Goal: Task Accomplishment & Management: Use online tool/utility

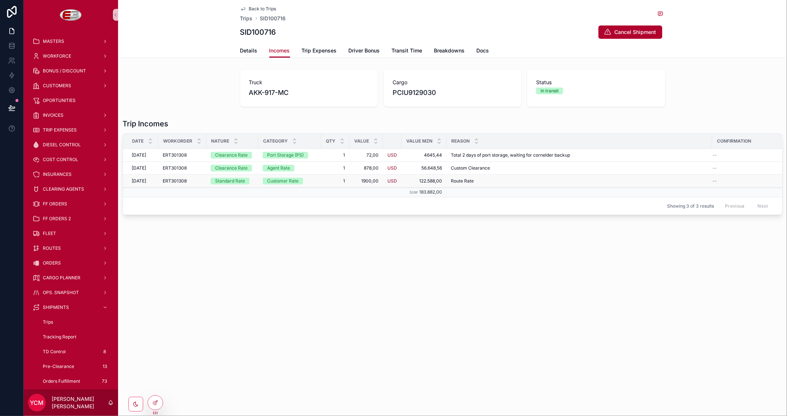
scroll to position [82, 0]
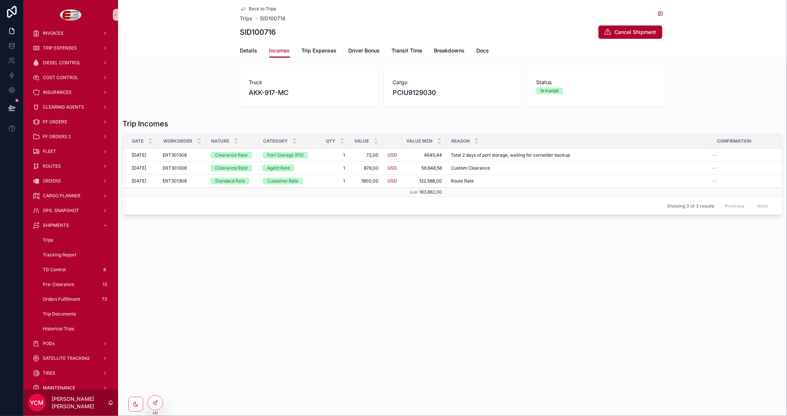
click at [275, 7] on span "Back to Trips" at bounding box center [262, 9] width 27 height 6
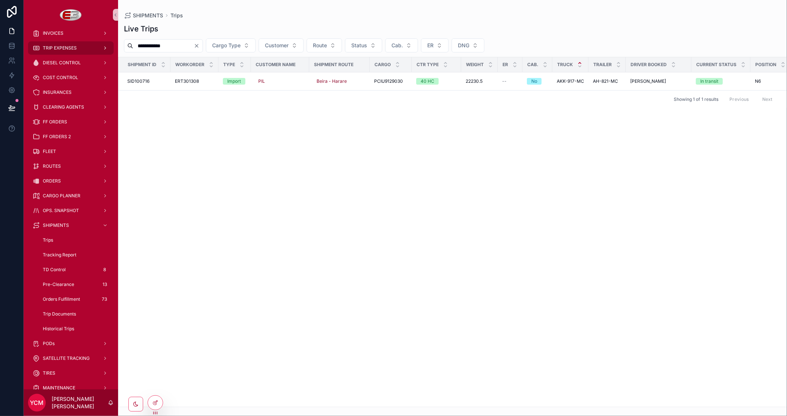
drag, startPoint x: 192, startPoint y: 45, endPoint x: 94, endPoint y: 44, distance: 98.2
click at [94, 44] on div "**********" at bounding box center [406, 208] width 764 height 416
paste input "*"
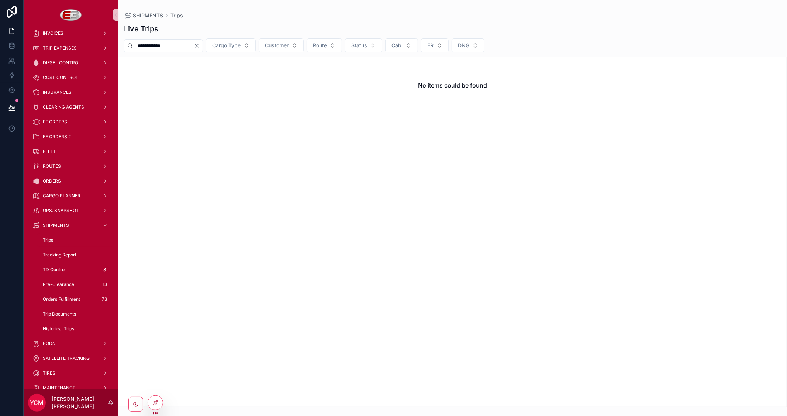
type input "**********"
click at [200, 45] on icon "Clear" at bounding box center [197, 46] width 6 height 6
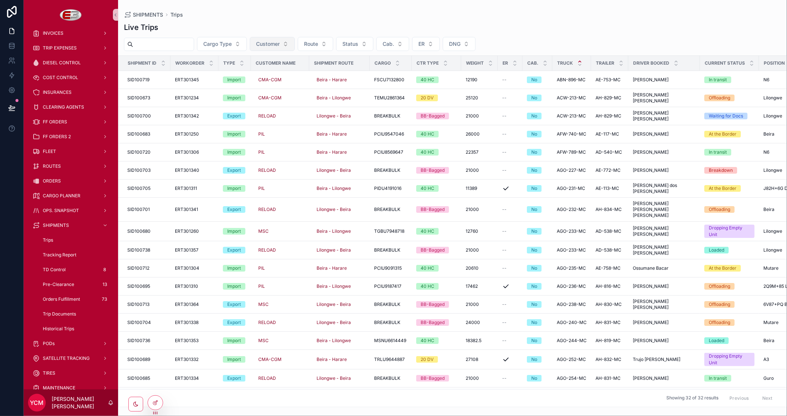
click at [280, 42] on span "Customer" at bounding box center [268, 43] width 24 height 7
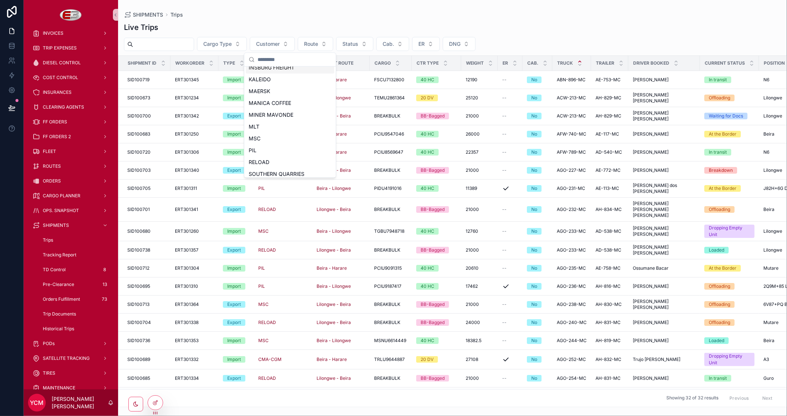
scroll to position [123, 0]
click at [259, 118] on span "MSC" at bounding box center [255, 116] width 12 height 7
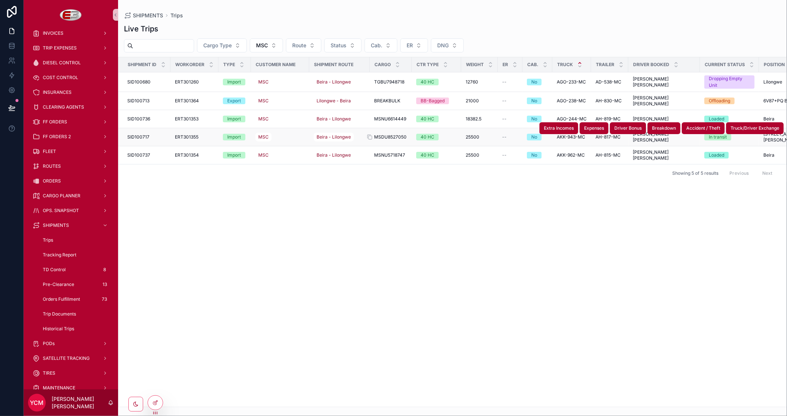
click at [388, 136] on span "MSDU8527050" at bounding box center [390, 137] width 32 height 6
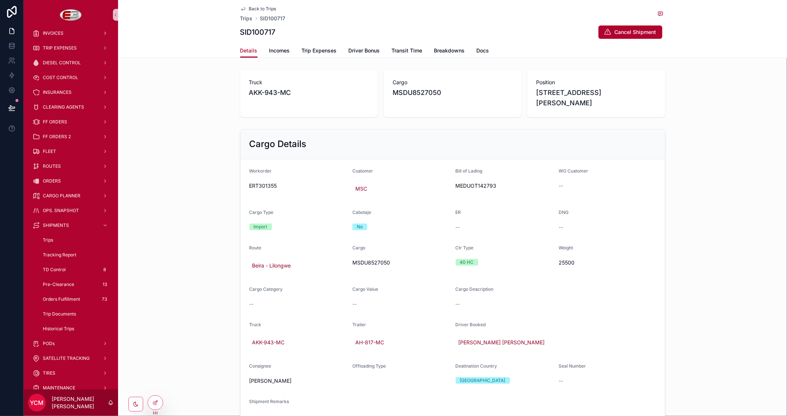
click at [256, 6] on span "Back to Trips" at bounding box center [262, 9] width 27 height 6
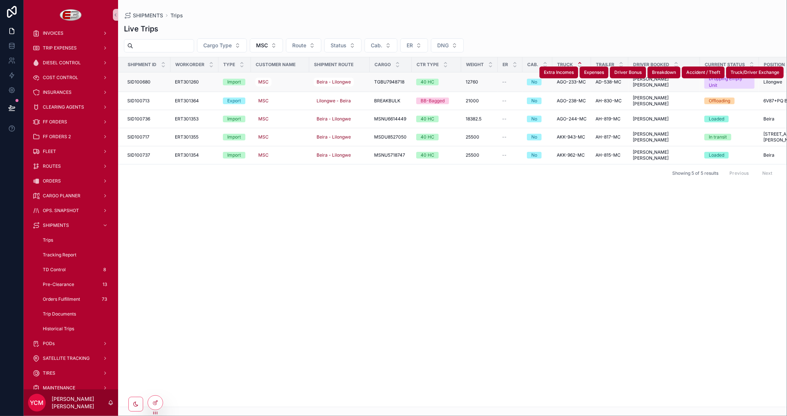
click at [299, 81] on div "MSC" at bounding box center [279, 82] width 49 height 12
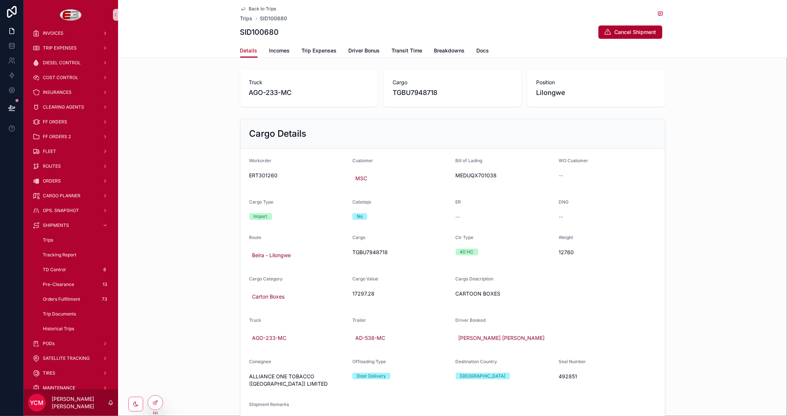
click at [254, 7] on span "Back to Trips" at bounding box center [262, 9] width 27 height 6
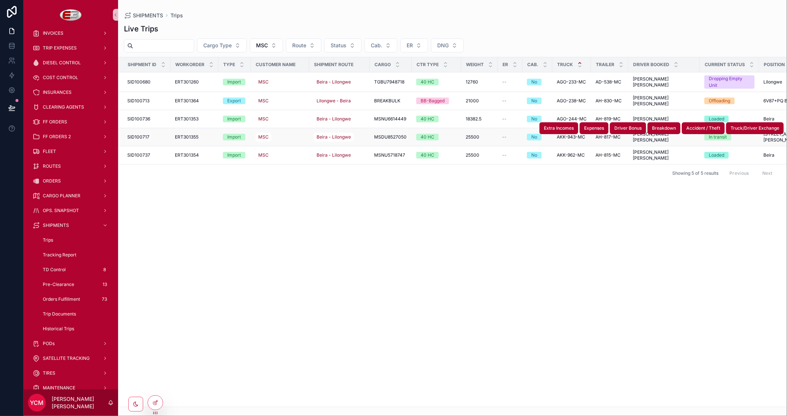
click at [286, 135] on div "MSC" at bounding box center [279, 137] width 49 height 12
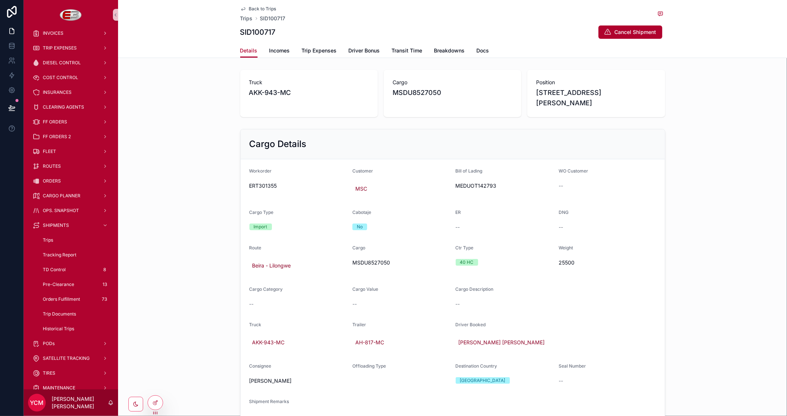
click at [249, 8] on span "Back to Trips" at bounding box center [262, 9] width 27 height 6
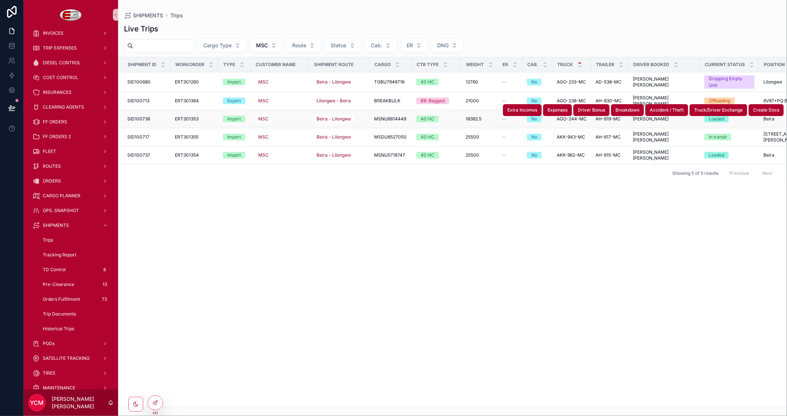
click at [295, 118] on div "MSC" at bounding box center [279, 119] width 49 height 12
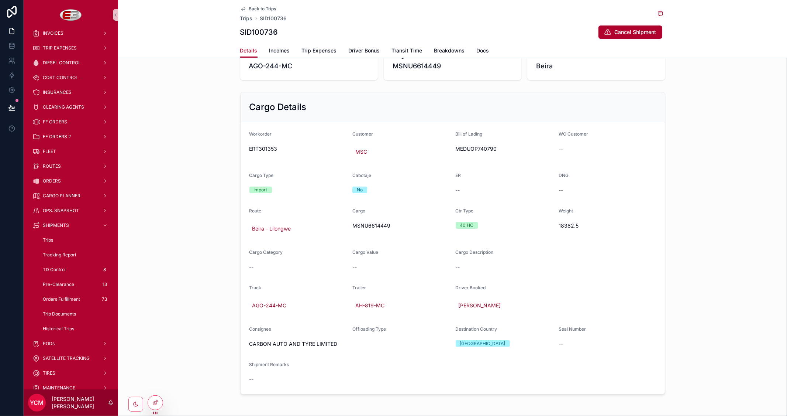
scroll to position [41, 0]
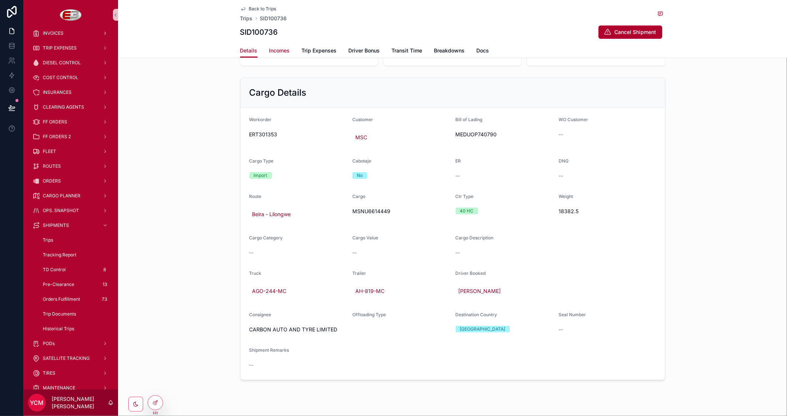
click at [279, 51] on span "Incomes" at bounding box center [279, 50] width 21 height 7
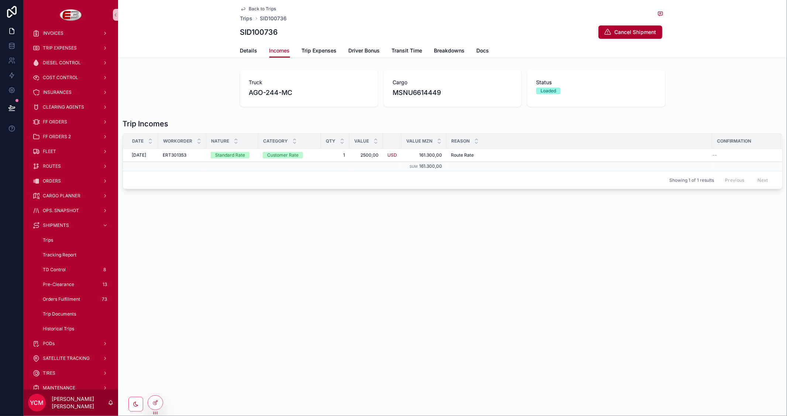
click at [267, 7] on span "Back to Trips" at bounding box center [262, 9] width 27 height 6
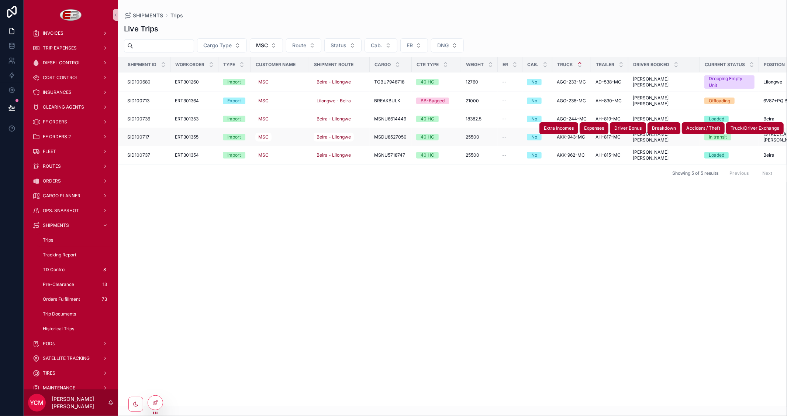
click at [207, 135] on div "ERT301355 ERT301355" at bounding box center [194, 137] width 39 height 6
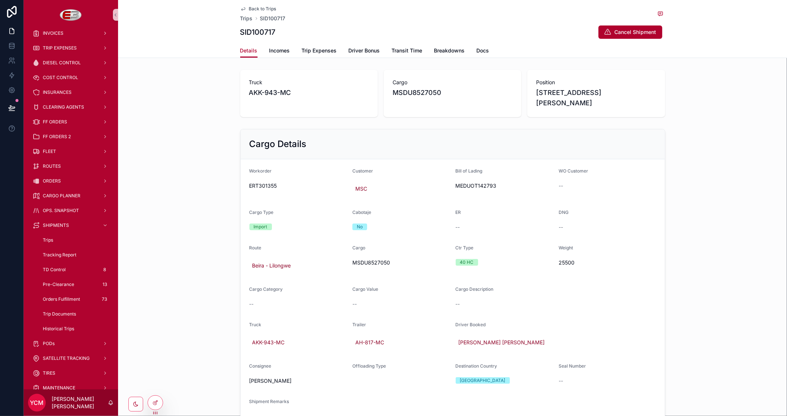
click at [255, 9] on span "Back to Trips" at bounding box center [262, 9] width 27 height 6
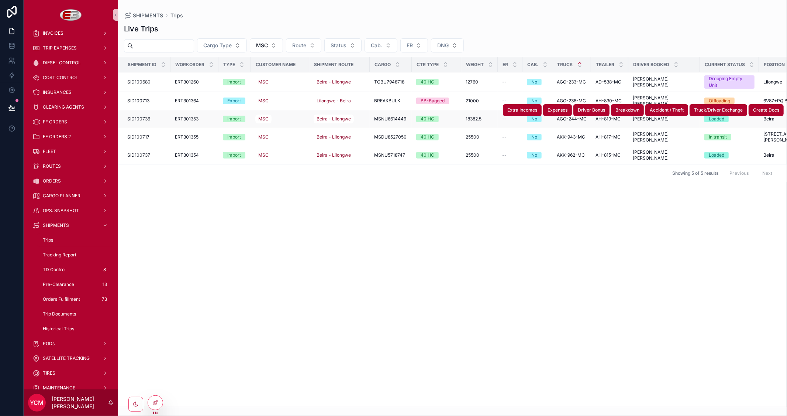
click at [241, 120] on div "Import" at bounding box center [234, 119] width 14 height 7
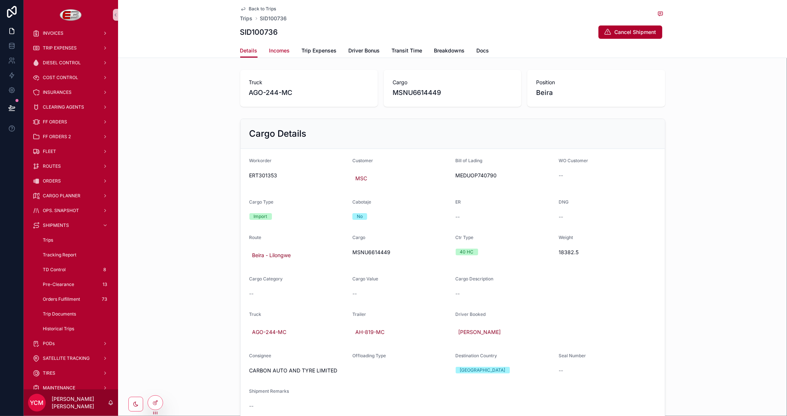
click at [275, 51] on span "Incomes" at bounding box center [279, 50] width 21 height 7
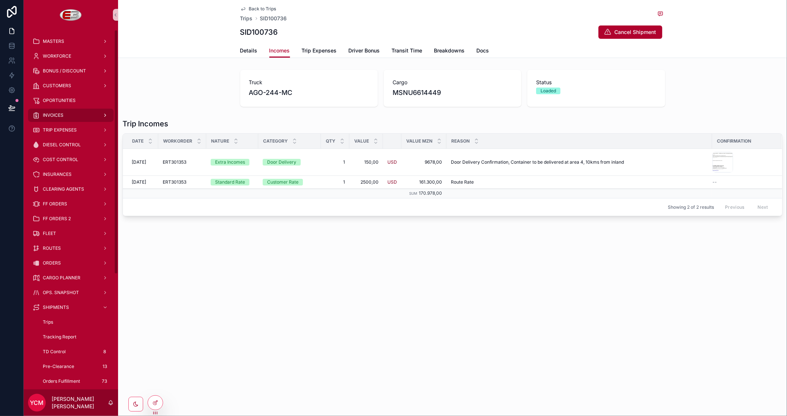
click at [59, 112] on span "INVOICES" at bounding box center [53, 115] width 21 height 6
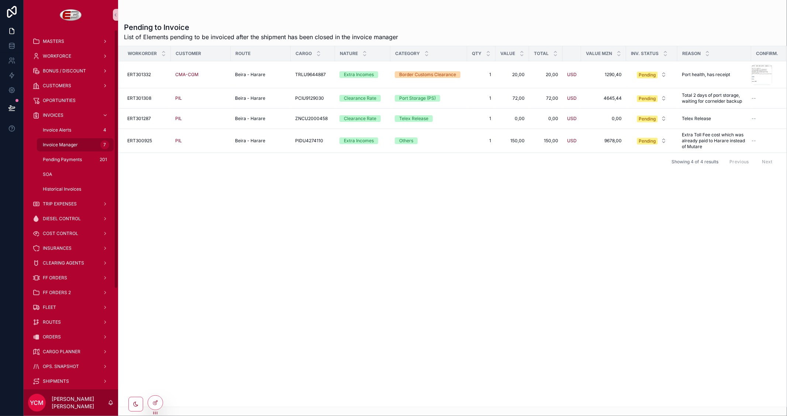
click at [71, 144] on span "Invoice Manager" at bounding box center [60, 145] width 35 height 6
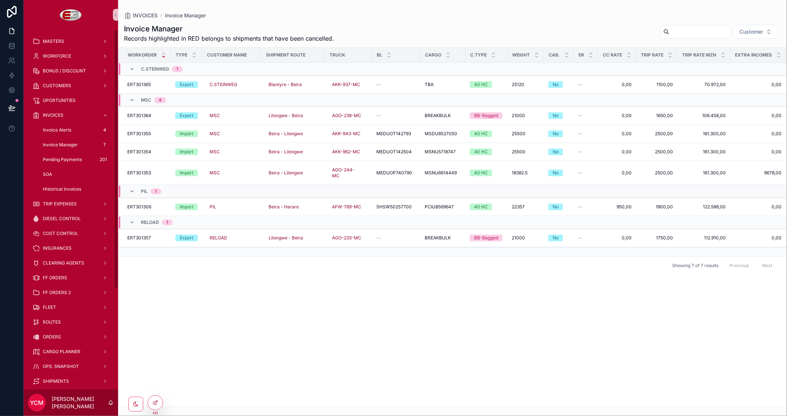
scroll to position [41, 0]
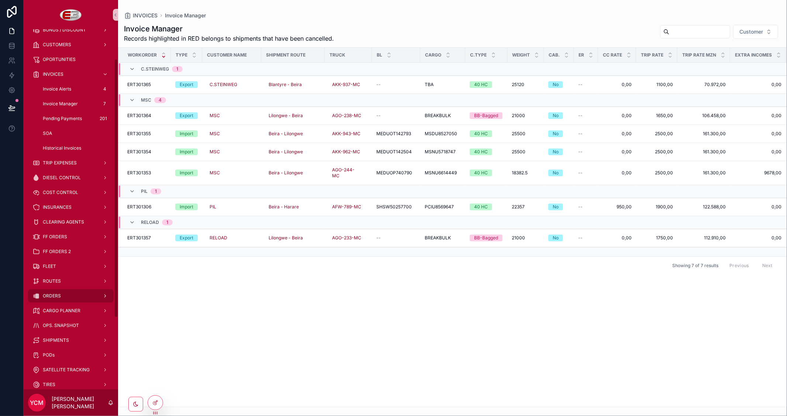
click at [60, 295] on span "ORDERS" at bounding box center [52, 296] width 18 height 6
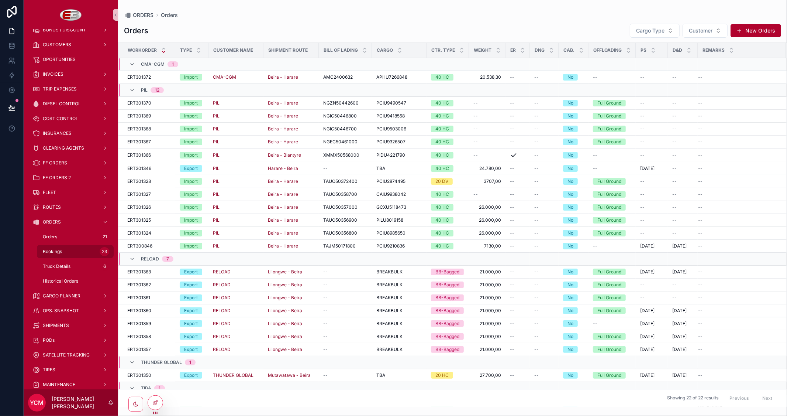
click at [61, 248] on span "Bookings" at bounding box center [52, 251] width 19 height 6
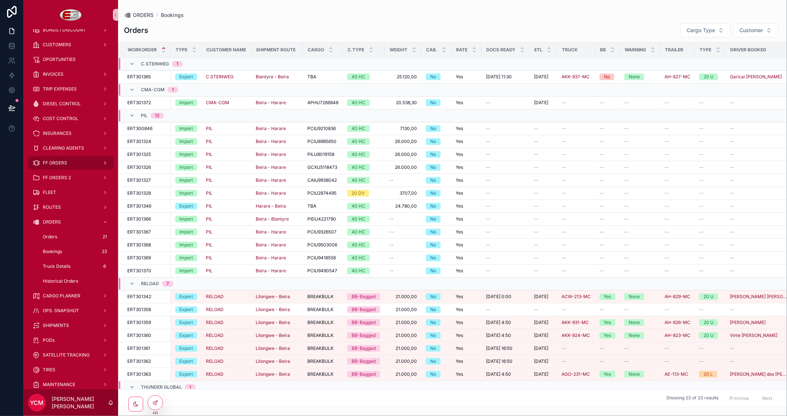
click at [65, 165] on span "FF ORDERS" at bounding box center [55, 163] width 24 height 6
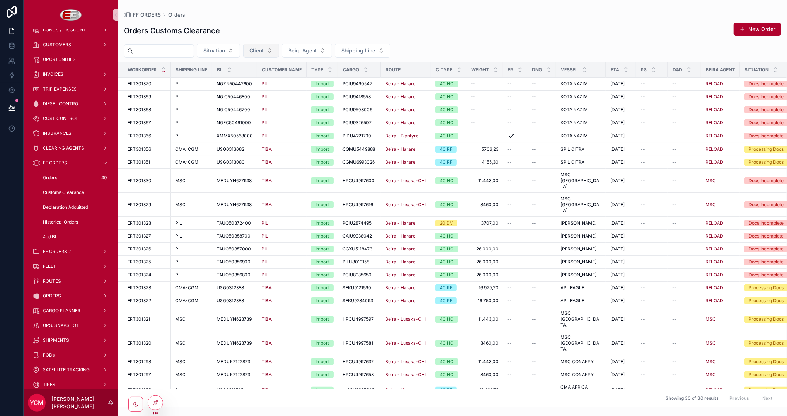
click at [279, 51] on button "Client" at bounding box center [261, 51] width 36 height 14
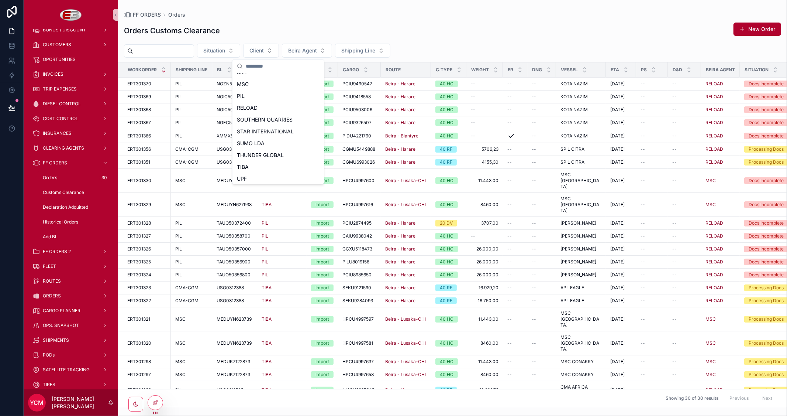
scroll to position [164, 0]
click at [250, 165] on div "TIBA" at bounding box center [278, 165] width 89 height 12
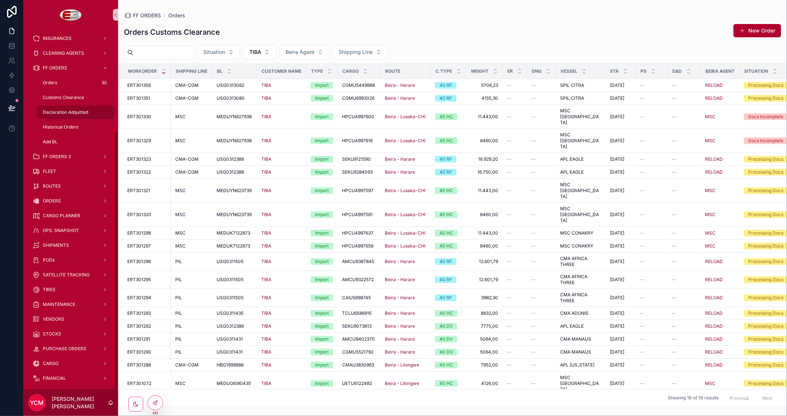
scroll to position [141, 0]
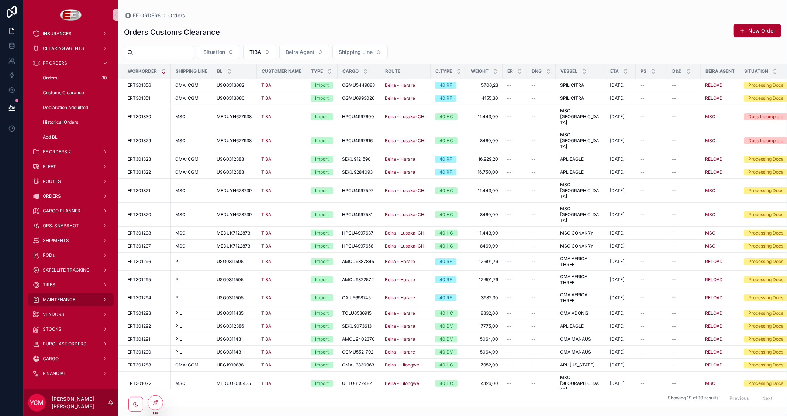
click at [73, 300] on span "MAINTENANCE" at bounding box center [59, 299] width 32 height 6
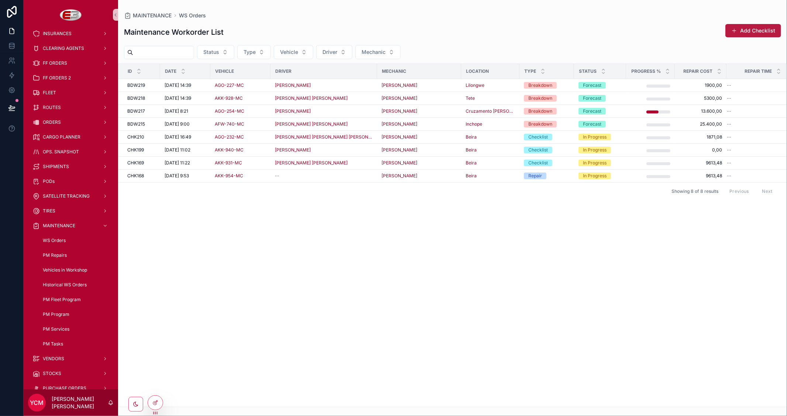
click at [751, 30] on button "Add Checklist" at bounding box center [754, 30] width 56 height 13
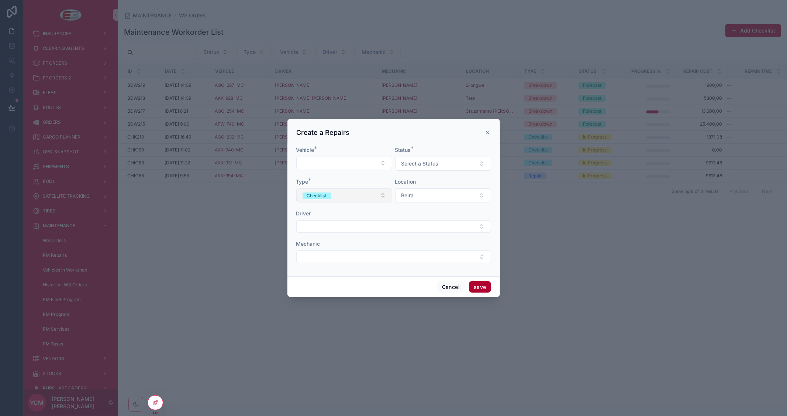
click at [383, 197] on button "Checklist" at bounding box center [344, 195] width 96 height 14
click at [344, 235] on div "Repair" at bounding box center [344, 235] width 92 height 11
click at [367, 162] on button "Select Button" at bounding box center [344, 163] width 96 height 13
click at [329, 190] on span "ABN-890-MC" at bounding box center [318, 191] width 34 height 7
click at [437, 162] on span "Select a Status" at bounding box center [420, 163] width 37 height 7
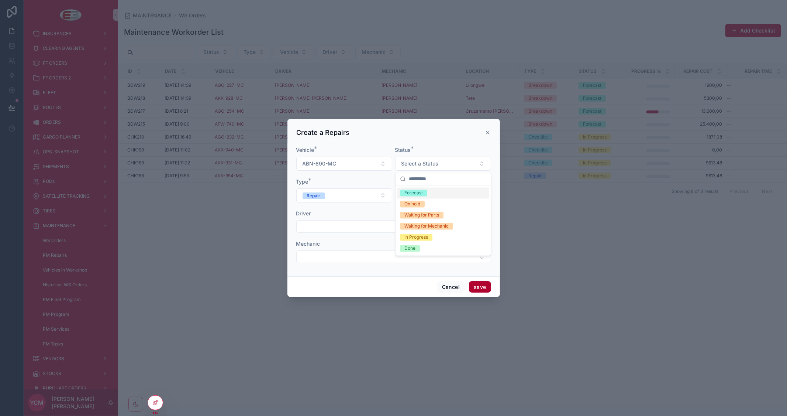
click at [416, 193] on div "Forecast" at bounding box center [414, 193] width 18 height 7
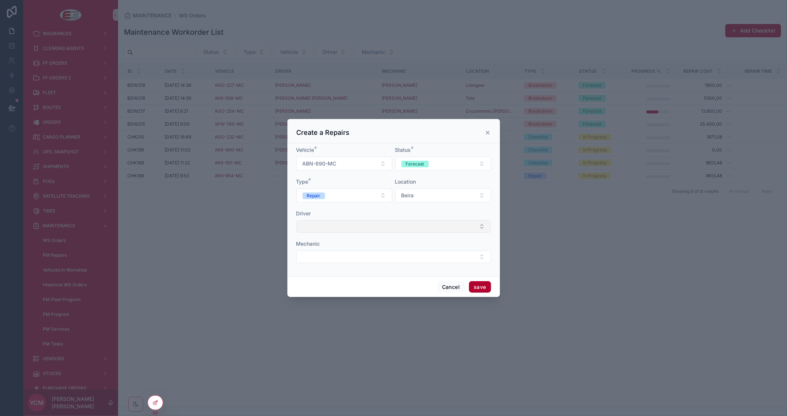
click at [408, 228] on button "Select Button" at bounding box center [393, 226] width 195 height 13
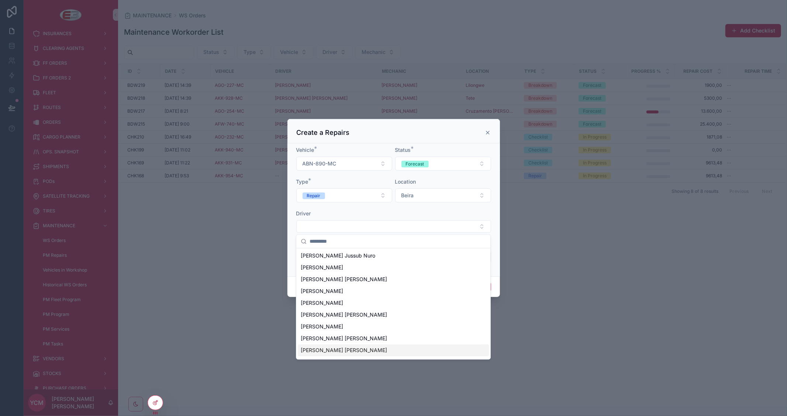
click at [350, 351] on span "[PERSON_NAME] [PERSON_NAME]" at bounding box center [344, 349] width 86 height 7
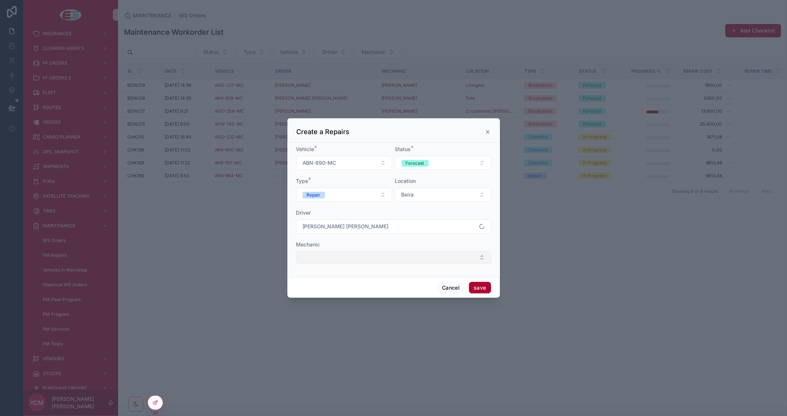
click at [396, 257] on button "Select Button" at bounding box center [393, 257] width 195 height 13
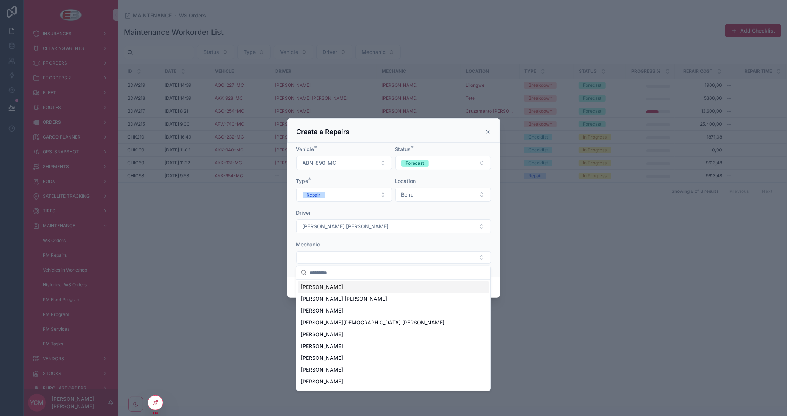
click at [372, 285] on div "[PERSON_NAME]" at bounding box center [393, 287] width 191 height 12
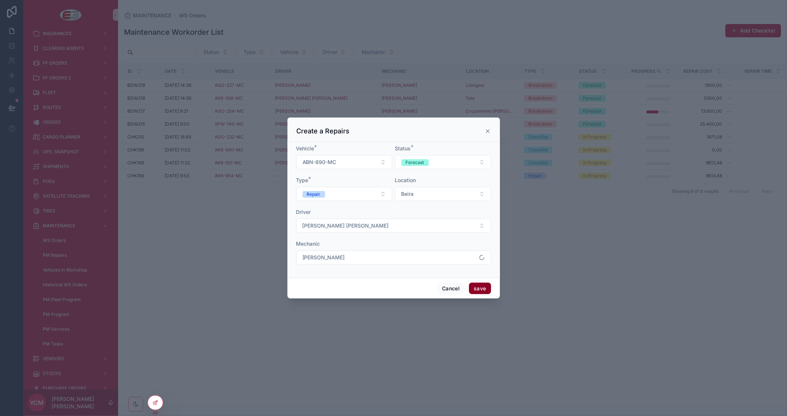
click at [477, 288] on button "save" at bounding box center [480, 288] width 22 height 12
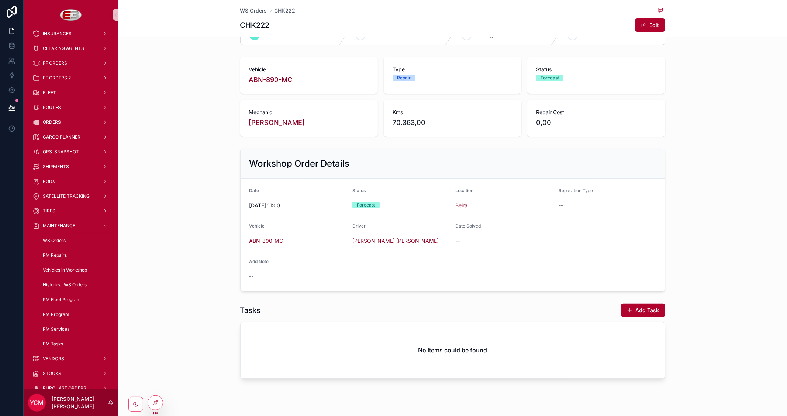
scroll to position [36, 0]
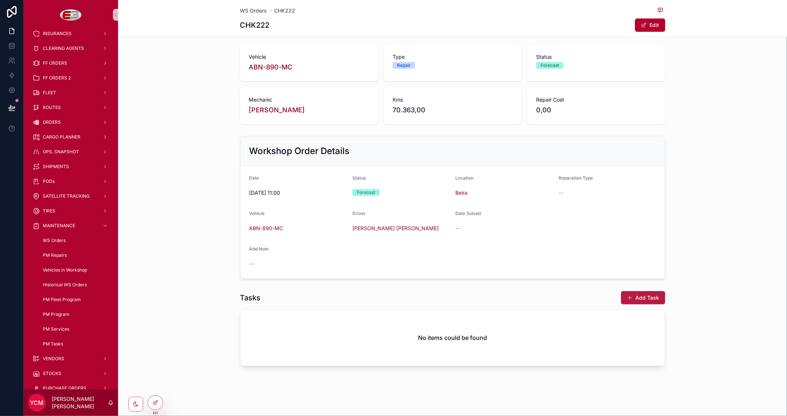
click at [640, 293] on button "Add Task" at bounding box center [643, 297] width 44 height 13
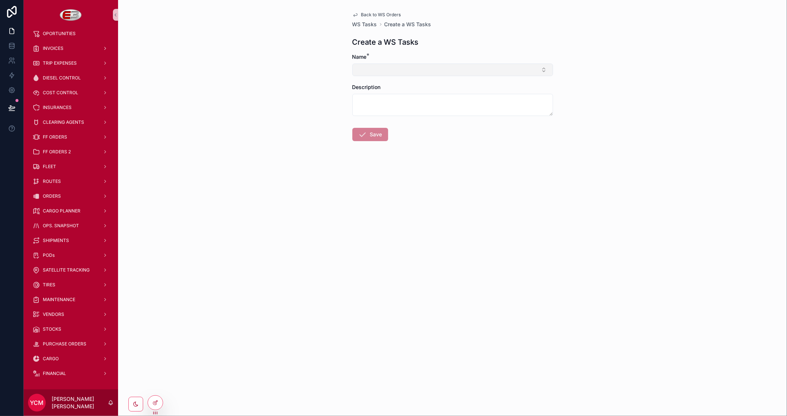
click at [396, 71] on button "Select Button" at bounding box center [453, 69] width 201 height 13
click at [374, 100] on div "New" at bounding box center [453, 91] width 200 height 27
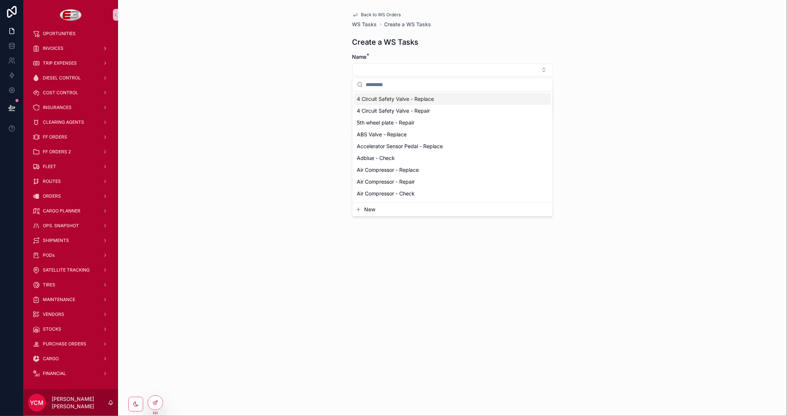
click at [374, 99] on span "4 Circuit Safety Valve - Replace" at bounding box center [395, 98] width 77 height 7
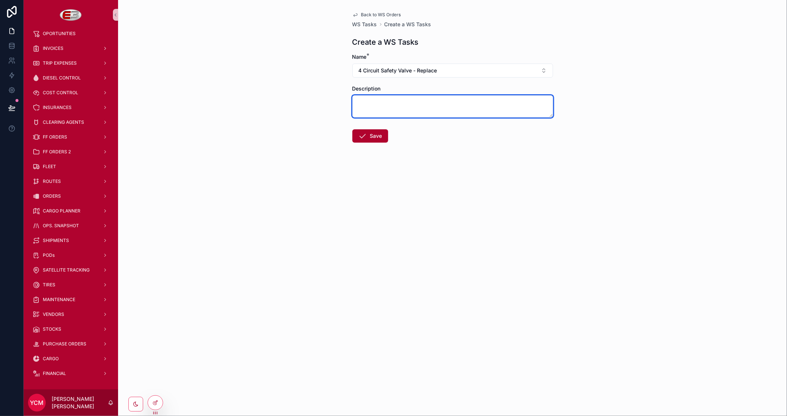
click at [374, 108] on textarea "scrollable content" at bounding box center [453, 106] width 201 height 22
type textarea "****"
click at [373, 135] on button "Save" at bounding box center [371, 135] width 36 height 13
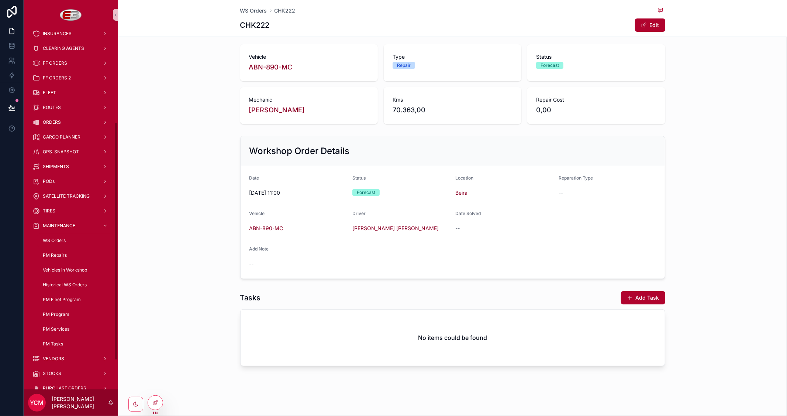
scroll to position [25, 0]
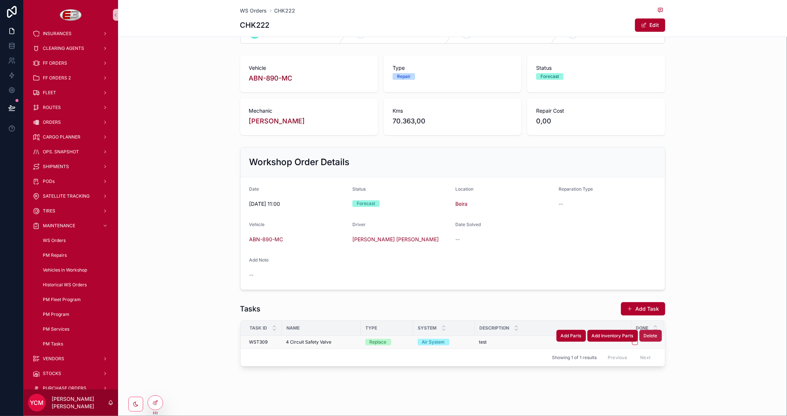
click at [649, 337] on span "Delete" at bounding box center [651, 336] width 14 height 6
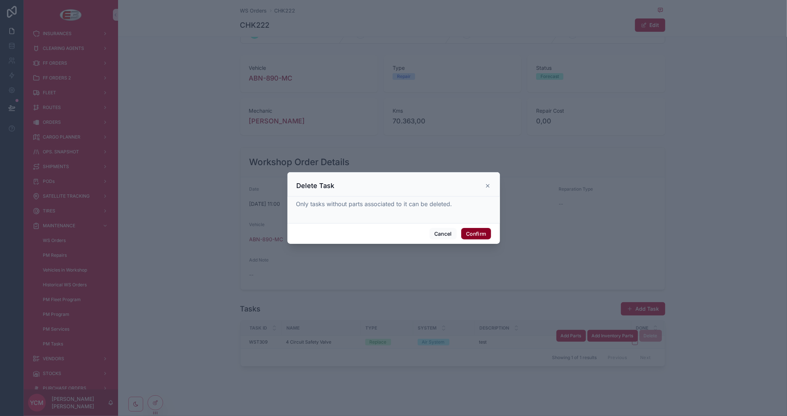
click at [478, 235] on button "Confirm" at bounding box center [476, 234] width 30 height 12
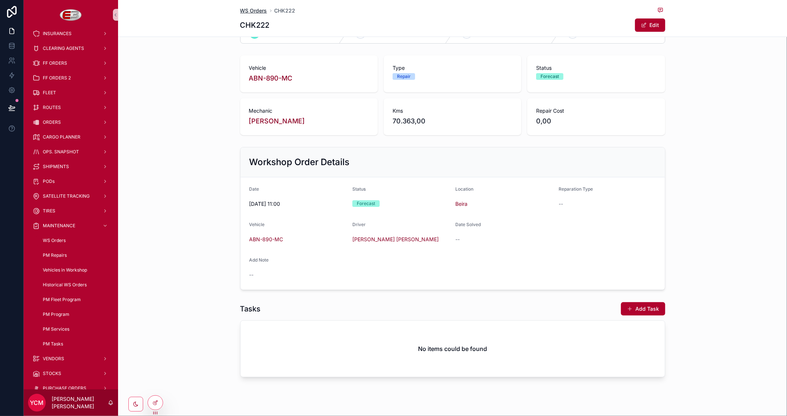
click at [253, 11] on span "WS Orders" at bounding box center [253, 10] width 27 height 7
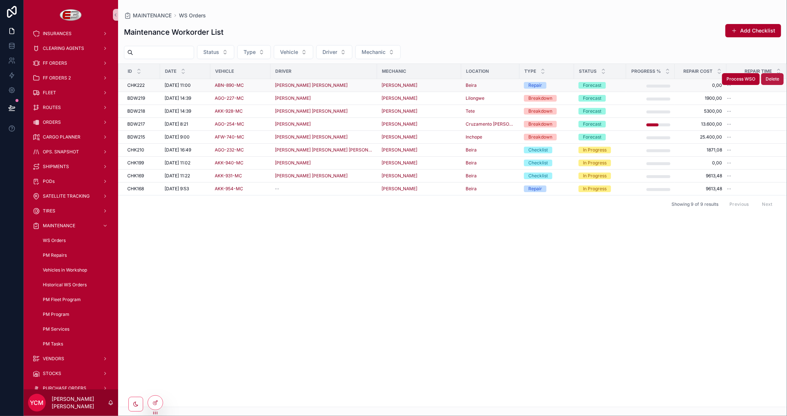
click at [770, 77] on span "Delete" at bounding box center [773, 79] width 14 height 6
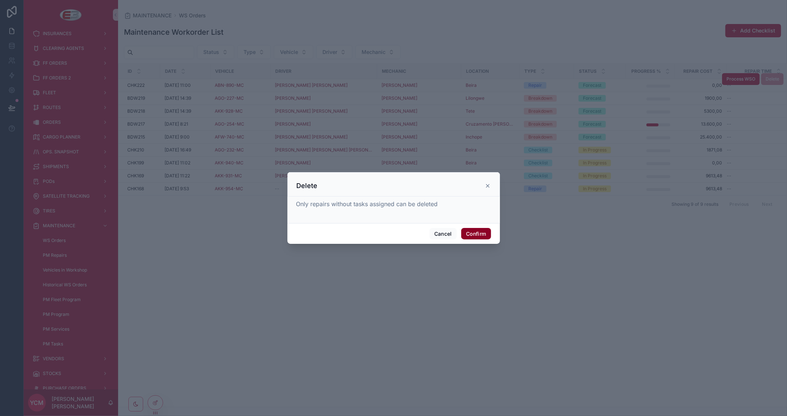
click at [475, 231] on button "Confirm" at bounding box center [476, 234] width 30 height 12
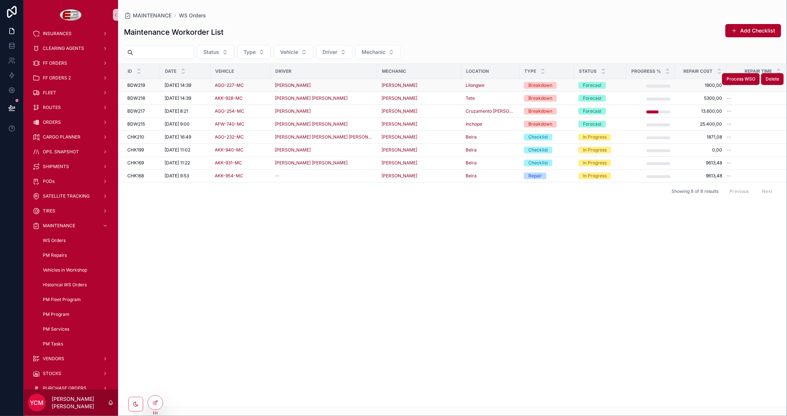
click at [364, 83] on div "[PERSON_NAME]" at bounding box center [324, 85] width 98 height 6
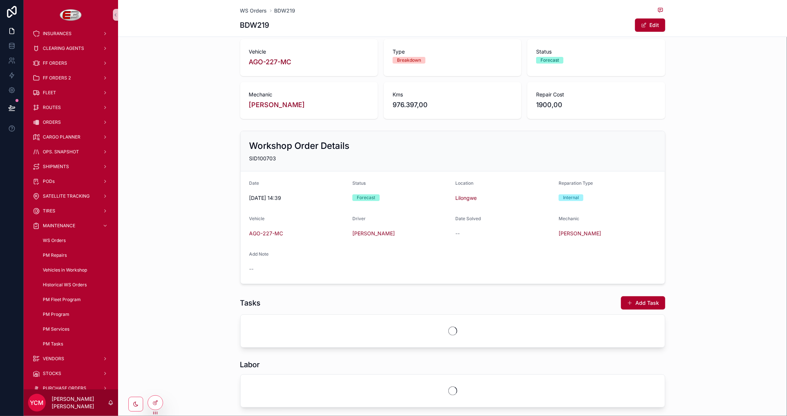
scroll to position [83, 0]
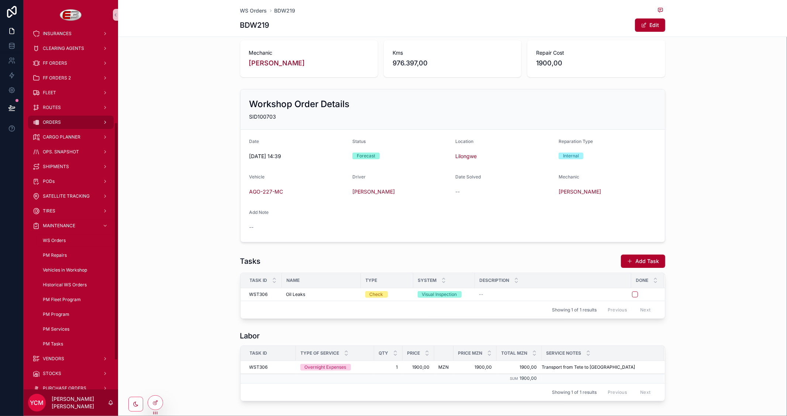
click at [56, 116] on div "ORDERS" at bounding box center [70, 122] width 77 height 12
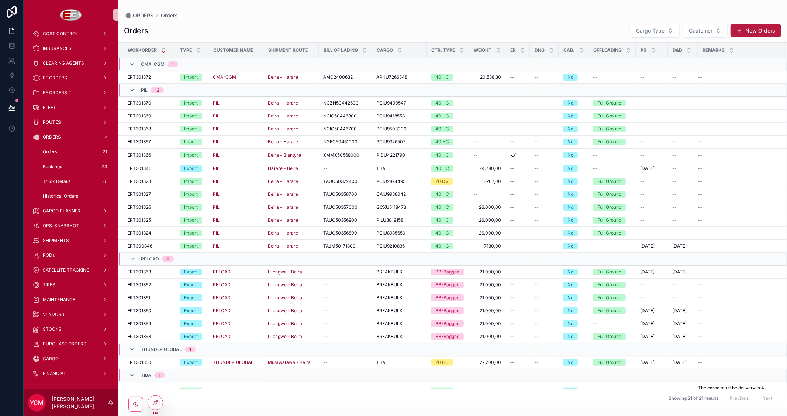
click at [747, 28] on button "New Orders" at bounding box center [756, 30] width 51 height 13
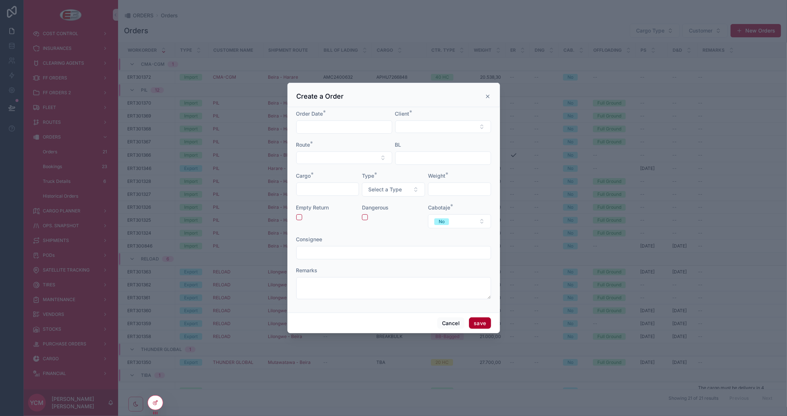
click at [330, 122] on input "scrollable content" at bounding box center [344, 127] width 95 height 10
click at [302, 204] on button "8" at bounding box center [304, 204] width 13 height 13
type input "********"
click at [415, 128] on button "Select Button" at bounding box center [443, 126] width 96 height 13
click at [422, 201] on span "CMA-CGM" at bounding box center [413, 202] width 27 height 7
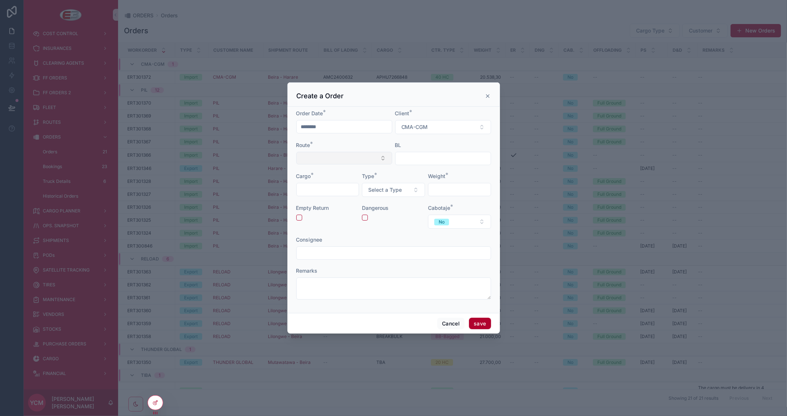
click at [342, 158] on button "Select Button" at bounding box center [344, 158] width 96 height 13
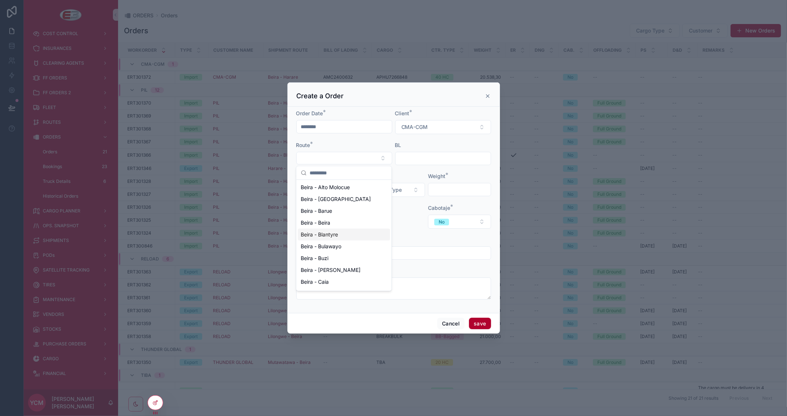
click at [329, 234] on span "Beira - Blantyre" at bounding box center [319, 234] width 37 height 7
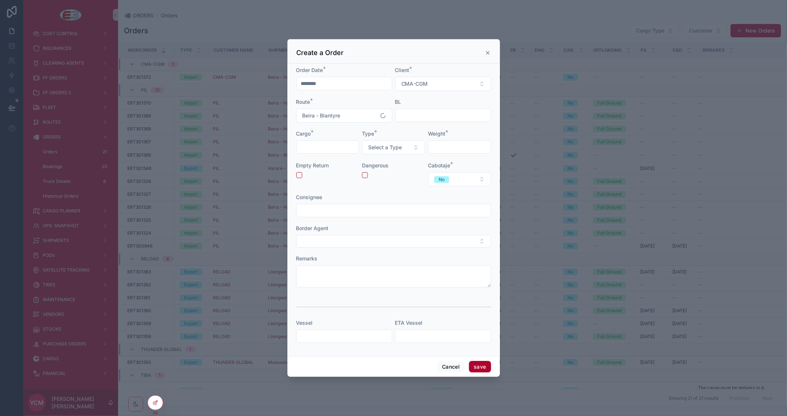
click at [423, 111] on input "scrollable content" at bounding box center [443, 115] width 95 height 10
click at [327, 148] on input "scrollable content" at bounding box center [328, 147] width 62 height 10
type input "******"
click at [397, 149] on span "Select a Type" at bounding box center [385, 147] width 34 height 7
click at [368, 241] on div "40 DV" at bounding box center [363, 243] width 13 height 7
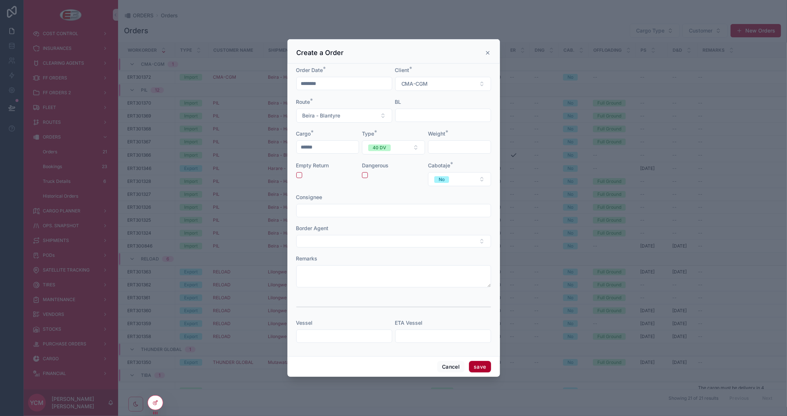
click at [446, 145] on input "scrollable content" at bounding box center [460, 147] width 62 height 10
type input "*********"
click at [397, 190] on form "Order Date * ******** Client * CMA-CGM Route * Beira - Blantyre BL Cargo * ****…" at bounding box center [393, 207] width 195 height 283
click at [480, 365] on button "save" at bounding box center [480, 367] width 22 height 12
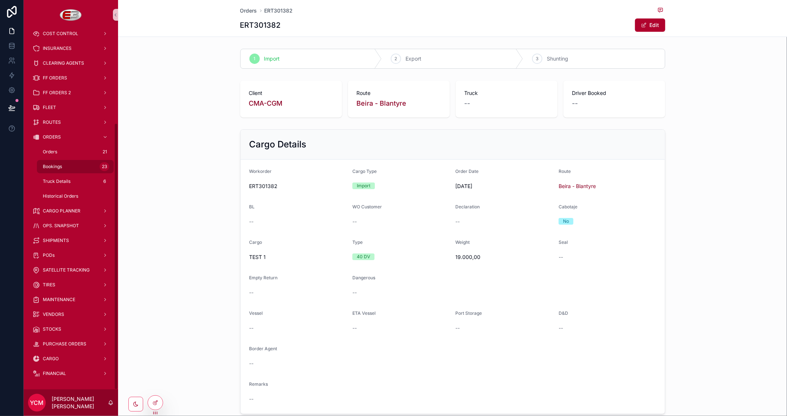
click at [49, 164] on span "Bookings" at bounding box center [52, 167] width 19 height 6
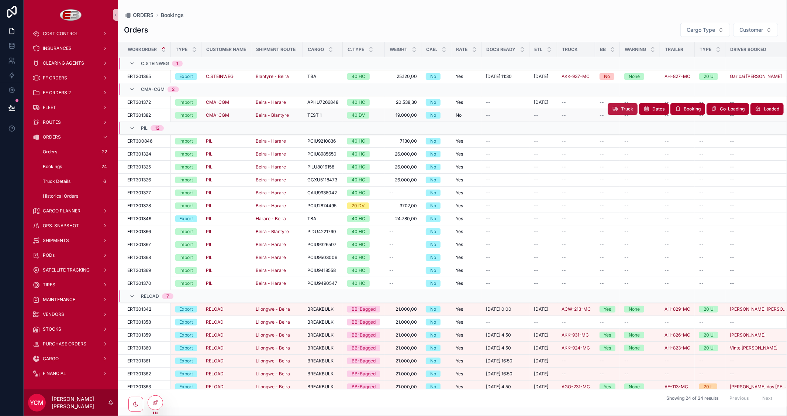
click at [625, 109] on span "Truck" at bounding box center [627, 109] width 12 height 6
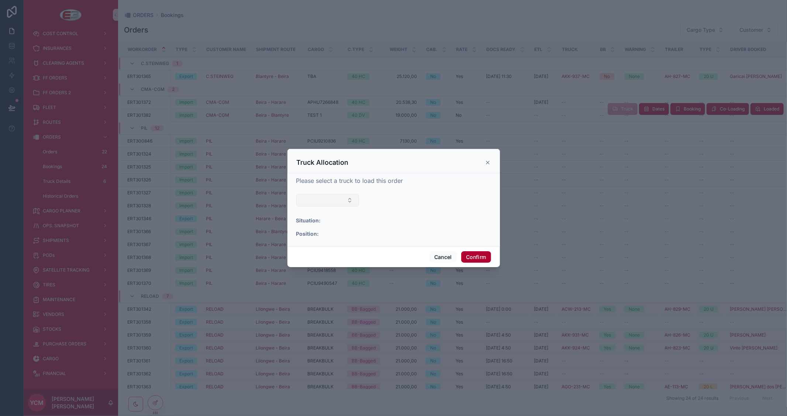
click at [344, 200] on button "Select Button" at bounding box center [327, 200] width 63 height 13
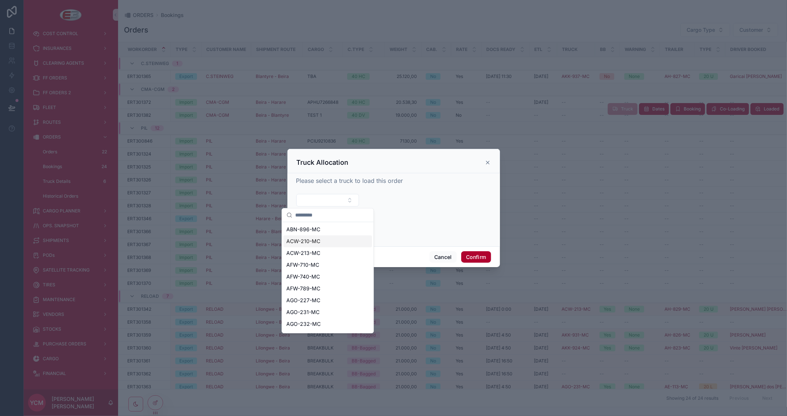
click at [309, 240] on span "ACW-210-MC" at bounding box center [303, 240] width 34 height 7
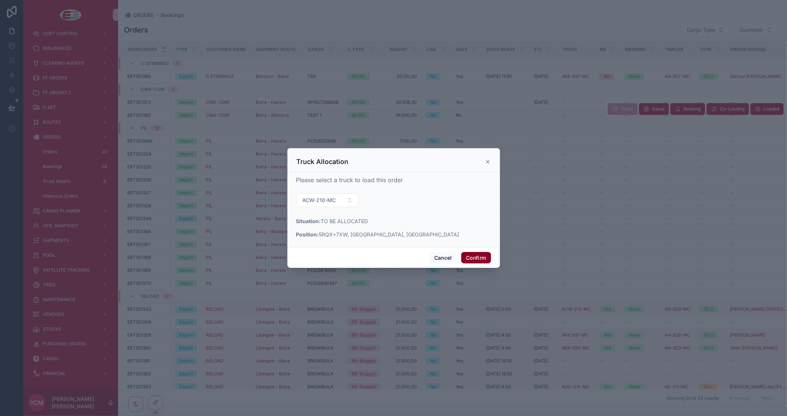
click at [477, 257] on button "Confirm" at bounding box center [476, 258] width 30 height 12
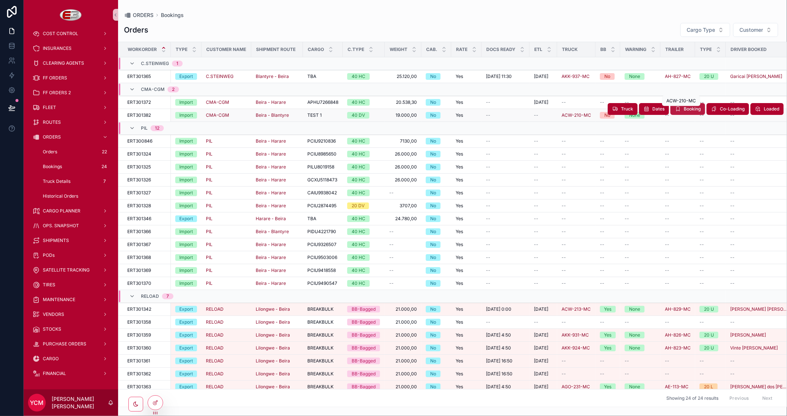
click at [684, 111] on span "Booking" at bounding box center [692, 109] width 17 height 6
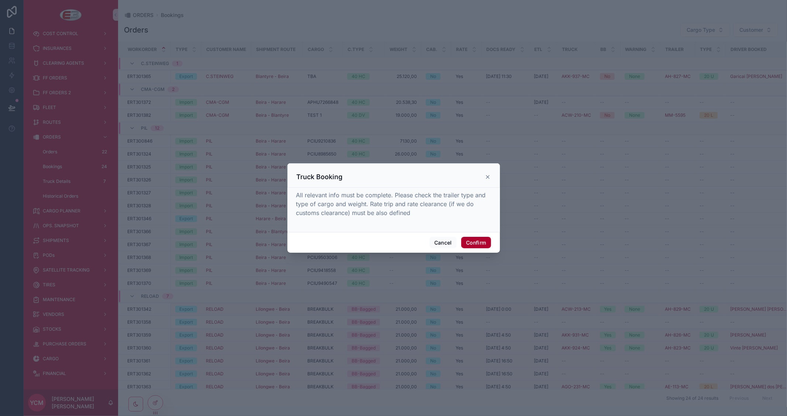
click at [489, 178] on icon at bounding box center [488, 177] width 6 height 6
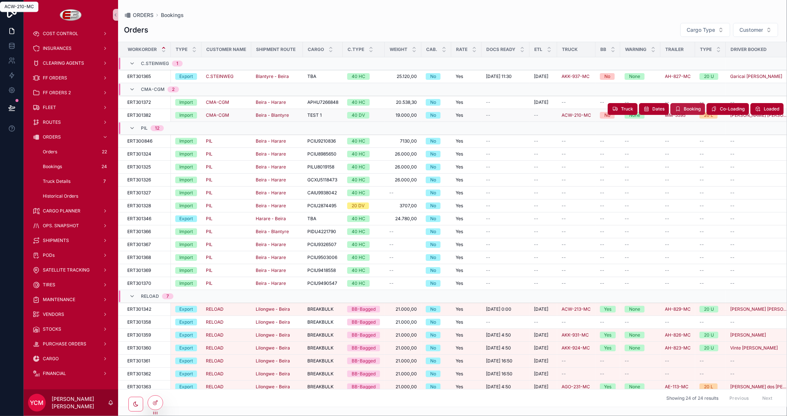
click at [684, 108] on td "--" at bounding box center [678, 102] width 35 height 13
click at [686, 112] on span "Booking" at bounding box center [692, 109] width 17 height 6
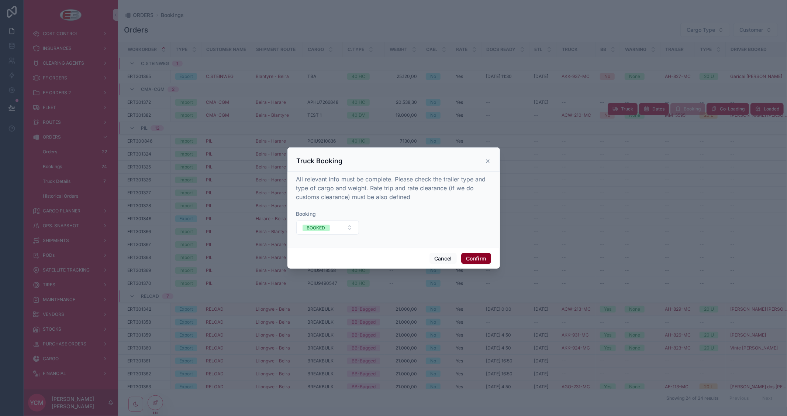
click at [482, 259] on button "Confirm" at bounding box center [476, 258] width 30 height 12
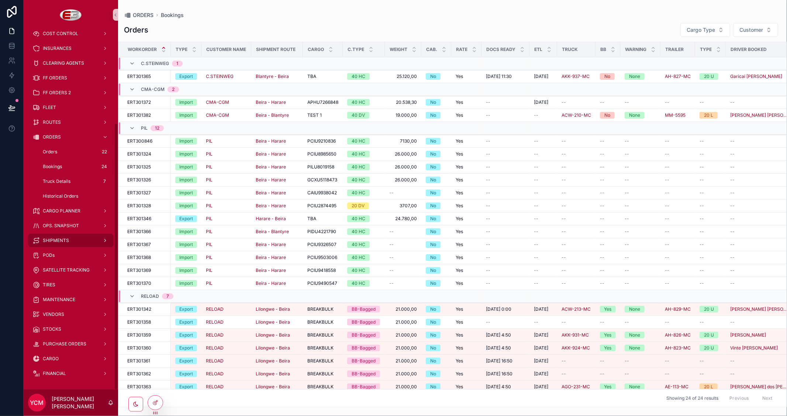
click at [66, 240] on span "SHIPMENTS" at bounding box center [56, 240] width 26 height 6
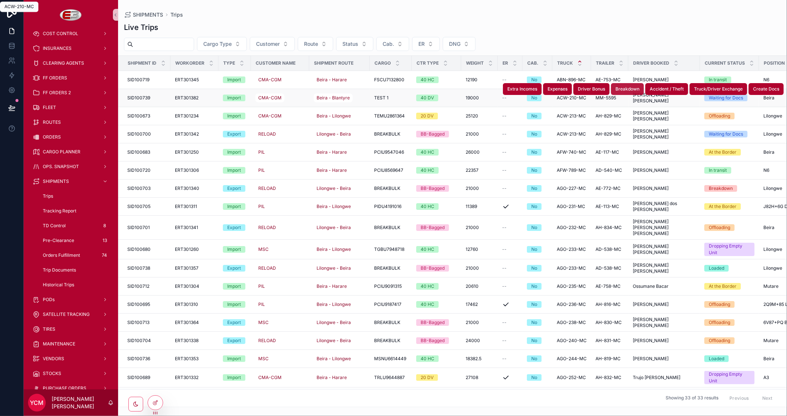
click at [621, 86] on td "AE-753-MC AE-753-MC" at bounding box center [609, 80] width 37 height 18
click at [625, 87] on span "Breakdown" at bounding box center [628, 89] width 24 height 6
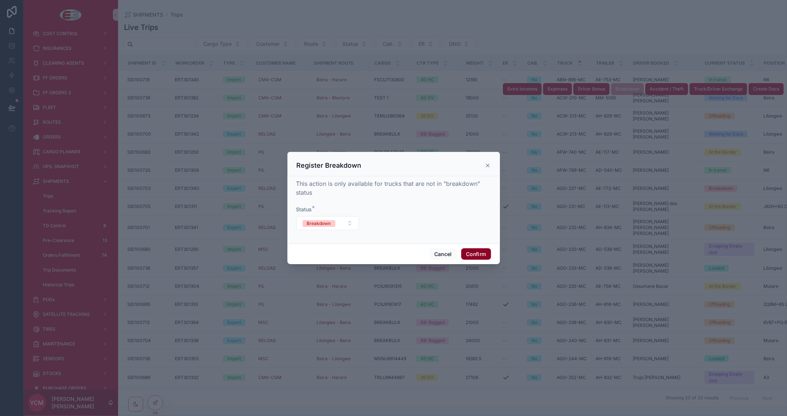
click at [486, 256] on button "Confirm" at bounding box center [476, 254] width 30 height 12
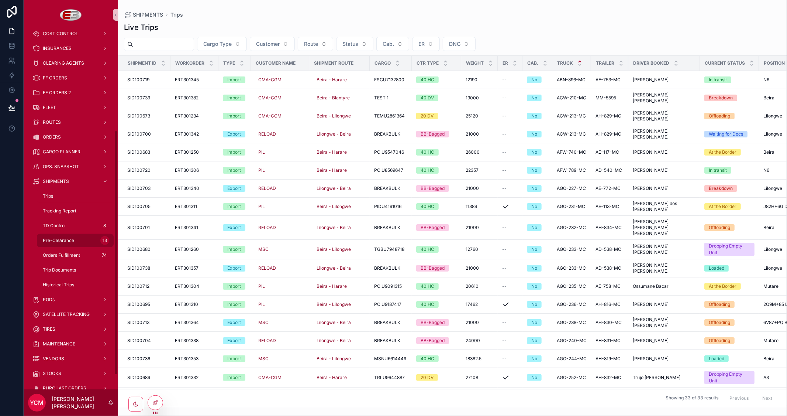
scroll to position [170, 0]
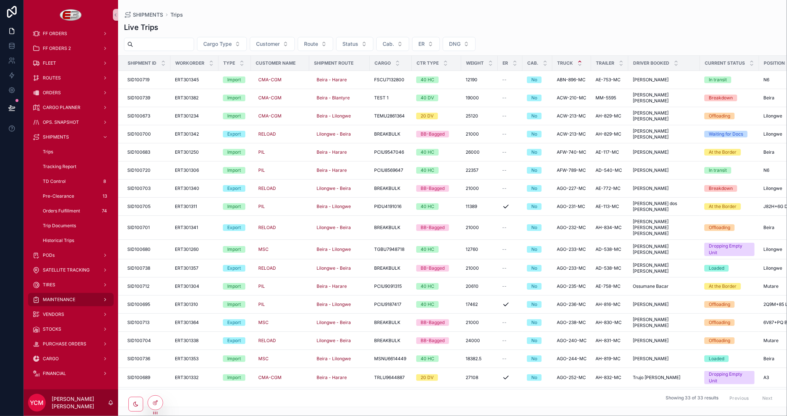
click at [76, 296] on div "MAINTENANCE" at bounding box center [70, 299] width 77 height 12
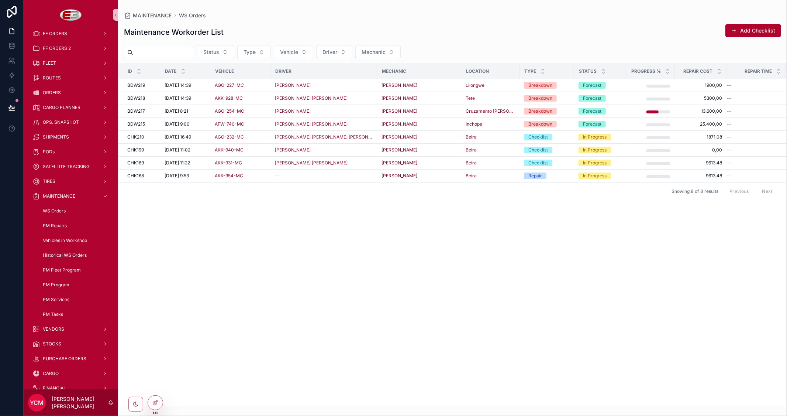
click at [54, 208] on span "WS Orders" at bounding box center [54, 211] width 23 height 6
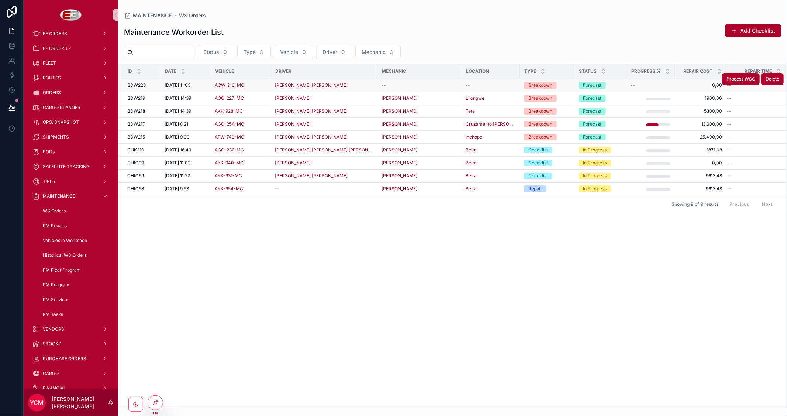
click at [260, 86] on div "ACW-210-MC" at bounding box center [240, 85] width 51 height 6
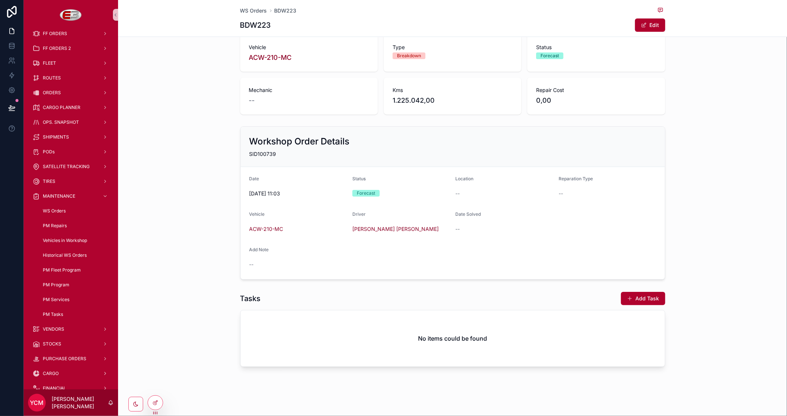
scroll to position [47, 0]
click at [648, 300] on button "Add Task" at bounding box center [643, 297] width 44 height 13
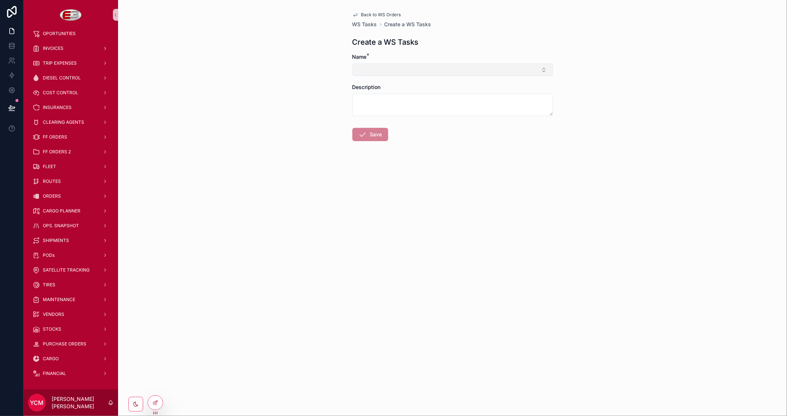
click at [428, 73] on button "Select Button" at bounding box center [453, 69] width 201 height 13
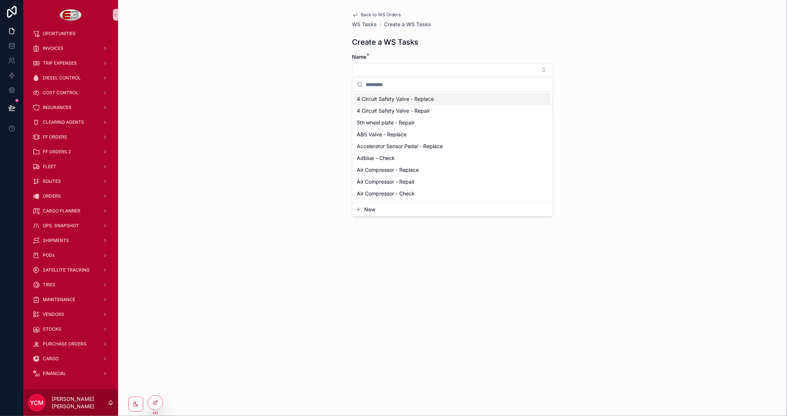
click at [404, 100] on span "4 Circuit Safety Valve - Replace" at bounding box center [395, 98] width 77 height 7
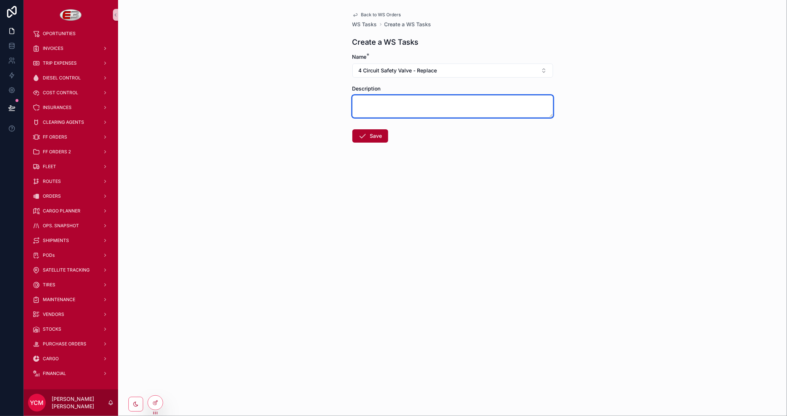
click at [385, 106] on textarea "scrollable content" at bounding box center [453, 106] width 201 height 22
type textarea "****"
click at [370, 138] on button "Save" at bounding box center [371, 135] width 36 height 13
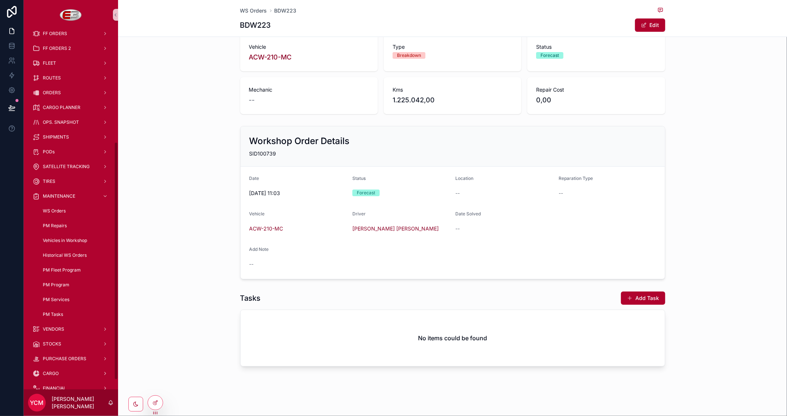
scroll to position [47, 0]
click at [635, 296] on button "Add Task" at bounding box center [643, 297] width 44 height 13
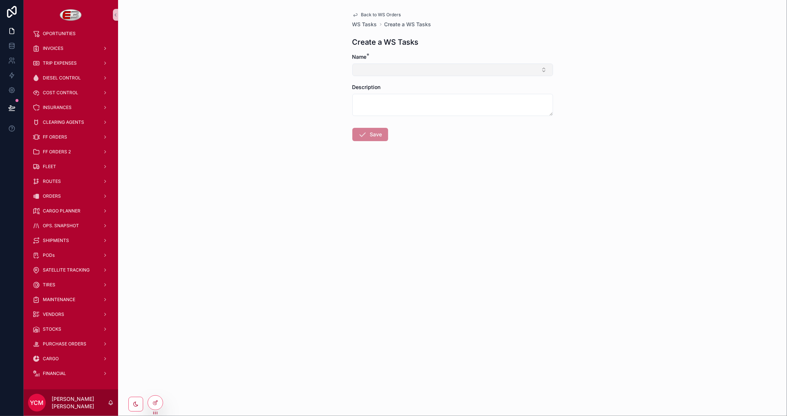
click at [429, 71] on button "Select Button" at bounding box center [453, 69] width 201 height 13
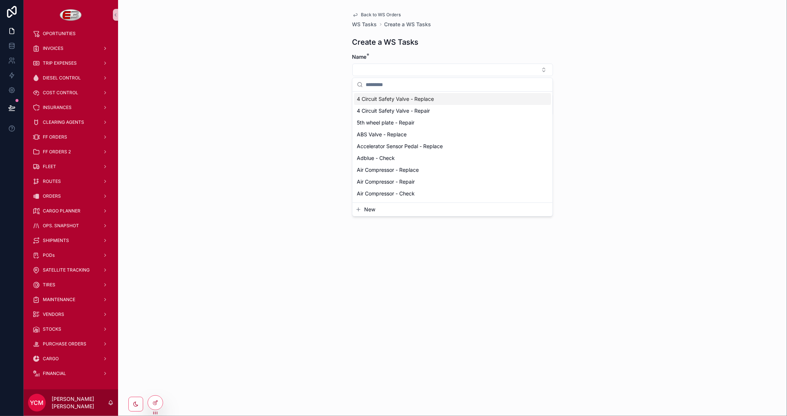
click at [584, 92] on div "Back to WS Orders WS Tasks Create a WS Tasks Create a WS Tasks Name * Descripti…" at bounding box center [452, 208] width 669 height 416
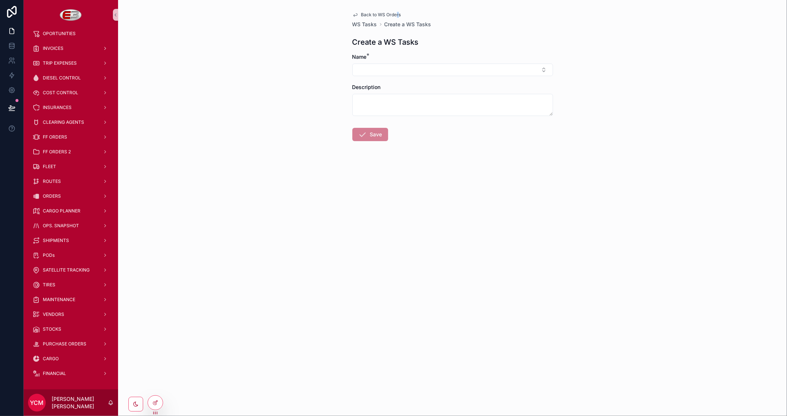
click at [398, 9] on div "Back to WS Orders WS Tasks Create a WS Tasks Create a WS Tasks Name * Descripti…" at bounding box center [453, 94] width 213 height 188
click at [391, 13] on span "Back to WS Orders" at bounding box center [381, 15] width 40 height 6
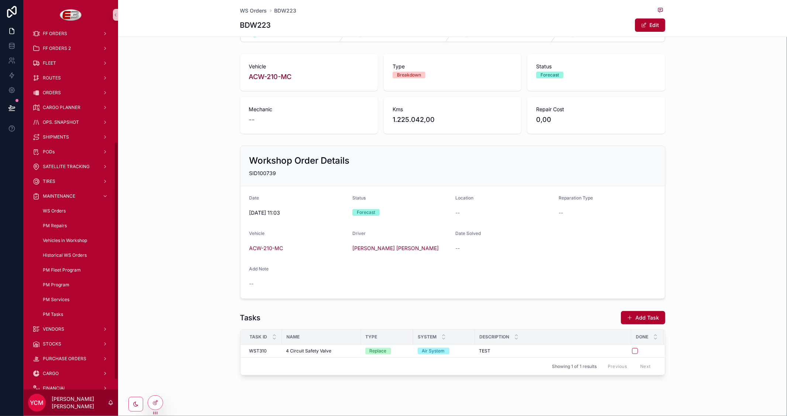
scroll to position [35, 0]
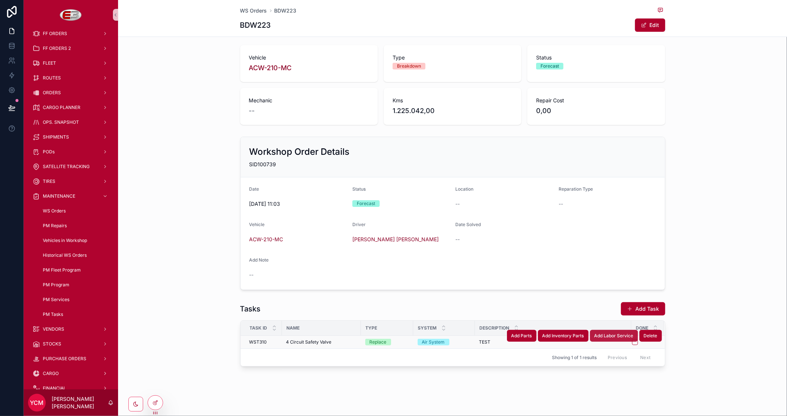
click at [614, 337] on span "Add Labor Service" at bounding box center [614, 336] width 39 height 6
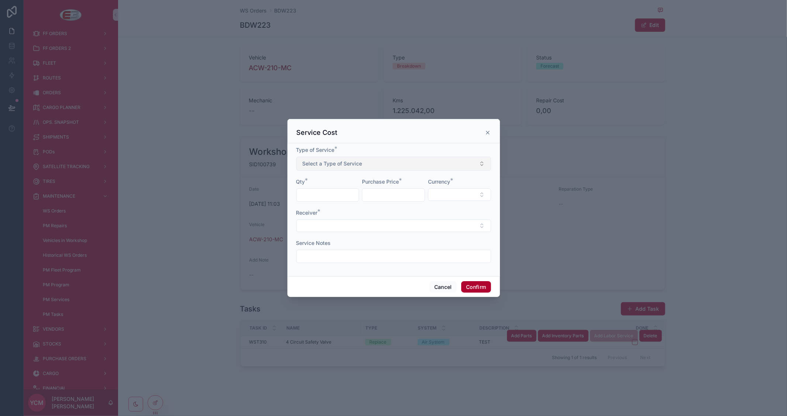
click at [334, 164] on span "Select a Type of Service" at bounding box center [333, 163] width 60 height 7
click at [322, 192] on div "Travel Expenses" at bounding box center [322, 193] width 34 height 7
click at [324, 191] on input "text" at bounding box center [328, 195] width 62 height 10
type input "*"
click at [390, 198] on input "text" at bounding box center [393, 195] width 62 height 10
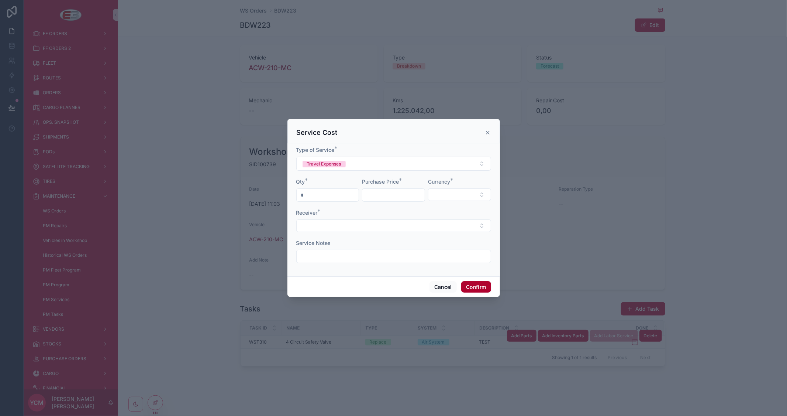
type input "********"
click at [444, 201] on div "Currency *" at bounding box center [459, 190] width 63 height 24
click at [445, 199] on button "Select Button" at bounding box center [459, 194] width 63 height 13
click at [433, 235] on div "MZN" at bounding box center [459, 236] width 89 height 12
click at [327, 254] on input "text" at bounding box center [394, 256] width 194 height 10
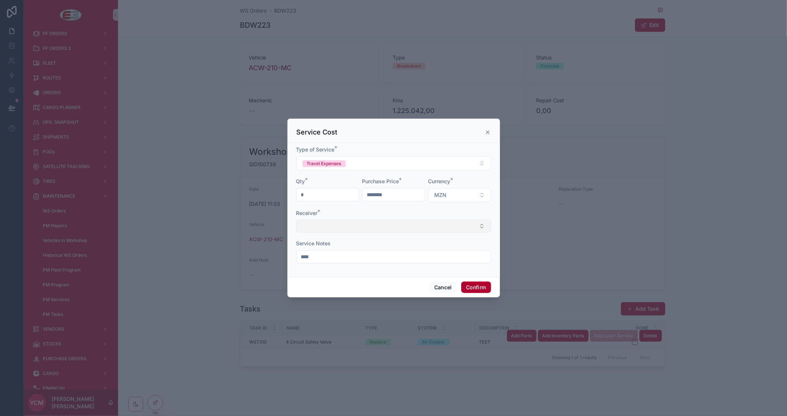
type input "****"
click at [334, 228] on button "Select Button" at bounding box center [393, 226] width 195 height 13
type input "*"
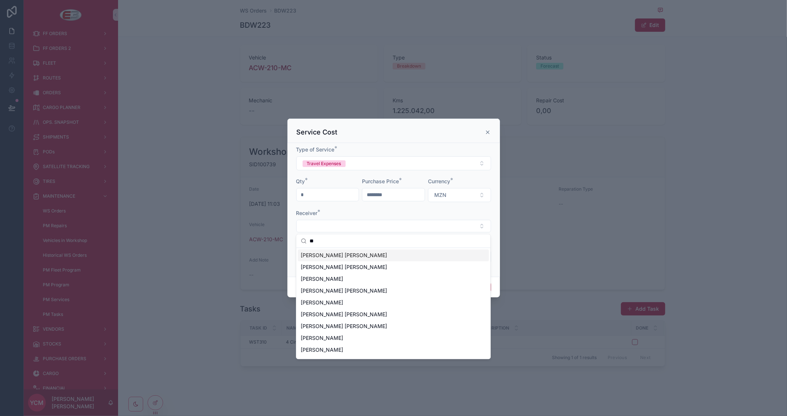
type input "**"
click at [340, 257] on span "[PERSON_NAME] [PERSON_NAME]" at bounding box center [344, 254] width 86 height 7
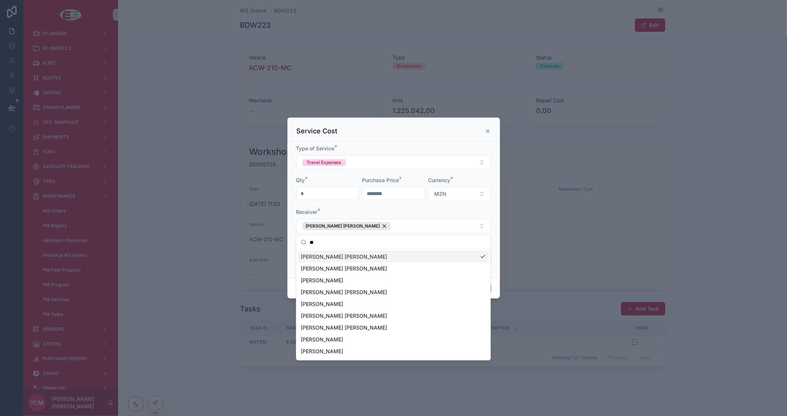
click at [408, 210] on div "Receiver *" at bounding box center [393, 211] width 195 height 7
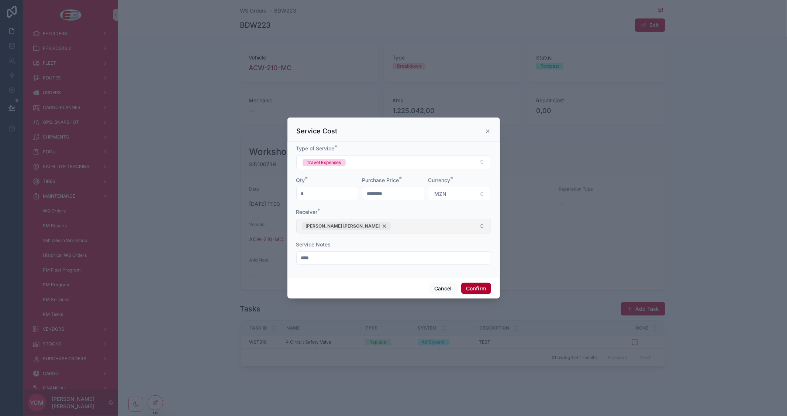
click at [368, 223] on div "[PERSON_NAME] [PERSON_NAME]" at bounding box center [347, 226] width 88 height 8
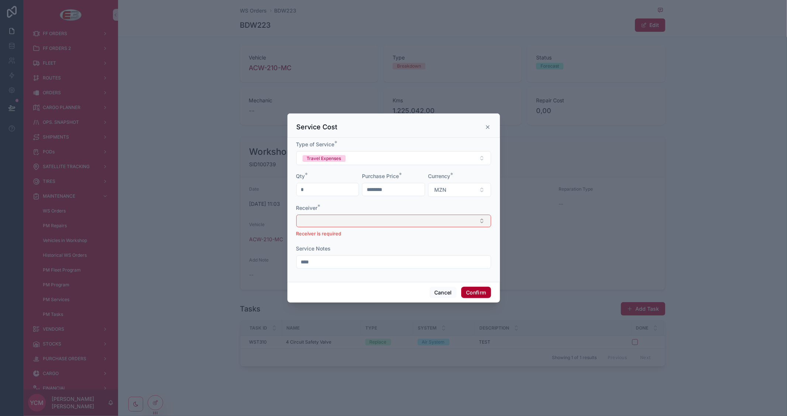
click at [357, 221] on button "Select Button" at bounding box center [393, 220] width 195 height 13
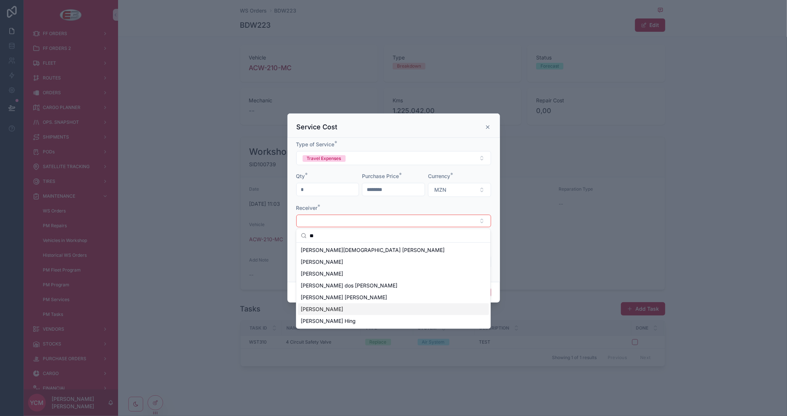
type input "**"
click at [334, 306] on span "[PERSON_NAME]" at bounding box center [322, 308] width 42 height 7
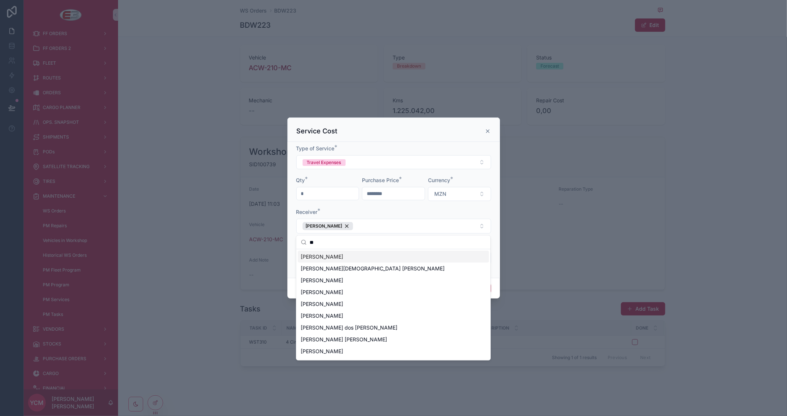
click at [460, 143] on div "Type of Service * Travel Expenses Qty * * Purchase Price * ******** Currency * …" at bounding box center [394, 210] width 213 height 136
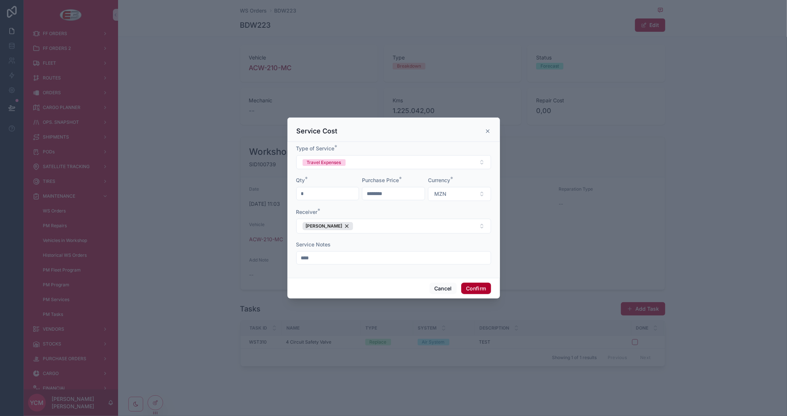
click at [367, 258] on input "****" at bounding box center [394, 257] width 194 height 10
type input "*******"
click at [474, 287] on button "Confirm" at bounding box center [476, 288] width 30 height 12
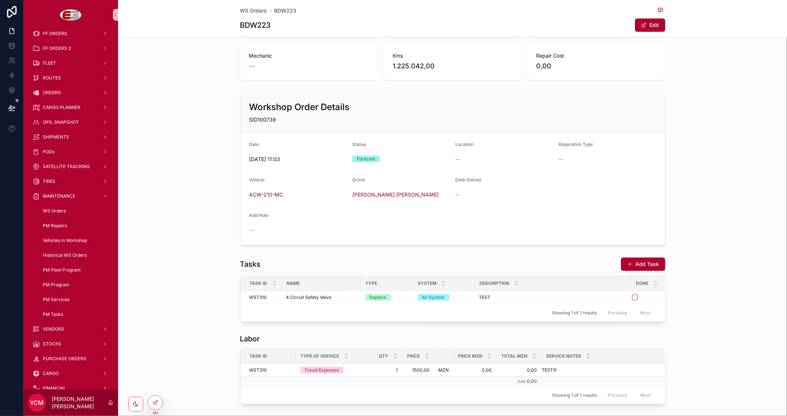
scroll to position [117, 0]
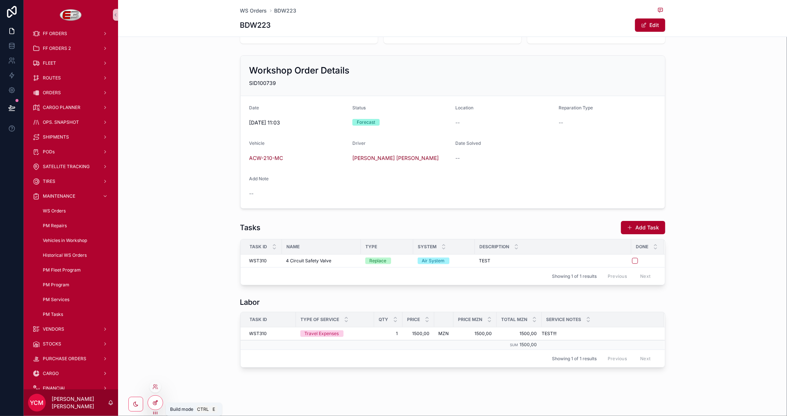
click at [152, 399] on div at bounding box center [155, 402] width 15 height 14
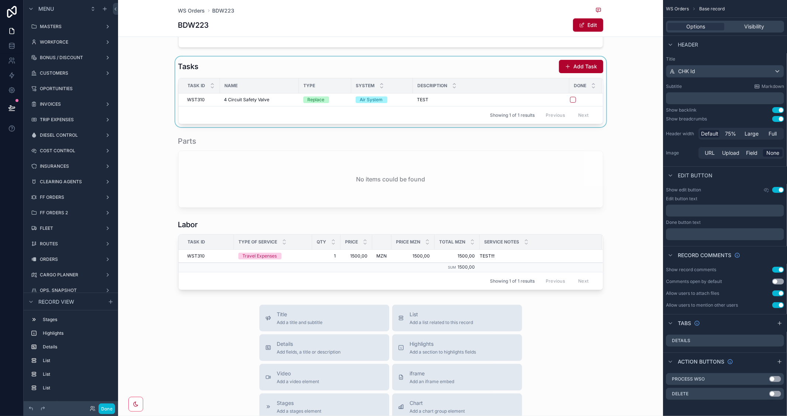
scroll to position [281, 0]
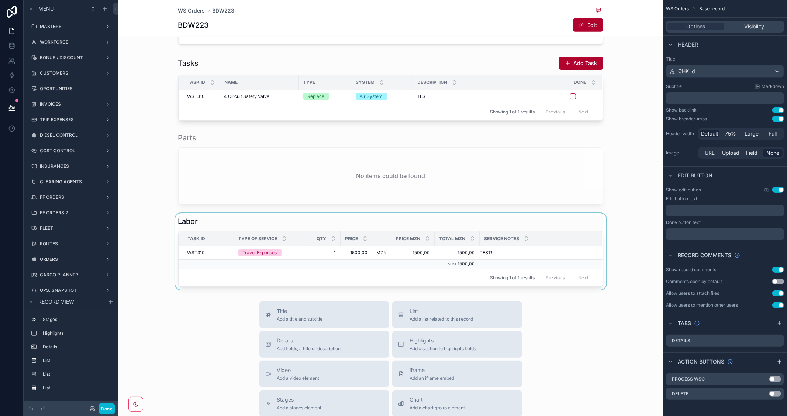
click at [578, 224] on div "scrollable content" at bounding box center [390, 251] width 545 height 76
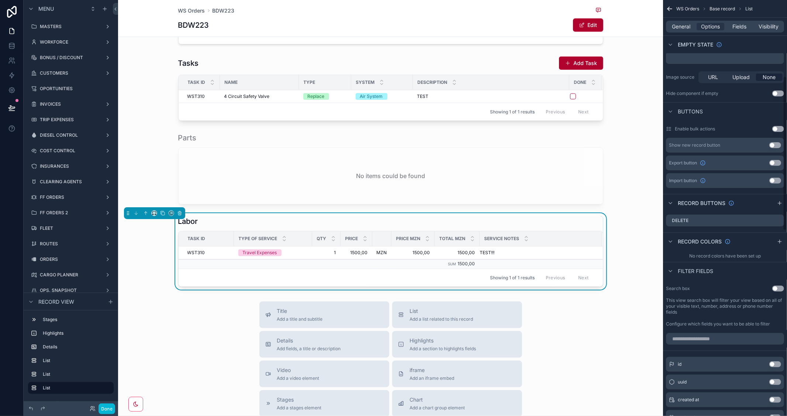
scroll to position [205, 0]
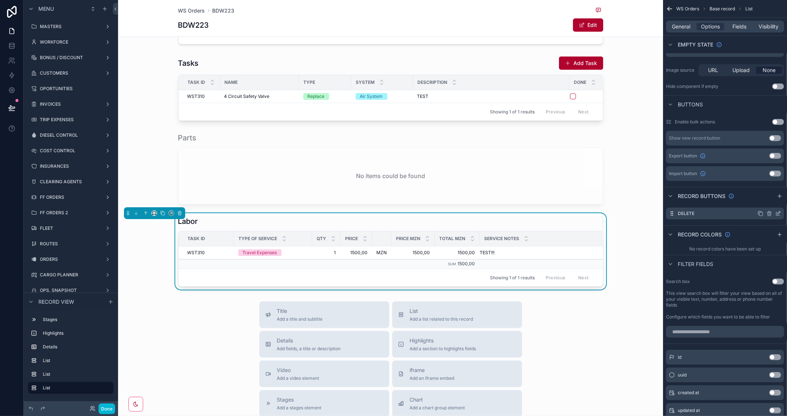
click at [780, 213] on icon "scrollable content" at bounding box center [779, 213] width 6 height 6
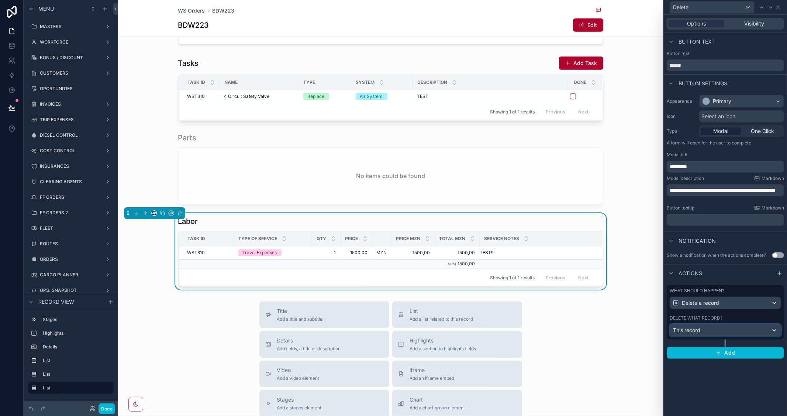
click at [768, 331] on div "This record" at bounding box center [725, 330] width 111 height 12
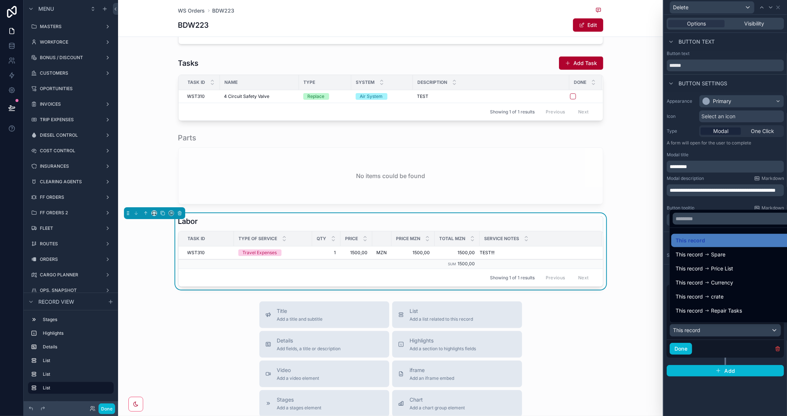
click at [733, 206] on div at bounding box center [725, 208] width 123 height 416
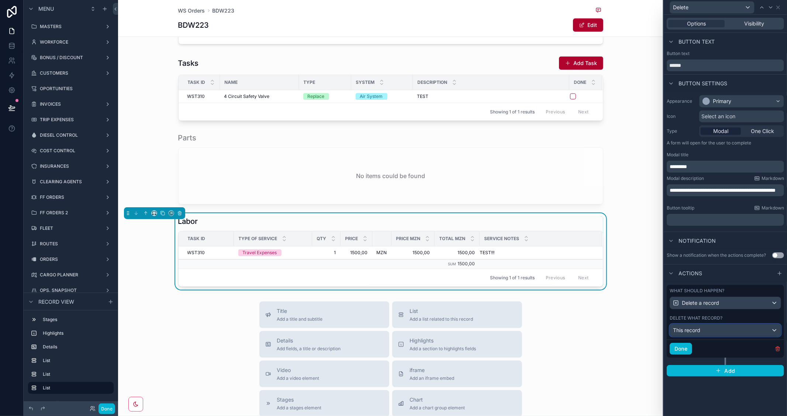
click at [744, 329] on div "This record" at bounding box center [725, 330] width 111 height 12
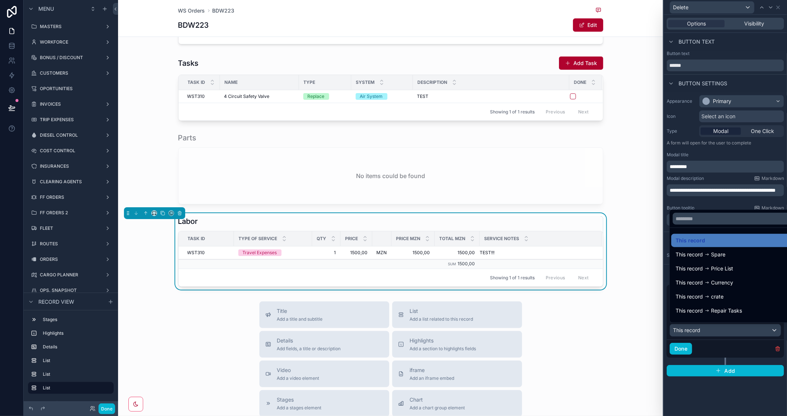
click at [757, 388] on div at bounding box center [725, 208] width 123 height 416
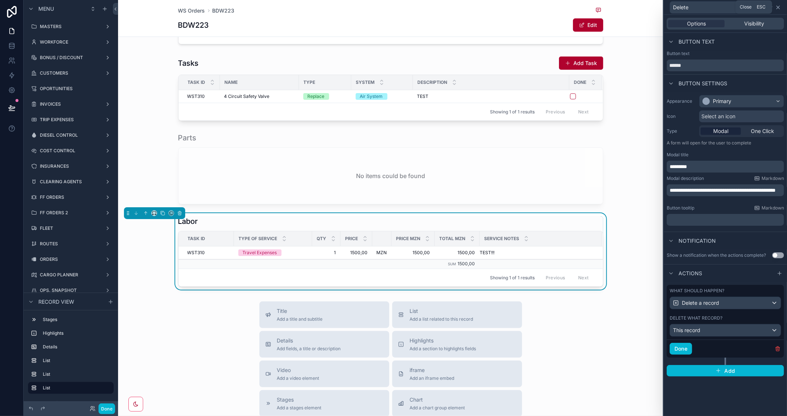
click at [780, 7] on icon at bounding box center [779, 7] width 6 height 6
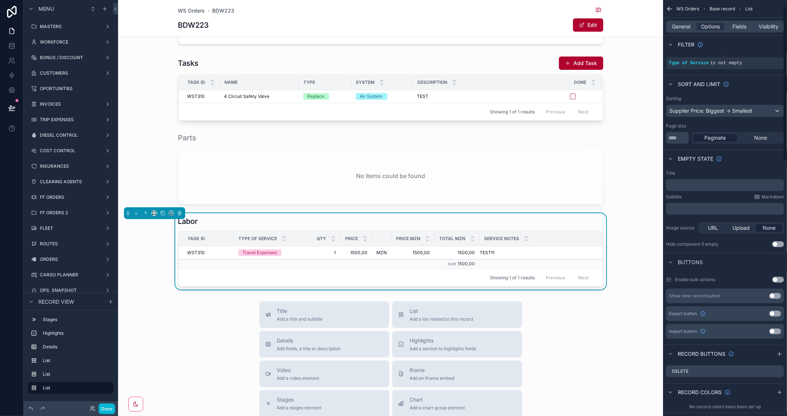
scroll to position [0, 0]
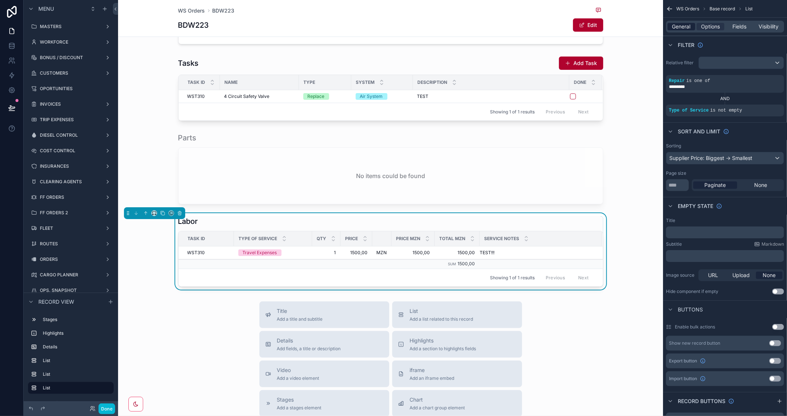
click at [686, 28] on span "General" at bounding box center [682, 26] width 18 height 7
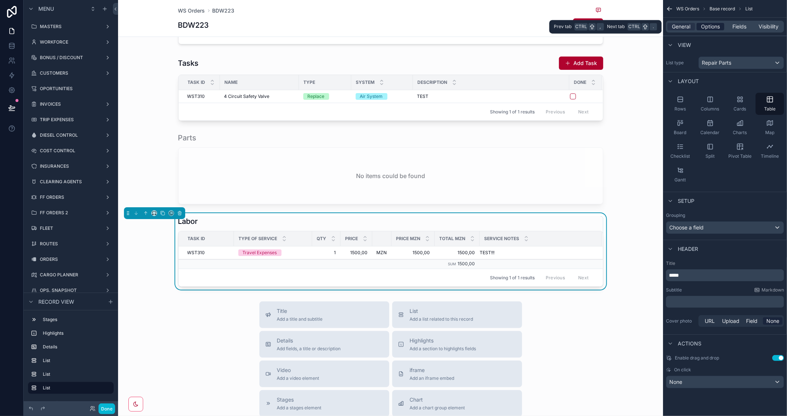
click at [704, 25] on span "Options" at bounding box center [710, 26] width 19 height 7
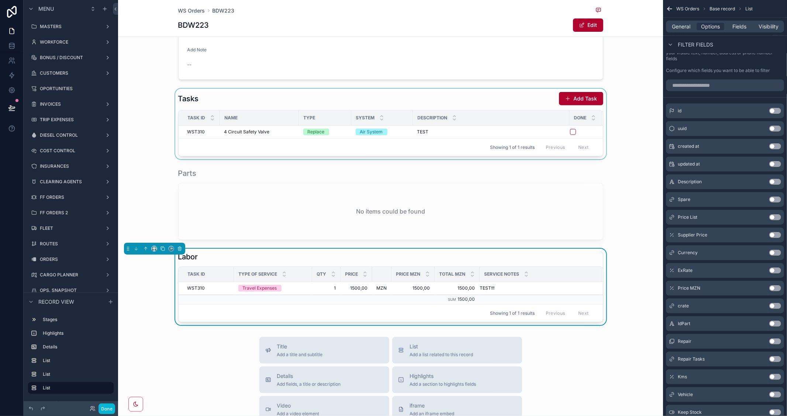
scroll to position [246, 0]
click at [606, 213] on div "scrollable content" at bounding box center [390, 204] width 545 height 78
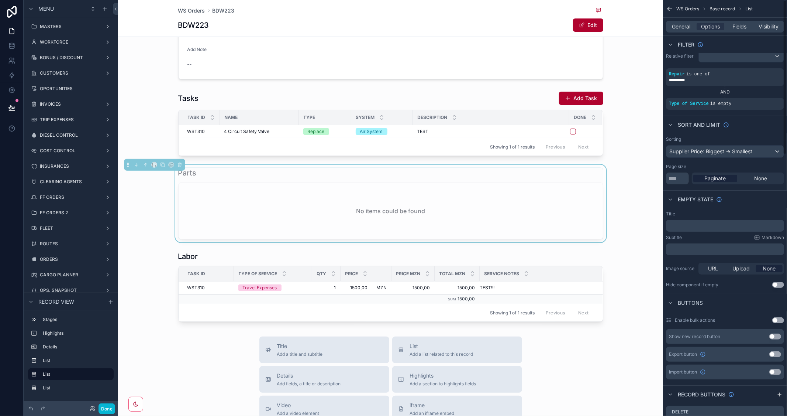
scroll to position [0, 0]
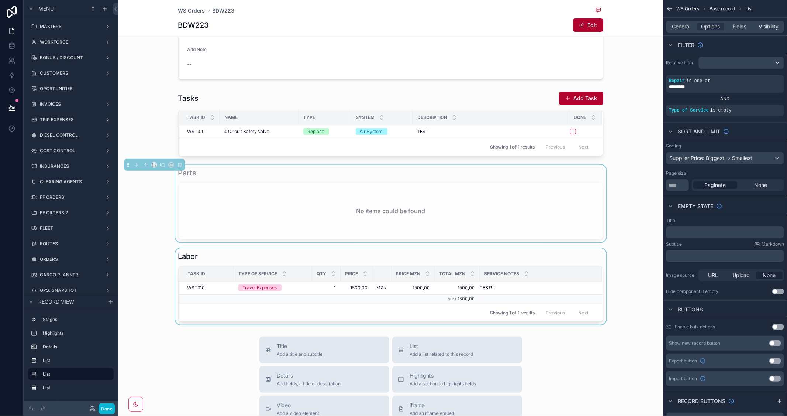
click at [589, 262] on div "scrollable content" at bounding box center [390, 286] width 545 height 76
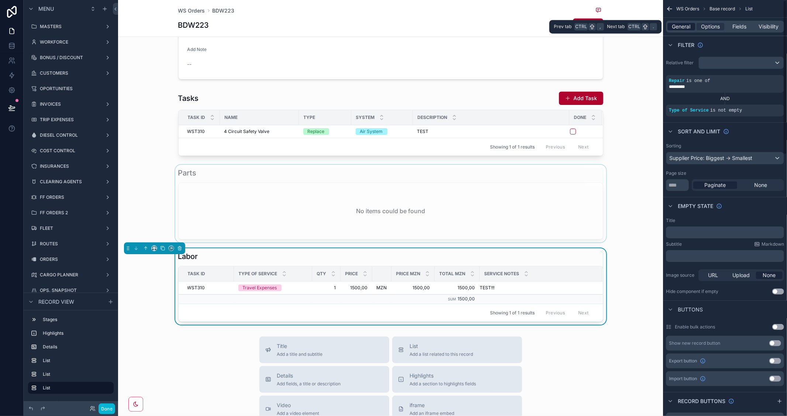
click at [683, 26] on span "General" at bounding box center [682, 26] width 18 height 7
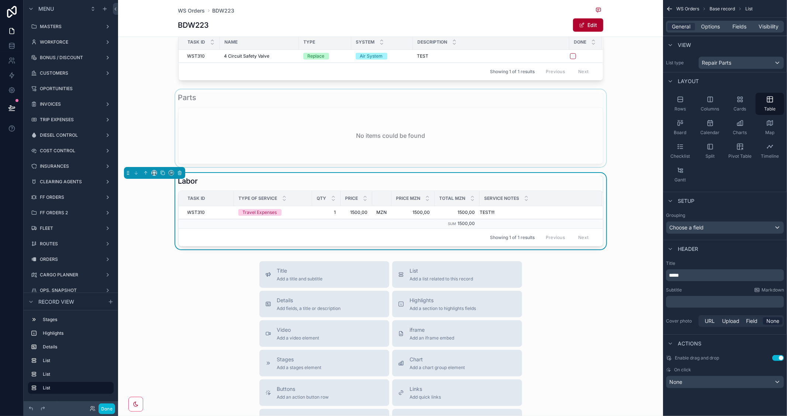
scroll to position [328, 0]
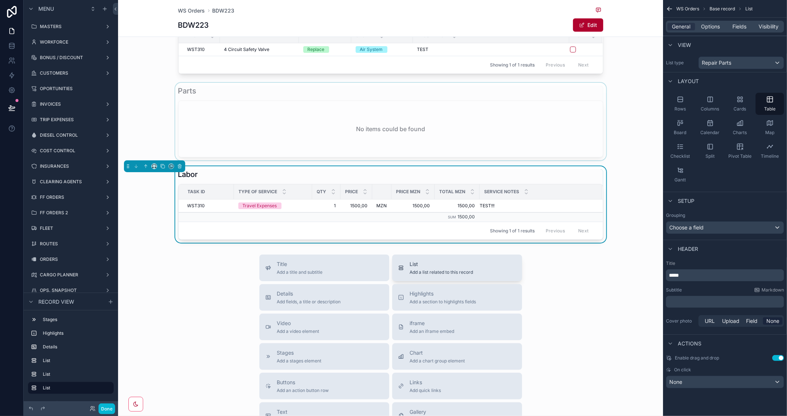
click at [430, 270] on span "Add a list related to this record" at bounding box center [441, 272] width 63 height 6
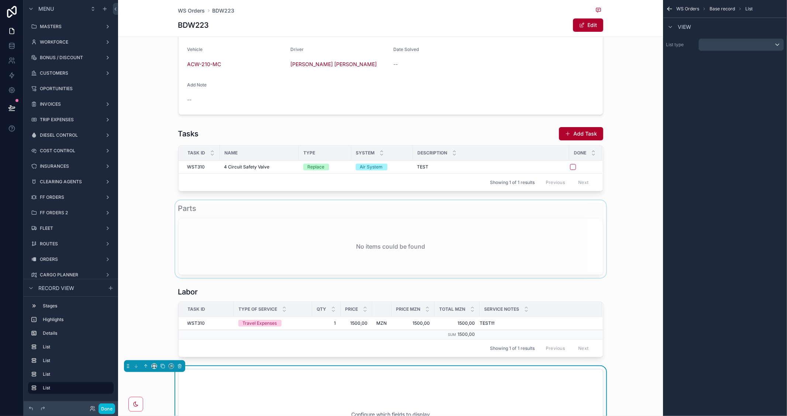
scroll to position [251, 0]
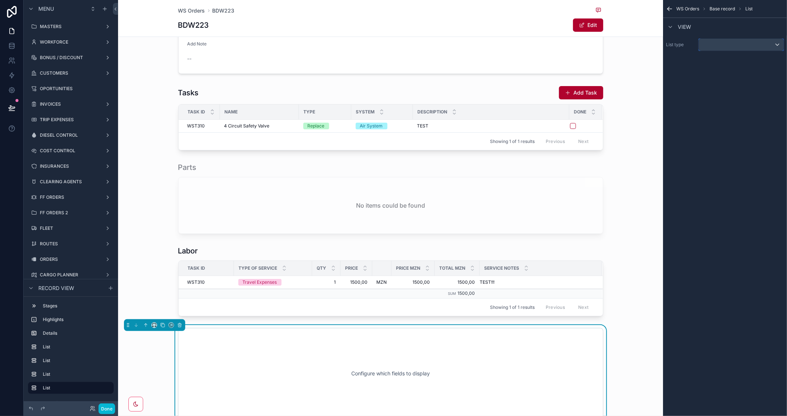
click at [755, 46] on div "scrollable content" at bounding box center [741, 45] width 85 height 12
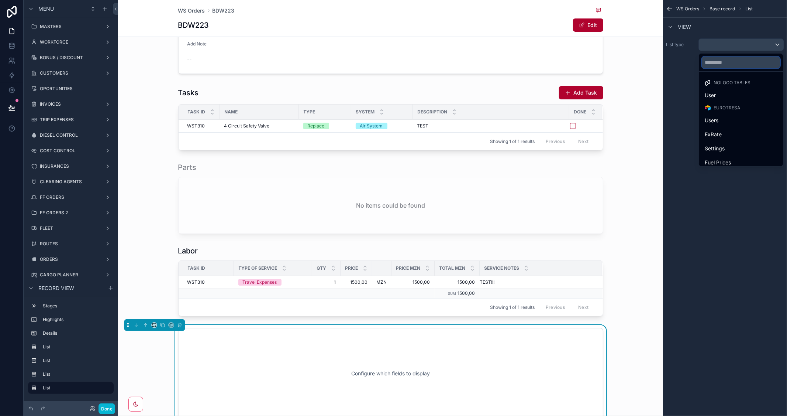
click at [739, 60] on input "text" at bounding box center [741, 62] width 78 height 12
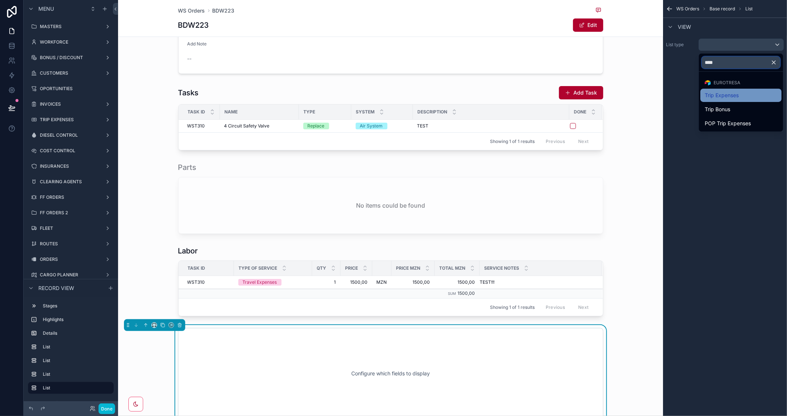
type input "****"
click at [735, 92] on span "Trip Expenses" at bounding box center [722, 95] width 34 height 9
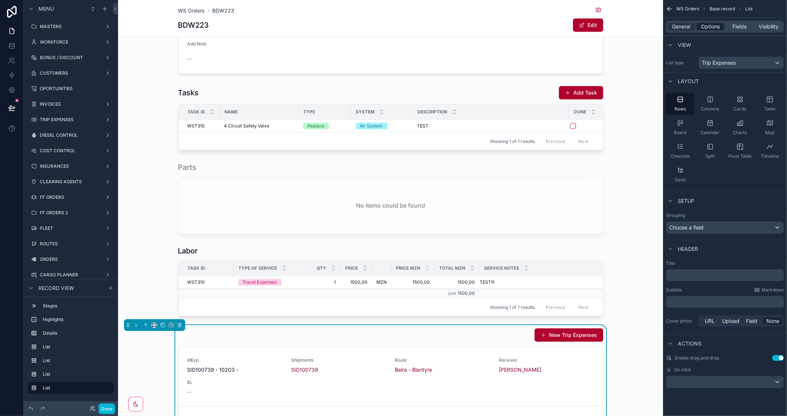
click at [712, 28] on span "Options" at bounding box center [710, 26] width 19 height 7
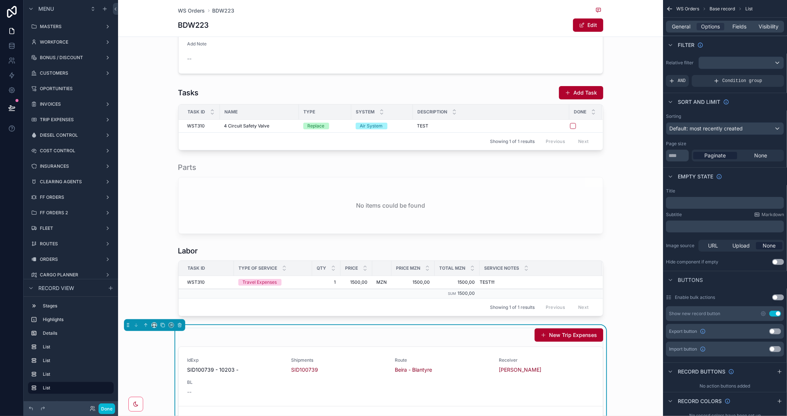
click at [770, 314] on button "Use setting" at bounding box center [776, 313] width 12 height 6
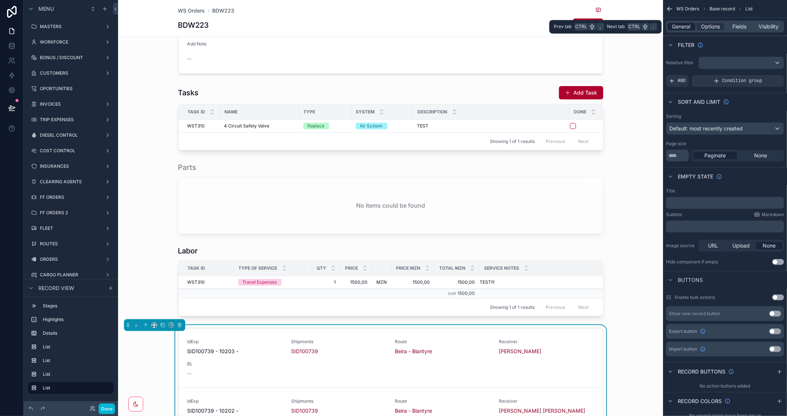
click at [683, 27] on span "General" at bounding box center [682, 26] width 18 height 7
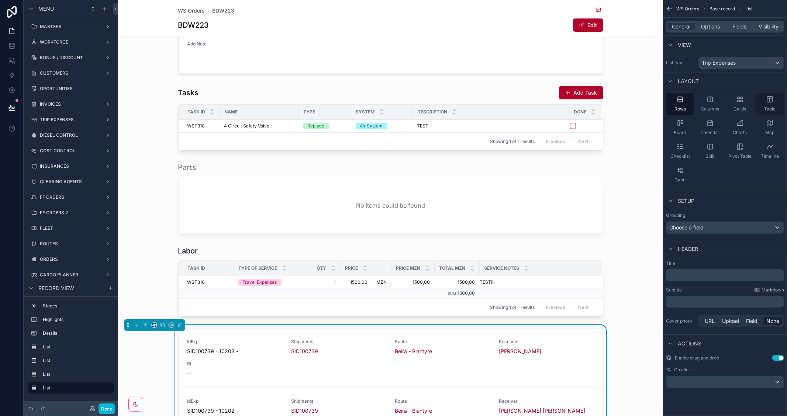
click at [771, 97] on icon "scrollable content" at bounding box center [770, 100] width 6 height 6
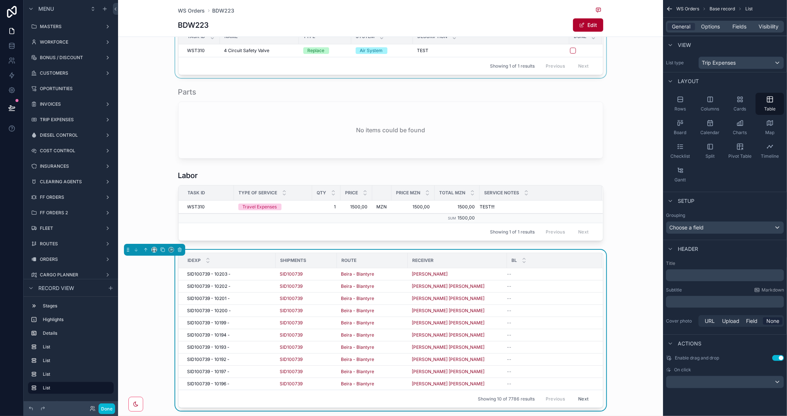
scroll to position [333, 0]
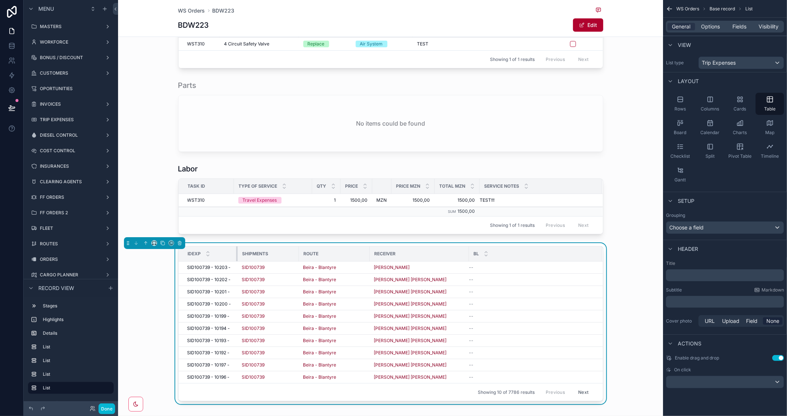
drag, startPoint x: 271, startPoint y: 251, endPoint x: 233, endPoint y: 251, distance: 38.0
click at [236, 251] on div "scrollable content" at bounding box center [237, 253] width 3 height 15
click at [735, 26] on span "Fields" at bounding box center [740, 26] width 14 height 7
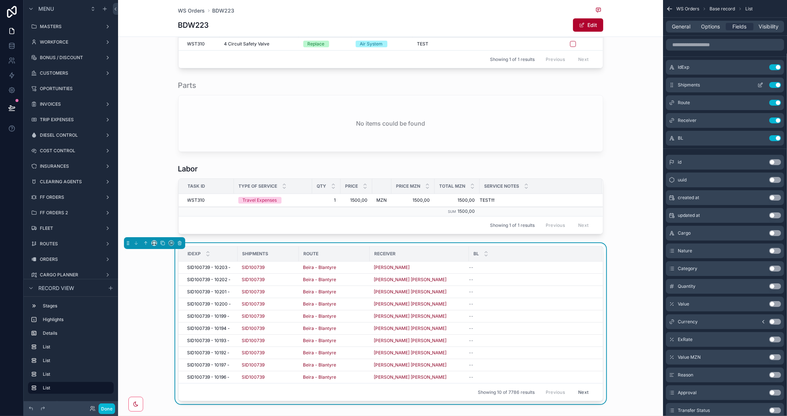
click at [770, 68] on button "Use setting" at bounding box center [776, 67] width 12 height 6
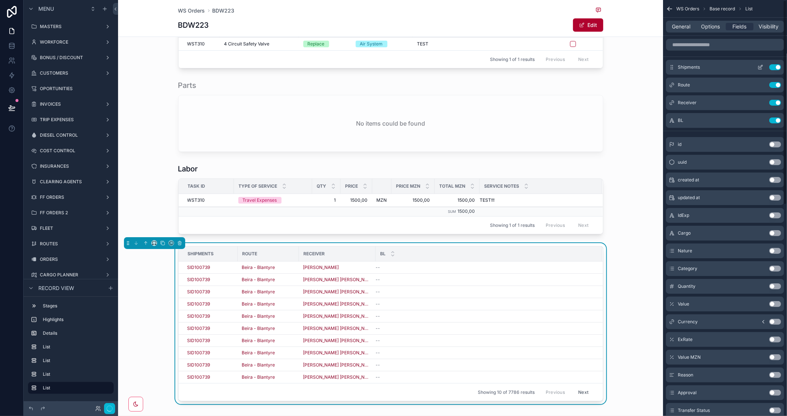
click at [771, 68] on button "Use setting" at bounding box center [776, 67] width 12 height 6
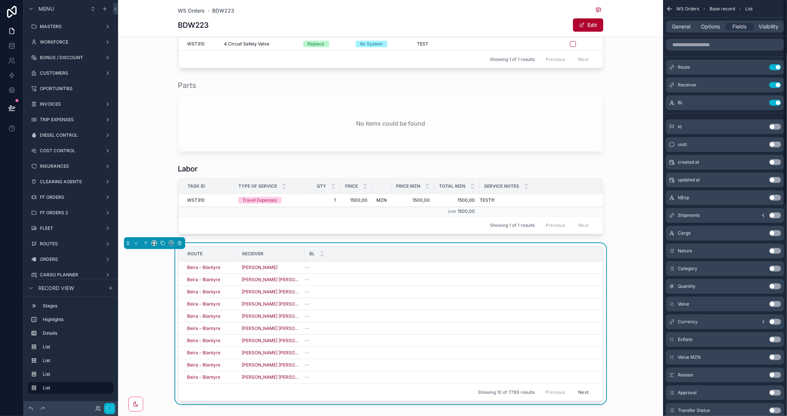
click at [771, 68] on button "Use setting" at bounding box center [776, 67] width 12 height 6
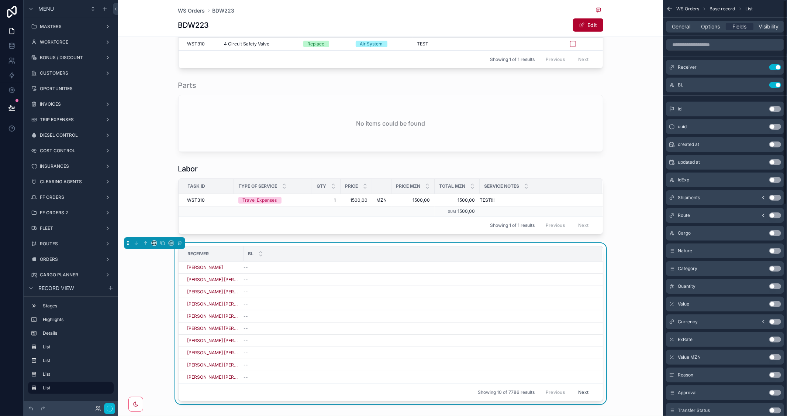
click at [771, 68] on button "Use setting" at bounding box center [776, 67] width 12 height 6
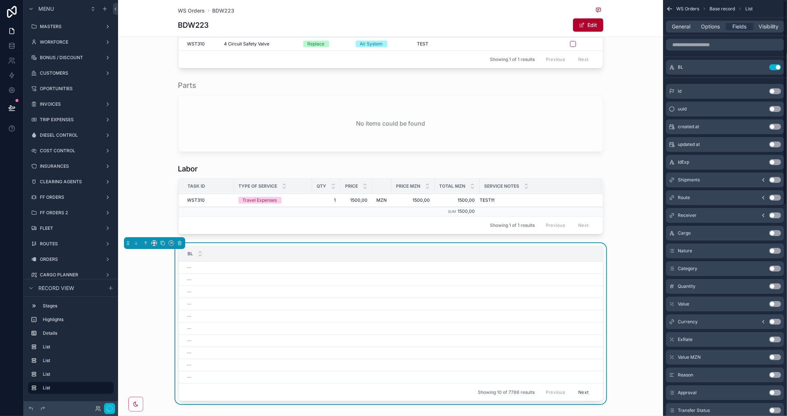
click at [771, 68] on button "Use setting" at bounding box center [776, 67] width 12 height 6
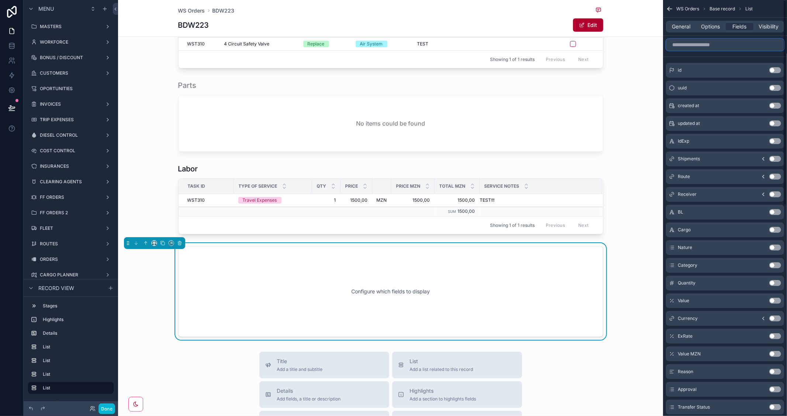
click at [695, 46] on input "scrollable content" at bounding box center [725, 45] width 118 height 12
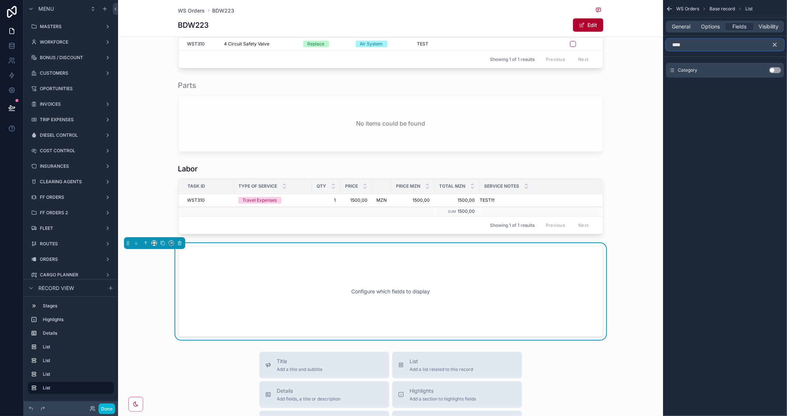
type input "****"
click at [777, 68] on button "Use setting" at bounding box center [776, 70] width 12 height 6
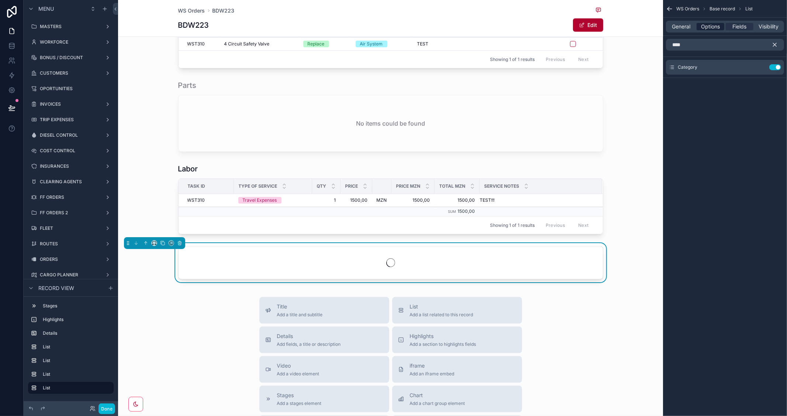
click at [712, 27] on span "Options" at bounding box center [710, 26] width 19 height 7
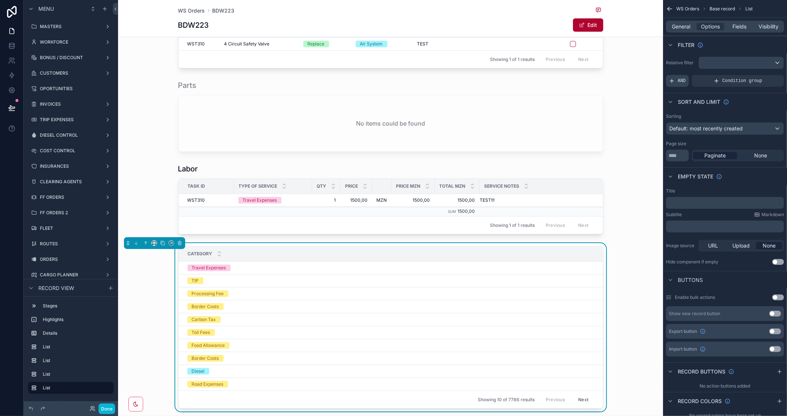
click at [672, 77] on div "AND" at bounding box center [677, 81] width 23 height 12
click at [762, 75] on div "scrollable content" at bounding box center [766, 76] width 10 height 10
click at [611, 68] on div "Select a field" at bounding box center [595, 70] width 44 height 12
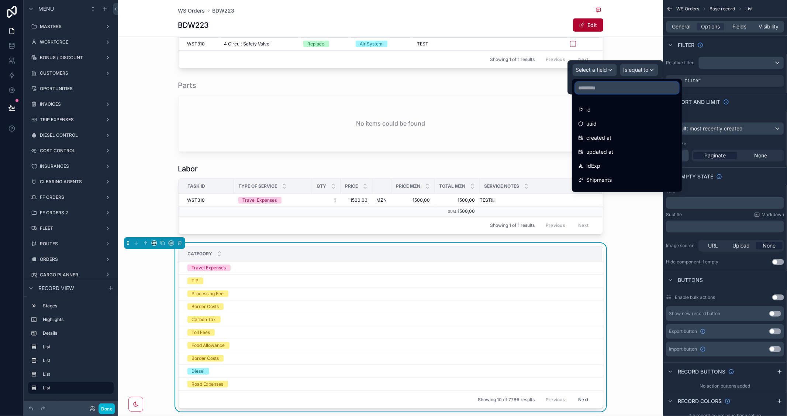
click at [602, 86] on input "text" at bounding box center [627, 88] width 104 height 12
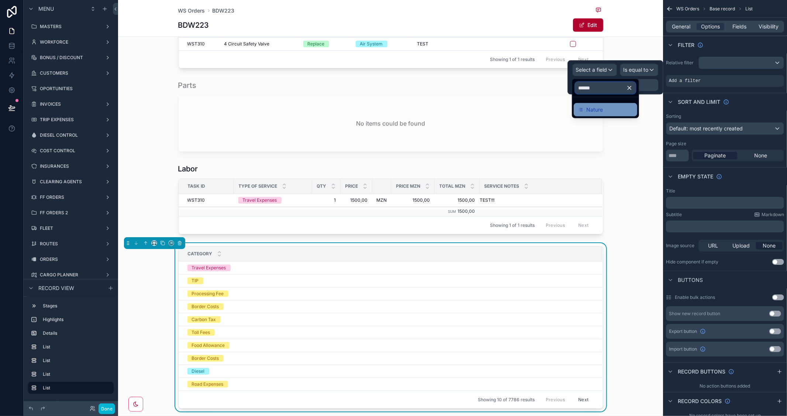
type input "******"
click at [602, 104] on div "Nature" at bounding box center [605, 109] width 63 height 13
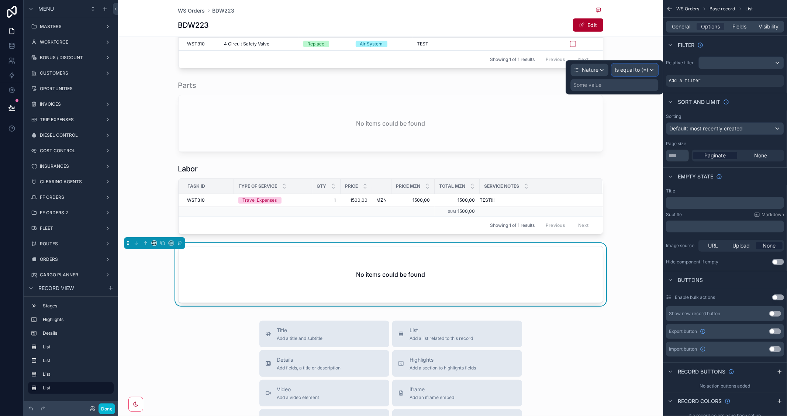
click at [642, 70] on span "Is equal to (=)" at bounding box center [632, 69] width 34 height 7
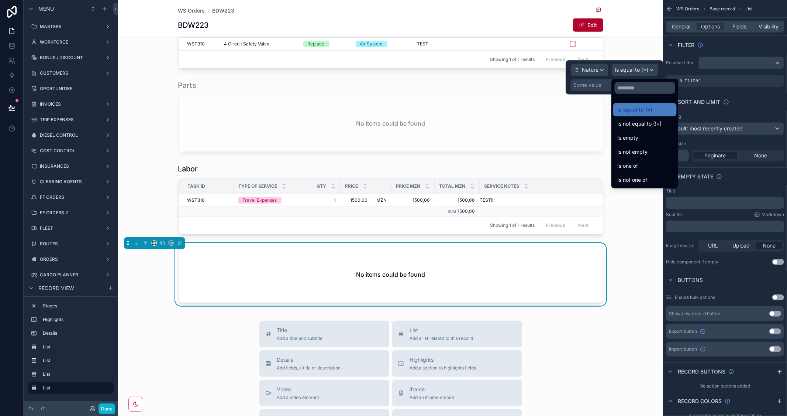
click at [586, 83] on div at bounding box center [614, 77] width 97 height 34
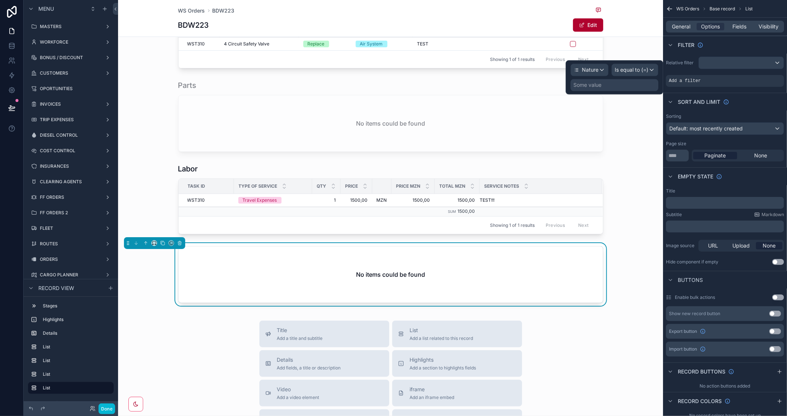
click at [586, 83] on div "Some value" at bounding box center [588, 84] width 28 height 7
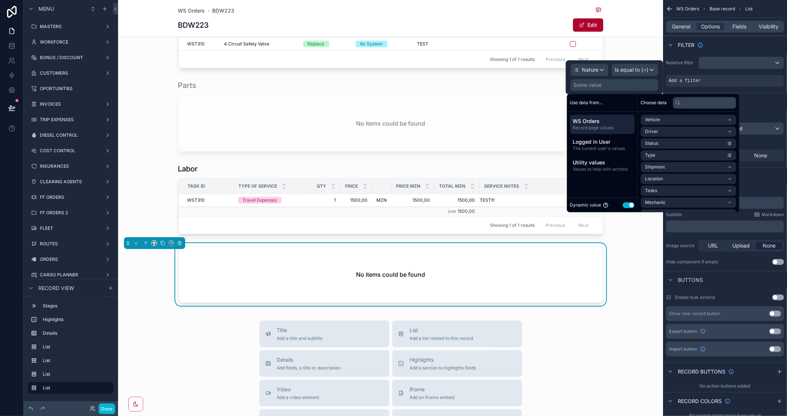
click at [629, 203] on button "Use setting" at bounding box center [629, 205] width 12 height 6
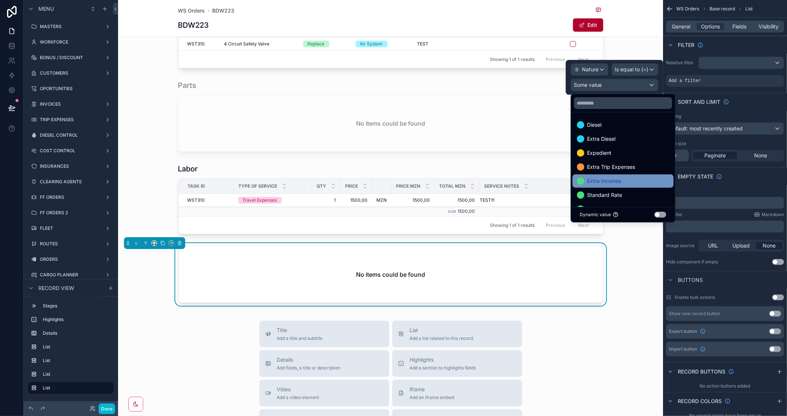
scroll to position [28, 0]
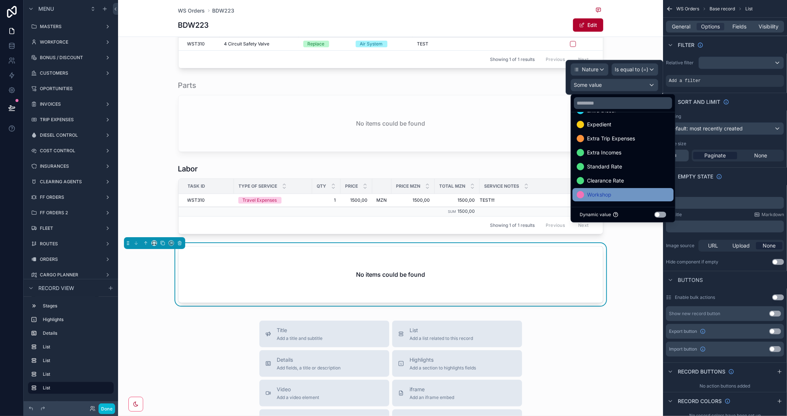
click at [605, 191] on span "Workshop" at bounding box center [600, 194] width 24 height 9
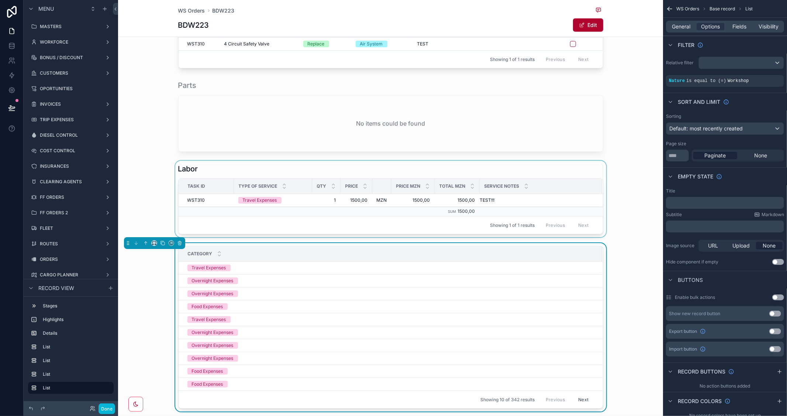
click at [144, 189] on div "scrollable content" at bounding box center [390, 199] width 545 height 76
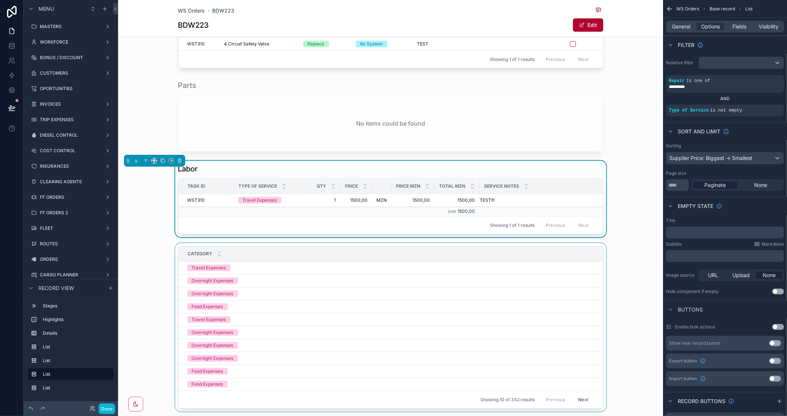
click at [377, 247] on div "Category" at bounding box center [390, 254] width 423 height 14
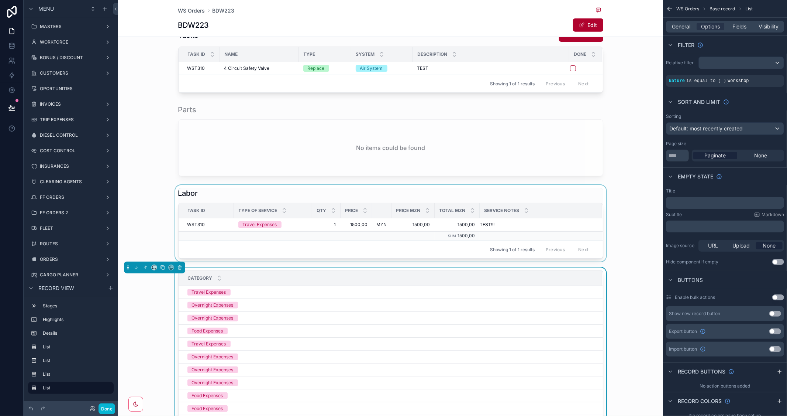
scroll to position [328, 0]
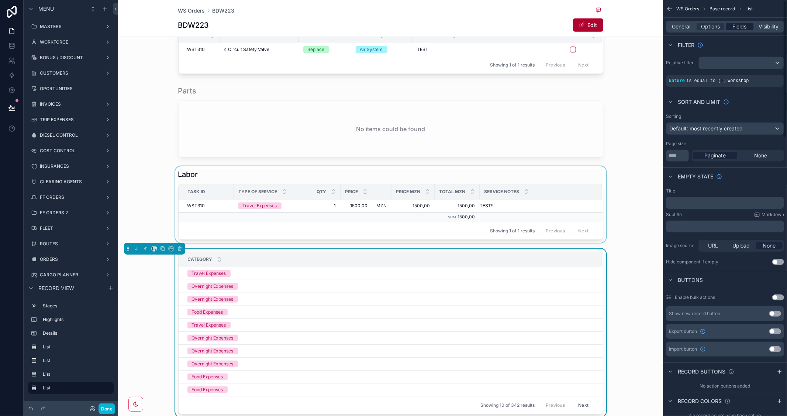
click at [735, 24] on span "Fields" at bounding box center [740, 26] width 14 height 7
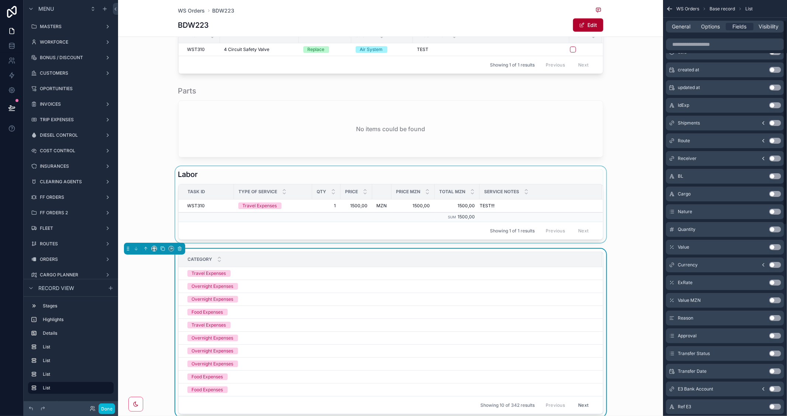
scroll to position [82, 0]
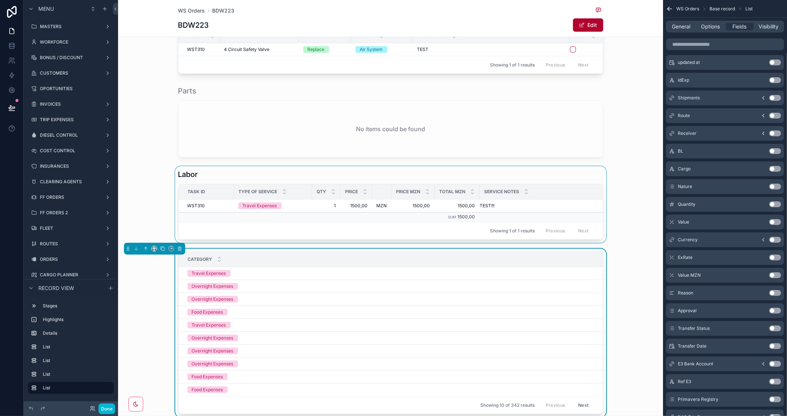
click at [776, 203] on button "Use setting" at bounding box center [776, 204] width 12 height 6
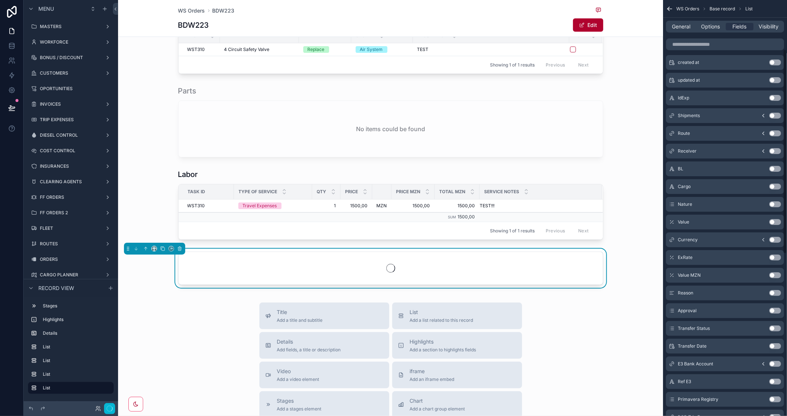
scroll to position [100, 0]
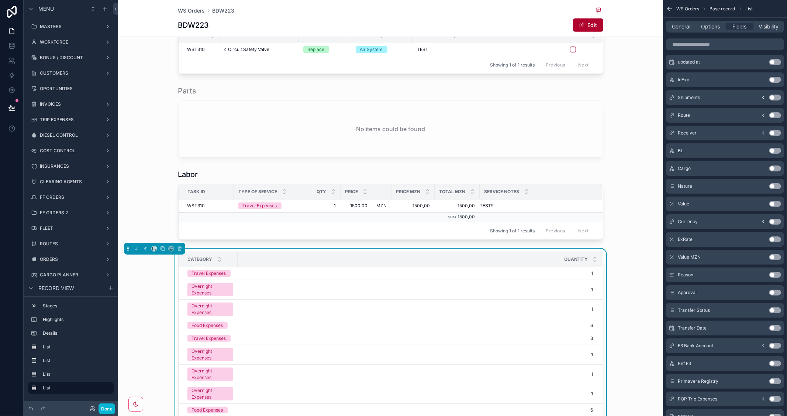
click at [776, 204] on button "Use setting" at bounding box center [776, 204] width 12 height 6
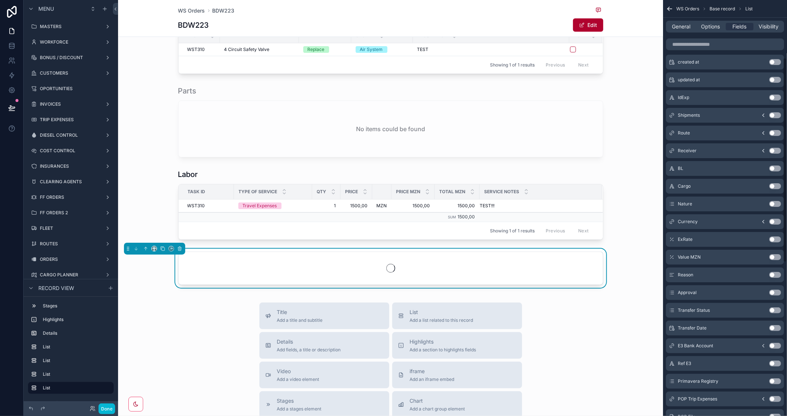
scroll to position [117, 0]
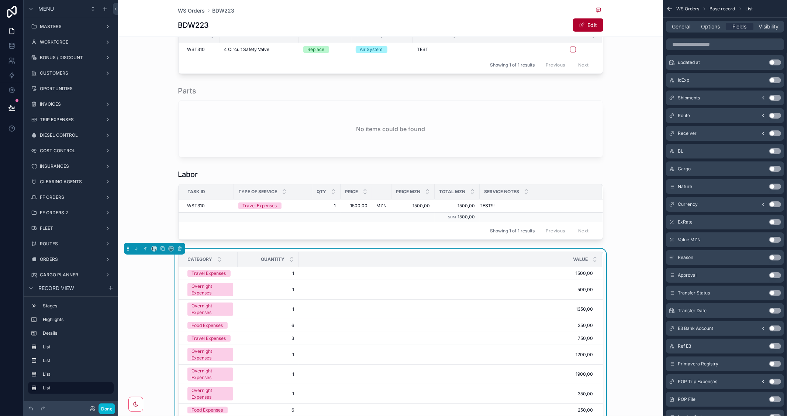
click at [776, 202] on button "Use setting" at bounding box center [776, 204] width 12 height 6
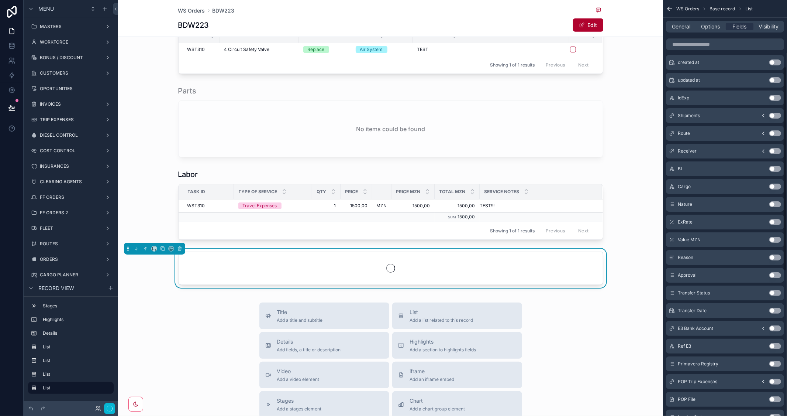
scroll to position [135, 0]
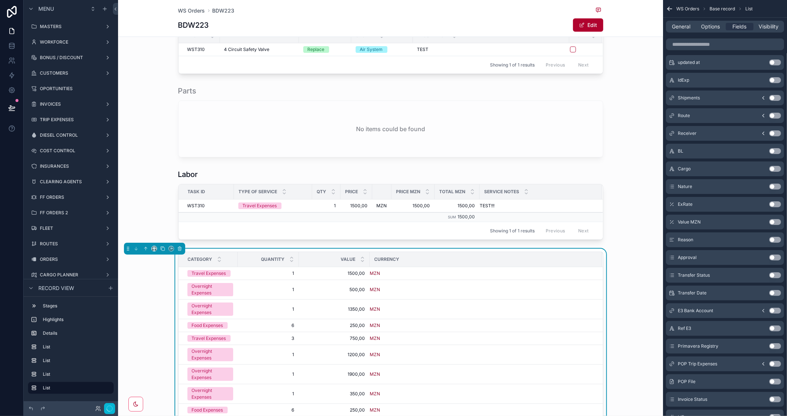
click at [776, 220] on button "Use setting" at bounding box center [776, 222] width 12 height 6
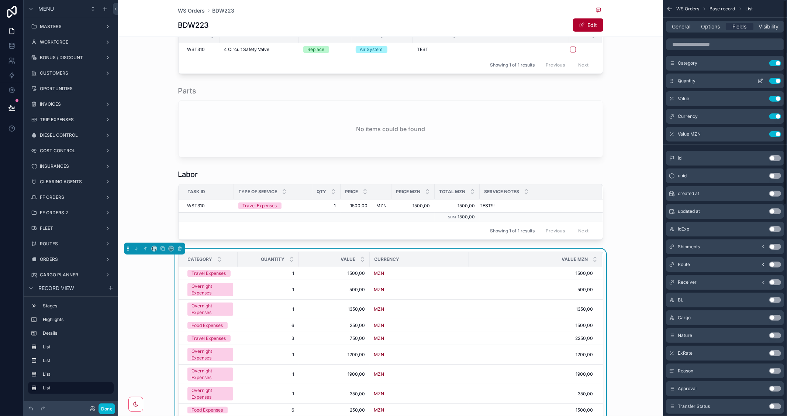
scroll to position [0, 0]
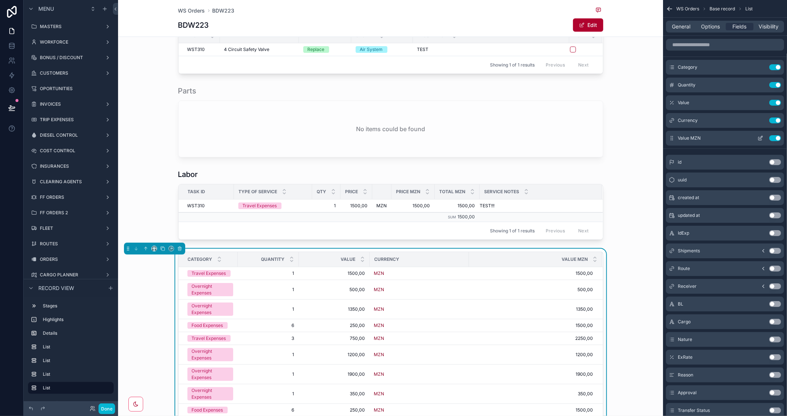
click at [773, 137] on button "Use setting" at bounding box center [776, 138] width 12 height 6
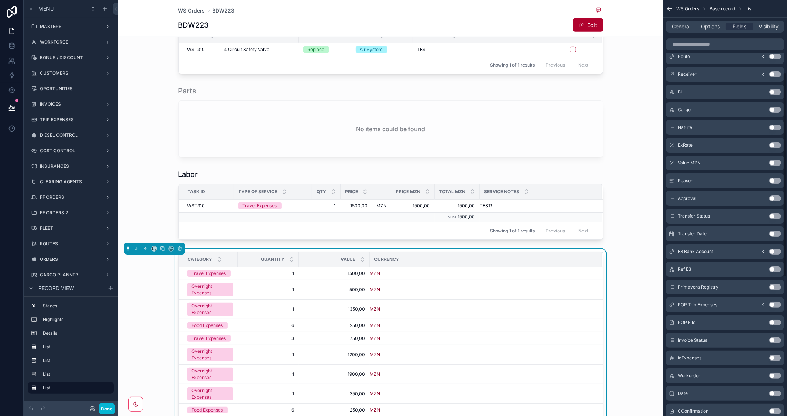
scroll to position [205, 0]
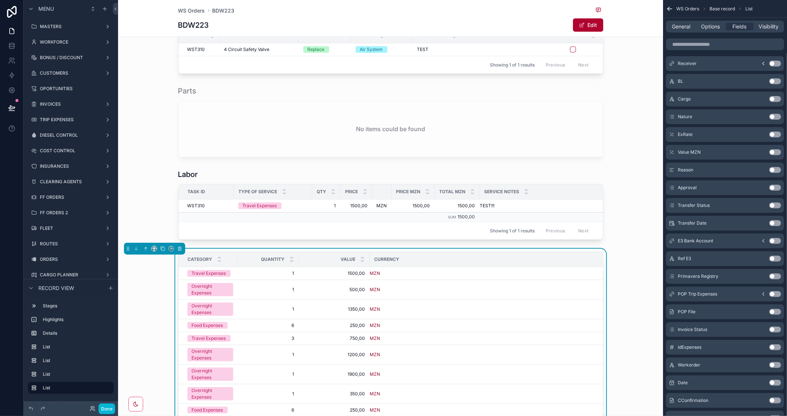
click at [776, 134] on button "Use setting" at bounding box center [776, 134] width 12 height 6
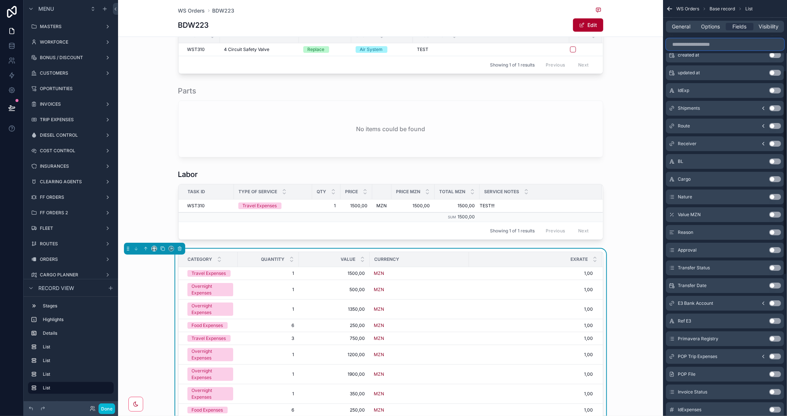
click at [712, 44] on input "scrollable content" at bounding box center [725, 44] width 118 height 12
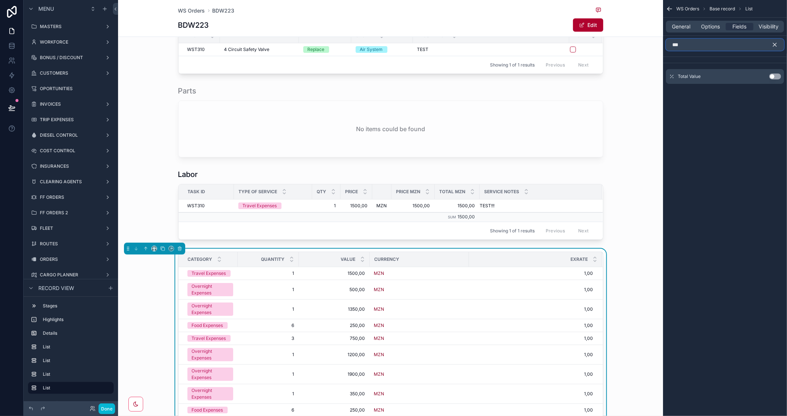
scroll to position [0, 0]
type input "*****"
click at [774, 43] on icon "scrollable content" at bounding box center [775, 44] width 3 height 3
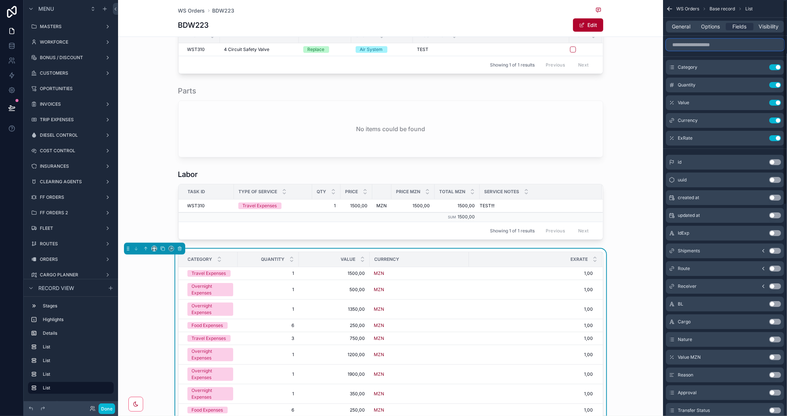
click at [693, 46] on input "scrollable content" at bounding box center [725, 45] width 118 height 12
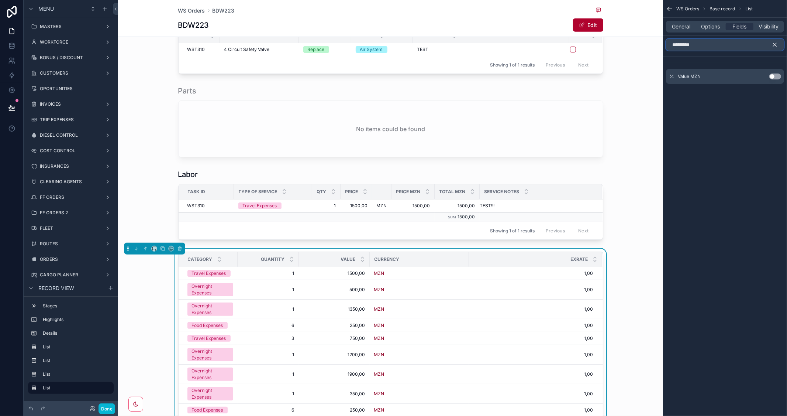
type input "*********"
click at [779, 75] on button "Use setting" at bounding box center [776, 76] width 12 height 6
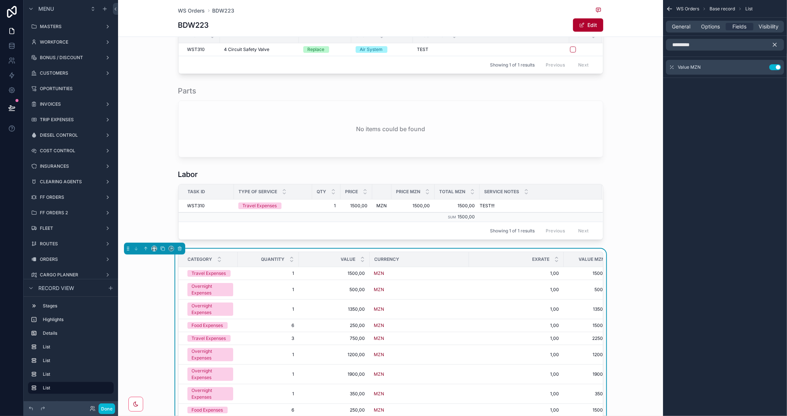
click at [775, 46] on icon "scrollable content" at bounding box center [775, 44] width 7 height 7
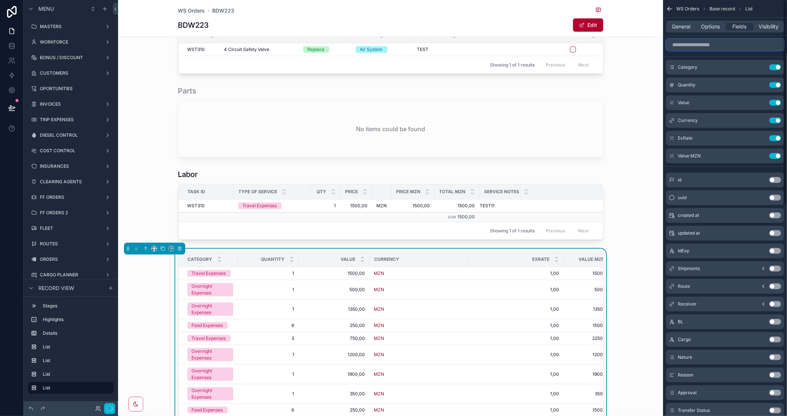
click at [704, 44] on input "scrollable content" at bounding box center [725, 45] width 118 height 12
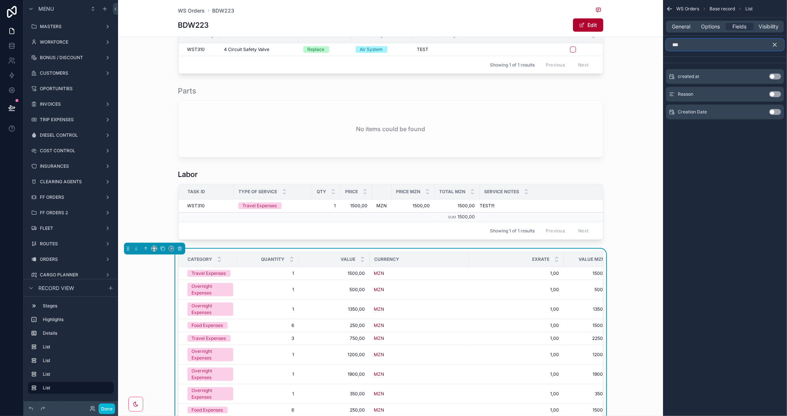
type input "***"
click at [779, 94] on button "Use setting" at bounding box center [776, 94] width 12 height 6
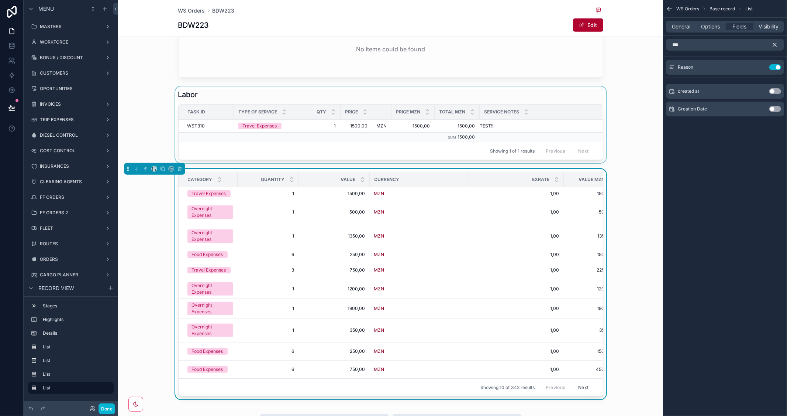
scroll to position [410, 0]
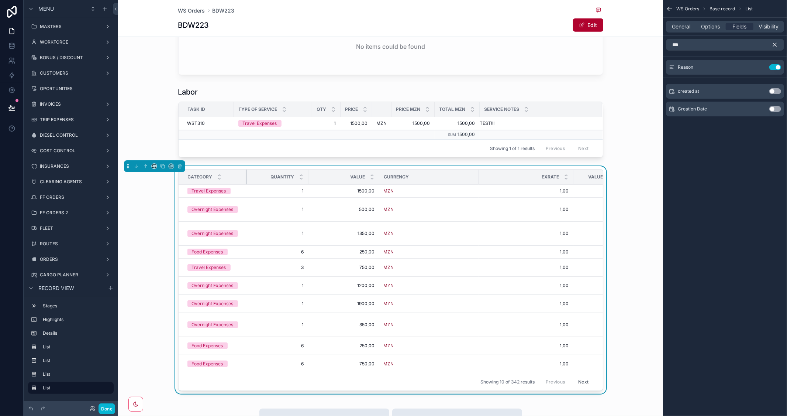
drag, startPoint x: 233, startPoint y: 175, endPoint x: 243, endPoint y: 172, distance: 9.8
click at [246, 172] on div "scrollable content" at bounding box center [247, 176] width 3 height 15
click at [708, 26] on span "Options" at bounding box center [710, 26] width 19 height 7
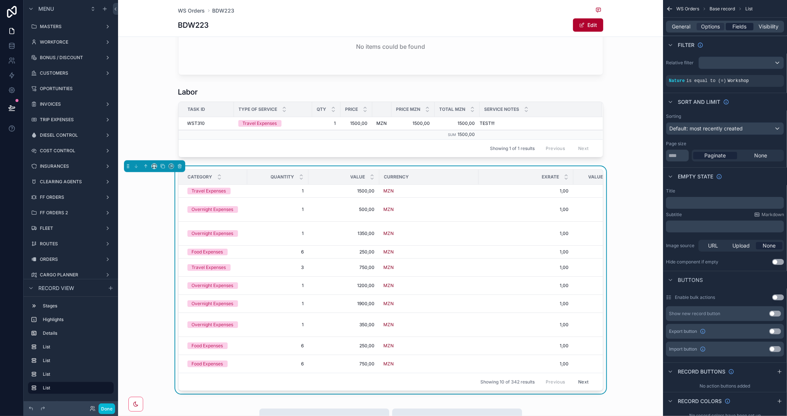
click at [740, 27] on span "Fields" at bounding box center [740, 26] width 14 height 7
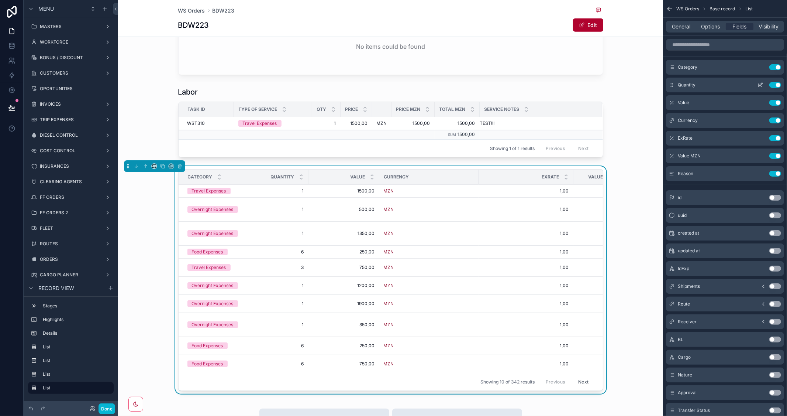
click at [761, 83] on icon "scrollable content" at bounding box center [761, 85] width 6 height 6
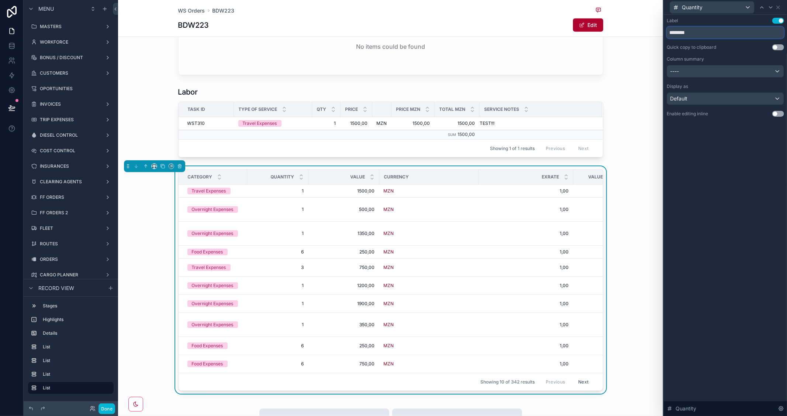
drag, startPoint x: 701, startPoint y: 34, endPoint x: 626, endPoint y: 20, distance: 76.2
click at [626, 20] on div "Quantity Label Use setting ******** Quick copy to clipboard Use setting Column …" at bounding box center [393, 208] width 787 height 416
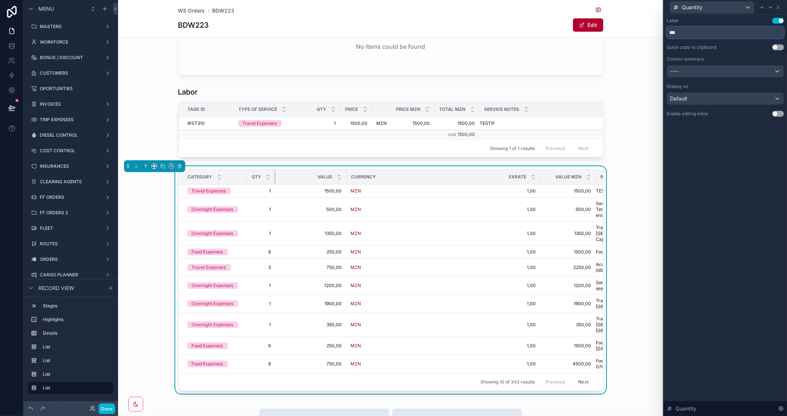
drag, startPoint x: 304, startPoint y: 174, endPoint x: 235, endPoint y: 164, distance: 69.4
click at [235, 164] on div "1 Forecast 2 On hold 3 In Progress 4 Done Vehicle ACW-210-MC Type Breakdown Sta…" at bounding box center [390, 16] width 545 height 761
type input "***"
drag, startPoint x: 343, startPoint y: 174, endPoint x: 286, endPoint y: 165, distance: 57.6
click at [286, 166] on div "Category Qty Value Currency ExRate Value MZN Reason Travel Expenses 1 1 1500,00…" at bounding box center [390, 281] width 545 height 230
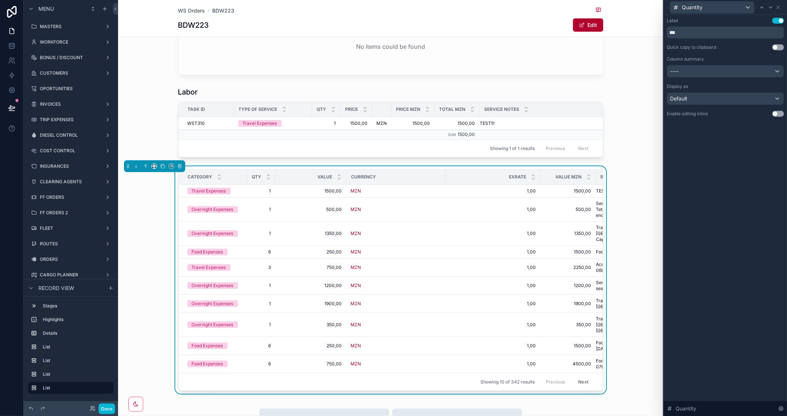
click at [418, 182] on th "Currency" at bounding box center [396, 176] width 99 height 15
click at [771, 6] on icon at bounding box center [771, 7] width 6 height 6
drag, startPoint x: 687, startPoint y: 35, endPoint x: 629, endPoint y: 28, distance: 58.1
click at [629, 28] on div "Value Label Use setting ***** Quick copy to clipboard Use setting Column summar…" at bounding box center [393, 208] width 787 height 416
drag, startPoint x: 705, startPoint y: 31, endPoint x: 673, endPoint y: 31, distance: 32.9
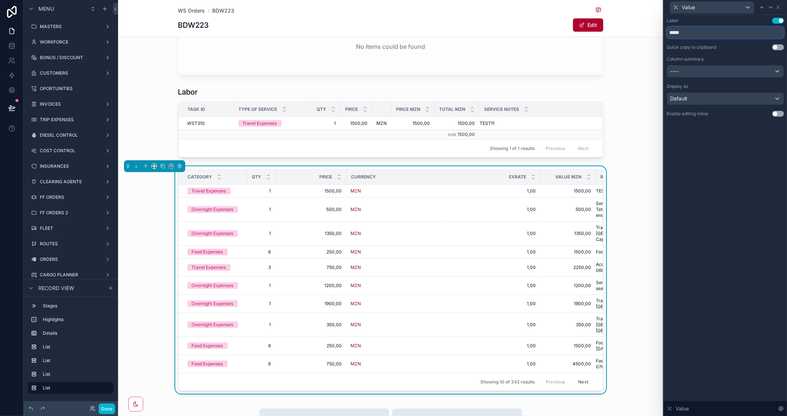
click at [673, 31] on input "*****" at bounding box center [725, 33] width 117 height 12
click at [693, 31] on input "*****" at bounding box center [725, 33] width 117 height 12
drag, startPoint x: 702, startPoint y: 34, endPoint x: 648, endPoint y: 34, distance: 53.9
click at [648, 34] on div "Value Label Use setting ***** Quick copy to clipboard Use setting Column summar…" at bounding box center [393, 208] width 787 height 416
type input "*****"
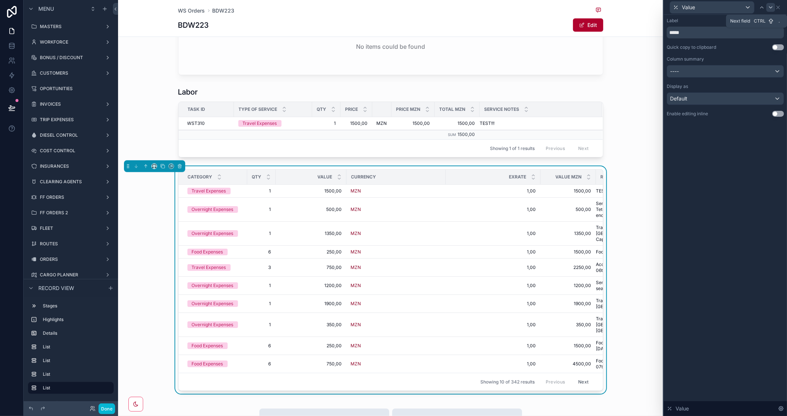
click at [773, 6] on icon at bounding box center [771, 7] width 6 height 6
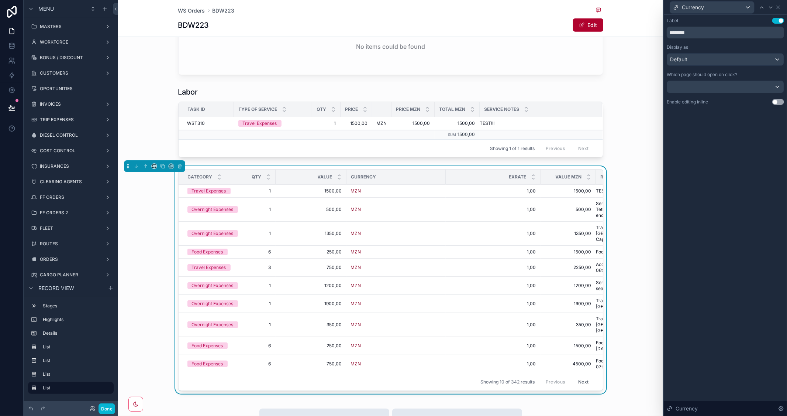
click at [778, 21] on button "Use setting" at bounding box center [779, 21] width 12 height 6
drag, startPoint x: 440, startPoint y: 174, endPoint x: 375, endPoint y: 174, distance: 65.7
click at [374, 174] on div "scrollable content" at bounding box center [396, 177] width 99 height 6
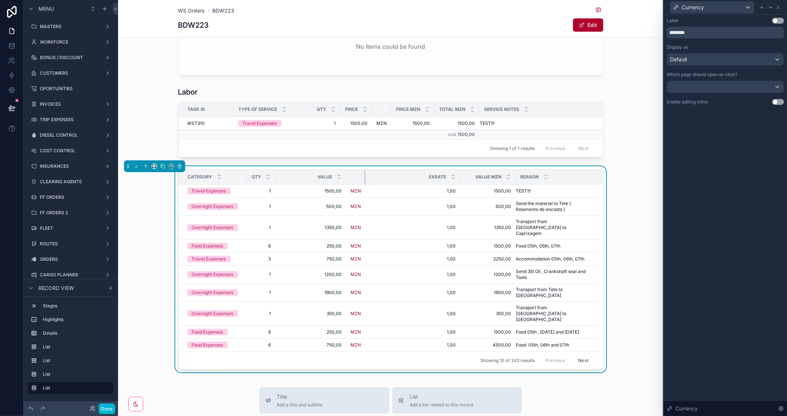
drag, startPoint x: 441, startPoint y: 175, endPoint x: 305, endPoint y: 173, distance: 135.9
click at [305, 173] on tr "Category Qty Value ExRate Value MZN Reason" at bounding box center [391, 176] width 424 height 15
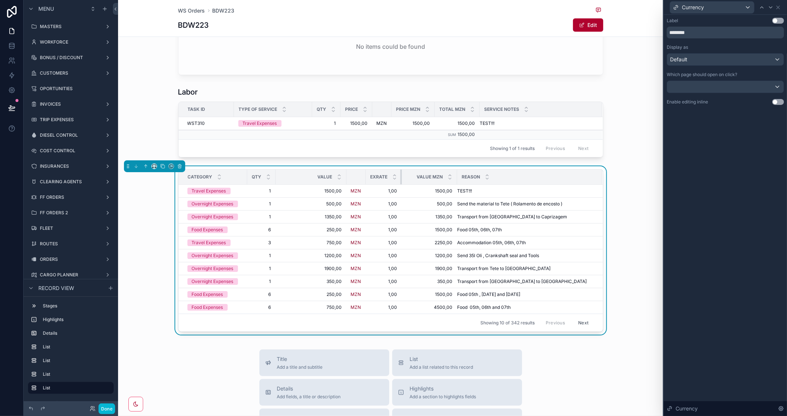
drag, startPoint x: 456, startPoint y: 176, endPoint x: 323, endPoint y: 175, distance: 133.6
click at [323, 175] on tr "Category Qty Value ExRate Value MZN Reason" at bounding box center [391, 176] width 424 height 15
drag, startPoint x: 453, startPoint y: 177, endPoint x: 423, endPoint y: 177, distance: 29.9
click at [423, 177] on th "Value MZN" at bounding box center [424, 176] width 45 height 15
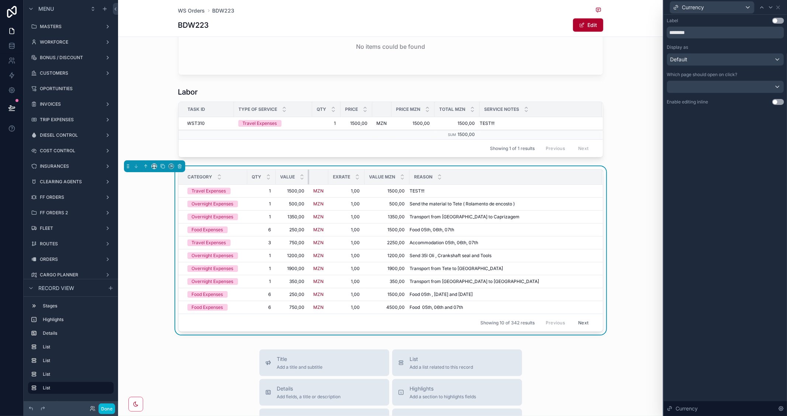
drag, startPoint x: 342, startPoint y: 177, endPoint x: 292, endPoint y: 177, distance: 50.2
click at [292, 177] on th "Value" at bounding box center [293, 176] width 34 height 15
click at [781, 7] on icon at bounding box center [779, 7] width 6 height 6
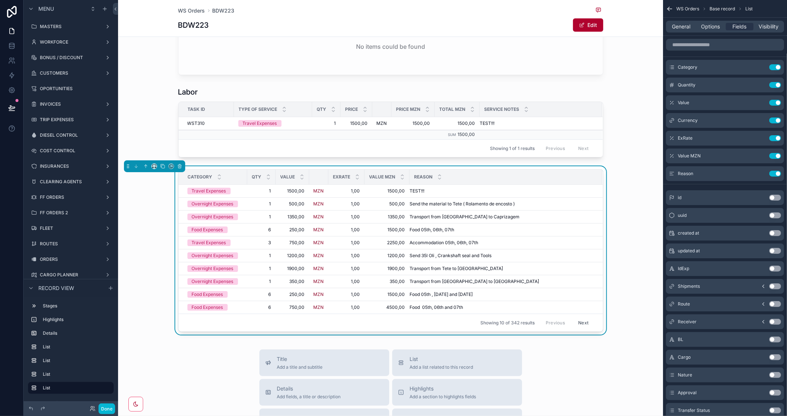
click at [778, 284] on button "Use setting" at bounding box center [776, 286] width 12 height 6
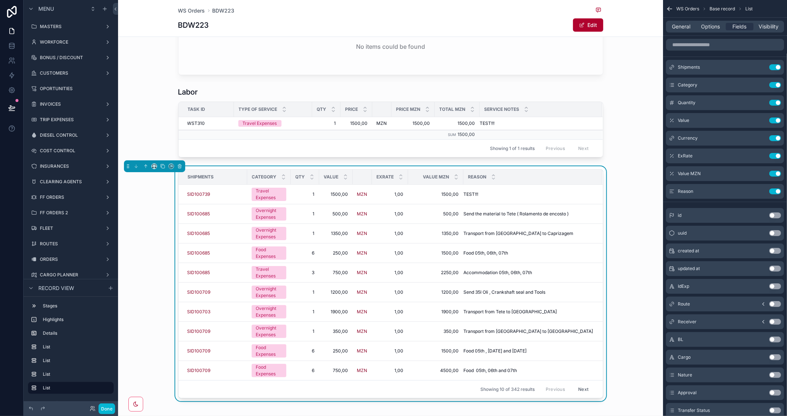
click at [241, 172] on div "Shipments" at bounding box center [213, 177] width 68 height 12
click at [762, 67] on icon "scrollable content" at bounding box center [761, 66] width 3 height 3
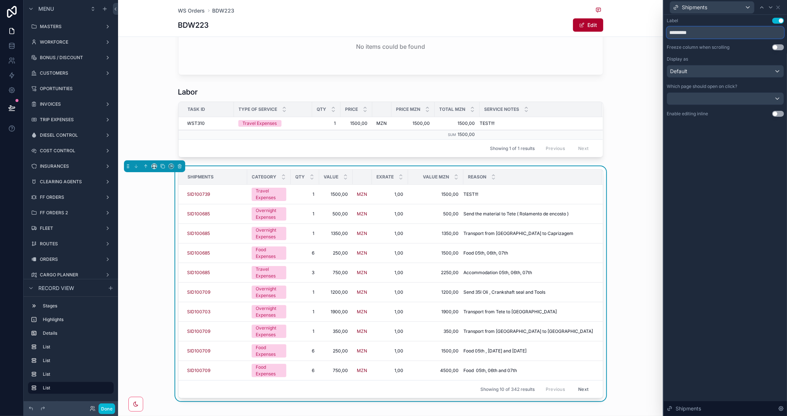
click at [699, 35] on input "*********" at bounding box center [725, 33] width 117 height 12
type input "********"
click at [721, 187] on div "Label Use setting ******** Freeze column when scrolling Use setting Display as …" at bounding box center [725, 215] width 123 height 401
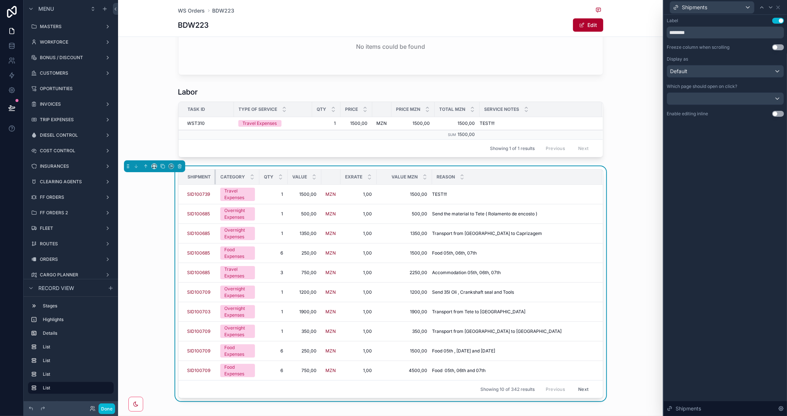
drag, startPoint x: 242, startPoint y: 175, endPoint x: 209, endPoint y: 173, distance: 32.9
click at [209, 173] on th "Shipment" at bounding box center [197, 176] width 37 height 15
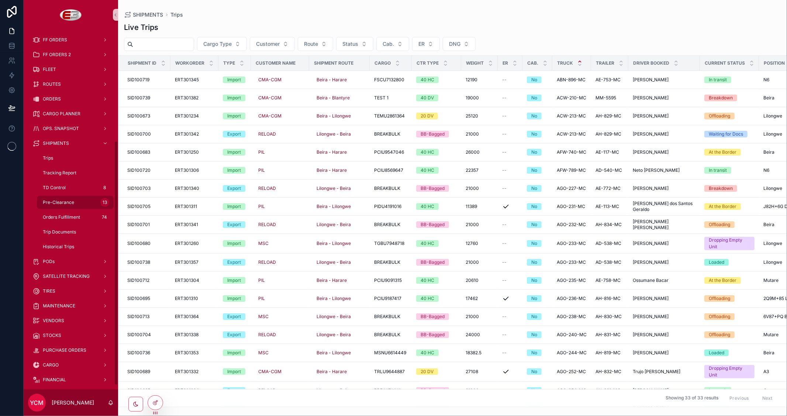
scroll to position [82, 0]
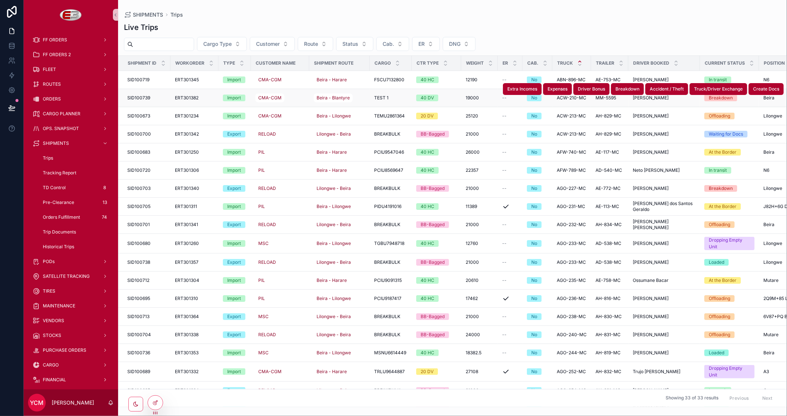
click at [190, 96] on span "ERT301382" at bounding box center [187, 98] width 24 height 6
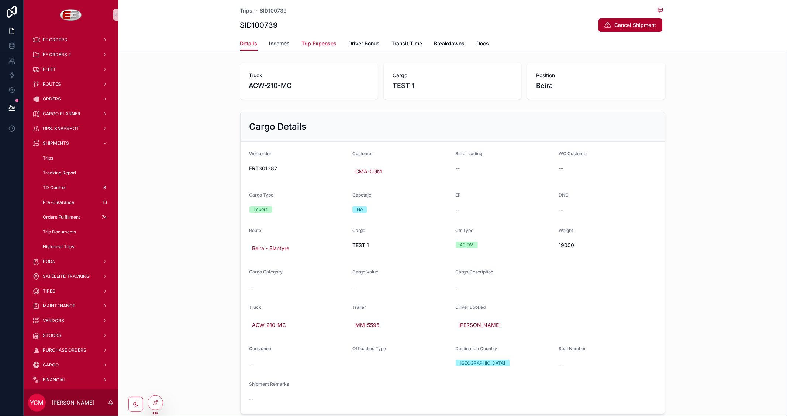
click at [302, 41] on span "Trip Expenses" at bounding box center [319, 43] width 35 height 7
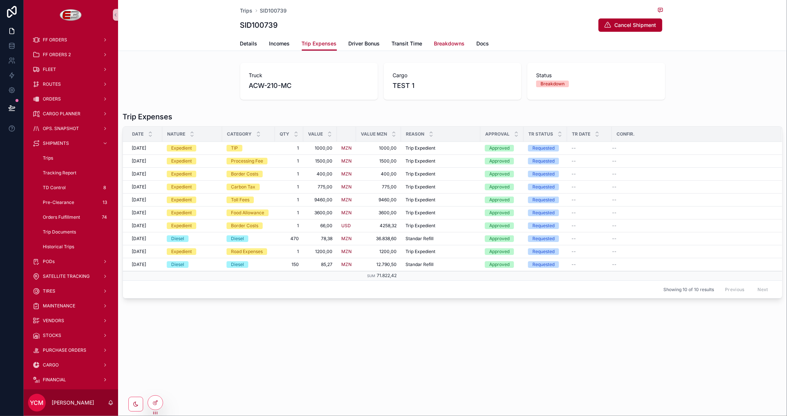
click at [444, 41] on span "Breakdowns" at bounding box center [449, 43] width 31 height 7
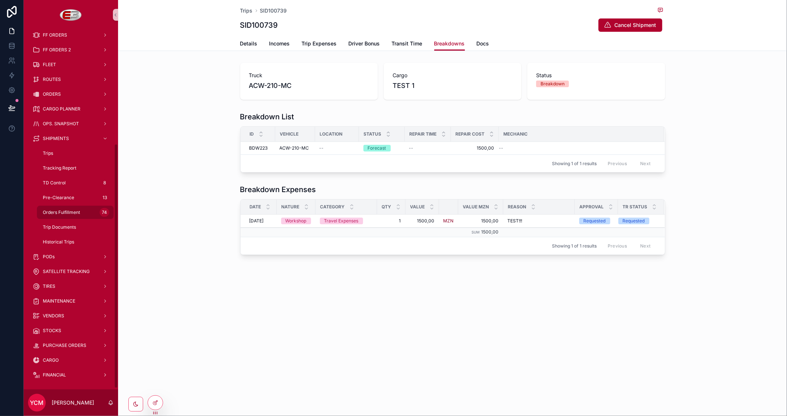
scroll to position [170, 0]
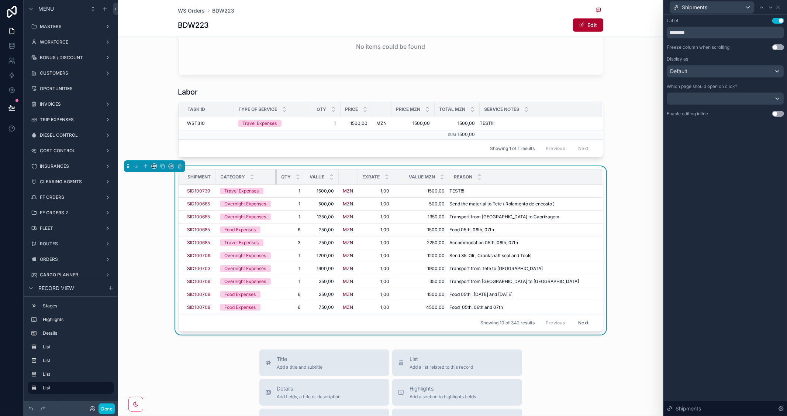
drag, startPoint x: 255, startPoint y: 177, endPoint x: 278, endPoint y: 180, distance: 23.0
click at [278, 180] on tr "Shipment Category Qty Value ExRate Value MZN Reason" at bounding box center [391, 176] width 424 height 15
drag, startPoint x: 445, startPoint y: 176, endPoint x: 415, endPoint y: 176, distance: 29.5
click at [415, 176] on th "Value MZN" at bounding box center [416, 176] width 45 height 15
click at [781, 6] on icon at bounding box center [779, 7] width 6 height 6
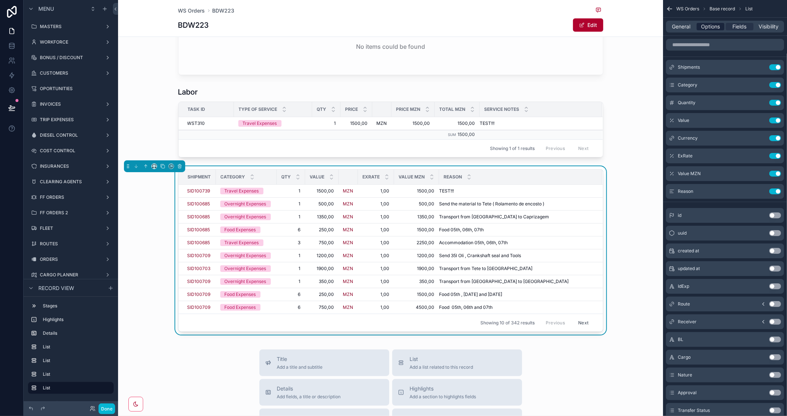
click at [702, 25] on span "Options" at bounding box center [710, 26] width 19 height 7
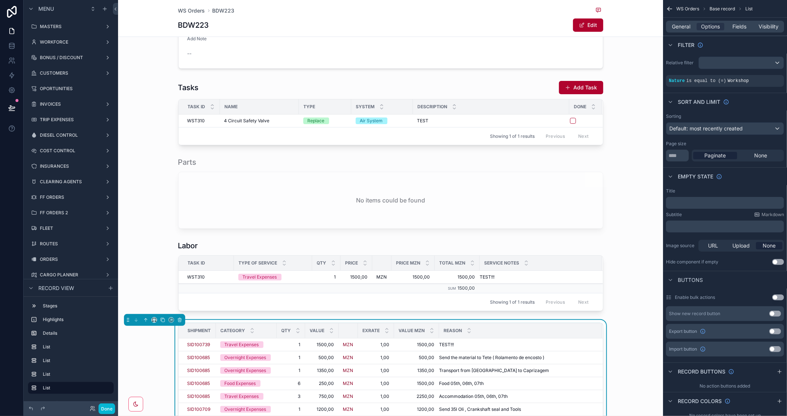
scroll to position [287, 0]
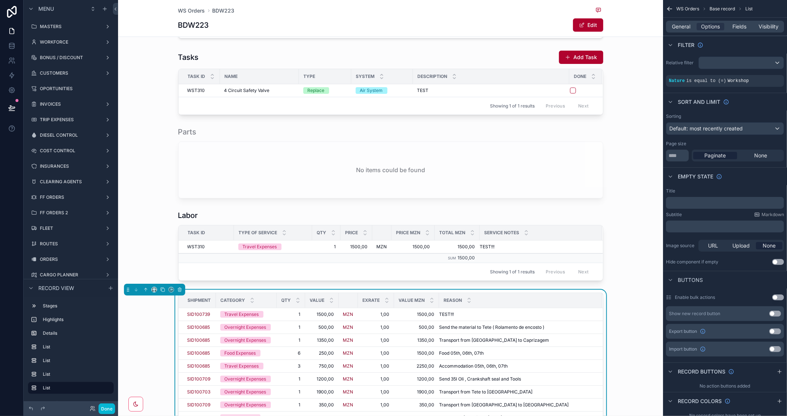
click at [685, 202] on p "﻿" at bounding box center [726, 203] width 114 height 6
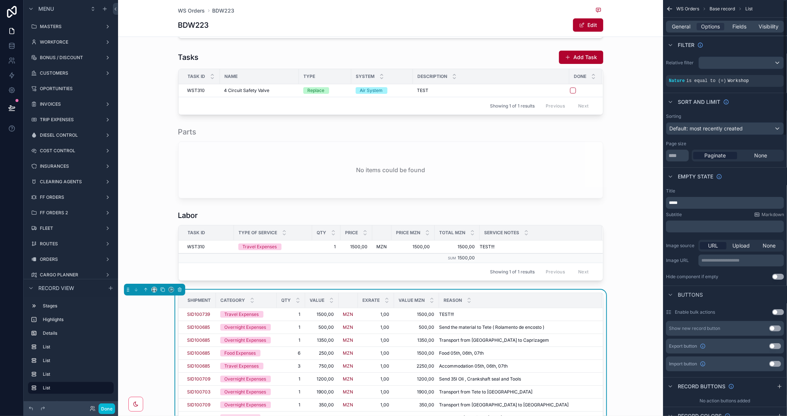
click at [720, 215] on div "Subtitle Markdown" at bounding box center [725, 215] width 118 height 6
drag, startPoint x: 702, startPoint y: 202, endPoint x: 650, endPoint y: 200, distance: 51.3
click at [650, 200] on div "MASTERS WORKFORCE BONUS / DISCOUNT CUSTOMERS OPORTUNITIES INVOICES TRIP EXPENSE…" at bounding box center [452, 208] width 669 height 416
click at [722, 186] on div "Title ﻿ Subtitle Markdown ﻿ Image source URL Upload None Image URL ﻿ Hide compo…" at bounding box center [725, 233] width 124 height 97
click at [686, 29] on span "General" at bounding box center [682, 26] width 18 height 7
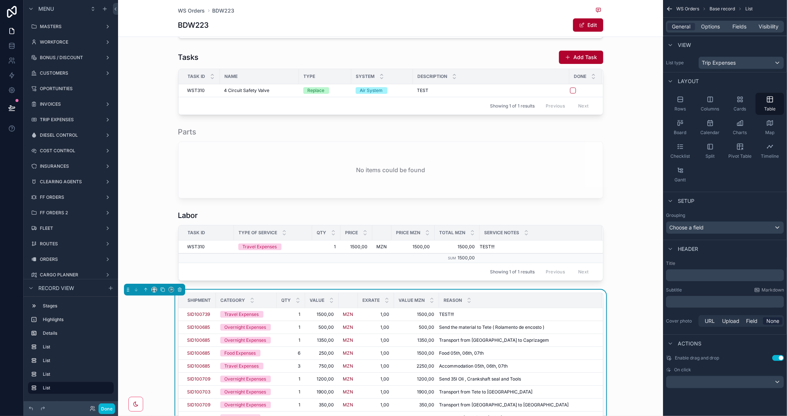
click at [695, 279] on div "﻿" at bounding box center [725, 275] width 118 height 12
click at [694, 276] on p "﻿" at bounding box center [726, 274] width 114 height 7
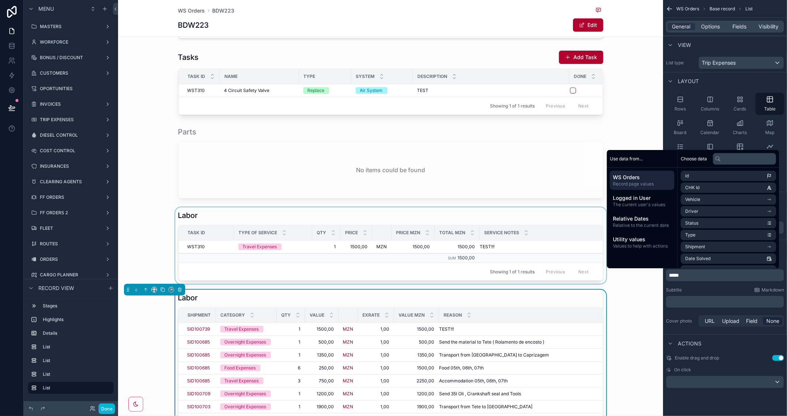
click at [153, 215] on div "scrollable content" at bounding box center [390, 245] width 545 height 76
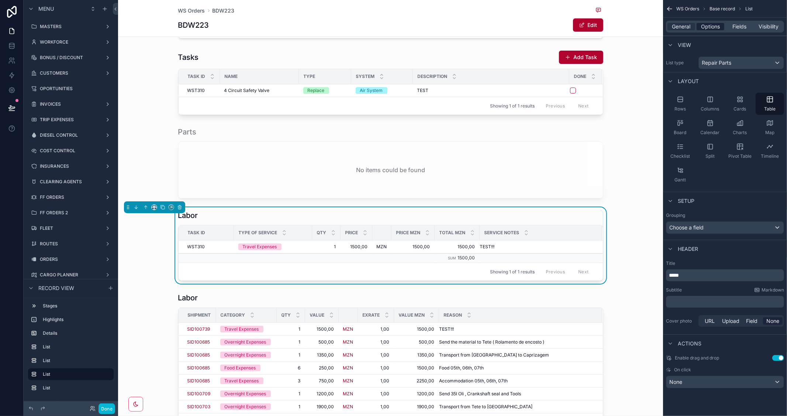
click at [713, 25] on span "Options" at bounding box center [710, 26] width 19 height 7
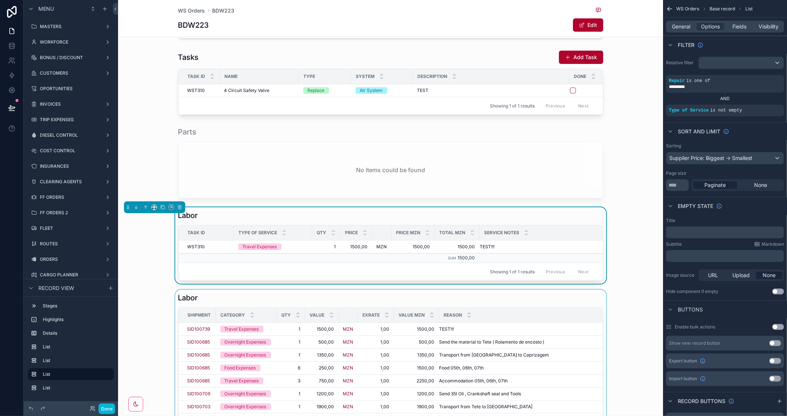
click at [527, 299] on div "scrollable content" at bounding box center [390, 380] width 545 height 183
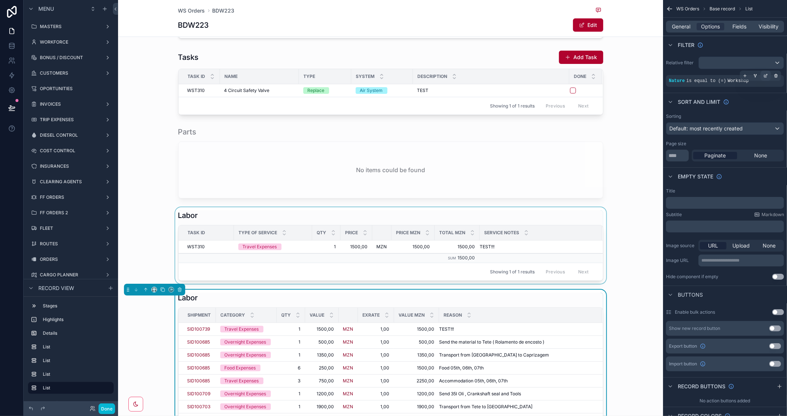
click at [768, 75] on icon "scrollable content" at bounding box center [767, 75] width 2 height 2
click at [757, 102] on div "Sort And Limit" at bounding box center [725, 102] width 124 height 18
click at [746, 75] on icon "scrollable content" at bounding box center [745, 75] width 4 height 4
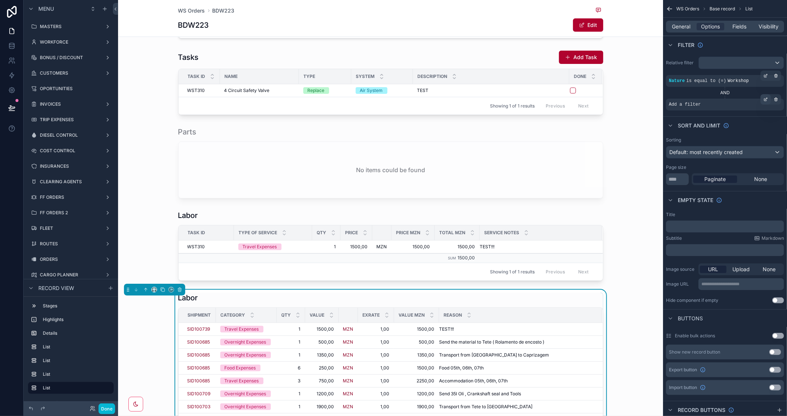
click at [764, 101] on icon "scrollable content" at bounding box center [766, 99] width 4 height 4
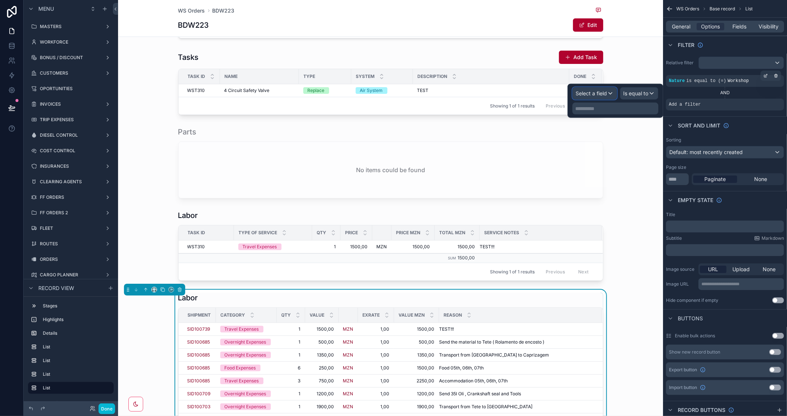
click at [610, 93] on div "Select a field" at bounding box center [595, 93] width 44 height 12
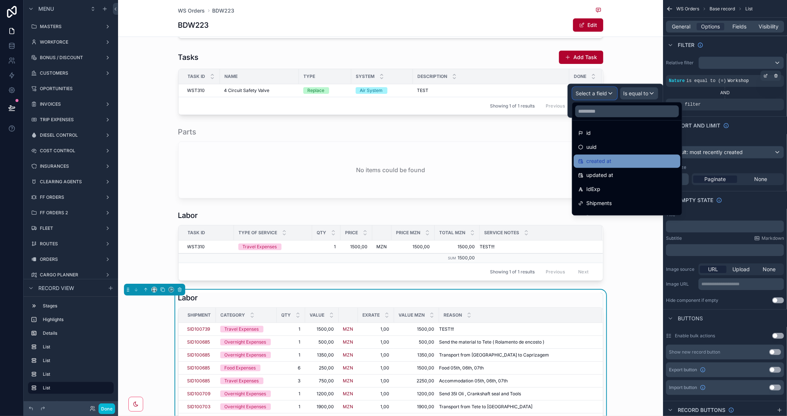
scroll to position [41, 0]
click at [620, 163] on div "Shipments" at bounding box center [627, 162] width 98 height 9
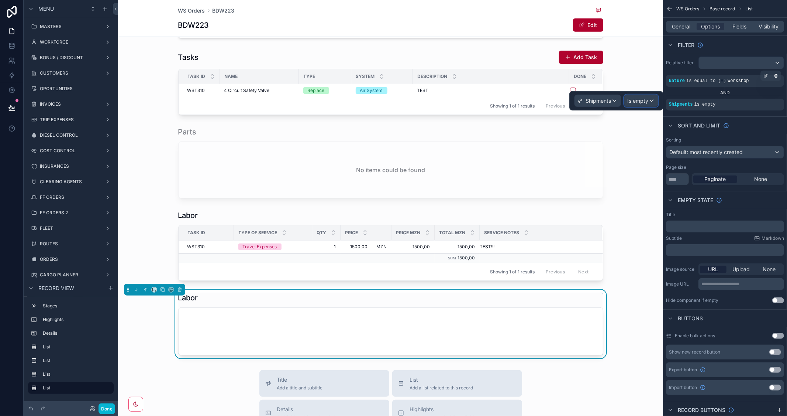
click at [642, 104] on span "Is empty" at bounding box center [638, 100] width 21 height 7
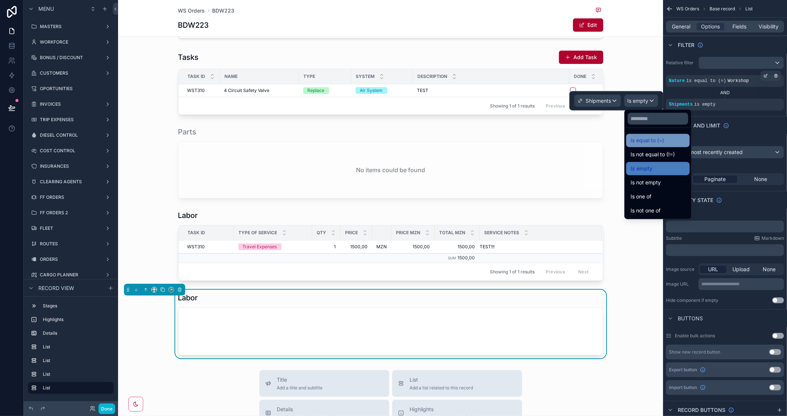
click at [649, 139] on span "Is equal to (=)" at bounding box center [648, 140] width 34 height 9
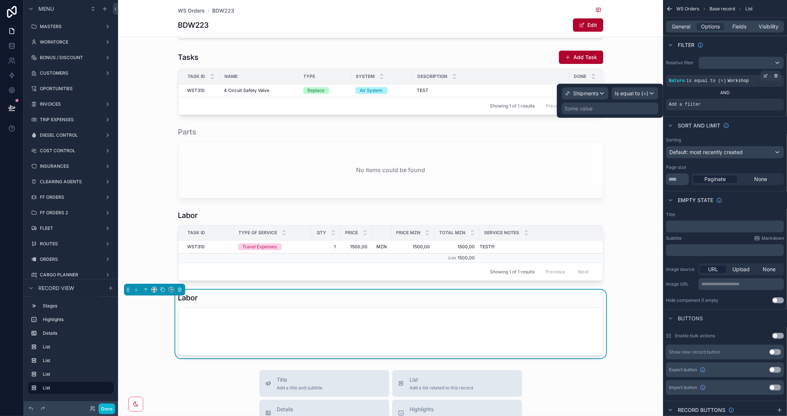
click at [607, 109] on div "Some value" at bounding box center [610, 109] width 97 height 12
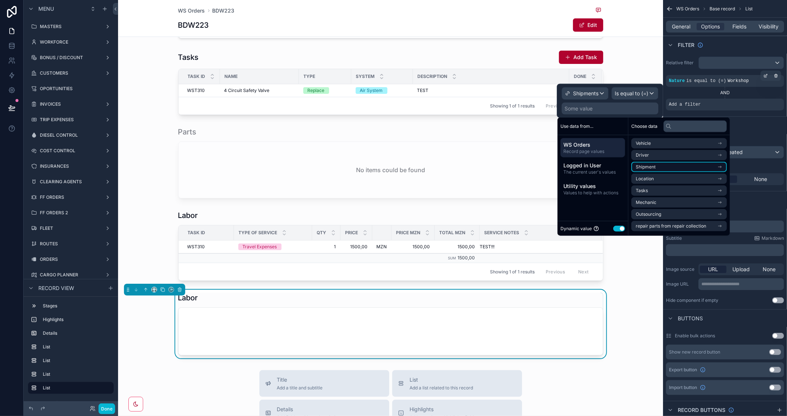
click at [723, 164] on icon "scrollable content" at bounding box center [720, 166] width 5 height 5
click at [681, 154] on li "Shipment" at bounding box center [680, 156] width 96 height 10
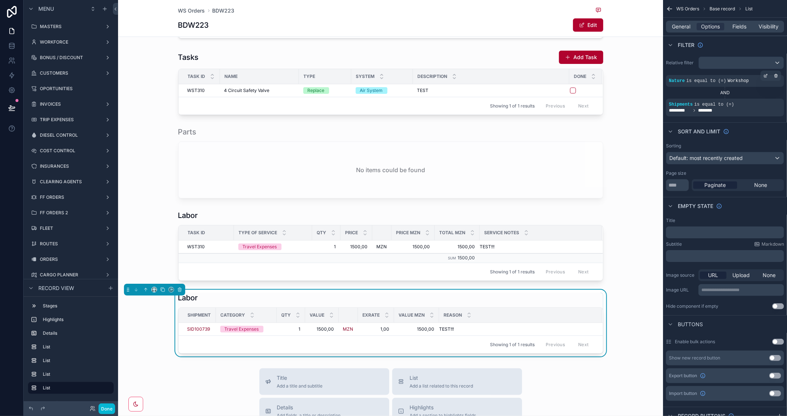
click at [628, 283] on div "1 Forecast 2 On hold 3 In Progress 4 Done Vehicle ACW-210-MC Type Breakdown Sta…" at bounding box center [390, 57] width 545 height 597
click at [740, 23] on span "Fields" at bounding box center [740, 26] width 14 height 7
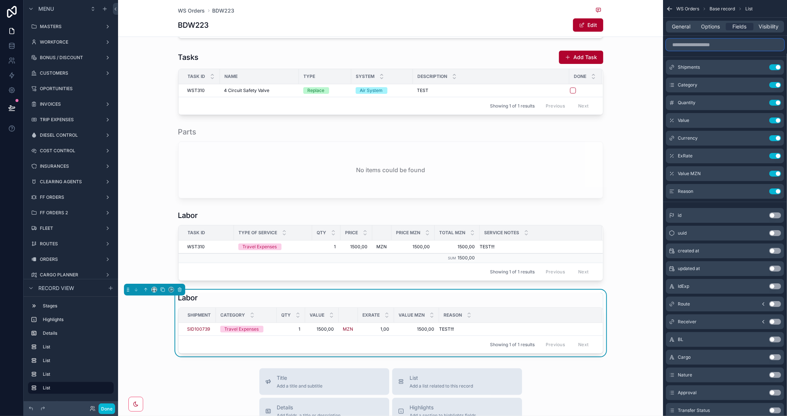
click at [698, 46] on input "scrollable content" at bounding box center [725, 45] width 118 height 12
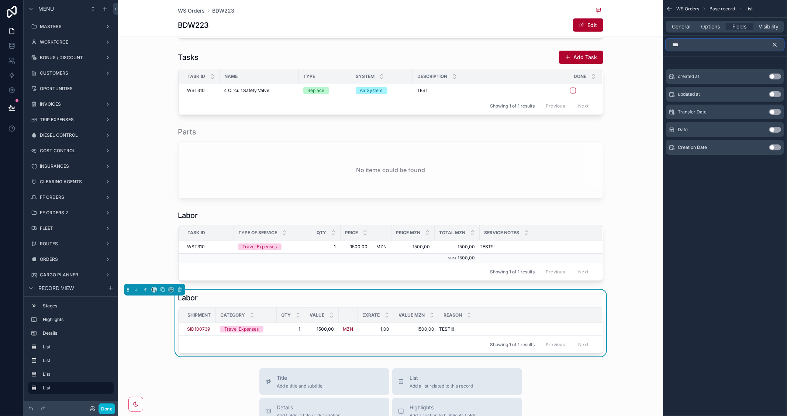
type input "***"
click at [778, 130] on button "Use setting" at bounding box center [776, 130] width 12 height 6
click at [773, 42] on icon "scrollable content" at bounding box center [775, 44] width 7 height 7
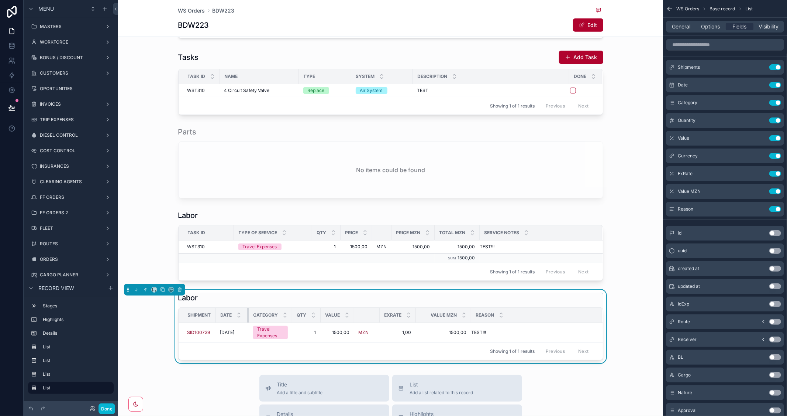
drag, startPoint x: 272, startPoint y: 313, endPoint x: 244, endPoint y: 315, distance: 28.1
click at [247, 315] on div "scrollable content" at bounding box center [248, 314] width 3 height 15
drag, startPoint x: 288, startPoint y: 313, endPoint x: 307, endPoint y: 312, distance: 18.8
click at [307, 312] on tr "Shipment Date Category Qty Value ExRate Value MZN Reason" at bounding box center [391, 314] width 424 height 15
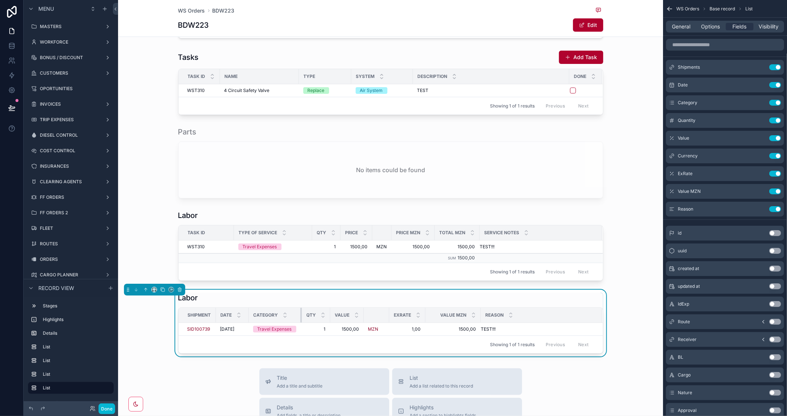
drag, startPoint x: 288, startPoint y: 313, endPoint x: 302, endPoint y: 314, distance: 13.7
click at [302, 314] on tr "Shipment Date Category Qty Value ExRate Value MZN Reason" at bounding box center [391, 314] width 424 height 15
drag, startPoint x: 475, startPoint y: 313, endPoint x: 434, endPoint y: 313, distance: 41.3
click at [434, 313] on th "Value MZN" at bounding box center [446, 314] width 45 height 15
drag, startPoint x: 384, startPoint y: 313, endPoint x: 351, endPoint y: 313, distance: 32.9
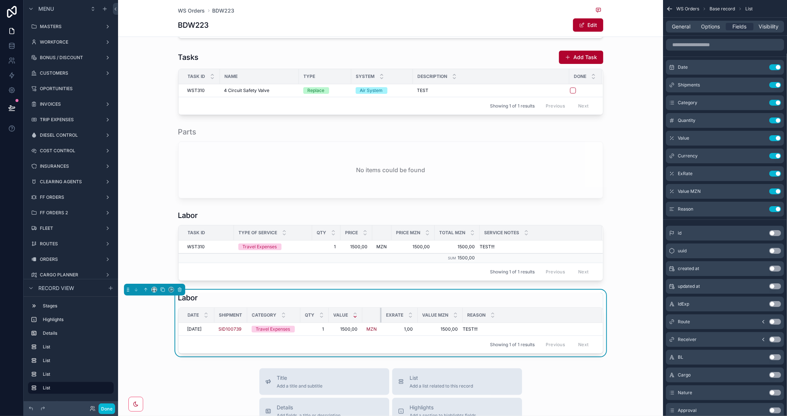
click at [351, 313] on tr "Date Shipment Category Qty Value ExRate Value MZN Reason" at bounding box center [391, 314] width 424 height 15
drag, startPoint x: 458, startPoint y: 313, endPoint x: 437, endPoint y: 314, distance: 21.1
click at [437, 314] on th "Value MZN" at bounding box center [440, 314] width 45 height 15
click at [605, 207] on div "scrollable content" at bounding box center [390, 245] width 545 height 76
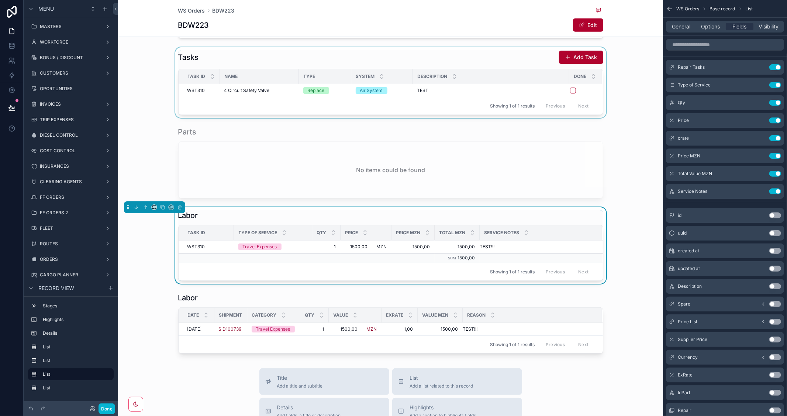
click at [503, 64] on div "scrollable content" at bounding box center [390, 82] width 545 height 71
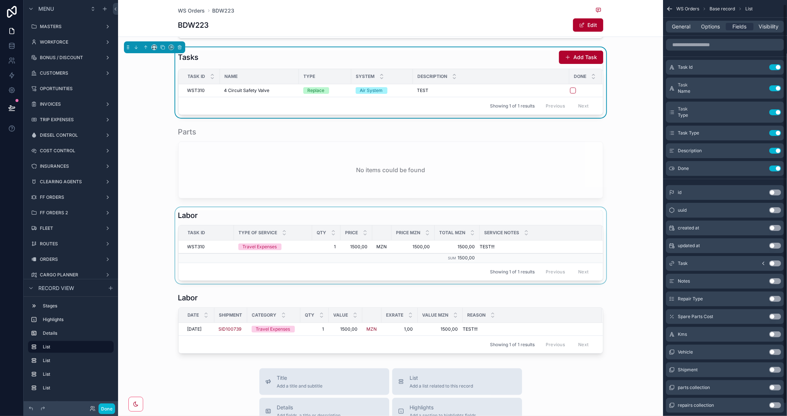
scroll to position [17, 0]
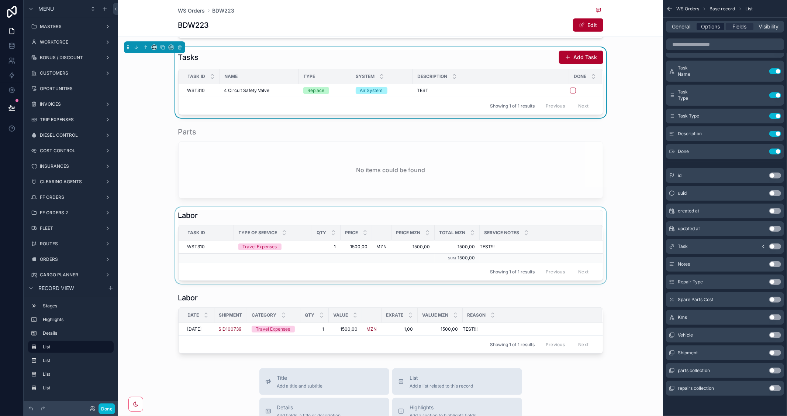
click at [713, 25] on span "Options" at bounding box center [710, 26] width 19 height 7
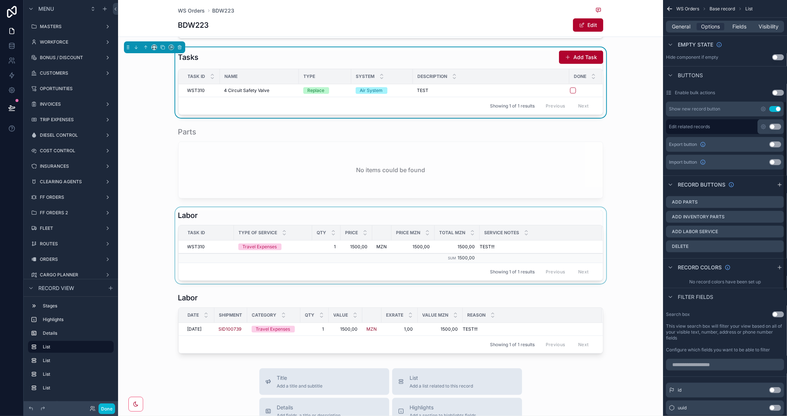
scroll to position [222, 0]
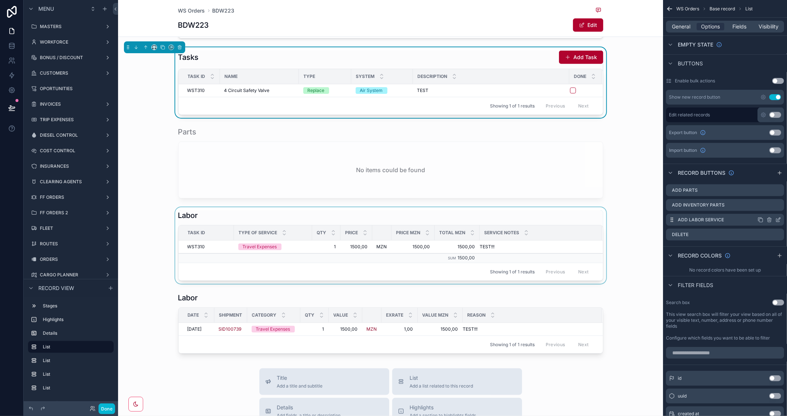
click at [778, 218] on icon "scrollable content" at bounding box center [779, 220] width 6 height 6
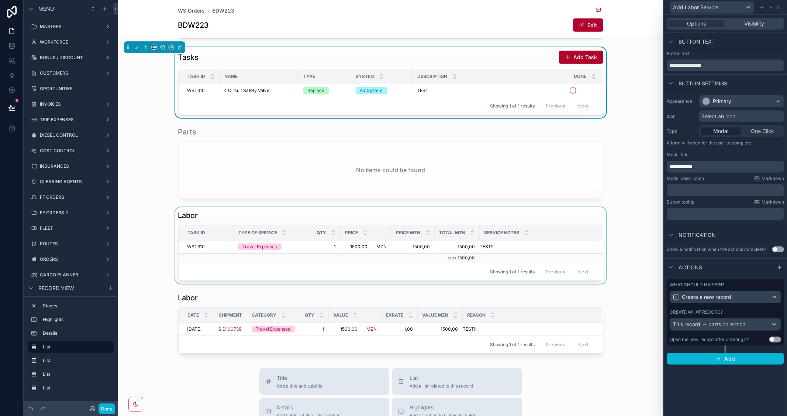
click at [744, 258] on div "Actions" at bounding box center [725, 267] width 123 height 18
click at [780, 7] on icon at bounding box center [779, 7] width 6 height 6
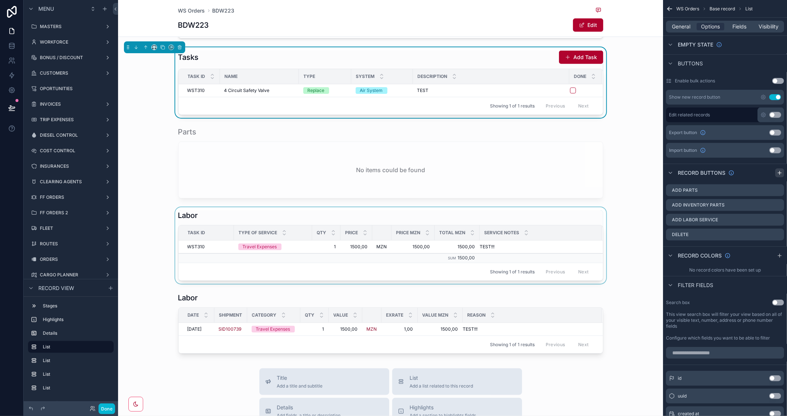
click at [780, 172] on icon "scrollable content" at bounding box center [780, 173] width 6 height 6
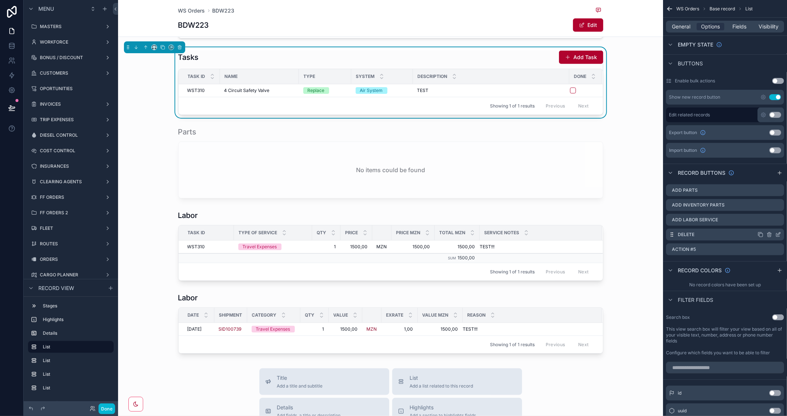
click at [778, 235] on icon "scrollable content" at bounding box center [779, 234] width 6 height 6
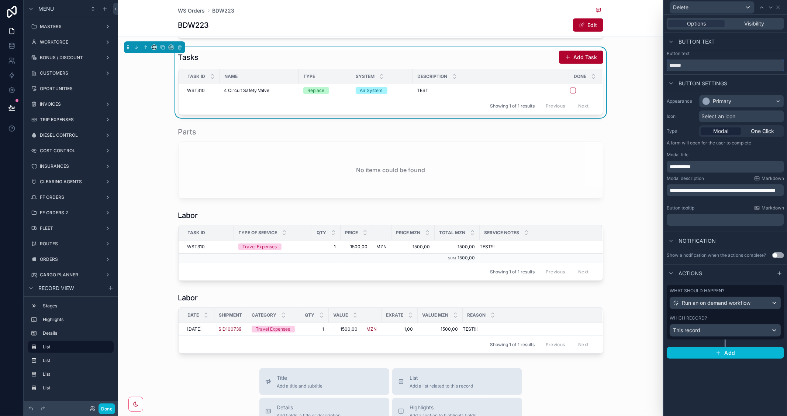
drag, startPoint x: 698, startPoint y: 65, endPoint x: 641, endPoint y: 65, distance: 57.2
click at [641, 65] on div "**********" at bounding box center [393, 208] width 787 height 416
type input "**********"
click at [779, 4] on icon at bounding box center [779, 7] width 6 height 6
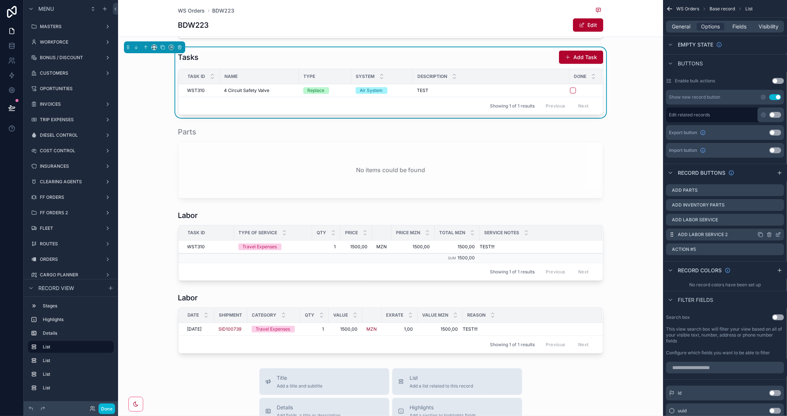
click at [779, 234] on icon "scrollable content" at bounding box center [779, 234] width 6 height 6
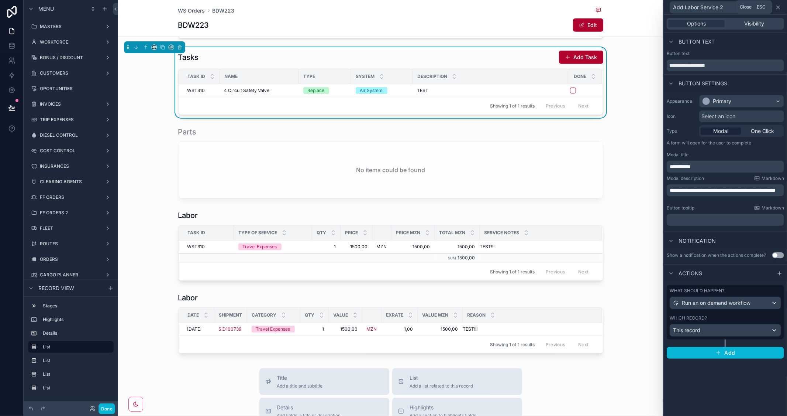
click at [779, 6] on icon at bounding box center [779, 7] width 6 height 6
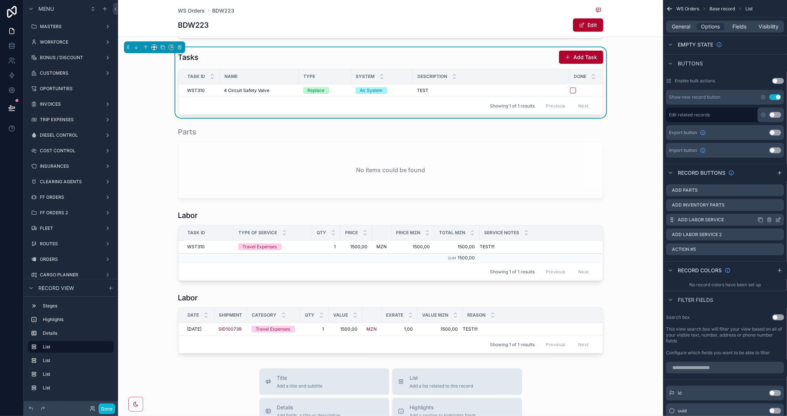
click at [777, 219] on icon "scrollable content" at bounding box center [779, 220] width 6 height 6
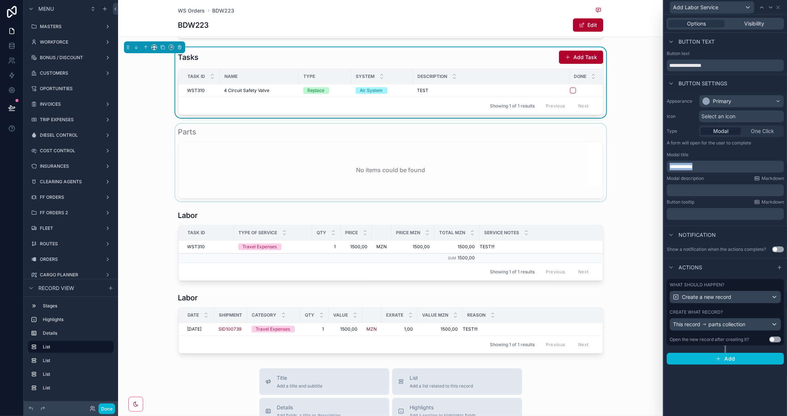
drag, startPoint x: 710, startPoint y: 166, endPoint x: 623, endPoint y: 164, distance: 87.2
click at [623, 164] on div "**********" at bounding box center [393, 208] width 787 height 416
copy span "**********"
click at [780, 8] on icon at bounding box center [779, 7] width 6 height 6
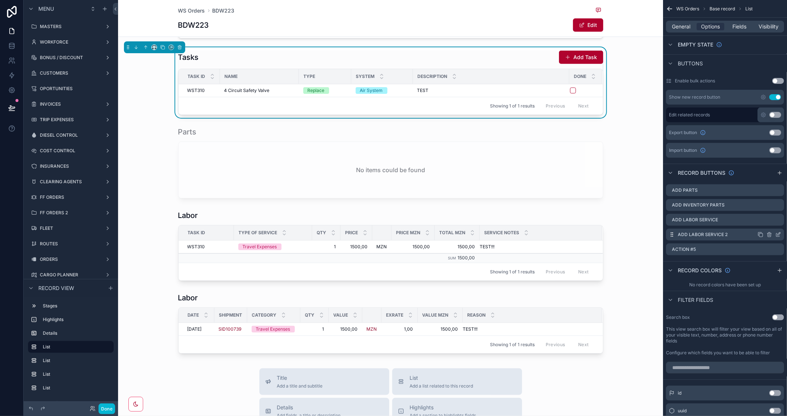
click at [779, 233] on icon "scrollable content" at bounding box center [779, 234] width 6 height 6
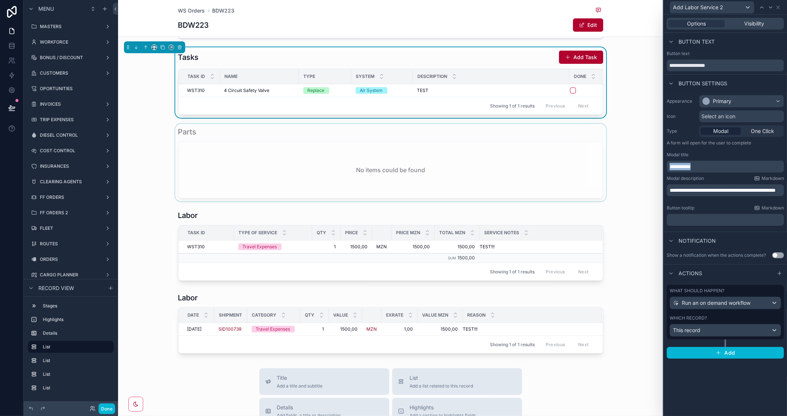
drag, startPoint x: 705, startPoint y: 168, endPoint x: 639, endPoint y: 169, distance: 66.1
click at [639, 169] on div "**********" at bounding box center [393, 208] width 787 height 416
drag, startPoint x: 709, startPoint y: 197, endPoint x: 656, endPoint y: 196, distance: 52.8
click at [656, 196] on div "**********" at bounding box center [393, 208] width 787 height 416
click at [732, 193] on p "**********" at bounding box center [726, 189] width 113 height 7
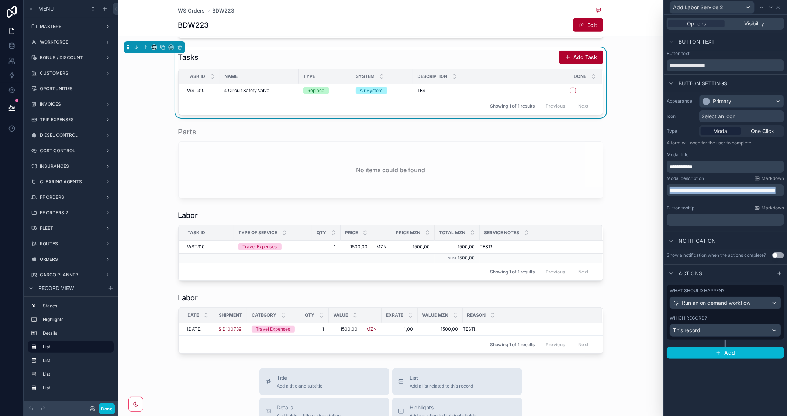
drag, startPoint x: 707, startPoint y: 196, endPoint x: 666, endPoint y: 188, distance: 41.8
click at [666, 188] on div "**********" at bounding box center [725, 160] width 123 height 137
click at [777, 6] on icon at bounding box center [779, 7] width 6 height 6
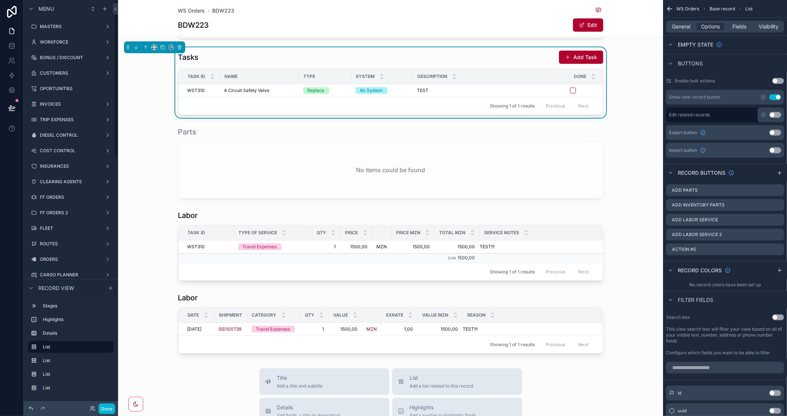
click at [30, 409] on icon at bounding box center [30, 407] width 3 height 3
click at [42, 405] on div at bounding box center [42, 408] width 9 height 9
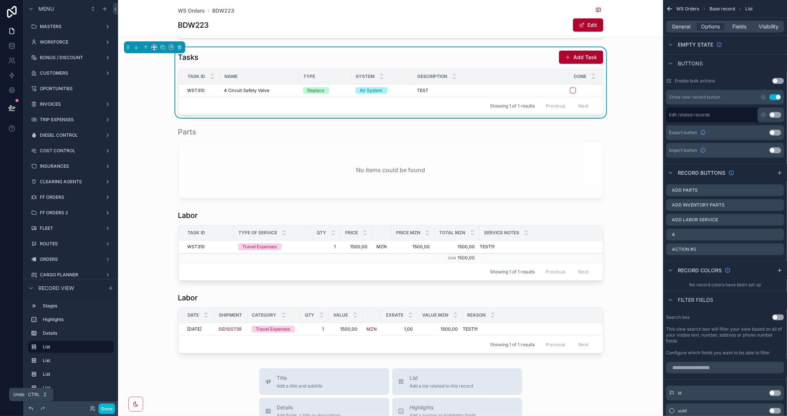
click at [30, 410] on icon at bounding box center [31, 408] width 6 height 6
click at [779, 249] on icon "scrollable content" at bounding box center [779, 248] width 3 height 3
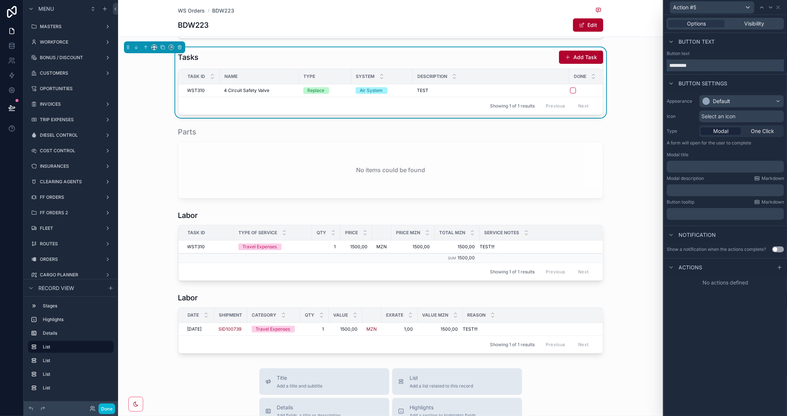
drag, startPoint x: 703, startPoint y: 63, endPoint x: 649, endPoint y: 63, distance: 54.3
click at [649, 63] on div "Action #5 Options Visibility Button text Button text ********* Button settings …" at bounding box center [393, 208] width 787 height 416
type input "**********"
click at [714, 163] on p "﻿" at bounding box center [726, 166] width 113 height 7
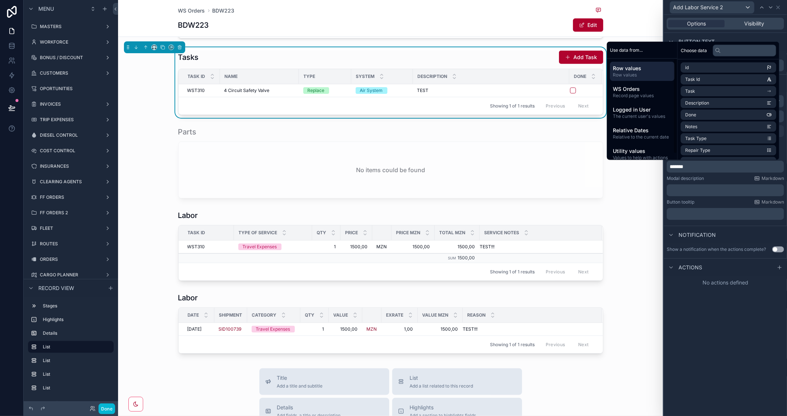
click at [684, 168] on span "*******" at bounding box center [677, 166] width 14 height 5
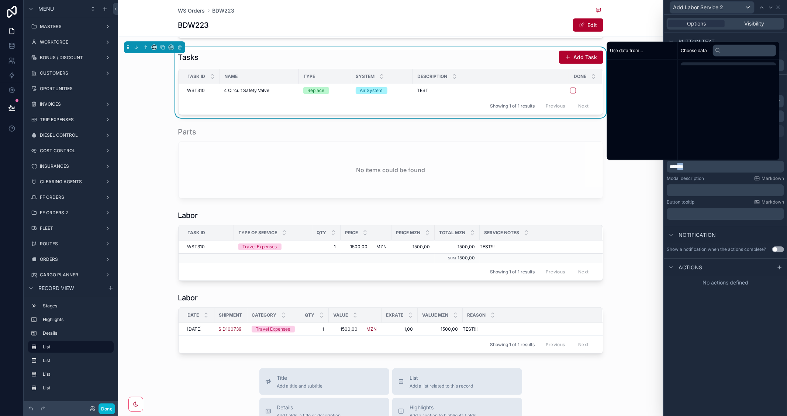
click at [684, 168] on span "*******" at bounding box center [677, 166] width 14 height 5
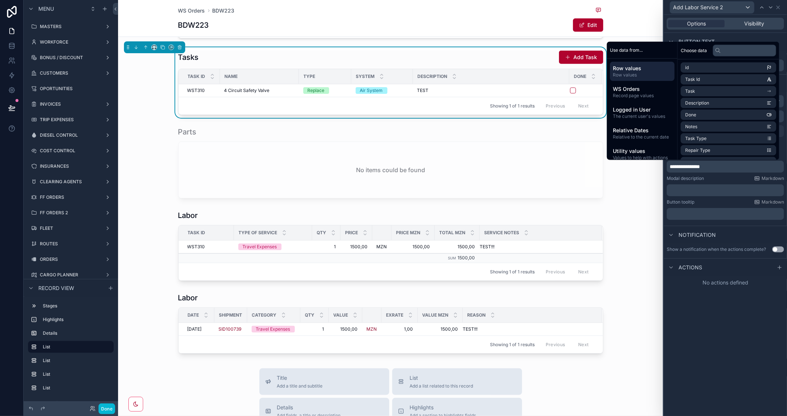
click at [745, 345] on div "**********" at bounding box center [725, 215] width 123 height 401
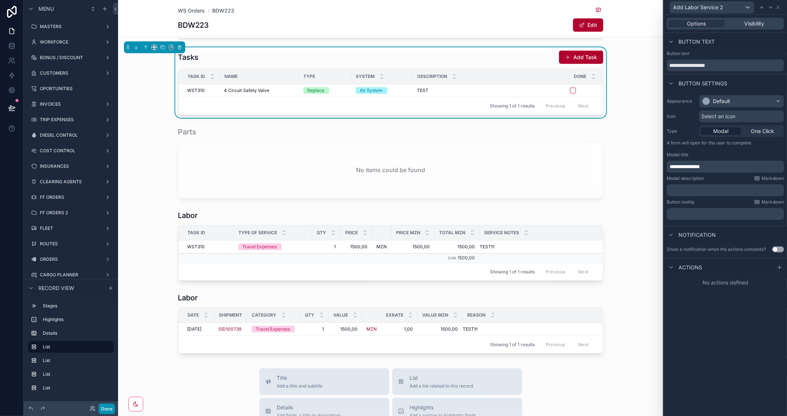
click at [109, 409] on button "Done" at bounding box center [107, 408] width 17 height 11
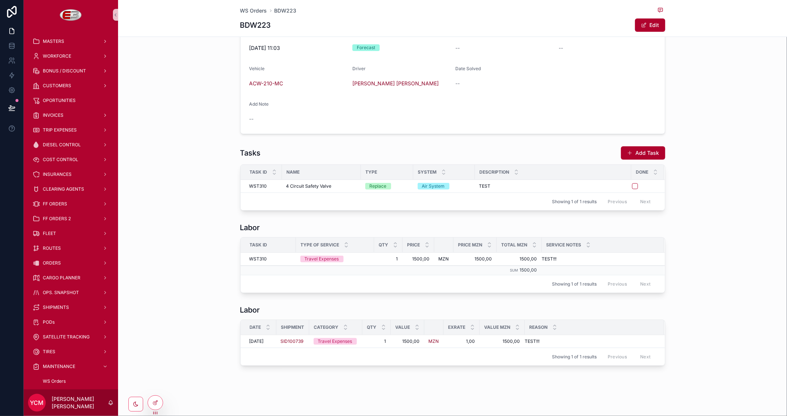
scroll to position [189, 0]
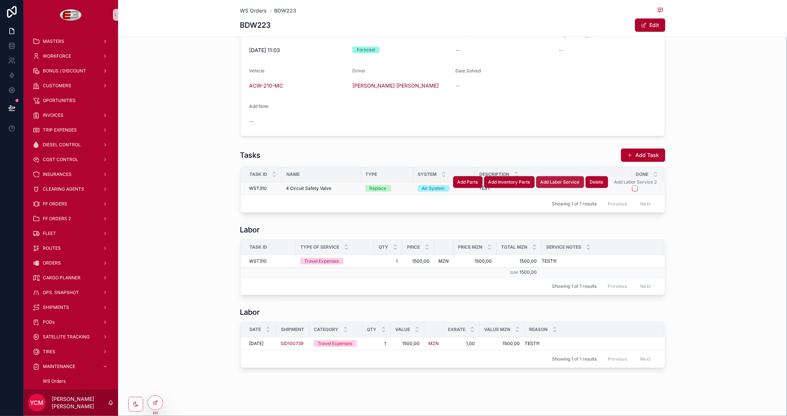
click at [551, 181] on span "Add Labor Service" at bounding box center [560, 182] width 39 height 6
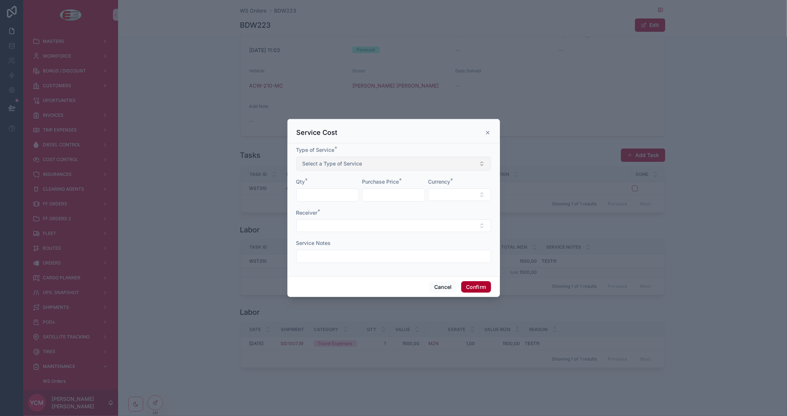
click at [434, 163] on button "Select a Type of Service" at bounding box center [393, 164] width 195 height 14
click at [743, 261] on div at bounding box center [393, 208] width 787 height 416
click at [488, 130] on icon at bounding box center [488, 133] width 6 height 6
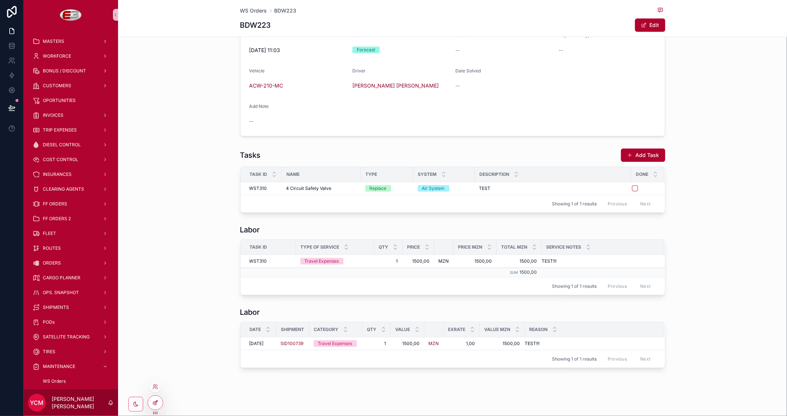
click at [152, 399] on icon at bounding box center [155, 402] width 6 height 6
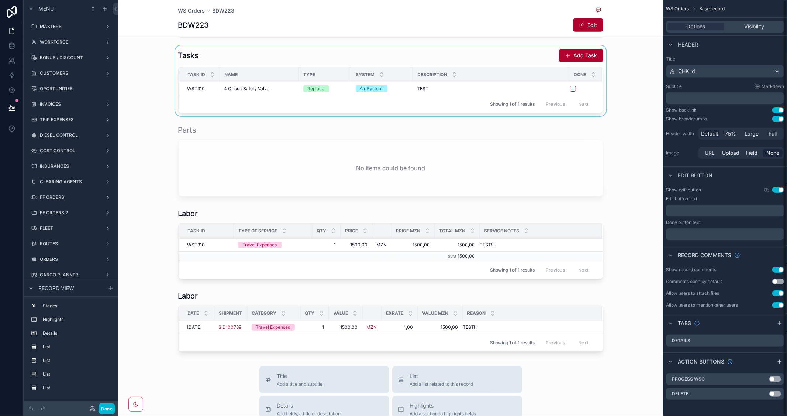
scroll to position [312, 0]
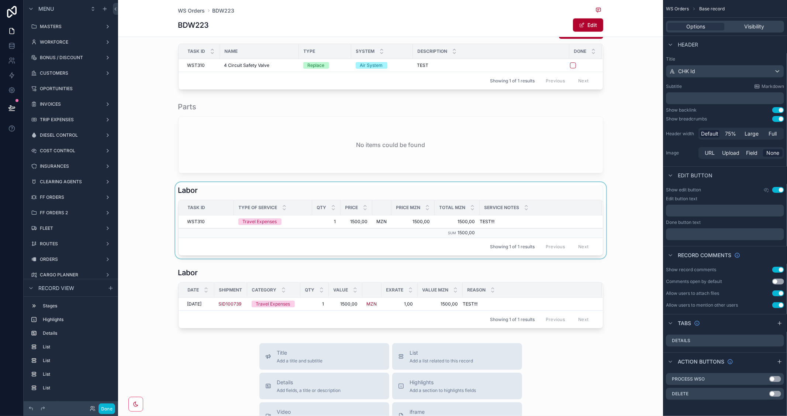
click at [574, 187] on div "scrollable content" at bounding box center [390, 220] width 545 height 76
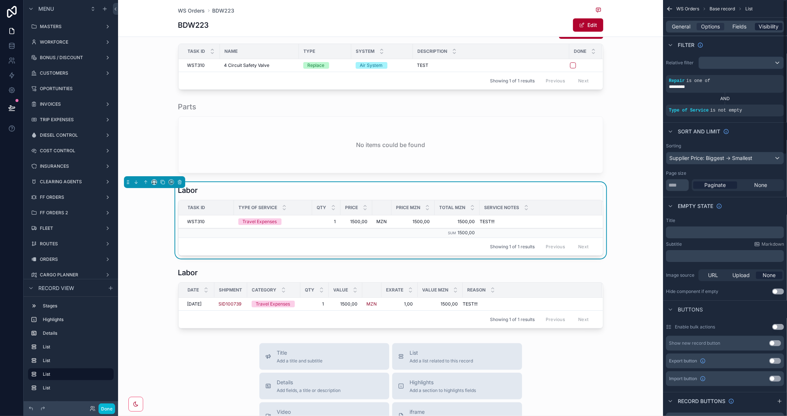
click at [766, 28] on span "Visibility" at bounding box center [769, 26] width 20 height 7
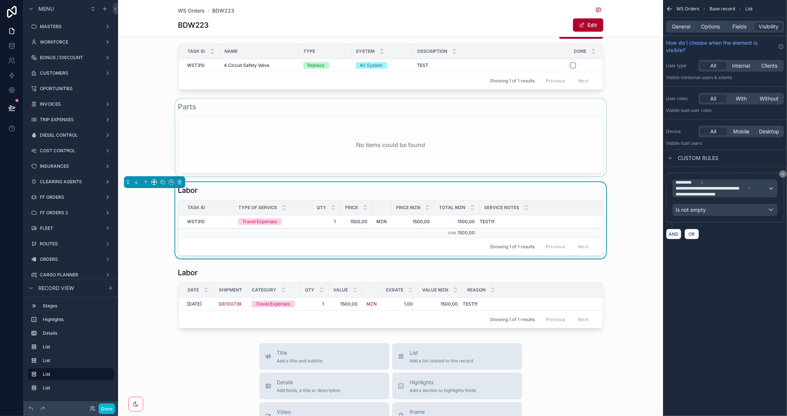
click at [520, 164] on div "scrollable content" at bounding box center [390, 138] width 545 height 78
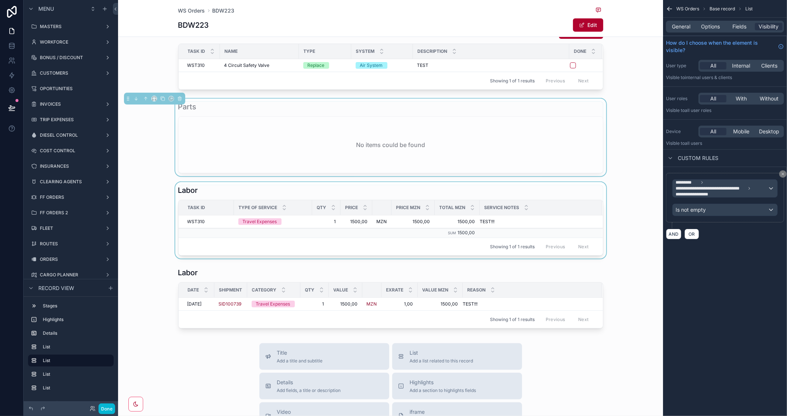
click at [520, 186] on div "scrollable content" at bounding box center [390, 220] width 545 height 76
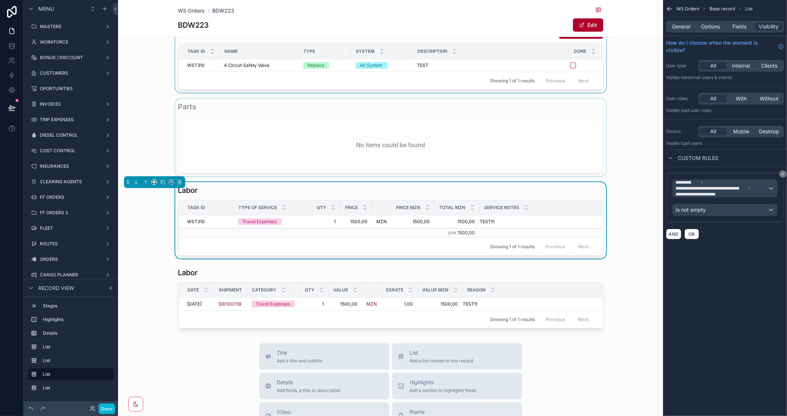
click at [531, 67] on div "scrollable content" at bounding box center [390, 57] width 545 height 71
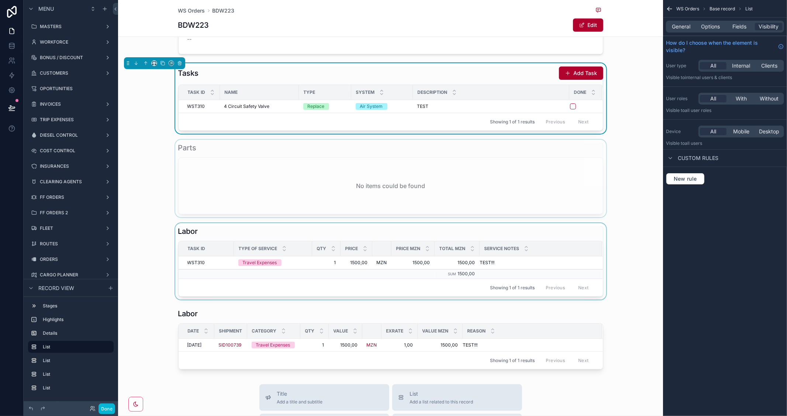
scroll to position [230, 0]
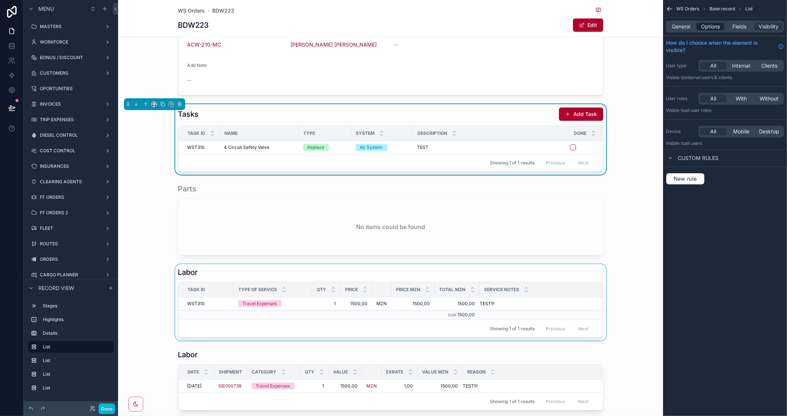
click at [717, 27] on span "Options" at bounding box center [710, 26] width 19 height 7
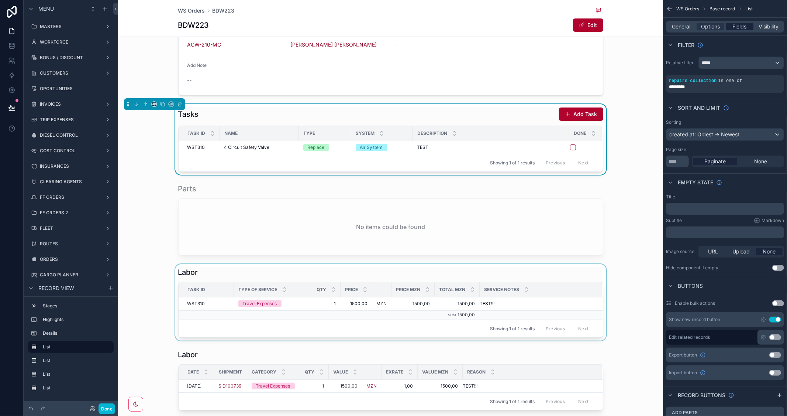
click at [735, 26] on span "Fields" at bounding box center [740, 26] width 14 height 7
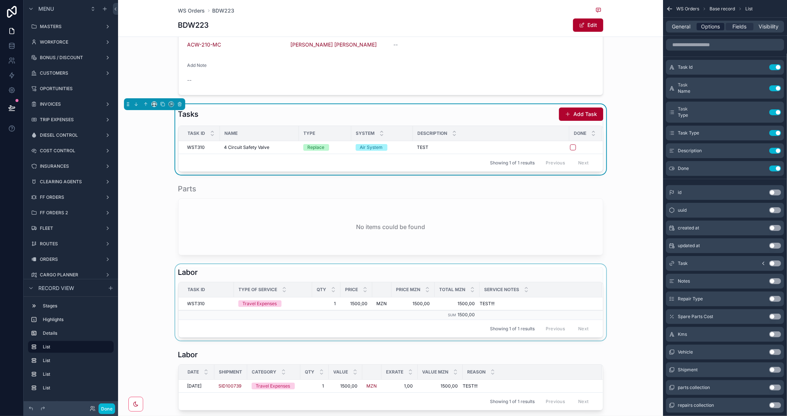
click at [703, 24] on span "Options" at bounding box center [710, 26] width 19 height 7
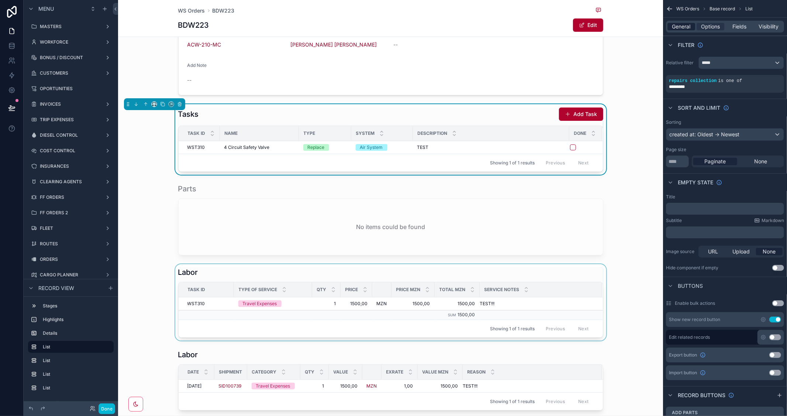
click at [684, 27] on span "General" at bounding box center [682, 26] width 18 height 7
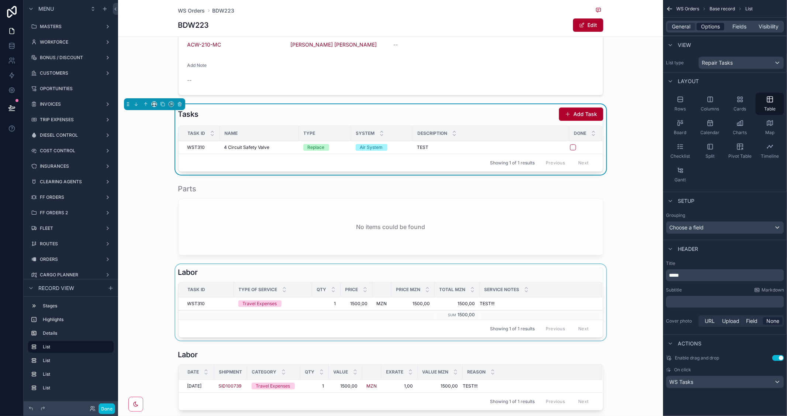
click at [705, 25] on span "Options" at bounding box center [710, 26] width 19 height 7
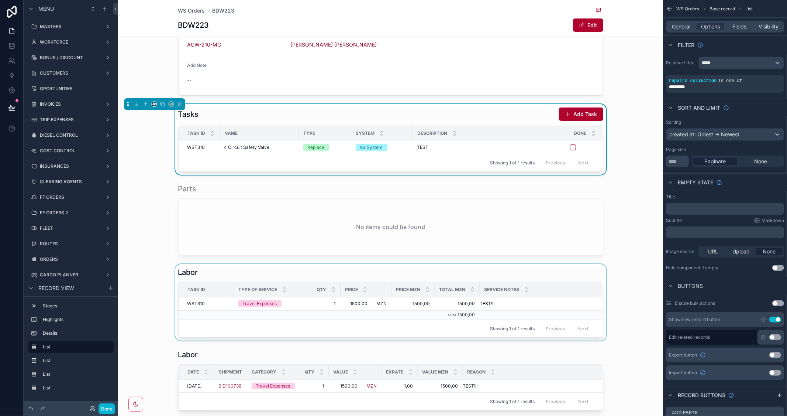
click at [777, 336] on button "Use setting" at bounding box center [776, 337] width 12 height 6
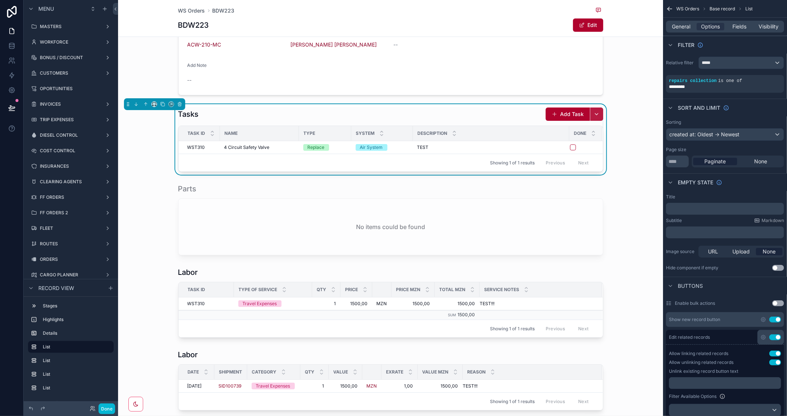
click at [592, 111] on button "scrollable content" at bounding box center [596, 113] width 13 height 13
click at [772, 334] on button "Use setting" at bounding box center [776, 337] width 12 height 6
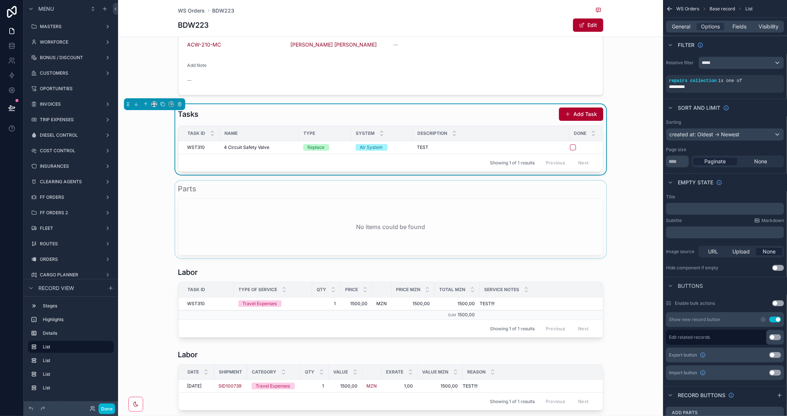
click at [625, 230] on div "scrollable content" at bounding box center [390, 220] width 545 height 78
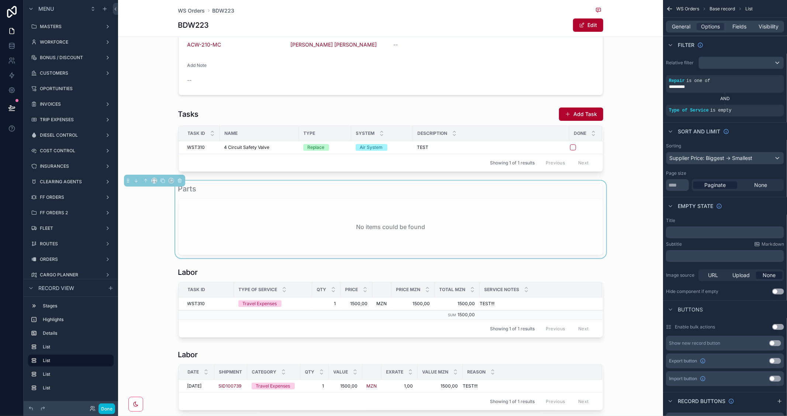
click at [536, 214] on div "No items could be found" at bounding box center [391, 227] width 424 height 56
click at [532, 281] on div "scrollable content" at bounding box center [390, 302] width 545 height 76
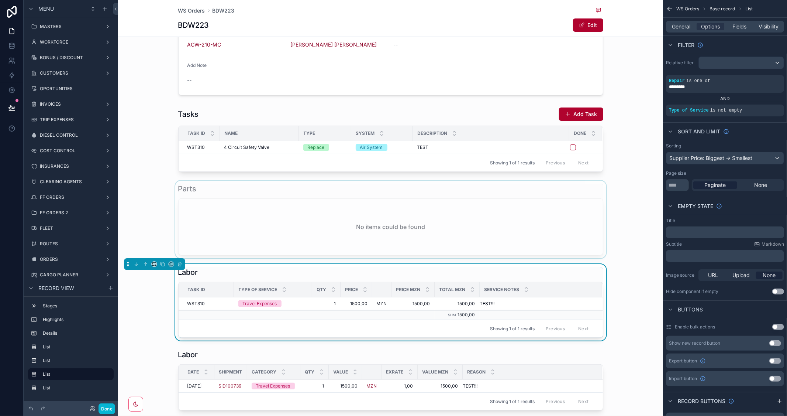
scroll to position [271, 0]
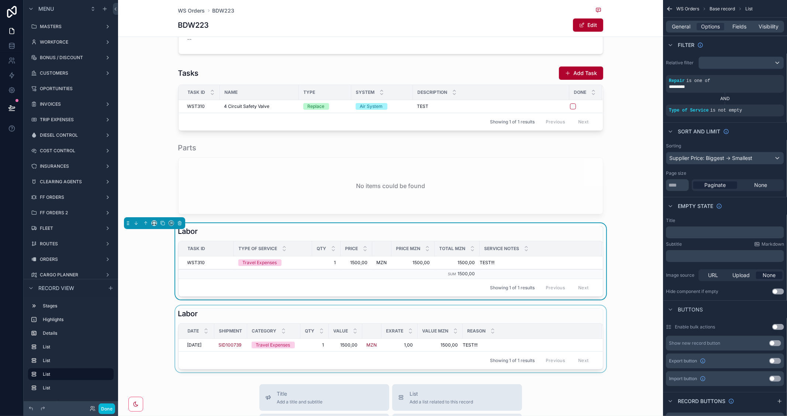
click at [546, 306] on div "scrollable content" at bounding box center [390, 338] width 545 height 67
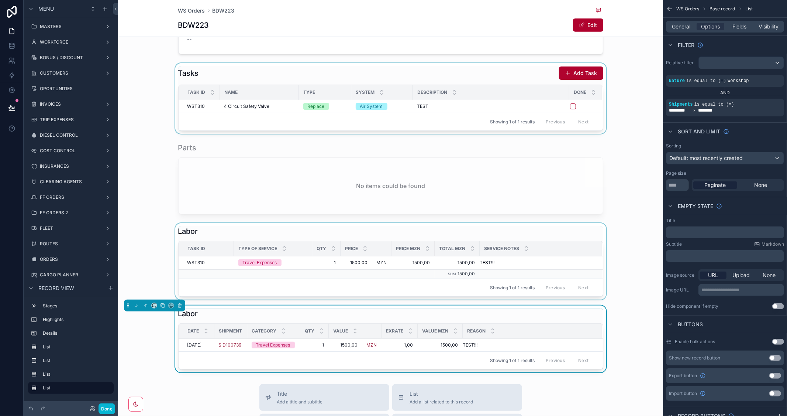
click at [556, 85] on th "Description" at bounding box center [491, 92] width 157 height 15
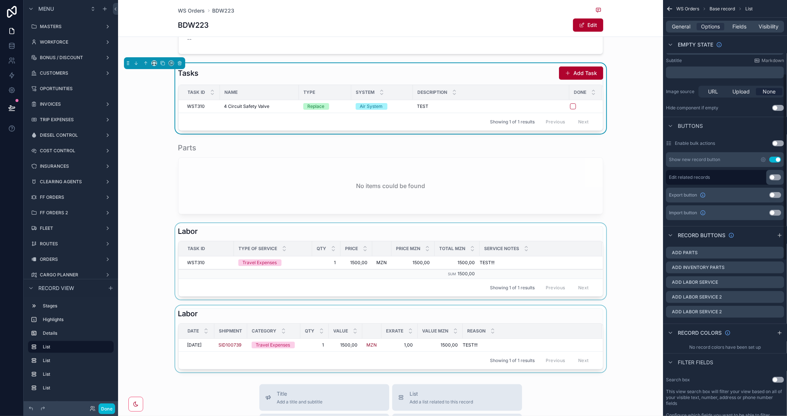
scroll to position [164, 0]
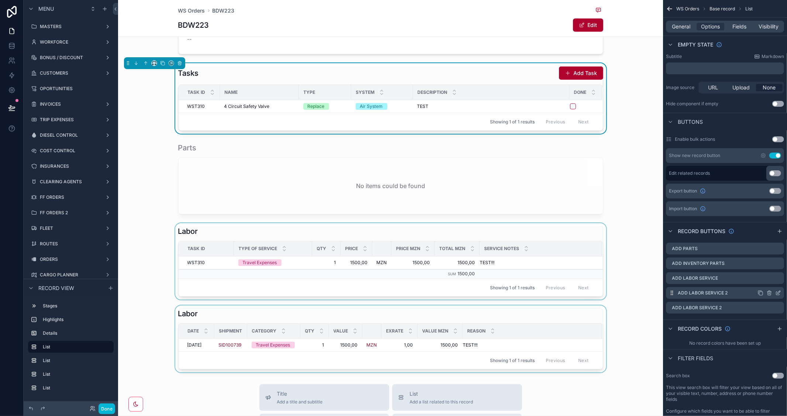
click at [779, 293] on icon "scrollable content" at bounding box center [779, 293] width 6 height 6
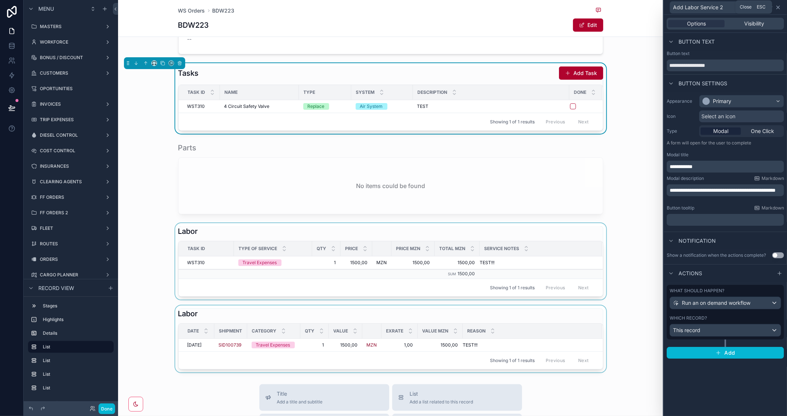
click at [778, 6] on icon at bounding box center [779, 7] width 6 height 6
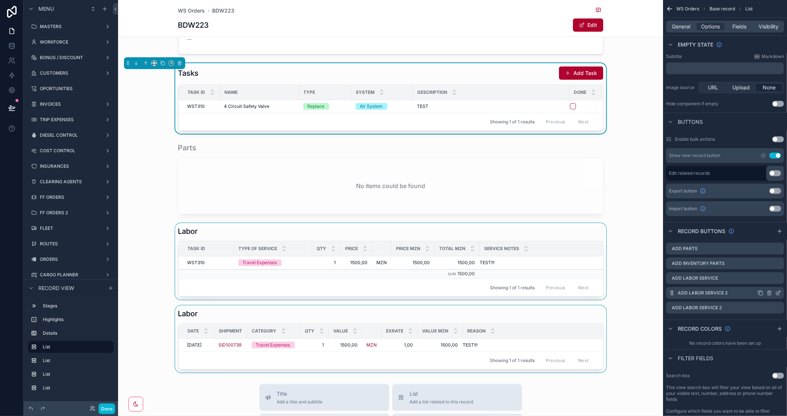
click at [778, 292] on icon "scrollable content" at bounding box center [779, 292] width 3 height 3
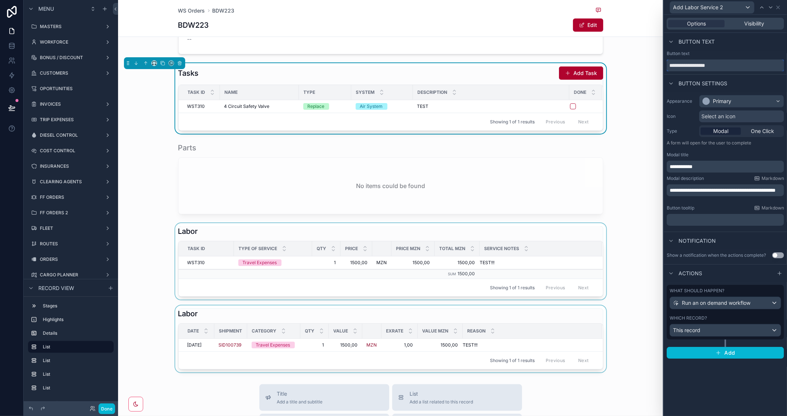
drag, startPoint x: 730, startPoint y: 62, endPoint x: 668, endPoint y: 58, distance: 61.8
click at [668, 58] on div "**********" at bounding box center [725, 61] width 117 height 21
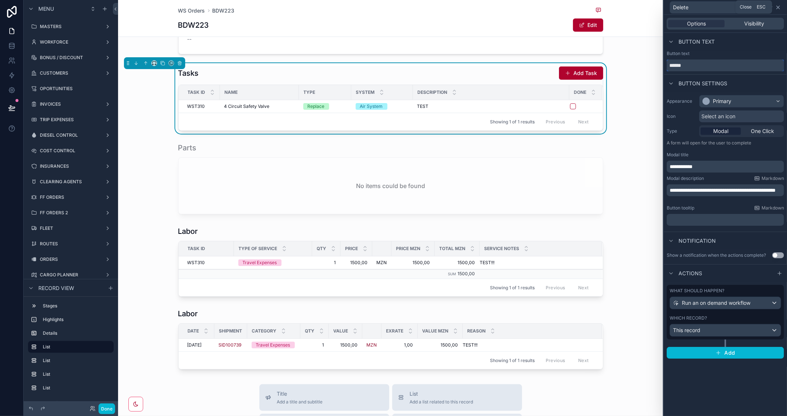
type input "******"
click at [781, 5] on icon at bounding box center [779, 7] width 6 height 6
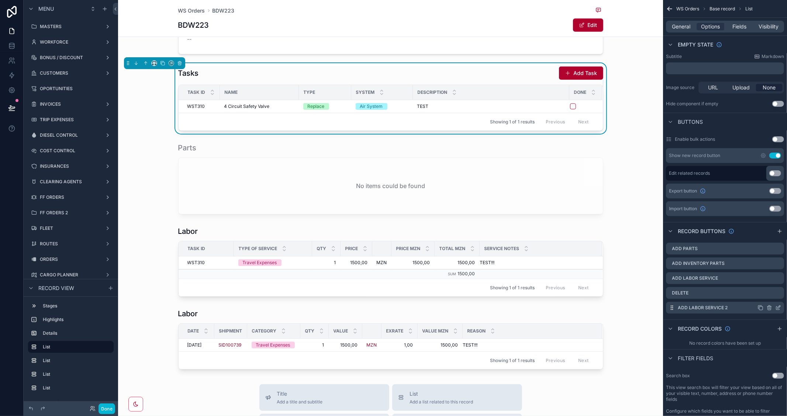
click at [776, 307] on icon "scrollable content" at bounding box center [779, 308] width 6 height 6
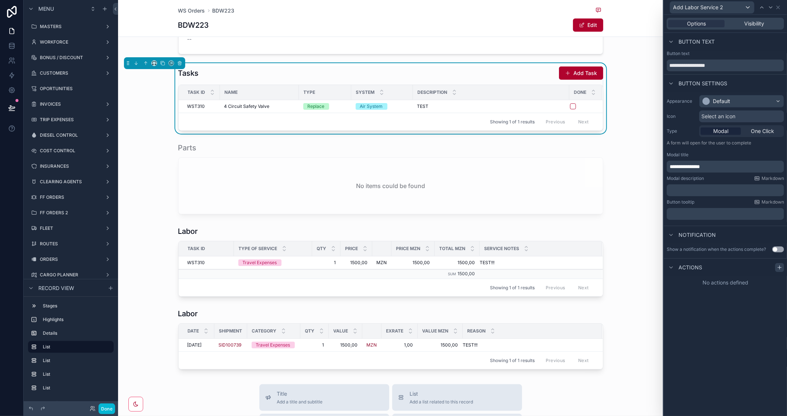
click at [783, 266] on div at bounding box center [780, 267] width 9 height 9
click at [709, 303] on div "What should happen? Select a type" at bounding box center [725, 292] width 117 height 27
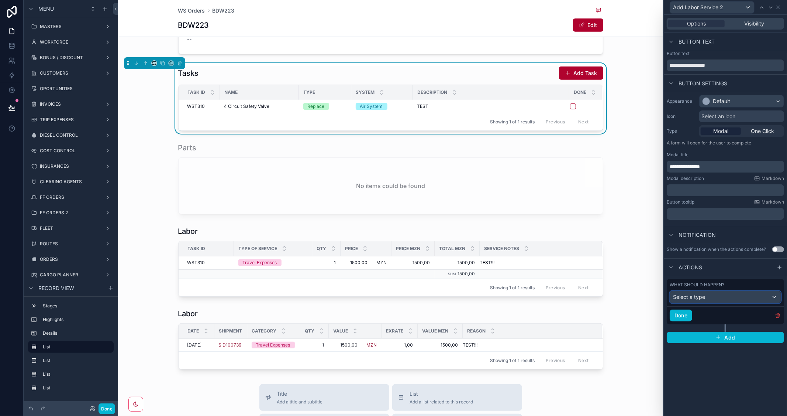
click at [696, 298] on span "Select a type" at bounding box center [689, 296] width 32 height 6
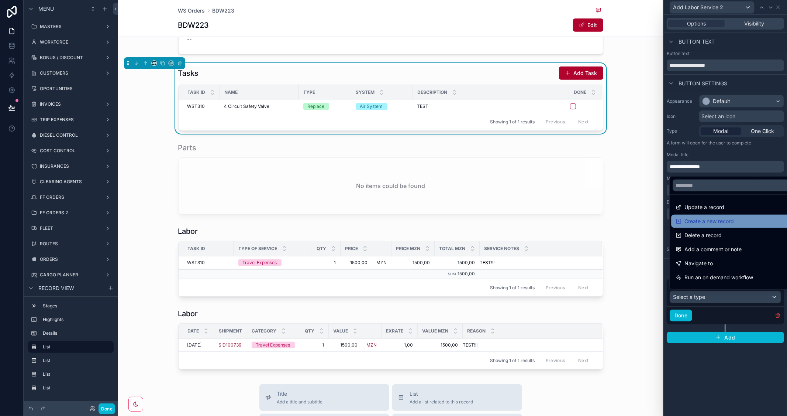
click at [712, 224] on span "Create a new record" at bounding box center [709, 221] width 49 height 9
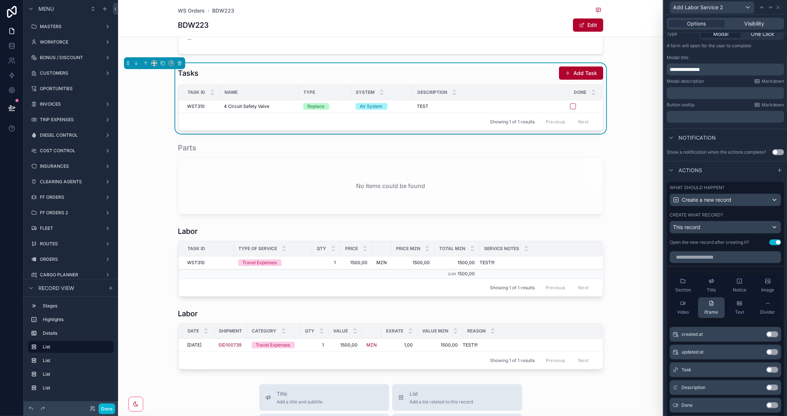
scroll to position [123, 0]
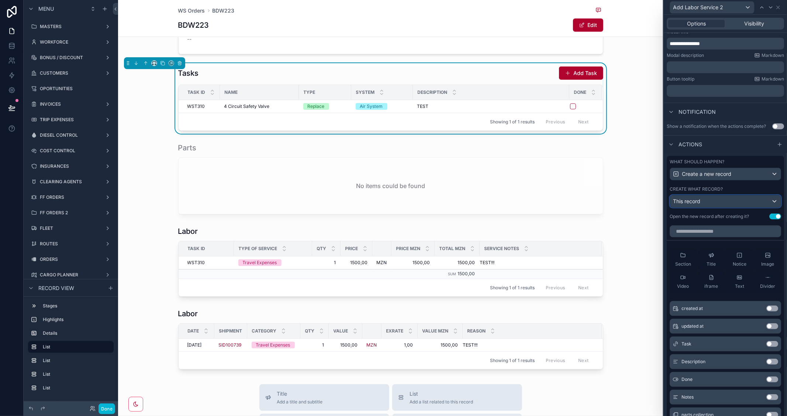
click at [716, 207] on div "This record" at bounding box center [725, 201] width 111 height 12
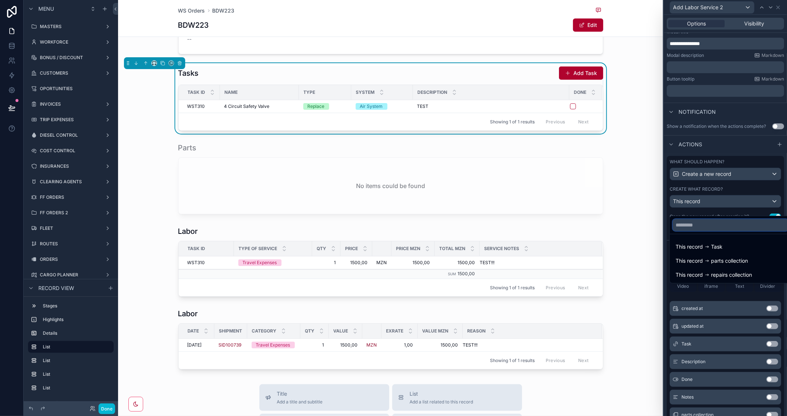
click at [714, 223] on input "text" at bounding box center [731, 225] width 116 height 12
type input "****"
click at [783, 225] on icon "button" at bounding box center [782, 224] width 3 height 3
click at [750, 191] on div at bounding box center [725, 208] width 123 height 416
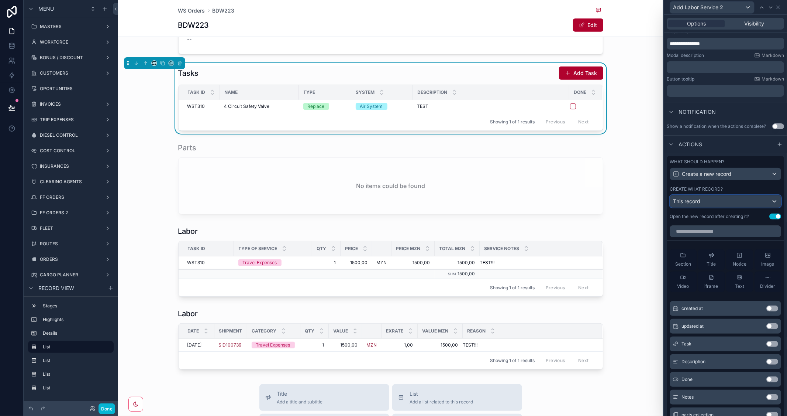
click at [739, 207] on div "This record" at bounding box center [725, 201] width 111 height 12
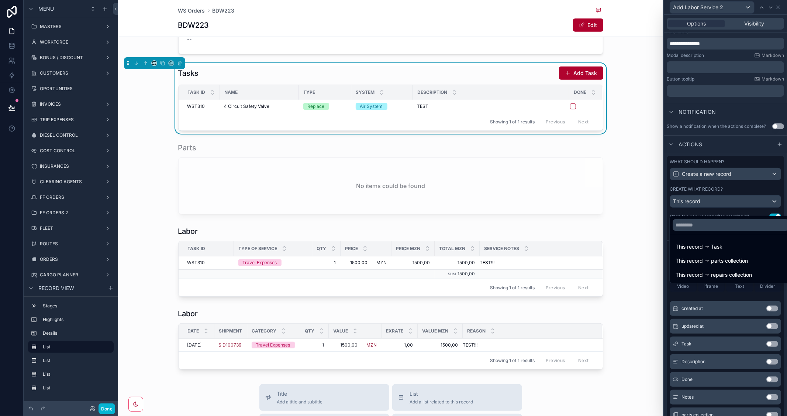
click at [732, 191] on div at bounding box center [725, 208] width 123 height 416
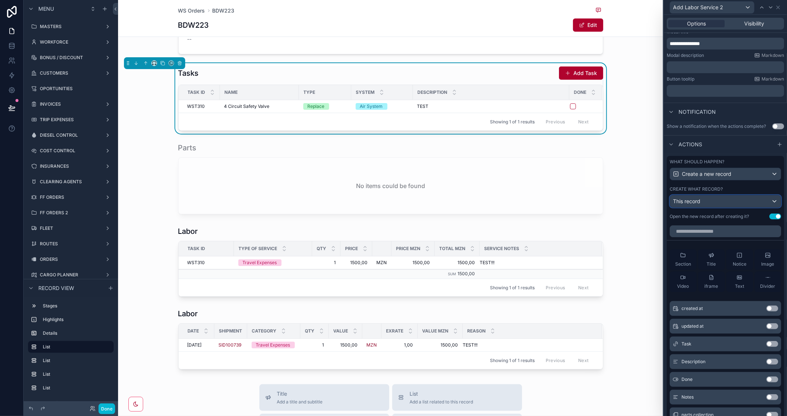
click at [764, 207] on div "This record" at bounding box center [725, 201] width 111 height 12
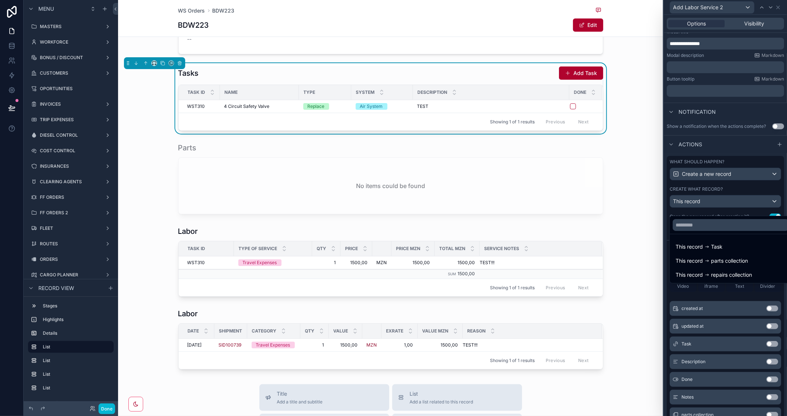
click at [735, 151] on div at bounding box center [725, 208] width 123 height 416
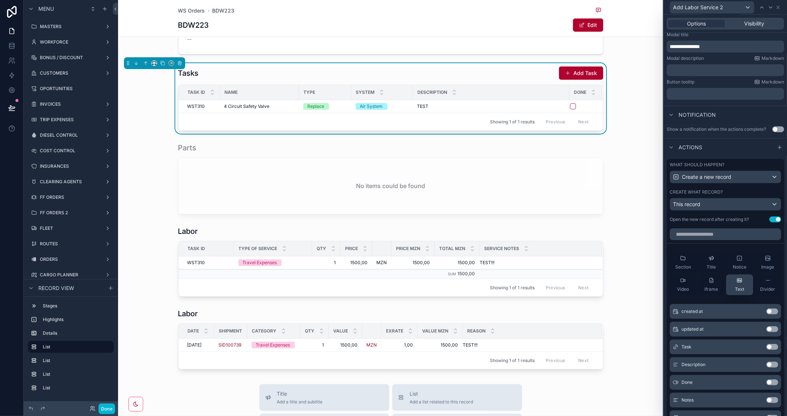
scroll to position [101, 0]
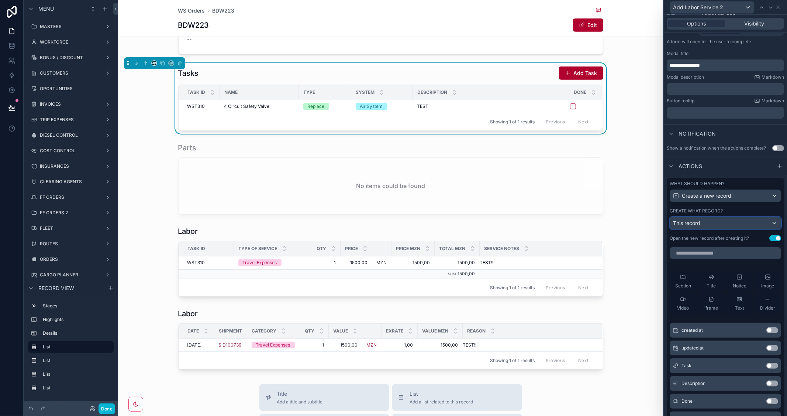
click at [759, 229] on div "This record" at bounding box center [725, 223] width 111 height 12
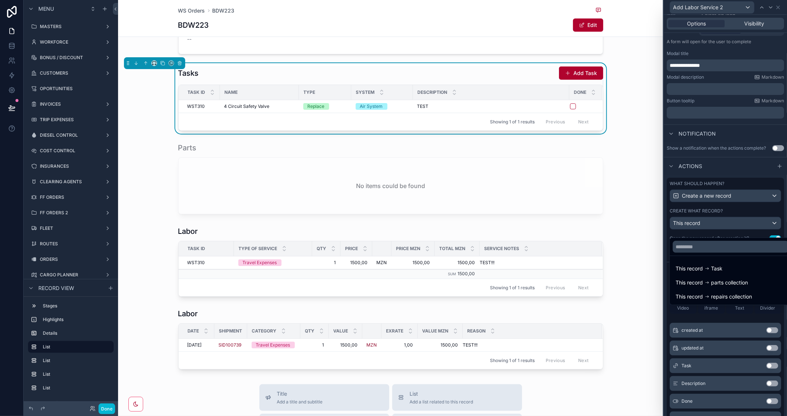
click at [750, 176] on div at bounding box center [725, 208] width 123 height 416
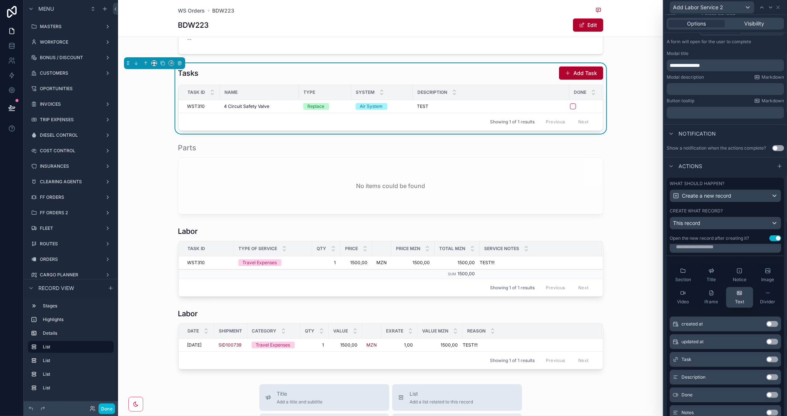
scroll to position [0, 0]
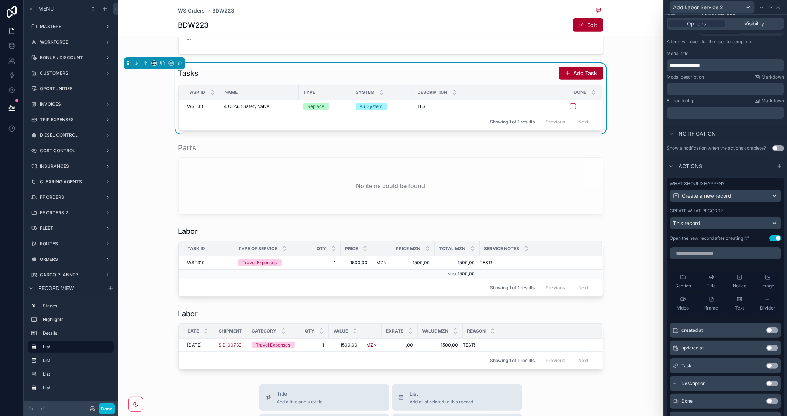
click at [770, 241] on button "Use setting" at bounding box center [776, 238] width 12 height 6
click at [765, 229] on div "This record" at bounding box center [725, 223] width 111 height 12
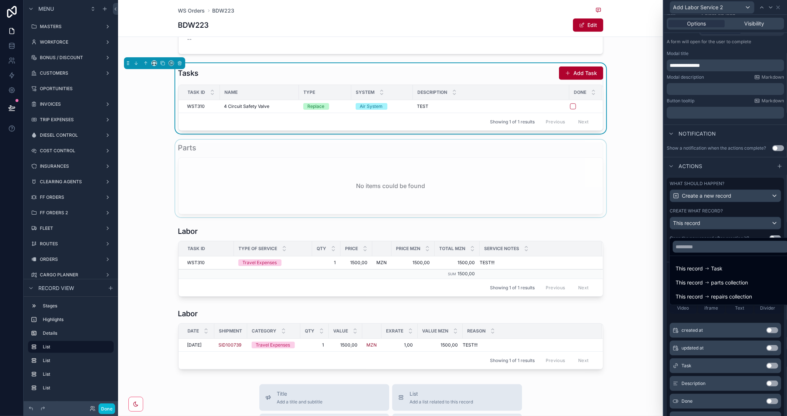
click at [624, 202] on div "scrollable content" at bounding box center [390, 179] width 545 height 78
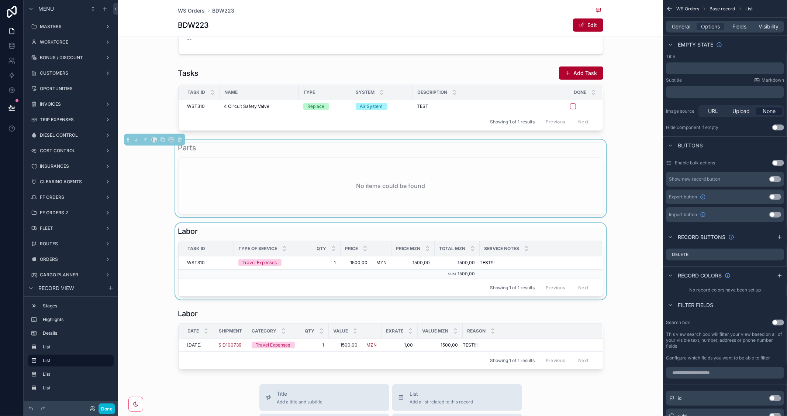
click at [553, 254] on div "Service Notes" at bounding box center [541, 248] width 122 height 14
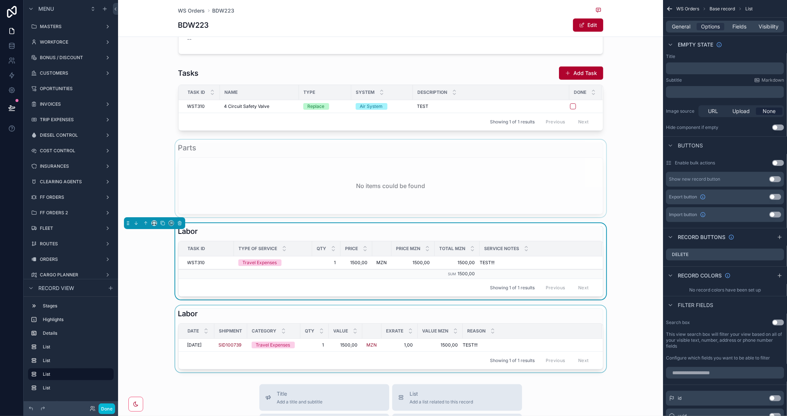
click at [576, 329] on div "Reason" at bounding box center [532, 331] width 139 height 14
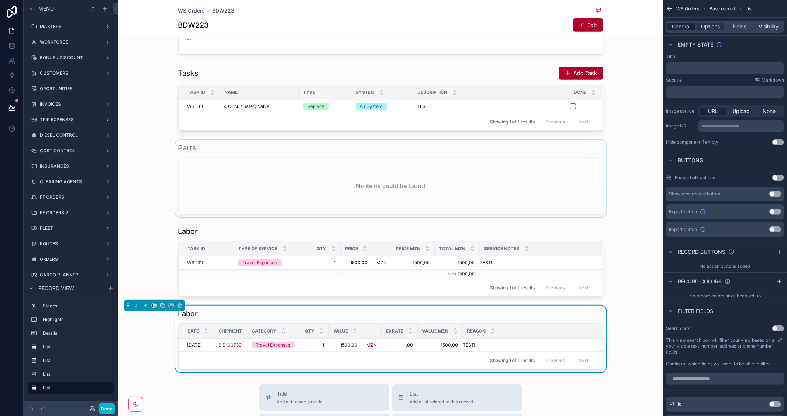
click at [681, 28] on span "General" at bounding box center [682, 26] width 18 height 7
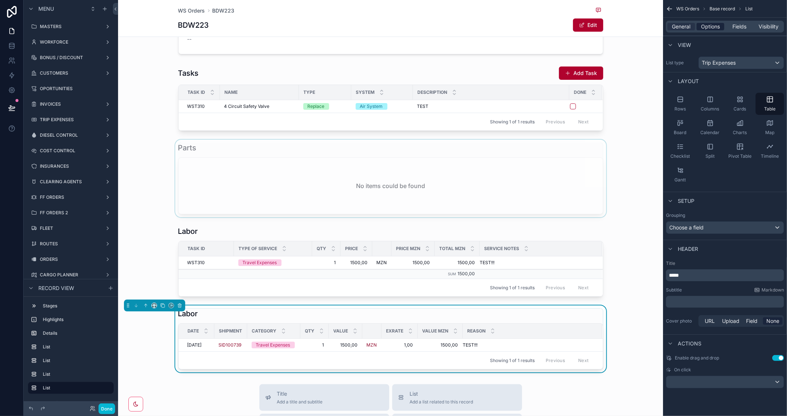
click at [707, 28] on span "Options" at bounding box center [710, 26] width 19 height 7
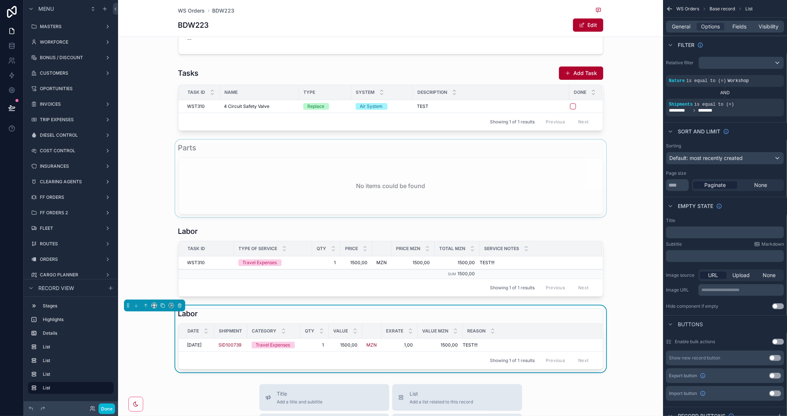
click at [552, 324] on div "Reason" at bounding box center [532, 331] width 139 height 14
click at [531, 101] on div "scrollable content" at bounding box center [390, 98] width 545 height 71
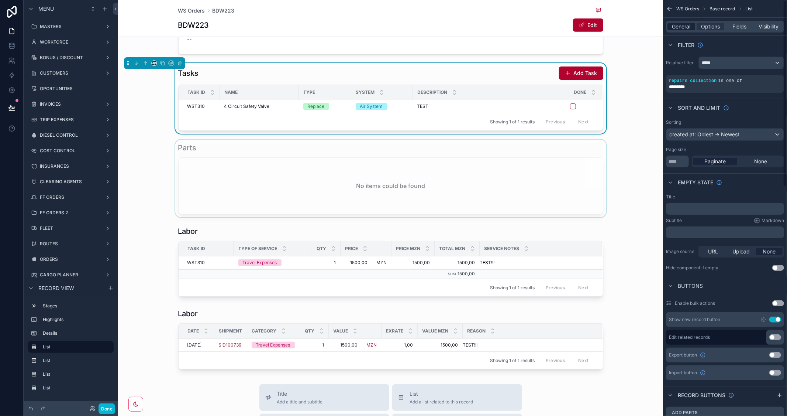
click at [687, 24] on span "General" at bounding box center [682, 26] width 18 height 7
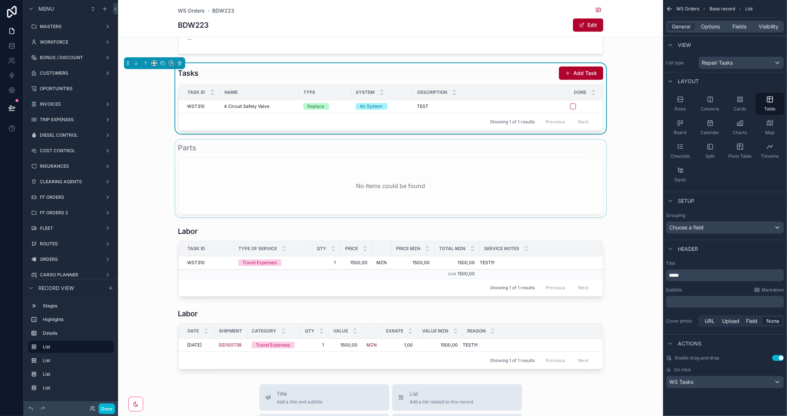
click at [525, 72] on div "Tasks Add Task" at bounding box center [390, 73] width 425 height 14
click at [708, 24] on span "Options" at bounding box center [710, 26] width 19 height 7
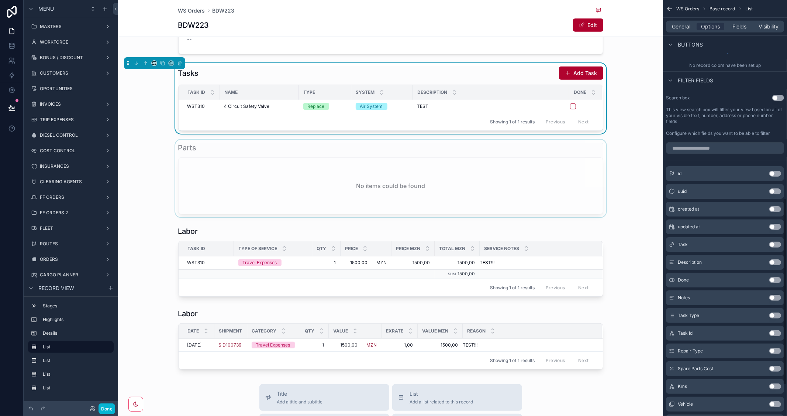
scroll to position [287, 0]
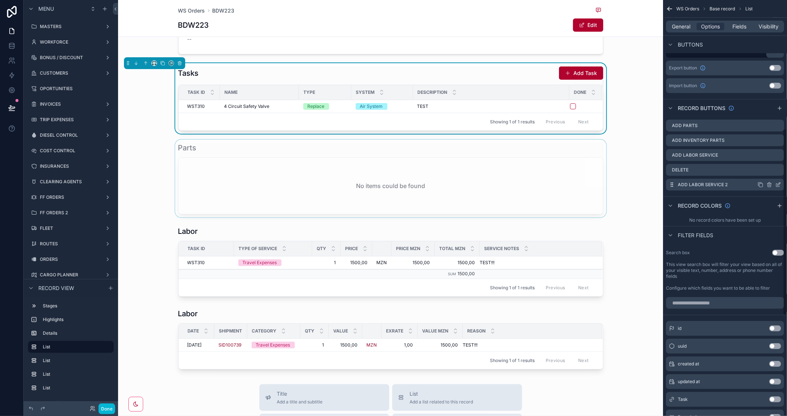
click at [779, 183] on icon "scrollable content" at bounding box center [779, 185] width 6 height 6
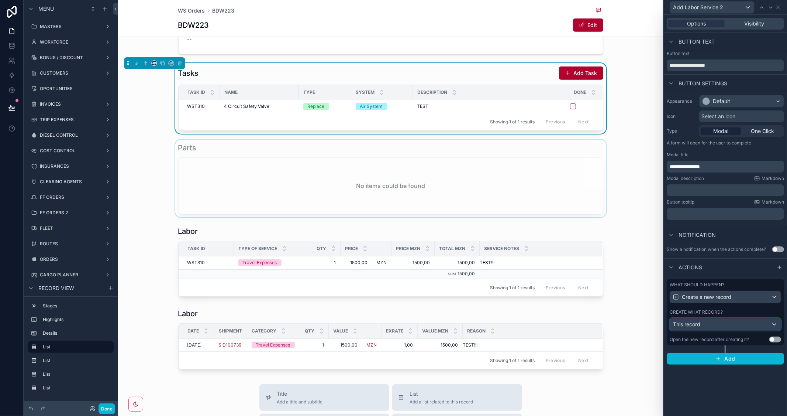
click at [732, 327] on div "This record" at bounding box center [725, 324] width 111 height 12
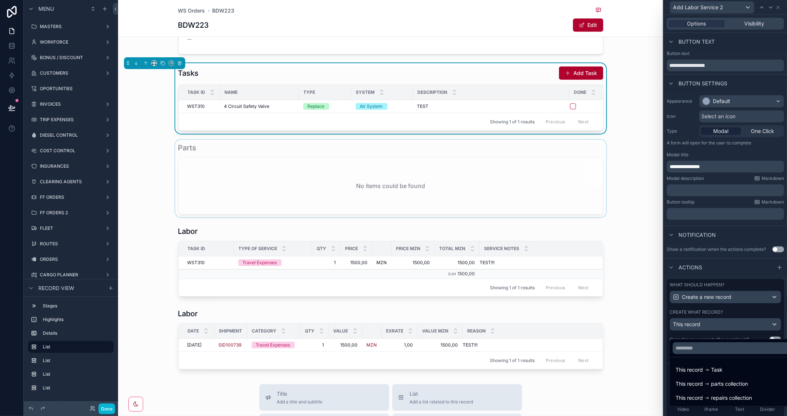
drag, startPoint x: 785, startPoint y: 239, endPoint x: 785, endPoint y: 277, distance: 38.0
click at [785, 277] on div at bounding box center [725, 208] width 123 height 416
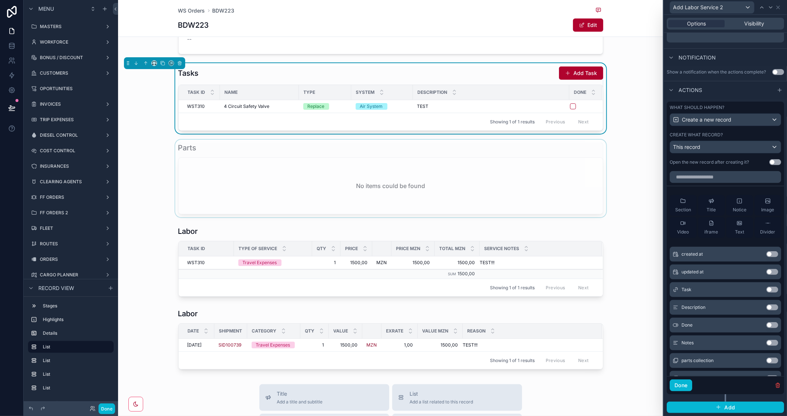
scroll to position [183, 0]
click at [764, 147] on div "This record" at bounding box center [725, 147] width 111 height 12
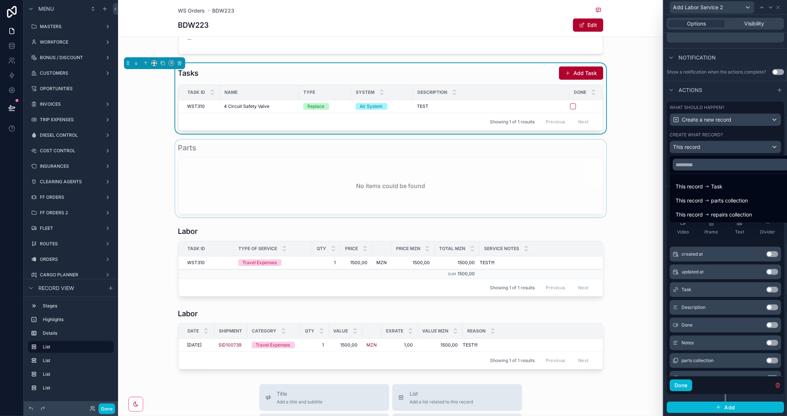
click at [743, 76] on div at bounding box center [725, 208] width 123 height 416
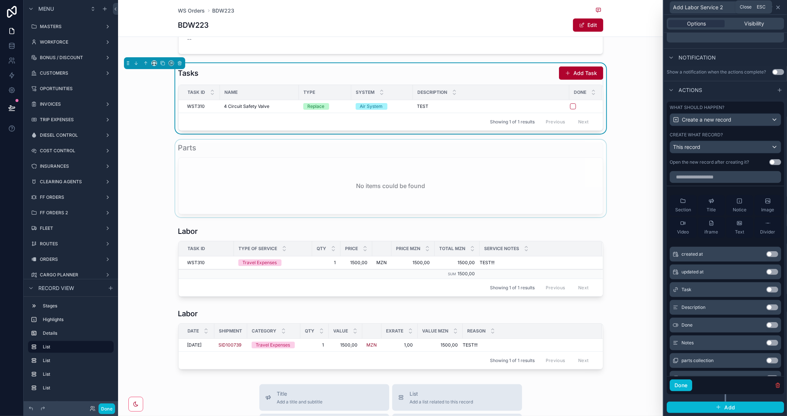
click at [776, 6] on icon at bounding box center [779, 7] width 6 height 6
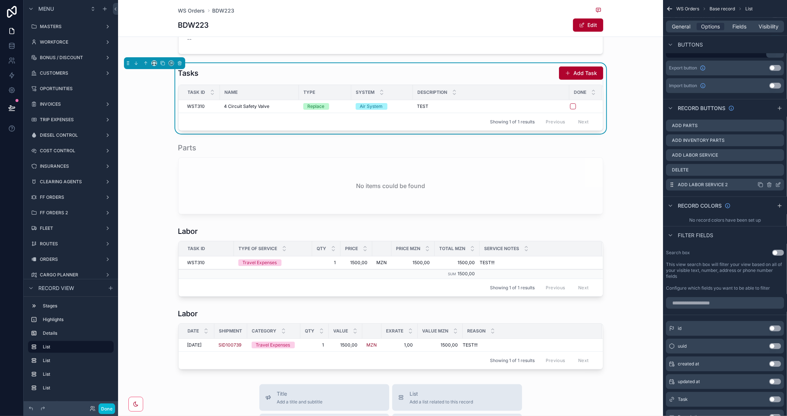
click at [778, 185] on icon "scrollable content" at bounding box center [779, 183] width 3 height 3
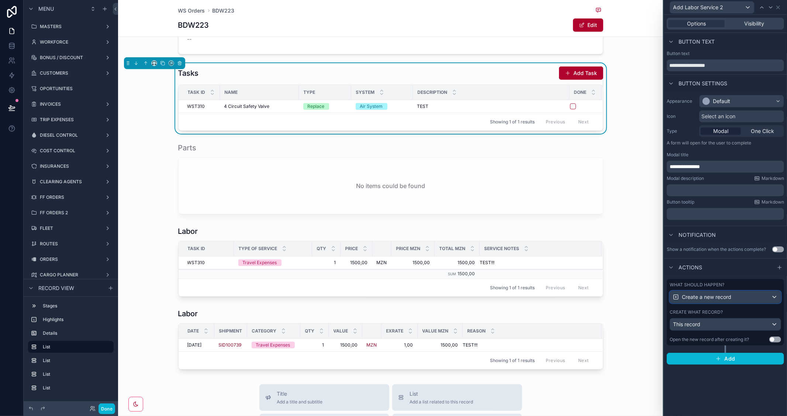
click at [772, 294] on div "Create a new record" at bounding box center [725, 297] width 111 height 12
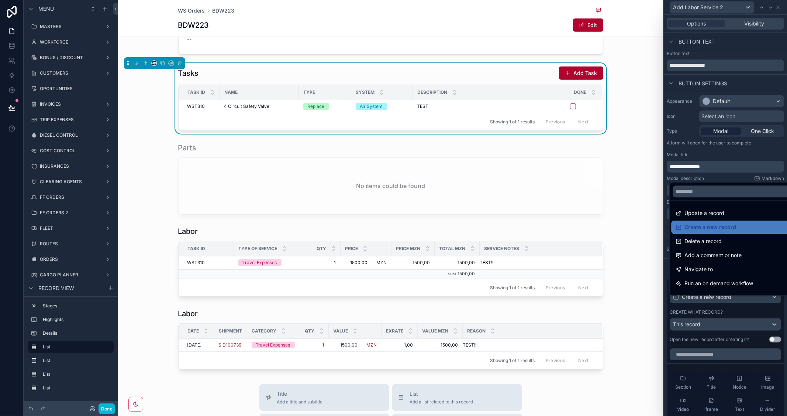
click at [772, 294] on div "Show an Iframe" at bounding box center [734, 297] width 116 height 9
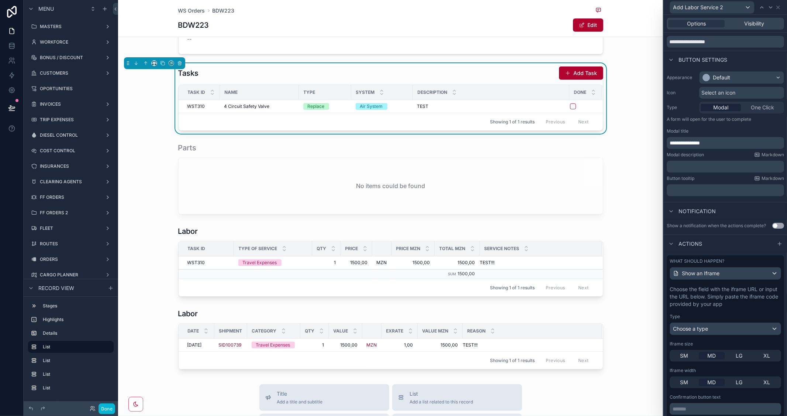
scroll to position [71, 0]
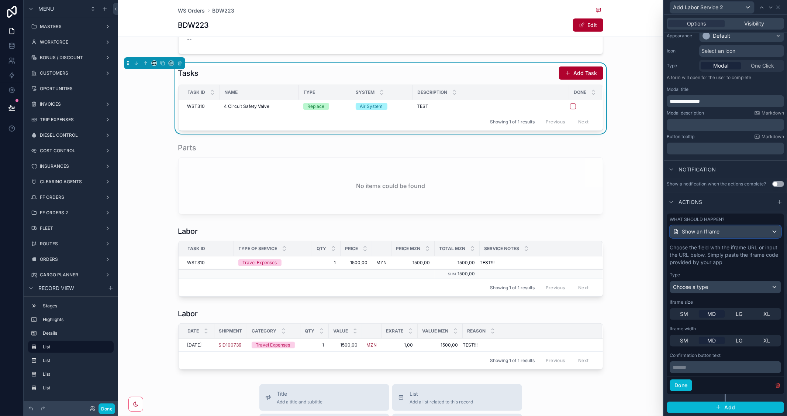
click at [718, 228] on span "Show an Iframe" at bounding box center [701, 231] width 38 height 7
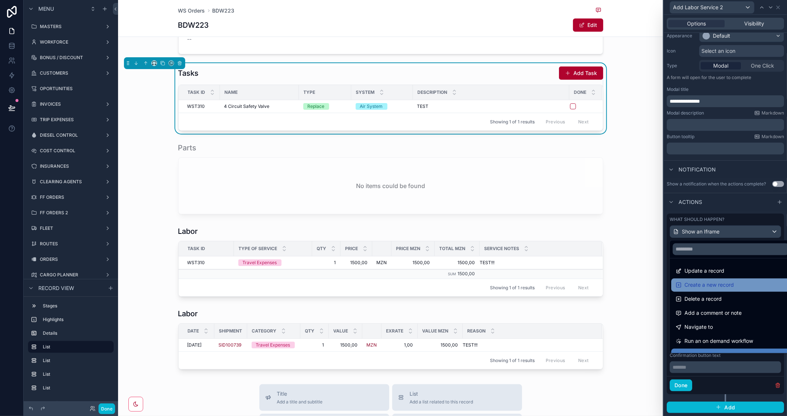
click at [714, 283] on span "Create a new record" at bounding box center [709, 285] width 49 height 9
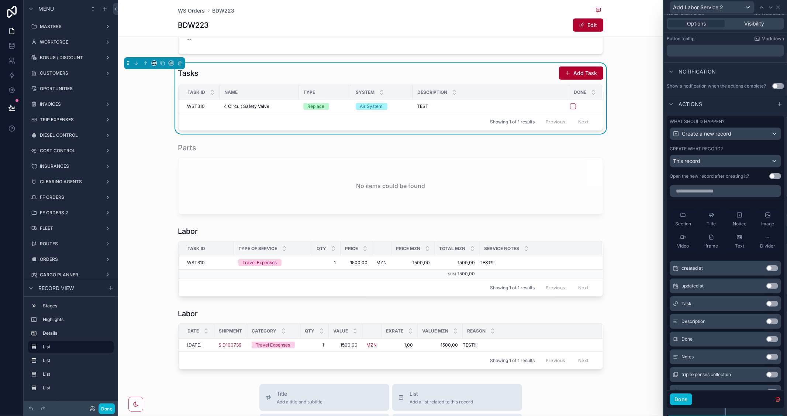
scroll to position [183, 0]
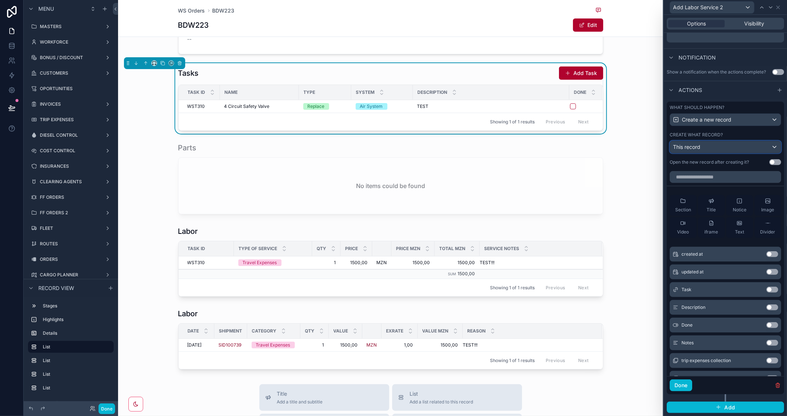
click at [738, 147] on div "This record" at bounding box center [725, 147] width 111 height 12
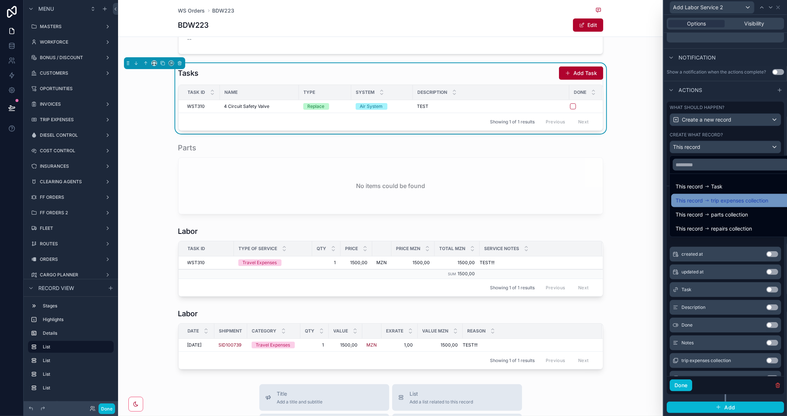
click at [750, 202] on span "trip expenses collection" at bounding box center [739, 200] width 57 height 9
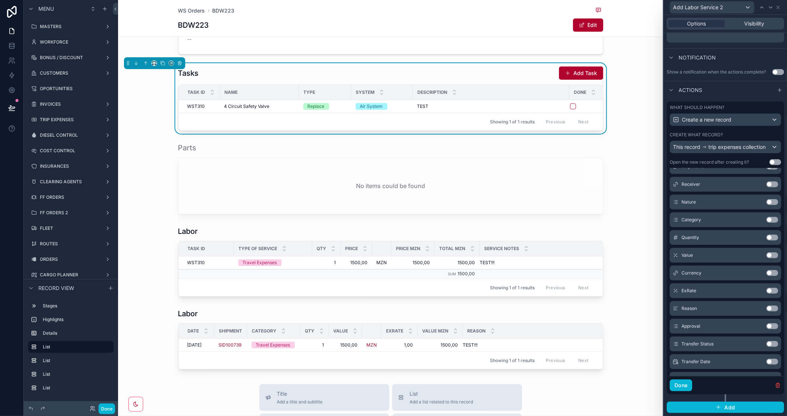
scroll to position [82, 0]
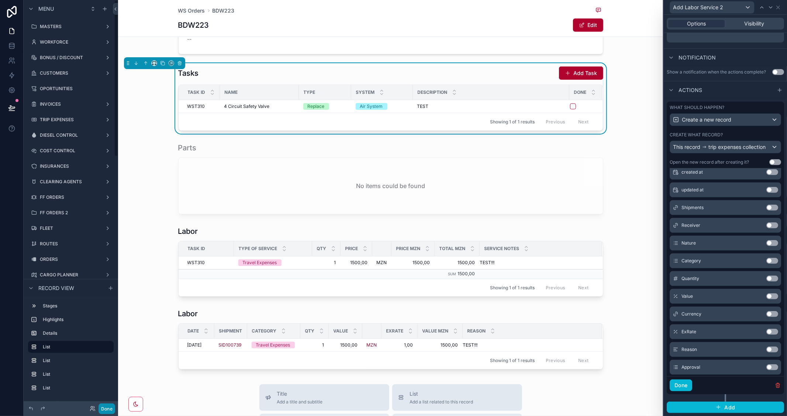
click at [100, 405] on button "Done" at bounding box center [107, 408] width 17 height 11
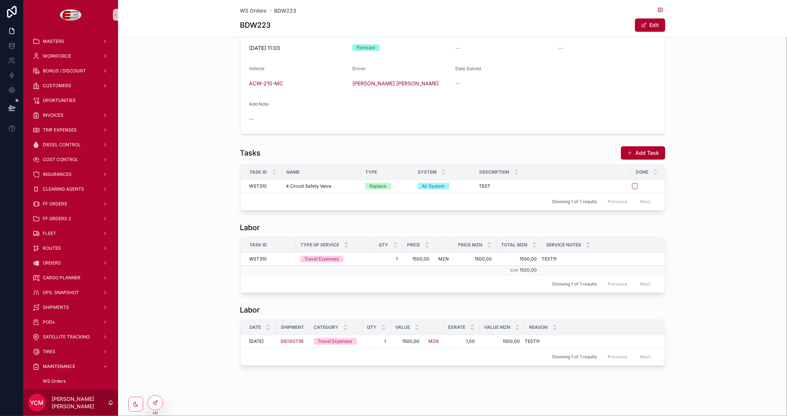
scroll to position [189, 0]
click at [630, 152] on button "Add Task" at bounding box center [643, 154] width 44 height 13
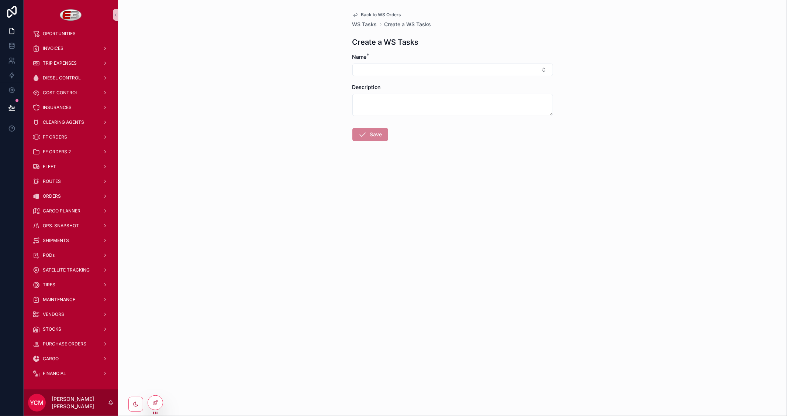
click at [371, 10] on div "Back to WS Orders WS Tasks Create a WS Tasks Create a WS Tasks Name * Descripti…" at bounding box center [453, 94] width 213 height 188
click at [366, 15] on span "Back to WS Orders" at bounding box center [381, 15] width 40 height 6
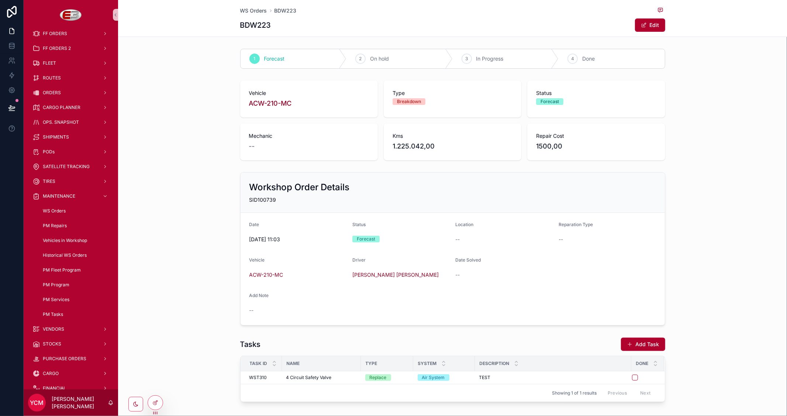
scroll to position [189, 0]
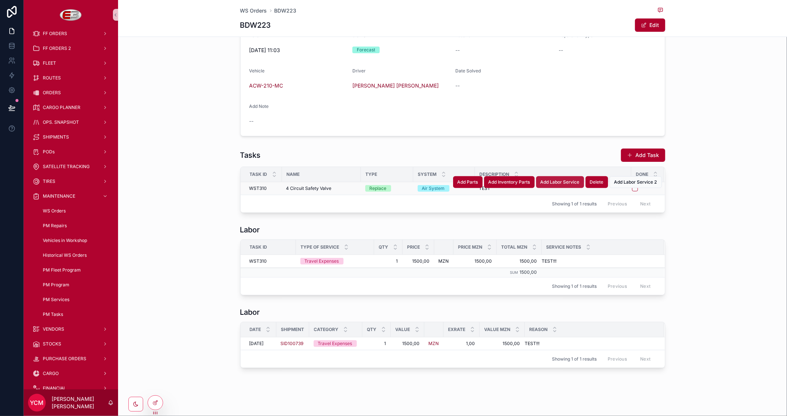
click at [561, 182] on span "Add Labor Service" at bounding box center [560, 182] width 39 height 6
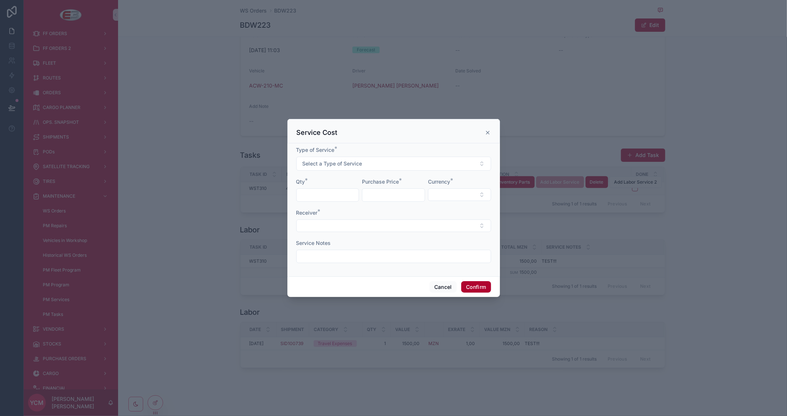
click at [489, 131] on icon at bounding box center [488, 132] width 3 height 3
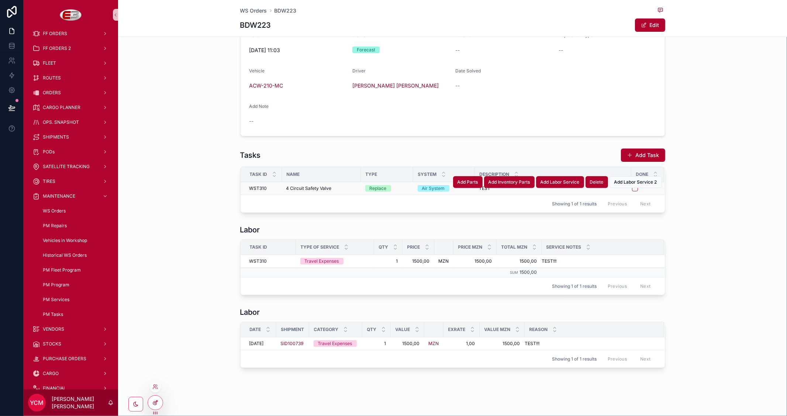
click at [158, 403] on icon at bounding box center [155, 402] width 6 height 6
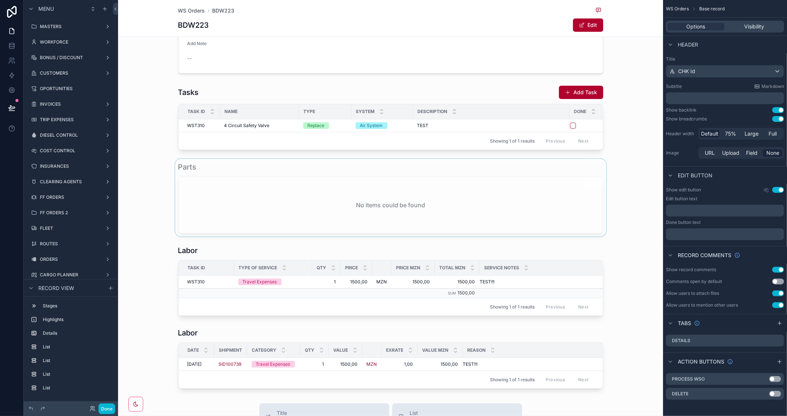
scroll to position [271, 0]
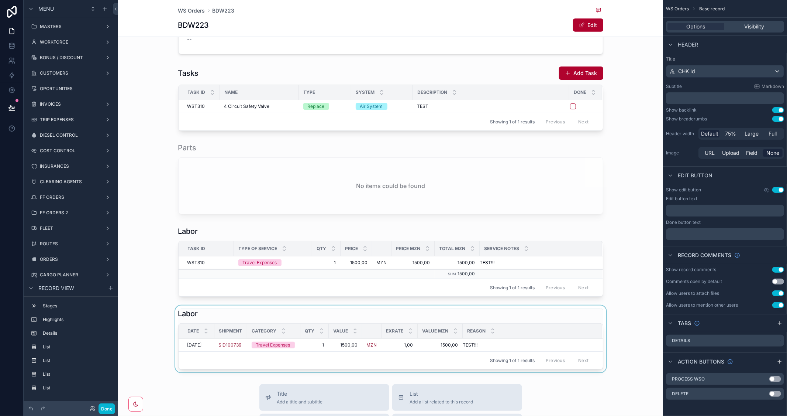
click at [521, 315] on div "scrollable content" at bounding box center [390, 338] width 545 height 67
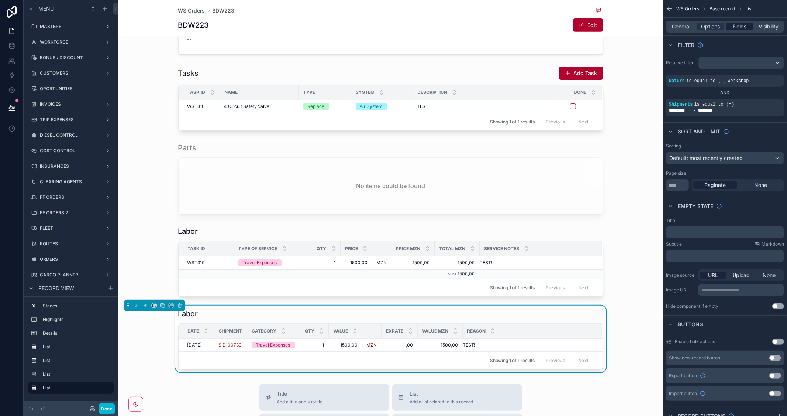
click at [748, 25] on div "Fields" at bounding box center [740, 26] width 28 height 7
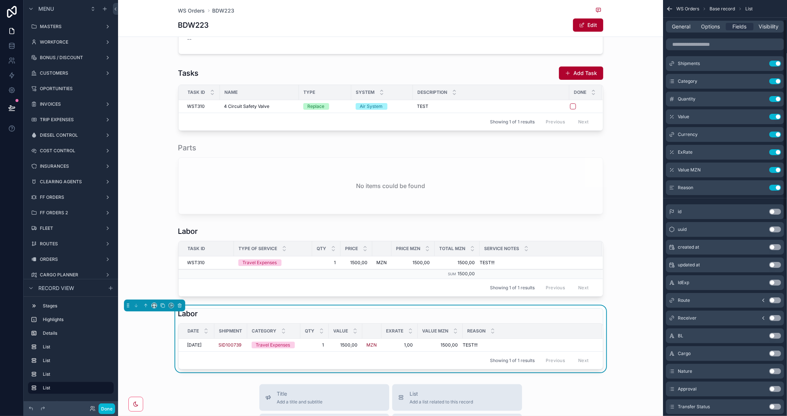
scroll to position [41, 0]
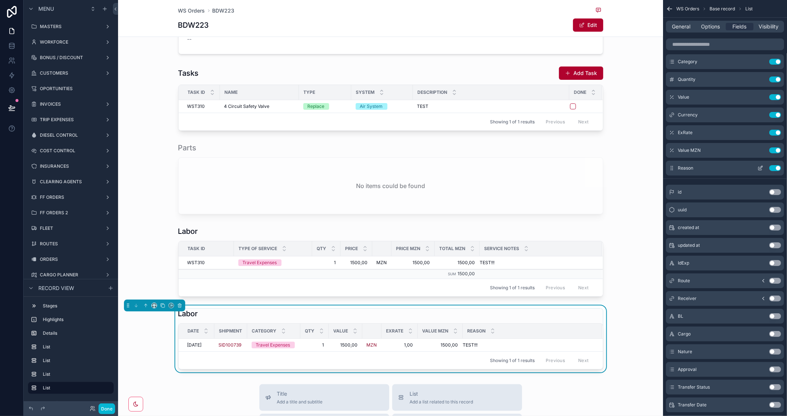
click at [762, 169] on icon "scrollable content" at bounding box center [761, 168] width 6 height 6
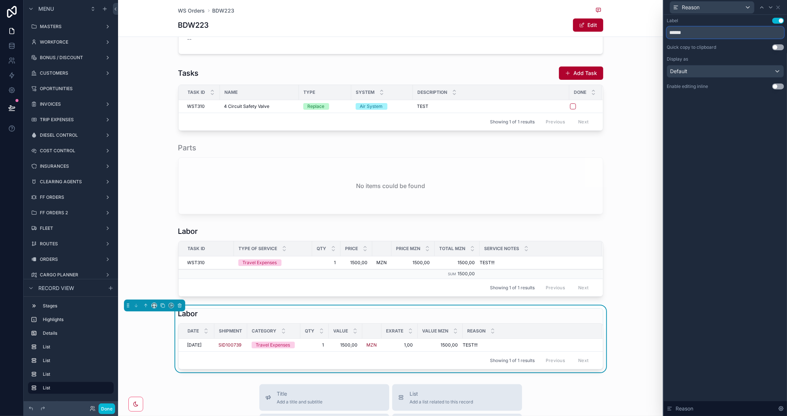
drag, startPoint x: 699, startPoint y: 31, endPoint x: 643, endPoint y: 23, distance: 57.4
click at [643, 23] on div "Reason Label Use setting ****** Quick copy to clipboard Use setting Display as …" at bounding box center [393, 208] width 787 height 416
type input "*****"
click at [625, 205] on div "scrollable content" at bounding box center [390, 179] width 545 height 78
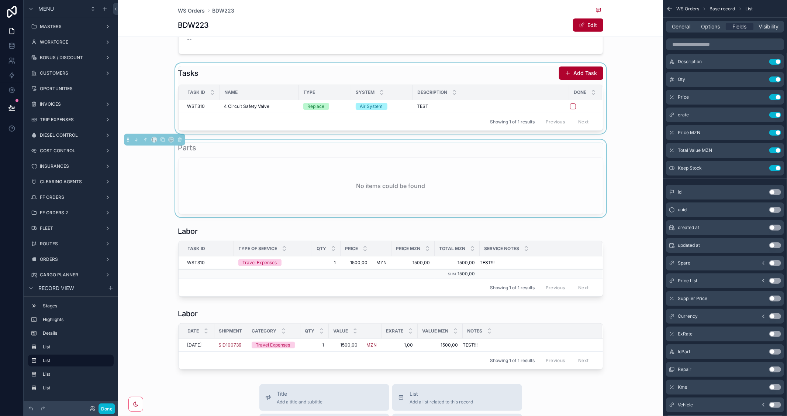
click at [517, 75] on div "scrollable content" at bounding box center [390, 98] width 545 height 71
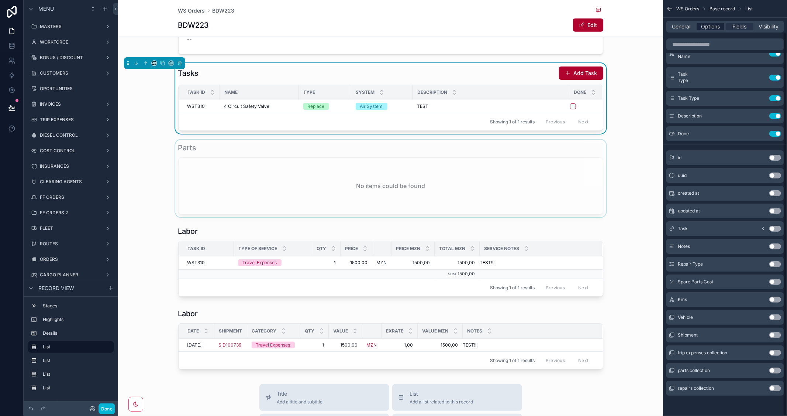
click at [713, 27] on span "Options" at bounding box center [710, 26] width 19 height 7
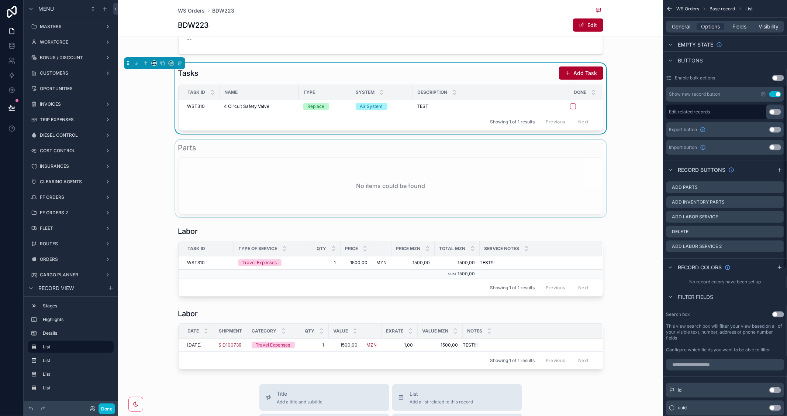
scroll to position [246, 0]
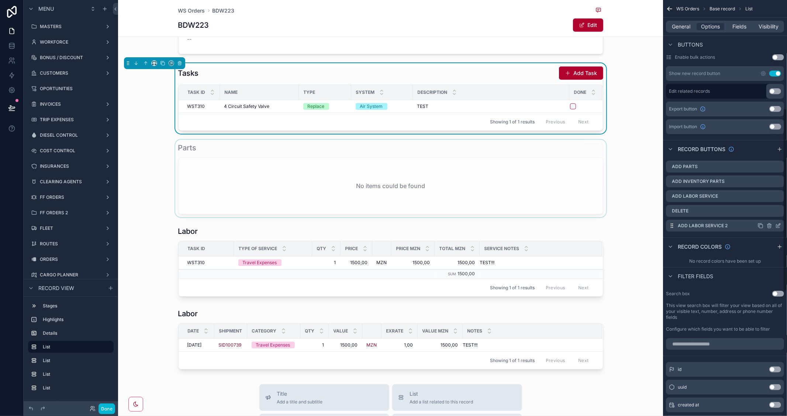
click at [778, 223] on icon "scrollable content" at bounding box center [779, 226] width 6 height 6
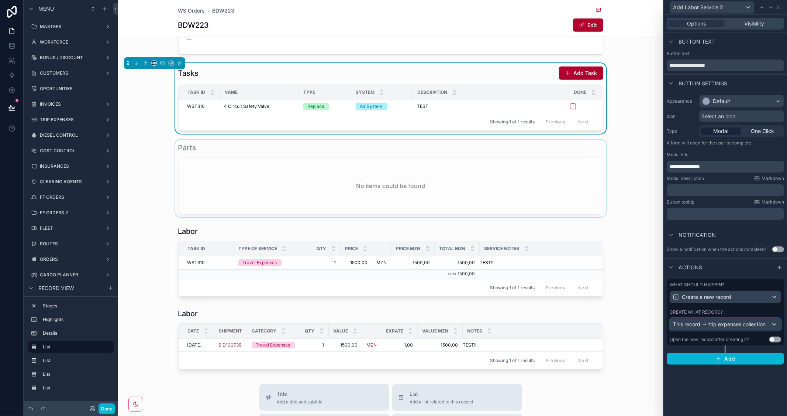
click at [762, 325] on span "trip expenses collection" at bounding box center [737, 323] width 57 height 7
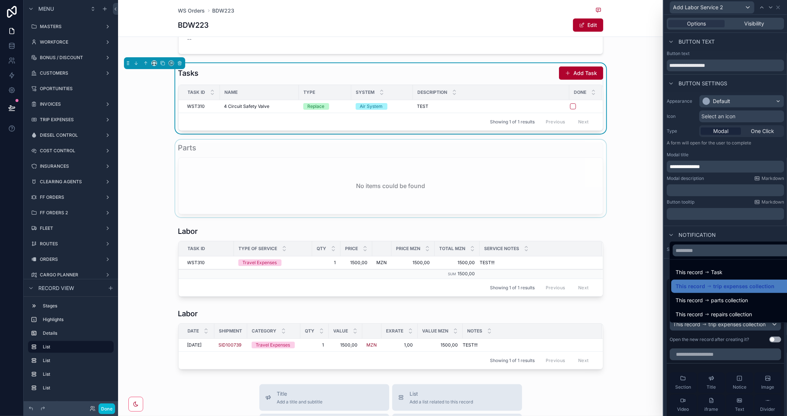
click at [747, 232] on div at bounding box center [725, 208] width 123 height 416
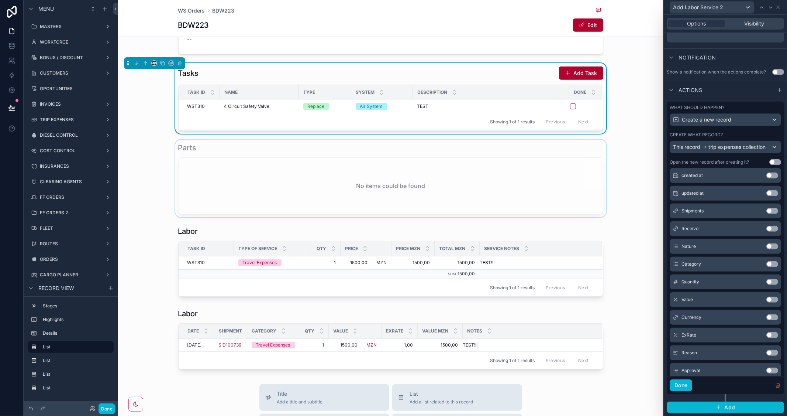
scroll to position [82, 0]
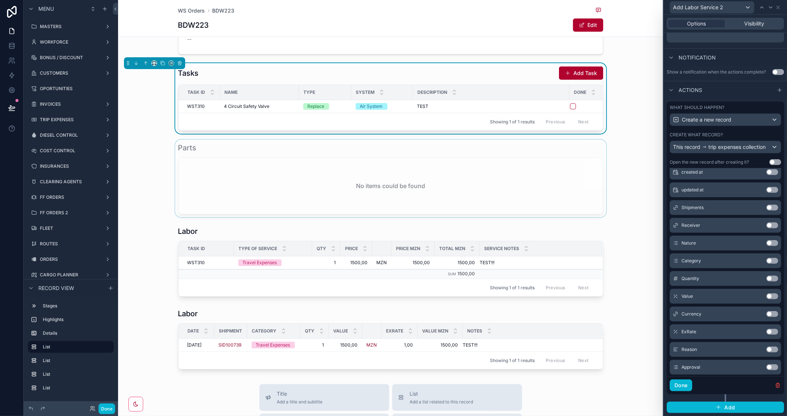
click at [767, 261] on button "Use setting" at bounding box center [773, 261] width 12 height 6
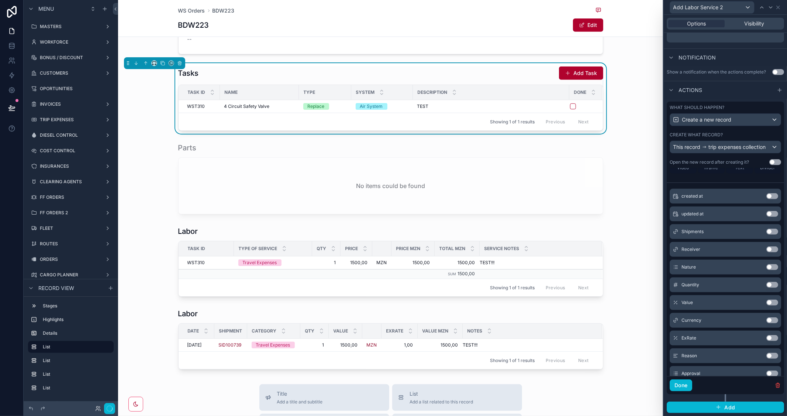
scroll to position [106, 0]
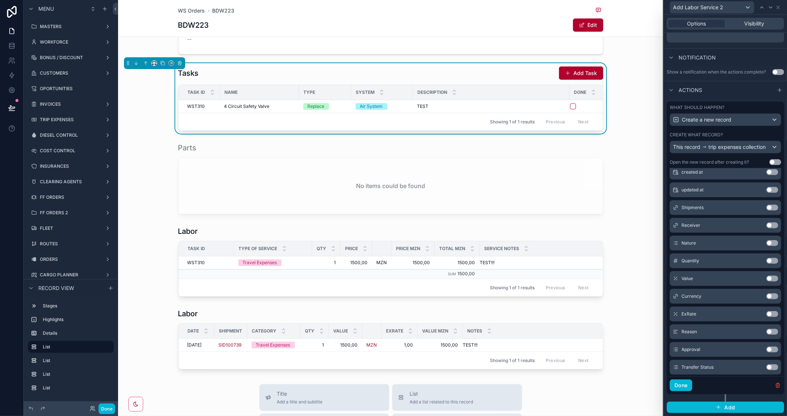
click at [767, 259] on button "Use setting" at bounding box center [773, 261] width 12 height 6
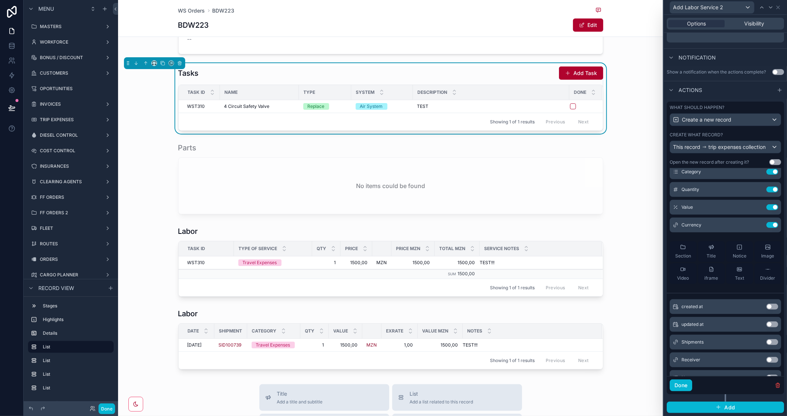
scroll to position [0, 0]
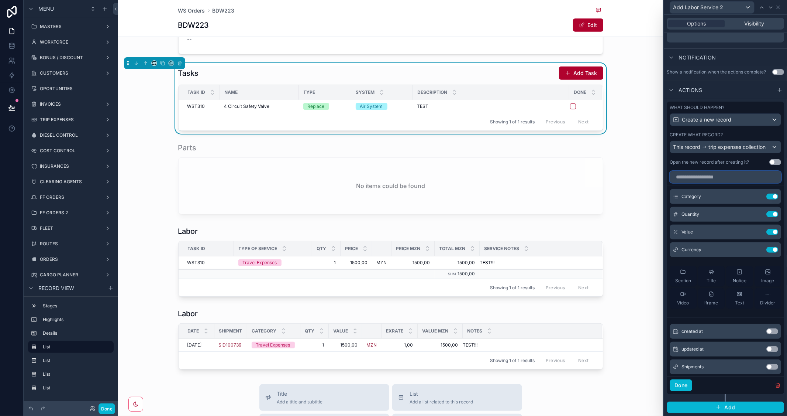
click at [707, 178] on input "text" at bounding box center [725, 177] width 111 height 12
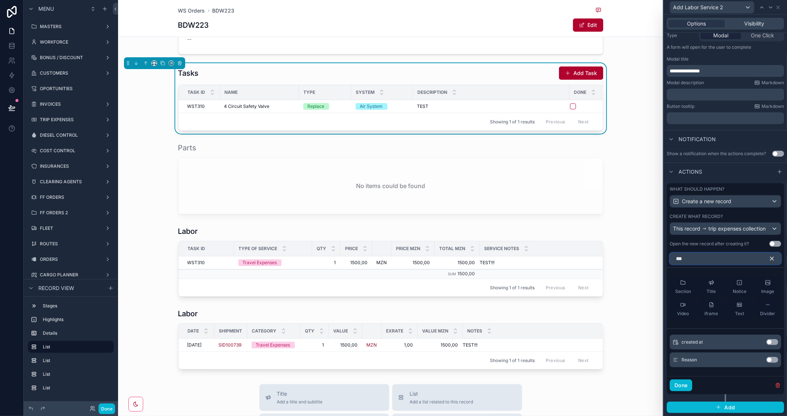
scroll to position [106, 0]
type input "***"
click at [768, 358] on button "Use setting" at bounding box center [773, 360] width 12 height 6
click at [769, 259] on icon "button" at bounding box center [772, 258] width 7 height 7
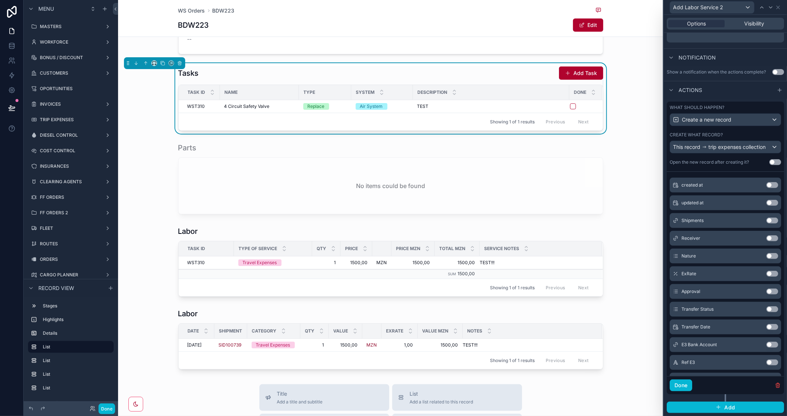
scroll to position [0, 0]
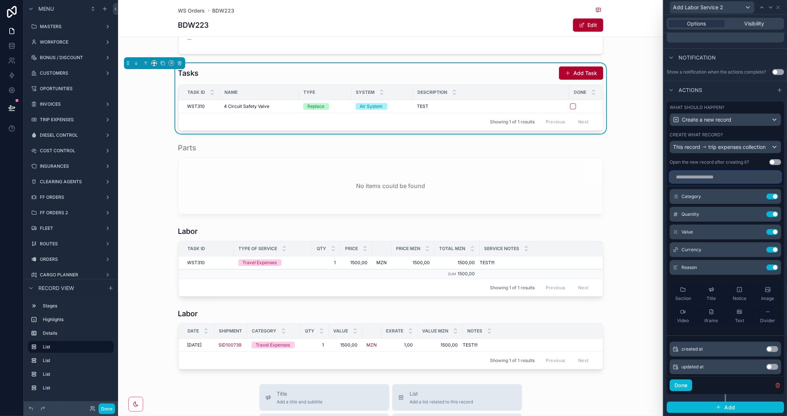
click at [704, 179] on input "text" at bounding box center [725, 177] width 111 height 12
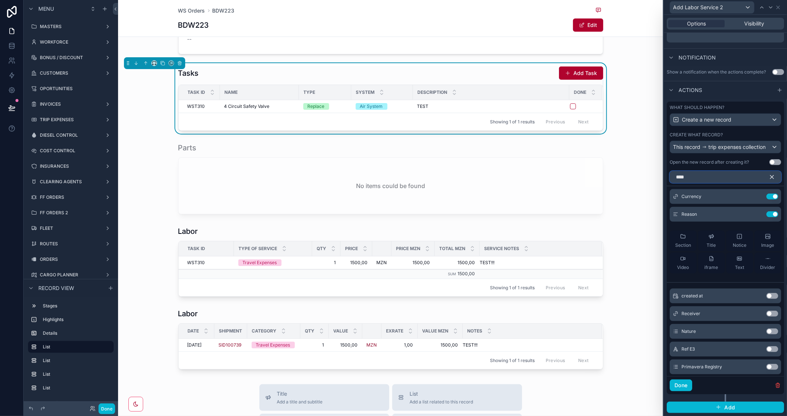
scroll to position [88, 0]
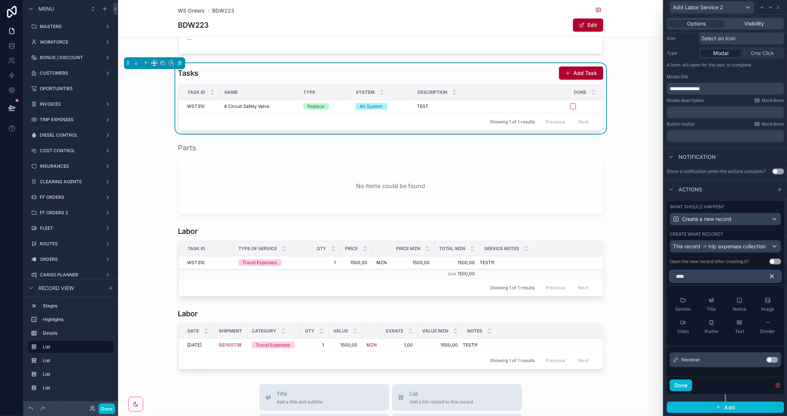
type input "****"
click at [768, 359] on button "Use setting" at bounding box center [773, 360] width 12 height 6
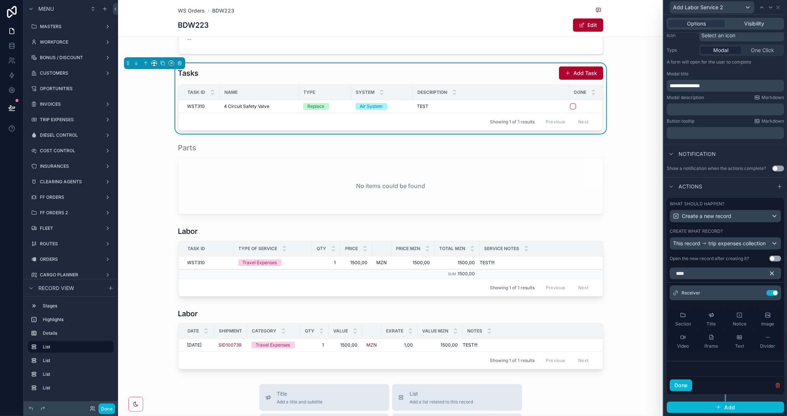
scroll to position [91, 0]
click at [769, 274] on icon "button" at bounding box center [772, 273] width 7 height 7
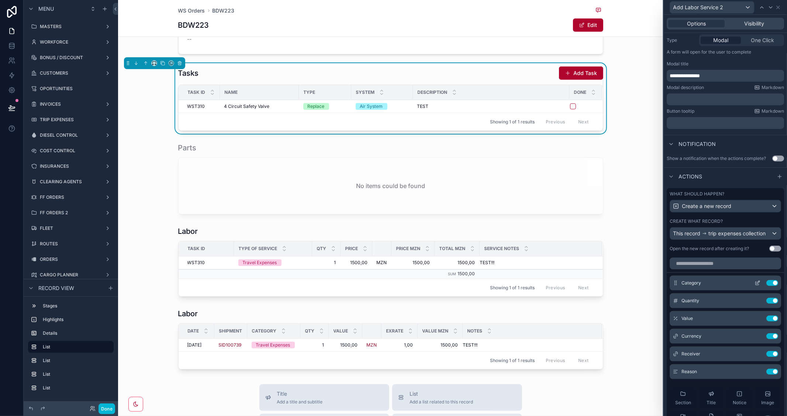
click at [757, 283] on icon at bounding box center [758, 282] width 3 height 3
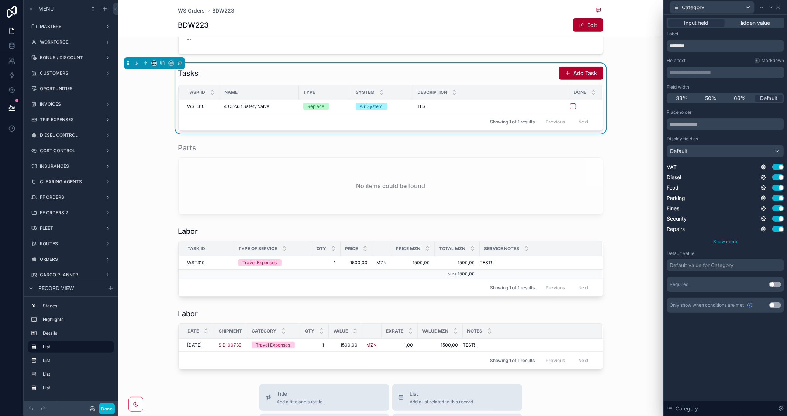
click at [725, 241] on span "Show more" at bounding box center [726, 241] width 24 height 6
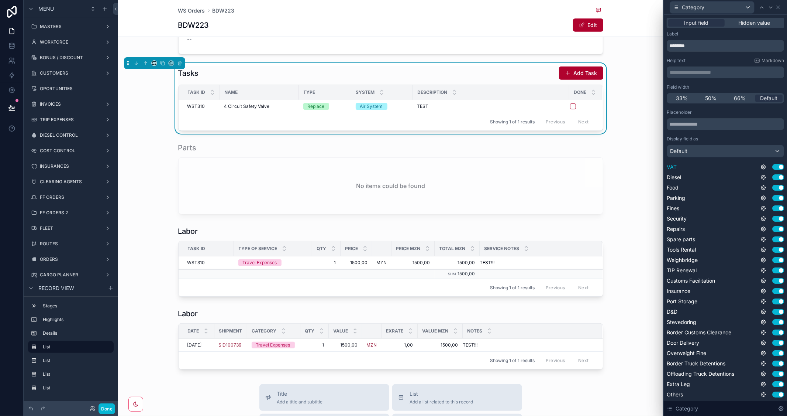
click at [773, 166] on button "Use setting" at bounding box center [779, 167] width 12 height 6
click at [773, 178] on button "Use setting" at bounding box center [779, 177] width 12 height 6
click at [773, 185] on button "Use setting" at bounding box center [779, 188] width 12 height 6
click at [773, 198] on button "Use setting" at bounding box center [779, 198] width 12 height 6
click at [773, 207] on button "Use setting" at bounding box center [779, 208] width 12 height 6
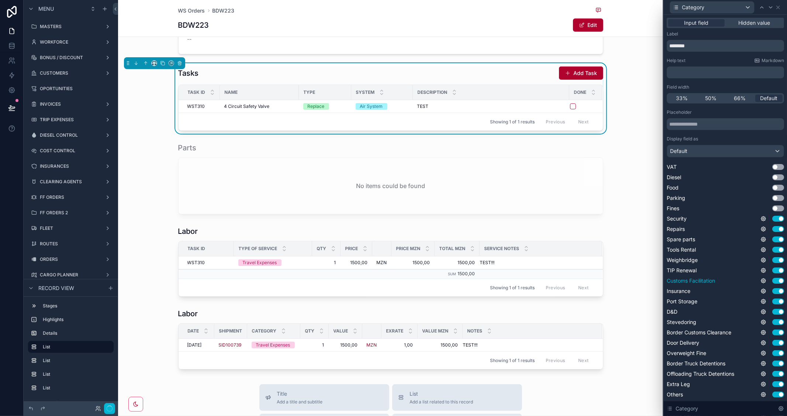
click at [773, 219] on button "Use setting" at bounding box center [779, 219] width 12 height 6
click at [773, 228] on button "Use setting" at bounding box center [779, 229] width 12 height 6
click at [773, 239] on button "Use setting" at bounding box center [779, 239] width 12 height 6
click at [773, 249] on button "Use setting" at bounding box center [779, 250] width 12 height 6
click at [773, 259] on button "Use setting" at bounding box center [779, 260] width 12 height 6
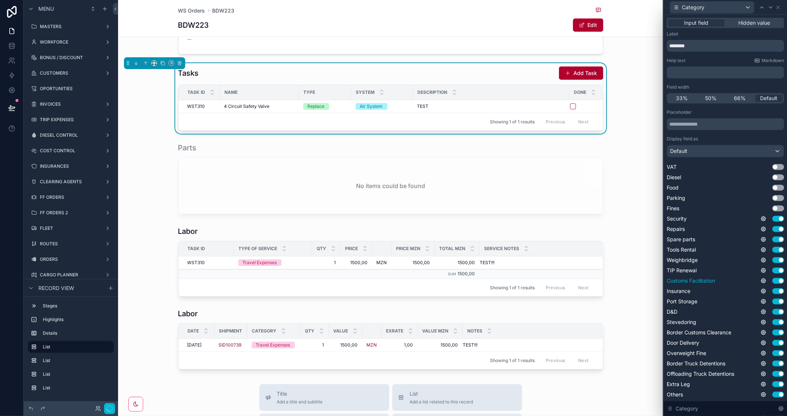
click at [773, 270] on button "Use setting" at bounding box center [779, 270] width 12 height 6
click at [773, 281] on button "Use setting" at bounding box center [779, 281] width 12 height 6
click at [773, 291] on button "Use setting" at bounding box center [779, 291] width 12 height 6
click at [773, 303] on button "Use setting" at bounding box center [779, 301] width 12 height 6
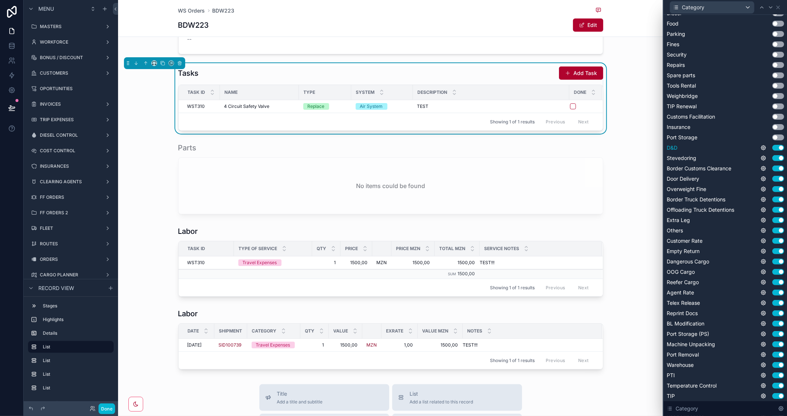
click at [773, 148] on button "Use setting" at bounding box center [779, 148] width 12 height 6
click at [773, 159] on button "Use setting" at bounding box center [779, 158] width 12 height 6
click at [773, 169] on button "Use setting" at bounding box center [779, 168] width 12 height 6
click at [773, 178] on button "Use setting" at bounding box center [779, 179] width 12 height 6
click at [773, 189] on button "Use setting" at bounding box center [779, 189] width 12 height 6
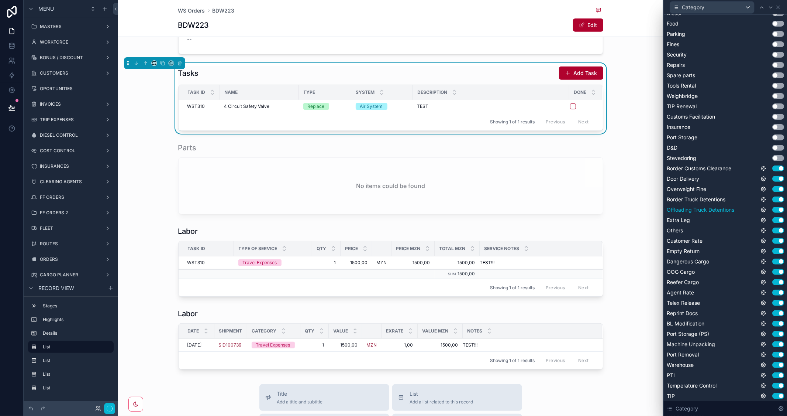
click at [773, 200] on button "Use setting" at bounding box center [779, 199] width 12 height 6
click at [773, 209] on button "Use setting" at bounding box center [779, 210] width 12 height 6
click at [773, 220] on button "Use setting" at bounding box center [779, 220] width 12 height 6
click at [773, 231] on button "Use setting" at bounding box center [779, 230] width 12 height 6
click at [773, 239] on button "Use setting" at bounding box center [779, 241] width 12 height 6
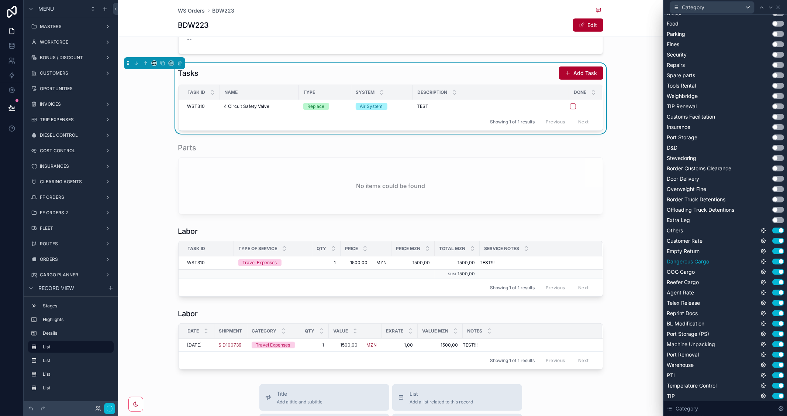
click at [773, 252] on button "Use setting" at bounding box center [779, 251] width 12 height 6
drag, startPoint x: 768, startPoint y: 261, endPoint x: 770, endPoint y: 283, distance: 21.9
click at [773, 261] on button "Use setting" at bounding box center [779, 261] width 12 height 6
click at [773, 270] on button "Use setting" at bounding box center [779, 272] width 12 height 6
click at [773, 283] on button "Use setting" at bounding box center [779, 282] width 12 height 6
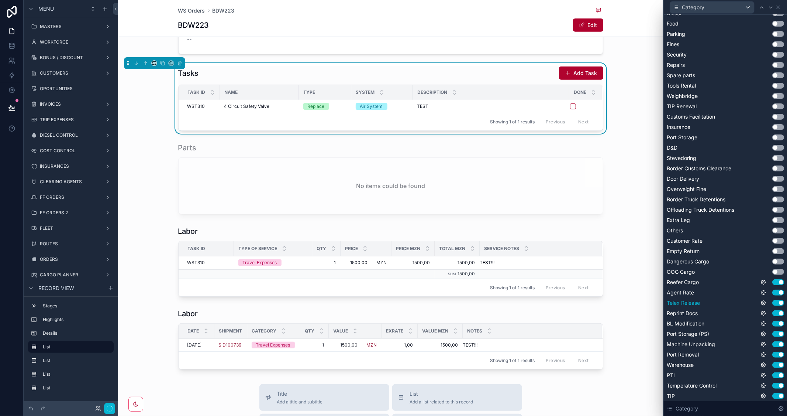
click at [773, 292] on button "Use setting" at bounding box center [779, 292] width 12 height 6
drag, startPoint x: 770, startPoint y: 302, endPoint x: 706, endPoint y: 212, distance: 110.7
click at [773, 303] on button "Use setting" at bounding box center [779, 303] width 12 height 6
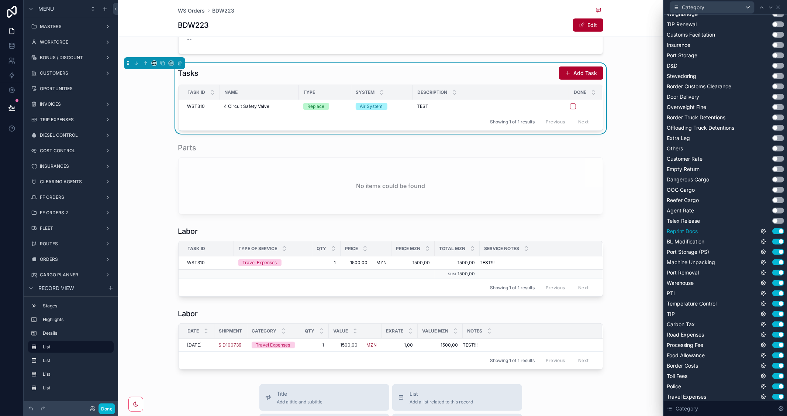
click at [773, 229] on button "Use setting" at bounding box center [779, 231] width 12 height 6
click at [773, 239] on button "Use setting" at bounding box center [779, 241] width 12 height 6
drag, startPoint x: 768, startPoint y: 250, endPoint x: 770, endPoint y: 293, distance: 42.9
click at [773, 250] on button "Use setting" at bounding box center [779, 252] width 12 height 6
click at [773, 261] on button "Use setting" at bounding box center [779, 262] width 12 height 6
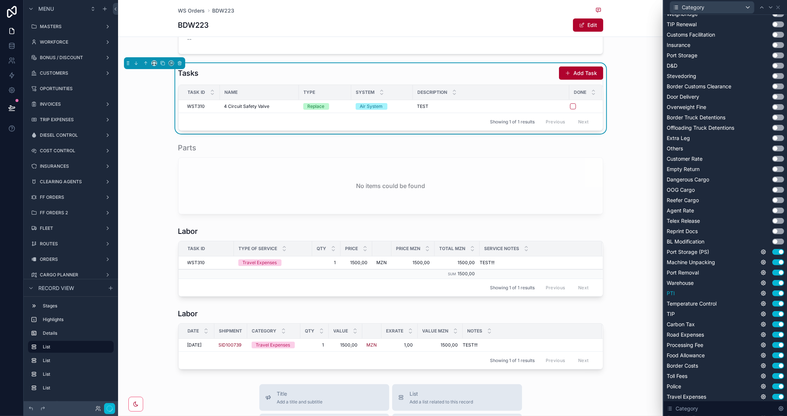
click at [773, 272] on button "Use setting" at bounding box center [779, 272] width 12 height 6
click at [773, 282] on button "Use setting" at bounding box center [779, 283] width 12 height 6
click at [773, 293] on button "Use setting" at bounding box center [779, 293] width 12 height 6
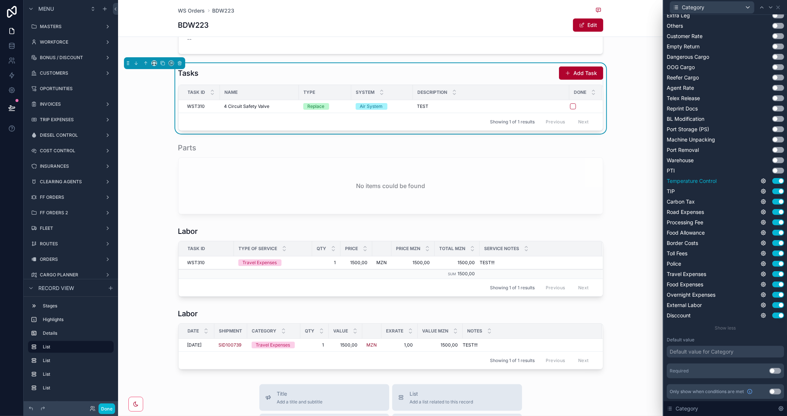
click at [773, 179] on button "Use setting" at bounding box center [779, 181] width 12 height 6
click at [773, 191] on button "Use setting" at bounding box center [779, 191] width 12 height 6
click at [773, 202] on button "Use setting" at bounding box center [779, 202] width 12 height 6
click at [773, 210] on button "Use setting" at bounding box center [779, 212] width 12 height 6
click at [773, 222] on button "Use setting" at bounding box center [779, 222] width 12 height 6
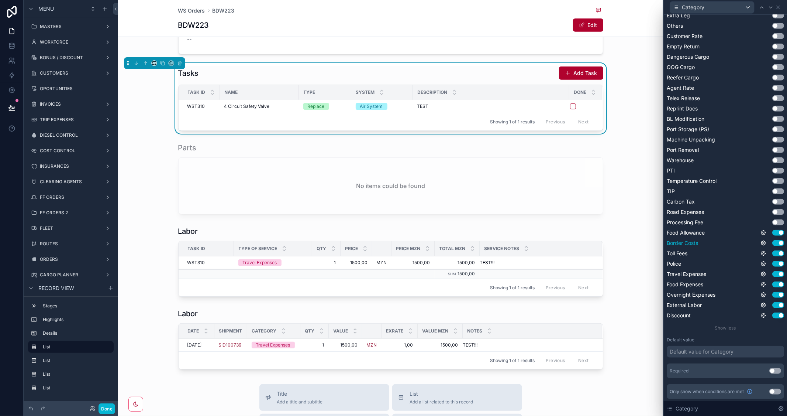
click at [773, 232] on button "Use setting" at bounding box center [779, 233] width 12 height 6
click at [773, 242] on button "Use setting" at bounding box center [779, 243] width 12 height 6
click at [773, 250] on button "Use setting" at bounding box center [779, 253] width 12 height 6
click at [773, 263] on button "Use setting" at bounding box center [779, 264] width 12 height 6
click at [773, 315] on button "Use setting" at bounding box center [779, 315] width 12 height 6
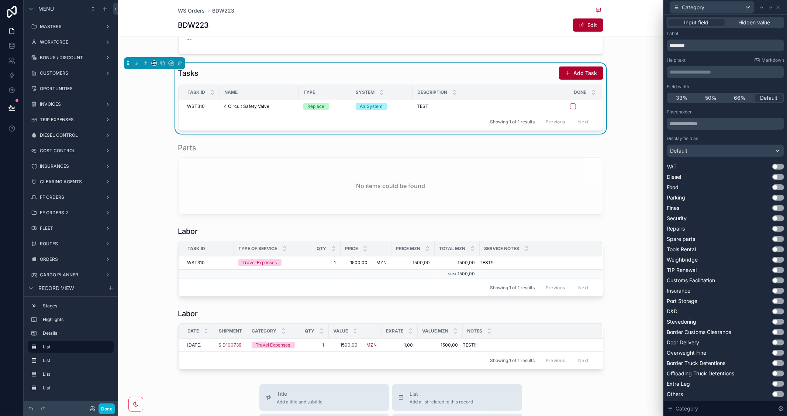
scroll to position [0, 0]
click at [781, 4] on icon at bounding box center [779, 7] width 6 height 6
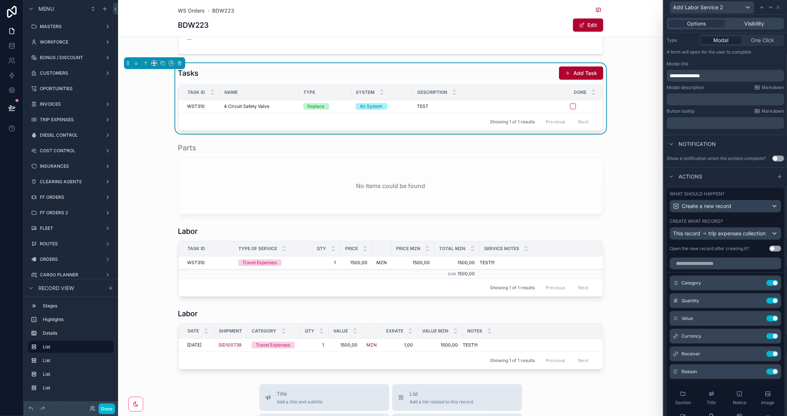
scroll to position [132, 0]
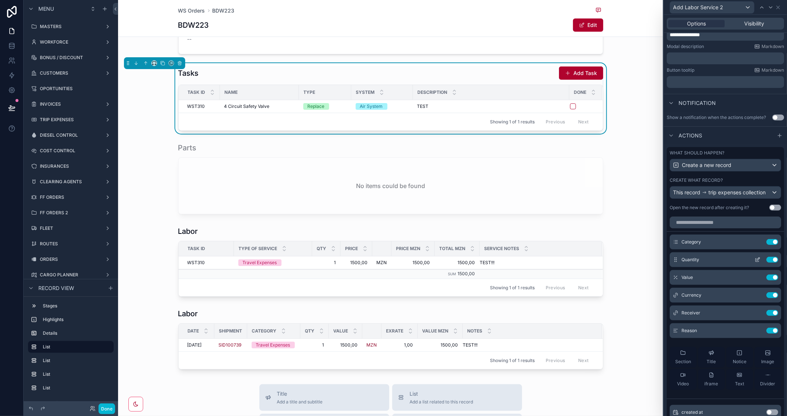
click at [757, 260] on icon at bounding box center [758, 258] width 3 height 3
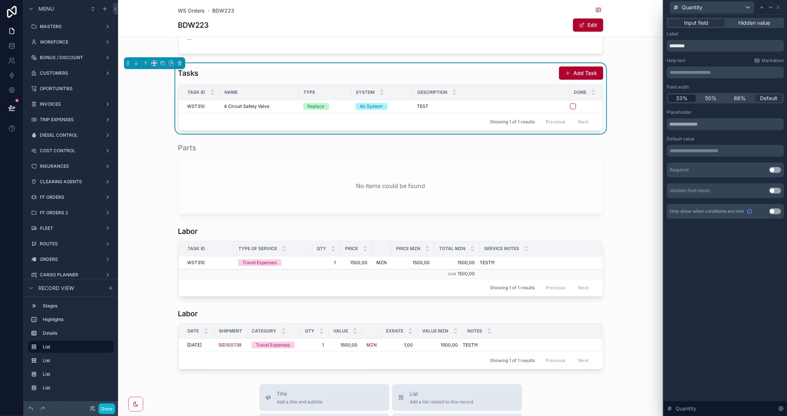
click at [681, 99] on span "33%" at bounding box center [682, 97] width 12 height 7
click at [763, 5] on icon at bounding box center [762, 7] width 6 height 6
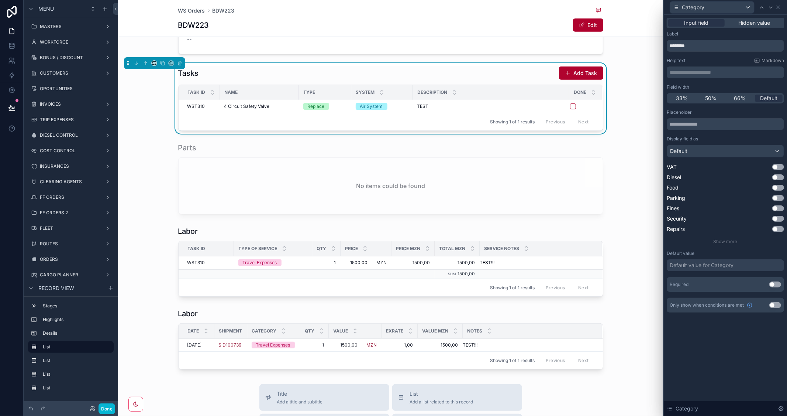
click at [778, 283] on button "Use setting" at bounding box center [776, 284] width 12 height 6
click at [770, 7] on icon at bounding box center [771, 7] width 3 height 1
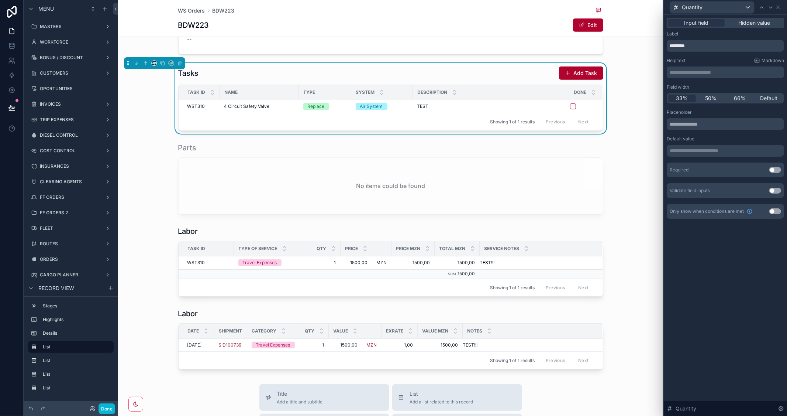
click at [780, 170] on button "Use setting" at bounding box center [776, 170] width 12 height 6
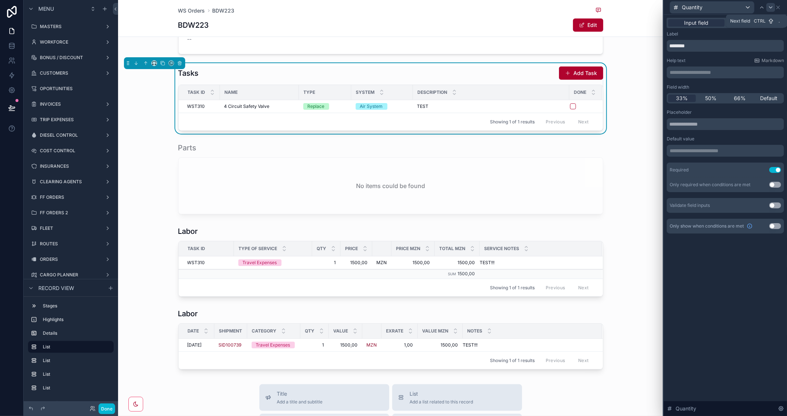
click at [769, 6] on icon at bounding box center [771, 7] width 6 height 6
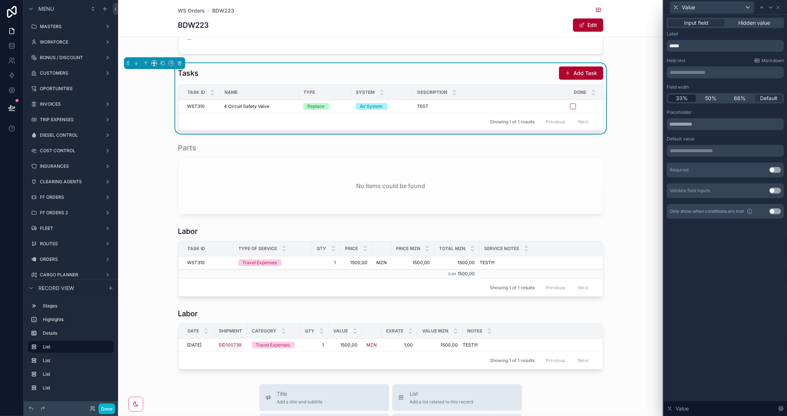
click at [677, 98] on span "33%" at bounding box center [682, 97] width 12 height 7
click at [777, 169] on button "Use setting" at bounding box center [776, 170] width 12 height 6
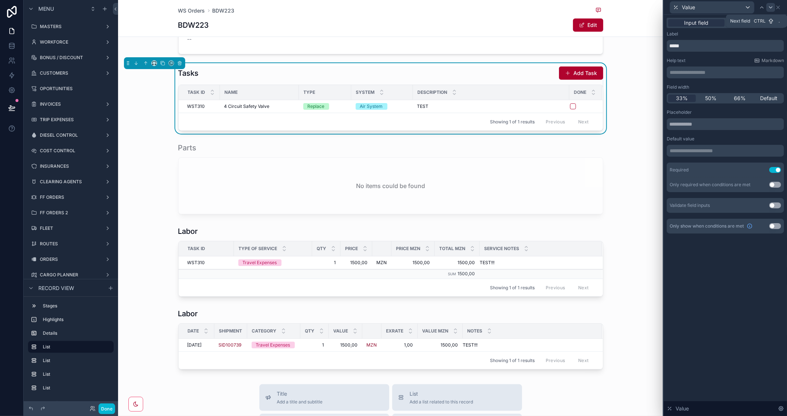
click at [770, 7] on icon at bounding box center [771, 7] width 3 height 1
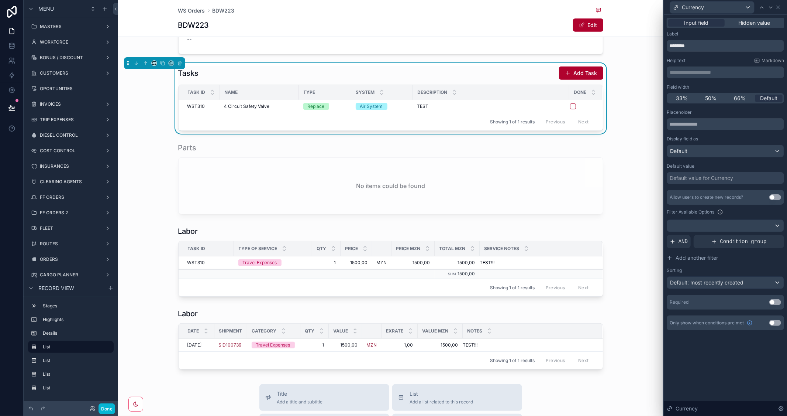
click at [777, 301] on button "Use setting" at bounding box center [776, 302] width 12 height 6
click at [685, 97] on span "33%" at bounding box center [682, 97] width 12 height 7
click at [698, 282] on span "Default: most recently created" at bounding box center [706, 282] width 73 height 6
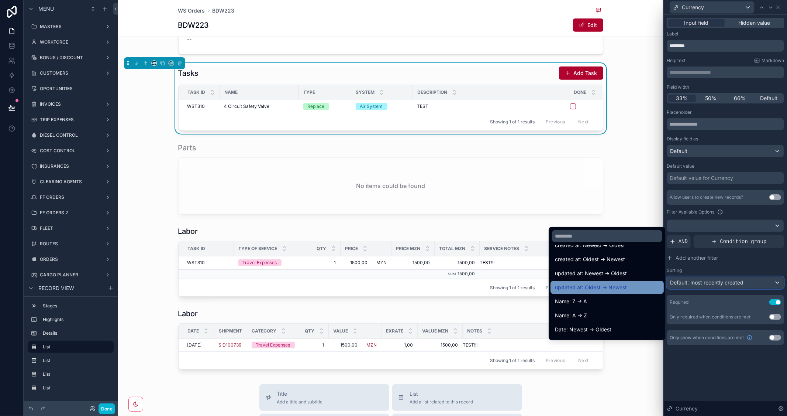
scroll to position [41, 0]
click at [595, 302] on div "Name: A -> Z" at bounding box center [607, 300] width 104 height 9
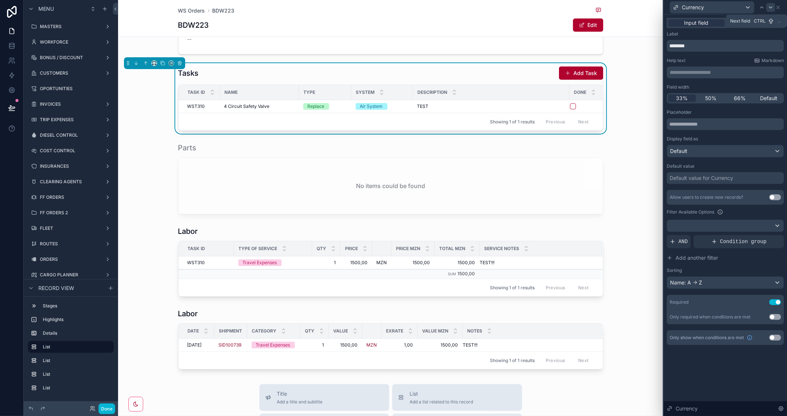
click at [773, 5] on icon at bounding box center [771, 7] width 6 height 6
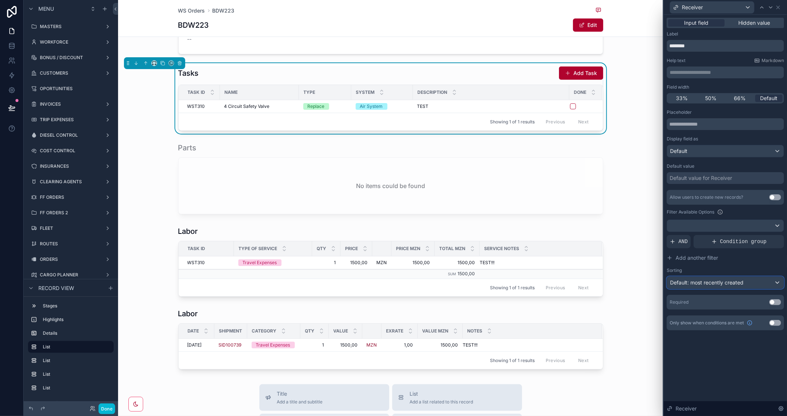
click at [752, 281] on div "Default: most recently created" at bounding box center [725, 282] width 117 height 12
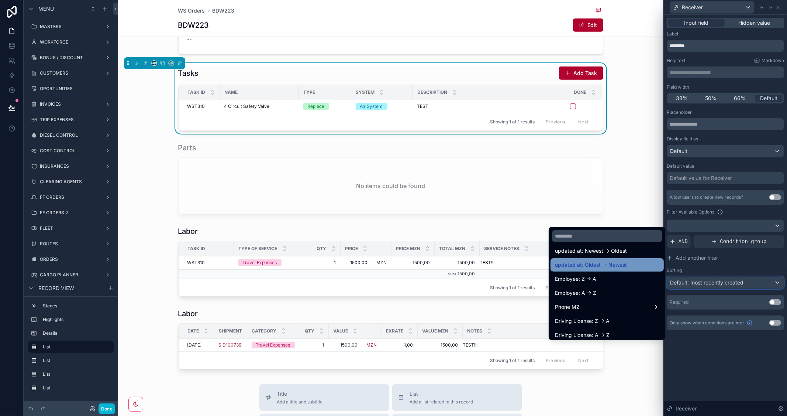
scroll to position [82, 0]
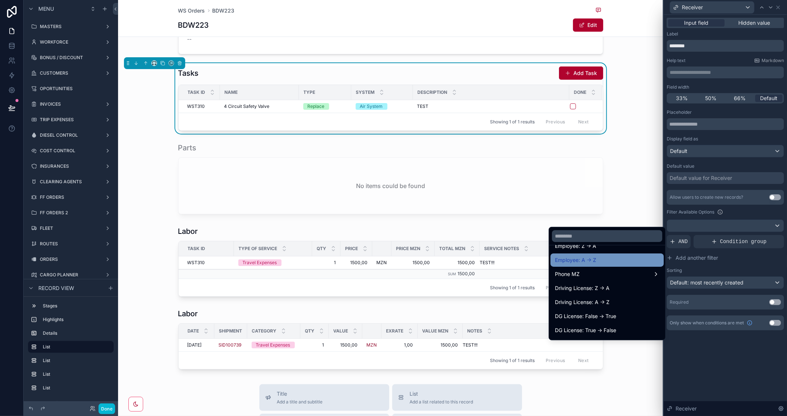
click at [581, 257] on span "Employee: A -> Z" at bounding box center [575, 259] width 41 height 9
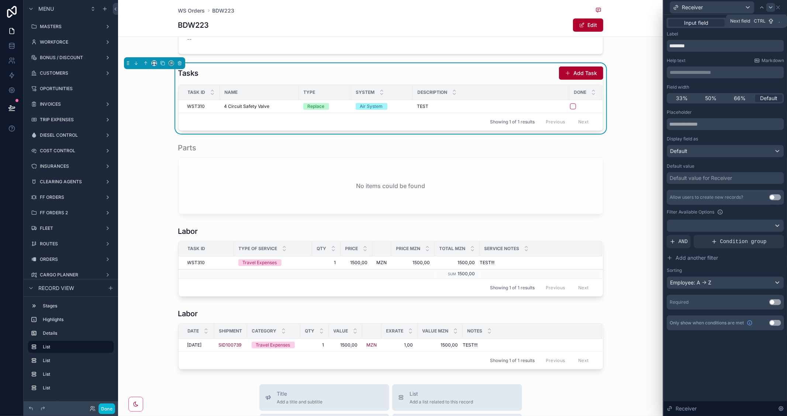
click at [769, 8] on icon at bounding box center [771, 7] width 6 height 6
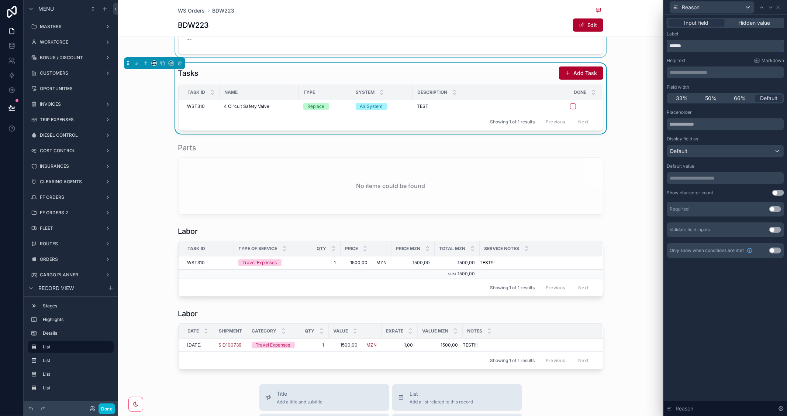
click at [640, 42] on div "**********" at bounding box center [393, 208] width 787 height 416
type input "**********"
click at [104, 408] on button "Done" at bounding box center [107, 408] width 17 height 11
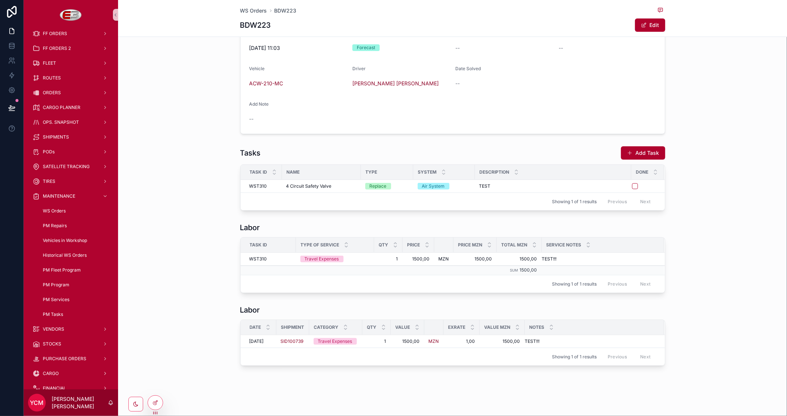
scroll to position [189, 0]
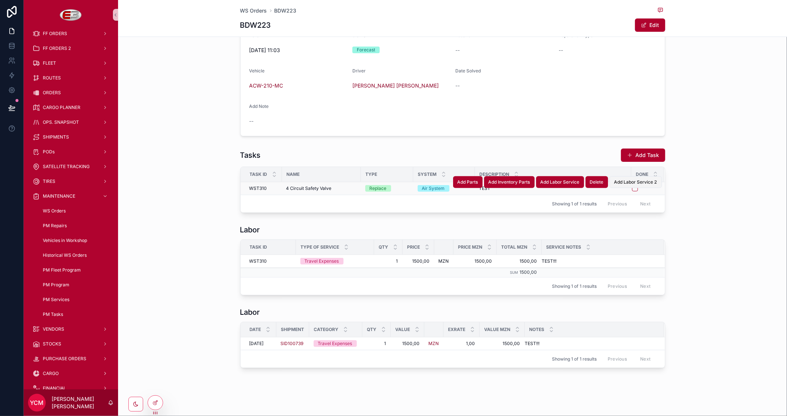
click at [633, 183] on span "Add Labor Service 2" at bounding box center [636, 182] width 43 height 6
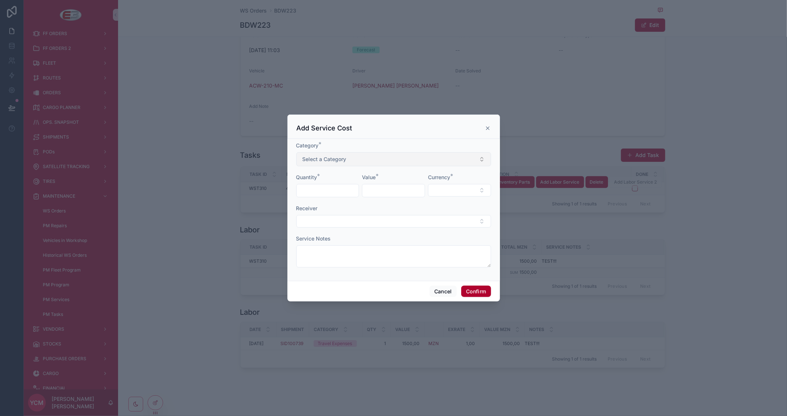
click at [393, 159] on button "Select a Category" at bounding box center [393, 159] width 195 height 14
click at [337, 188] on div "Travel Expenses" at bounding box center [322, 188] width 34 height 7
click at [330, 187] on input "text" at bounding box center [328, 190] width 62 height 10
type input "*"
click at [383, 194] on input "text" at bounding box center [393, 190] width 62 height 10
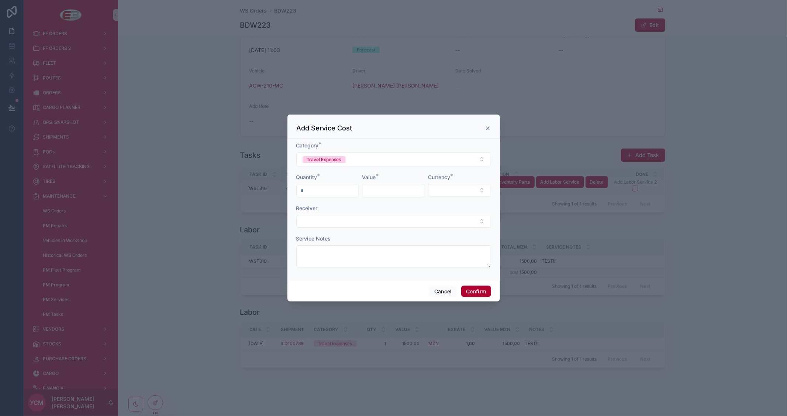
type input "******"
click at [440, 196] on div at bounding box center [459, 190] width 63 height 13
click at [442, 193] on button "Select Button" at bounding box center [459, 190] width 63 height 13
click at [432, 230] on div "MZN" at bounding box center [459, 232] width 89 height 12
click at [357, 217] on button "Select Button" at bounding box center [393, 221] width 195 height 13
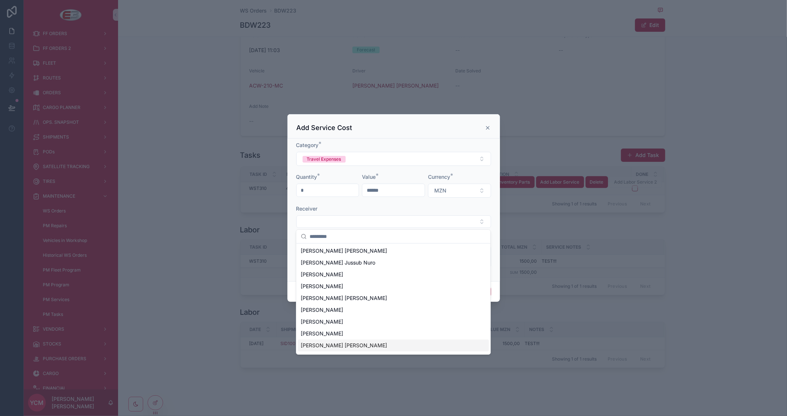
click at [358, 347] on span "[PERSON_NAME] [PERSON_NAME]" at bounding box center [344, 344] width 86 height 7
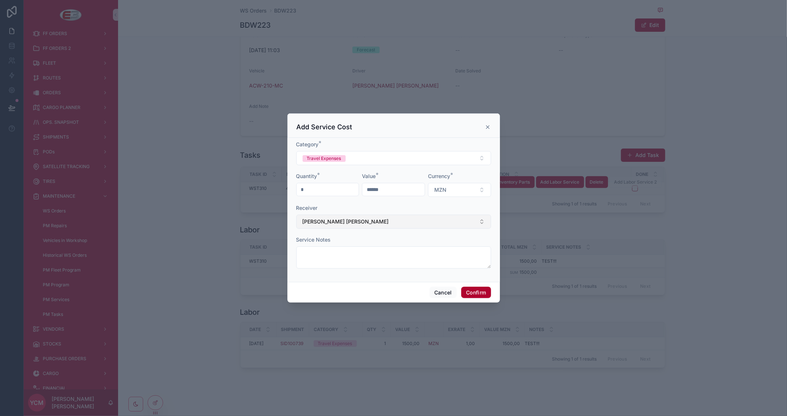
click at [361, 221] on span "[PERSON_NAME] [PERSON_NAME]" at bounding box center [346, 221] width 86 height 7
type input "*"
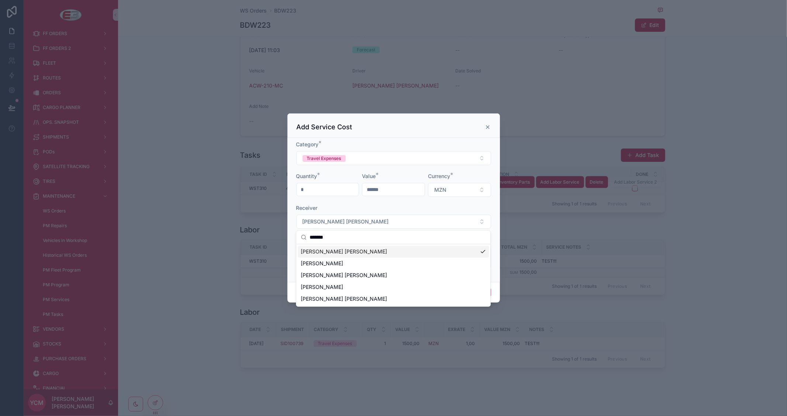
type input "*******"
click at [360, 252] on span "[PERSON_NAME] [PERSON_NAME]" at bounding box center [344, 251] width 86 height 7
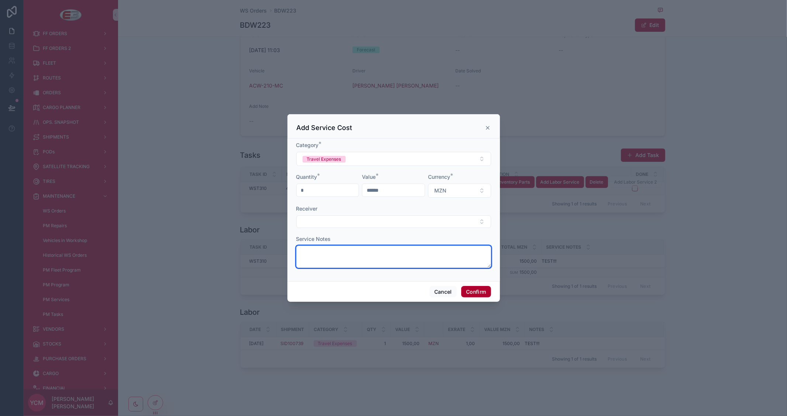
click at [335, 255] on textarea at bounding box center [393, 256] width 195 height 22
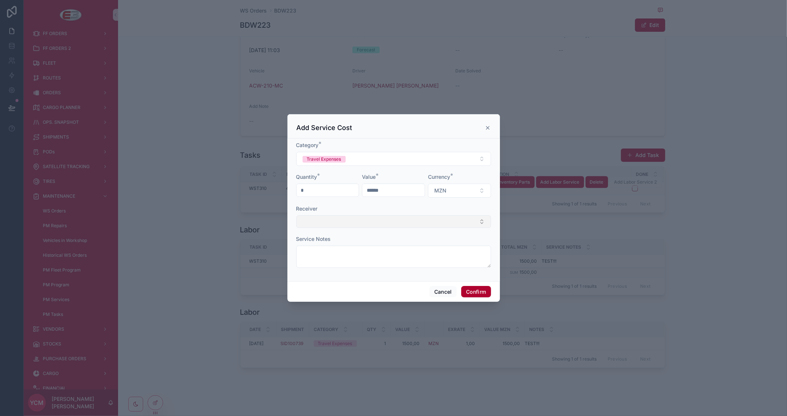
click at [330, 221] on button "Select Button" at bounding box center [393, 221] width 195 height 13
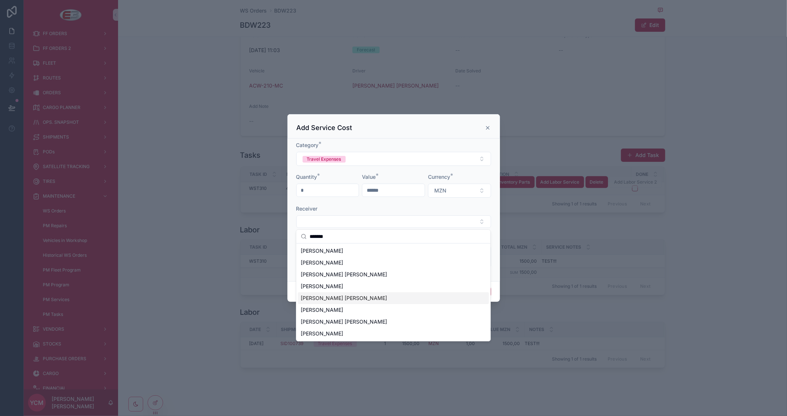
type input "*******"
click at [343, 296] on span "[PERSON_NAME] [PERSON_NAME]" at bounding box center [344, 297] width 86 height 7
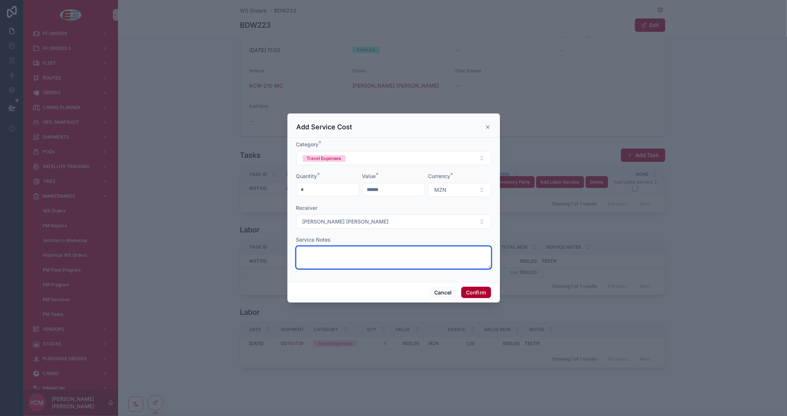
click at [340, 258] on textarea at bounding box center [393, 257] width 195 height 22
type textarea "******"
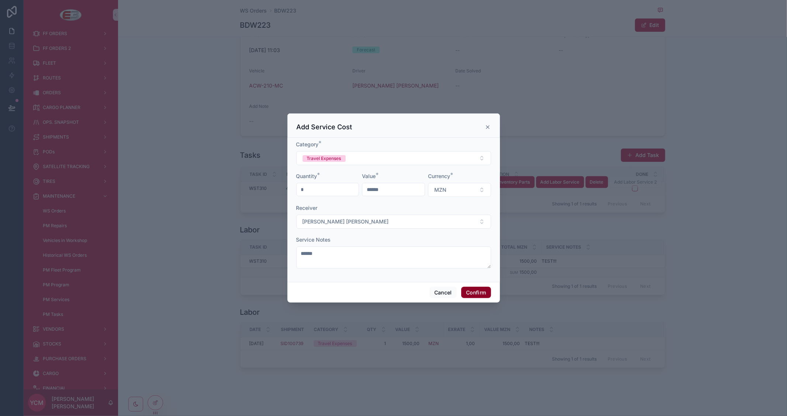
click at [485, 291] on button "Confirm" at bounding box center [476, 292] width 30 height 12
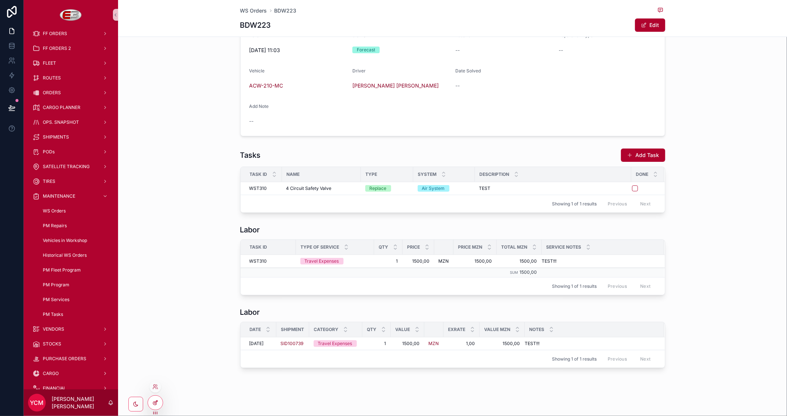
click at [154, 398] on div at bounding box center [155, 402] width 15 height 14
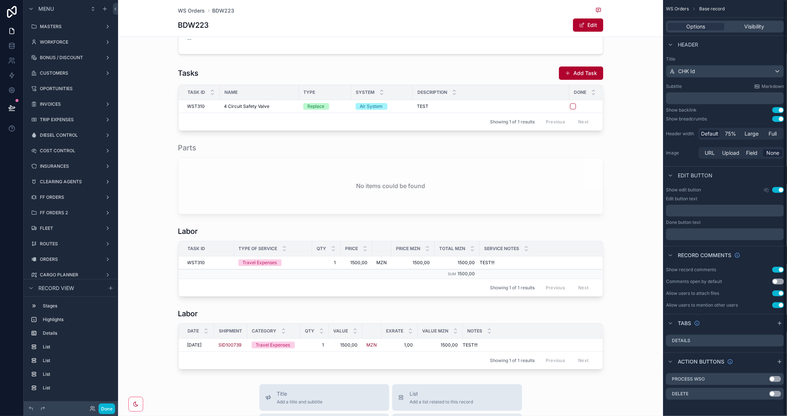
scroll to position [1, 0]
click at [512, 77] on div "scrollable content" at bounding box center [390, 98] width 545 height 71
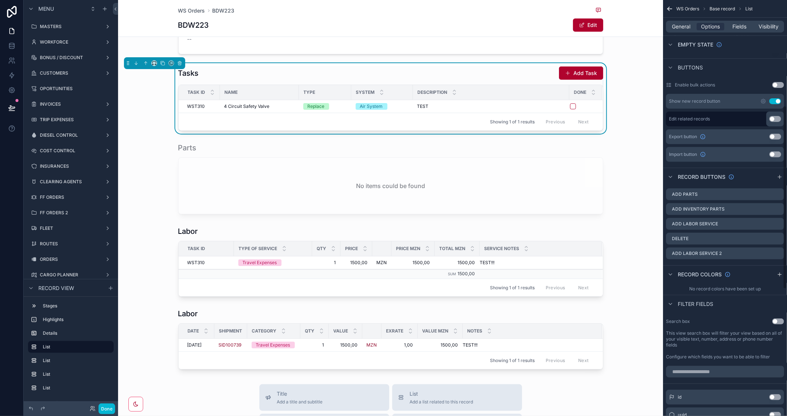
scroll to position [247, 0]
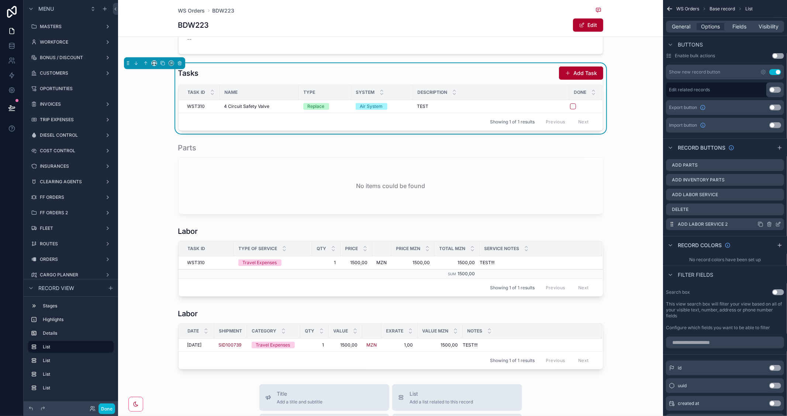
click at [777, 224] on icon "scrollable content" at bounding box center [779, 224] width 6 height 6
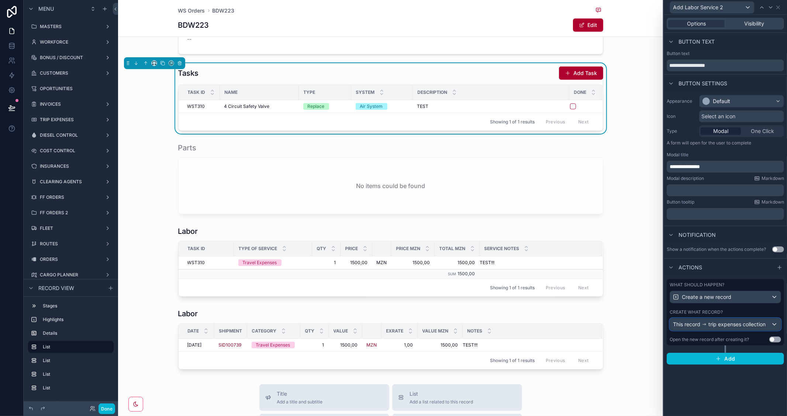
click at [739, 325] on span "trip expenses collection" at bounding box center [737, 323] width 57 height 7
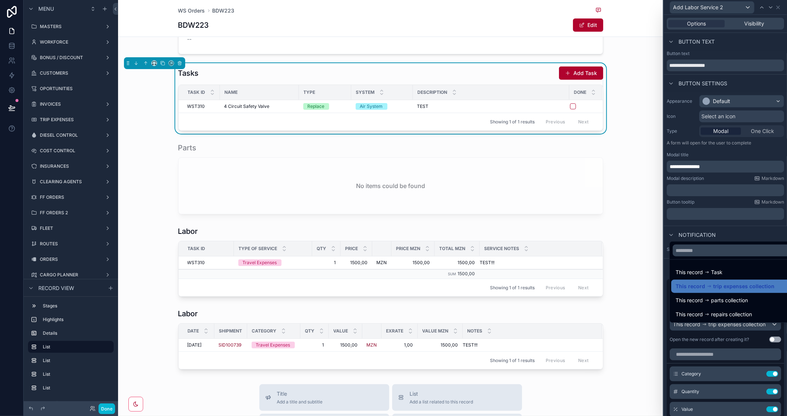
click at [750, 234] on div at bounding box center [725, 208] width 123 height 416
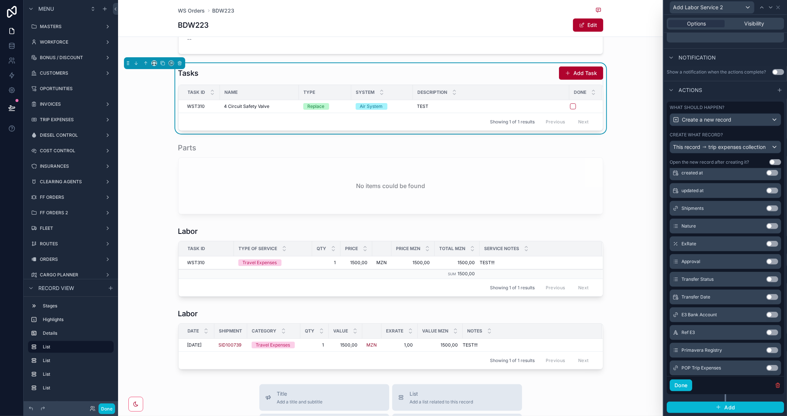
scroll to position [164, 0]
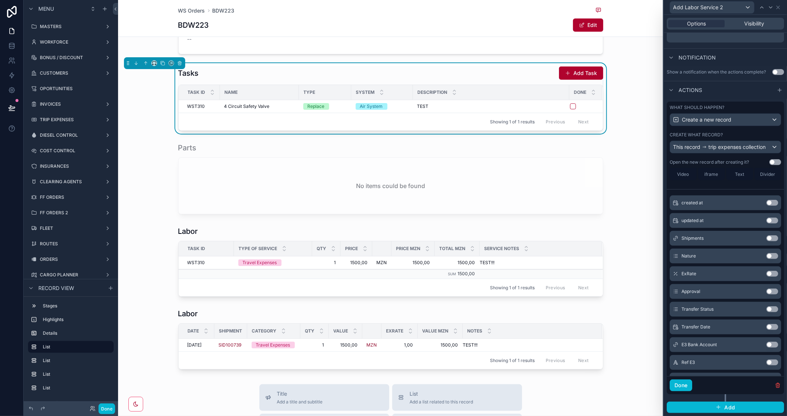
click at [767, 237] on button "Use setting" at bounding box center [773, 238] width 12 height 6
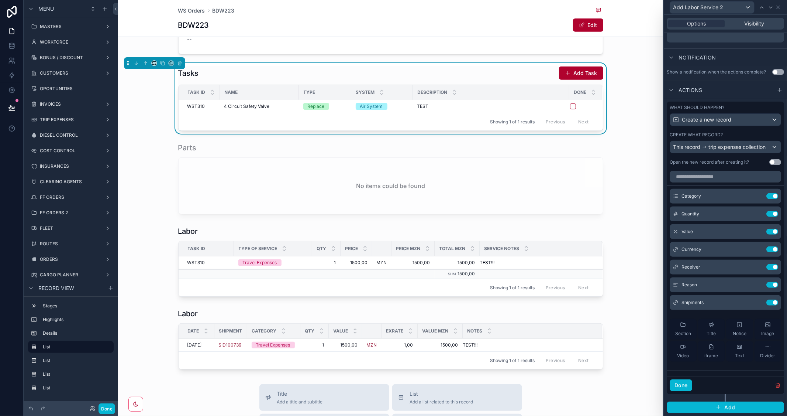
scroll to position [0, 0]
click at [759, 301] on icon at bounding box center [759, 301] width 1 height 1
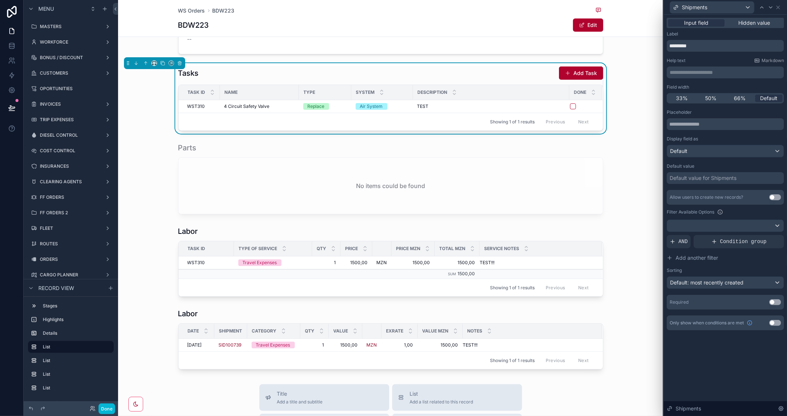
click at [750, 28] on div "**********" at bounding box center [725, 174] width 117 height 312
click at [749, 26] on span "Hidden value" at bounding box center [755, 22] width 32 height 7
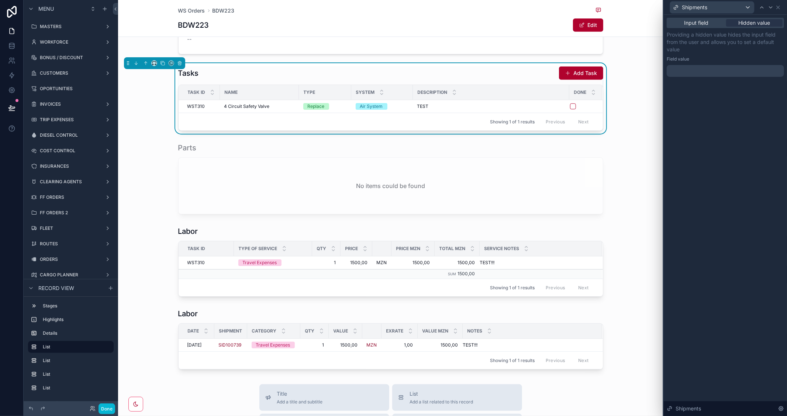
click at [703, 75] on div at bounding box center [725, 71] width 117 height 12
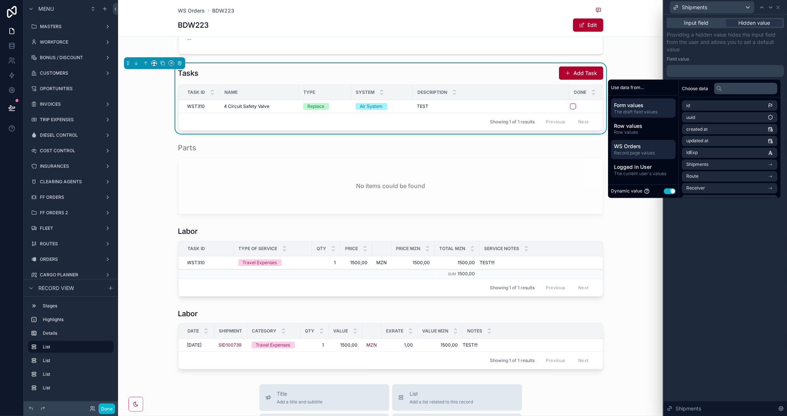
click at [649, 145] on span "WS Orders" at bounding box center [643, 145] width 59 height 7
click at [760, 127] on li "Shipment" at bounding box center [730, 129] width 96 height 10
click at [712, 114] on li "Shipment" at bounding box center [730, 119] width 96 height 10
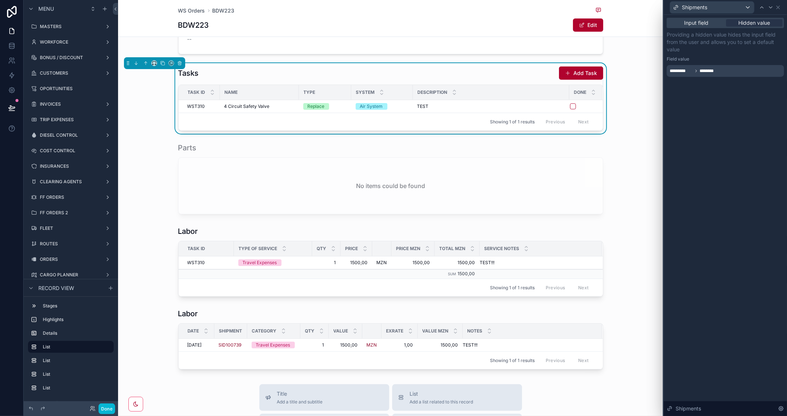
click at [739, 301] on div "Input field Hidden value Providing a hidden value hides the input field from th…" at bounding box center [725, 215] width 123 height 401
click at [107, 408] on button "Done" at bounding box center [107, 408] width 17 height 11
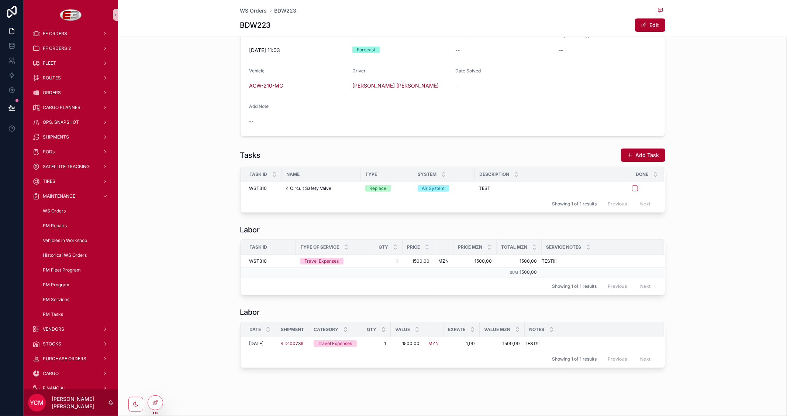
scroll to position [148, 0]
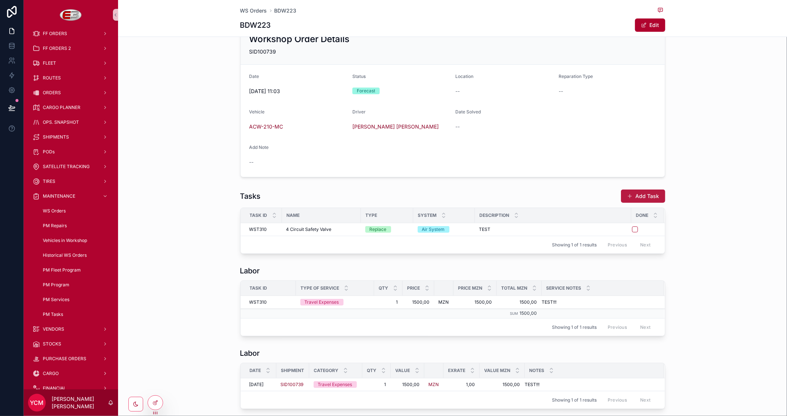
click at [642, 196] on button "Add Task" at bounding box center [643, 195] width 44 height 13
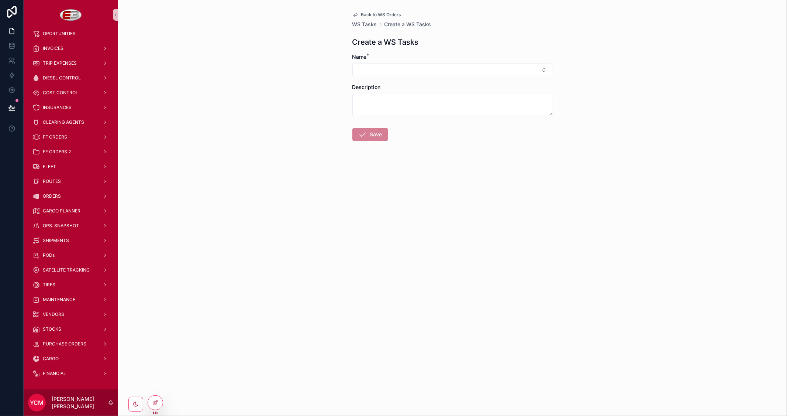
click at [363, 15] on span "Back to WS Orders" at bounding box center [381, 15] width 40 height 6
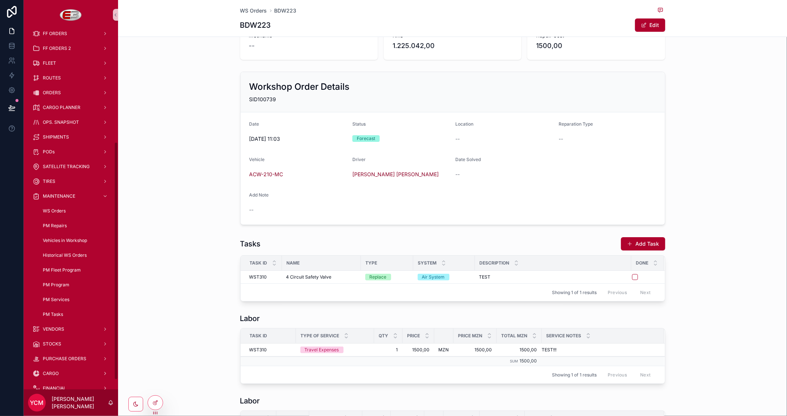
scroll to position [189, 0]
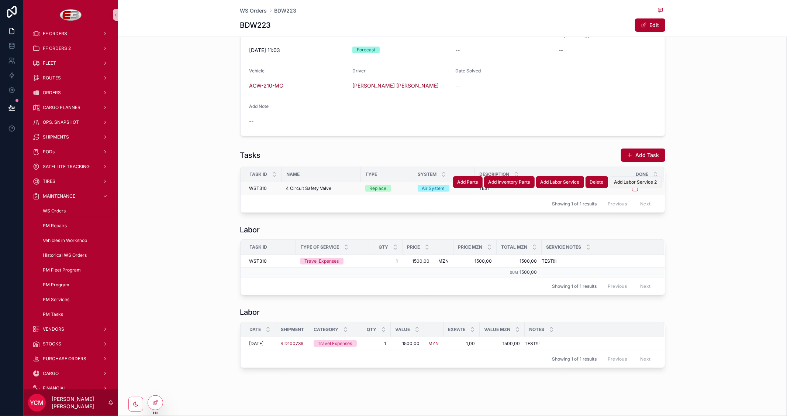
click at [632, 184] on span "Add Labor Service 2" at bounding box center [636, 182] width 43 height 6
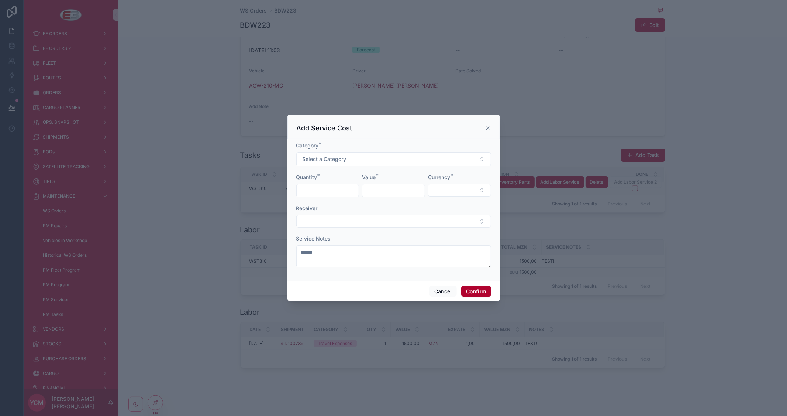
click at [333, 190] on input "text" at bounding box center [328, 190] width 62 height 10
type input "*"
click at [404, 188] on input "text" at bounding box center [393, 190] width 62 height 10
type input "******"
click at [456, 193] on button "Select Button" at bounding box center [459, 190] width 63 height 13
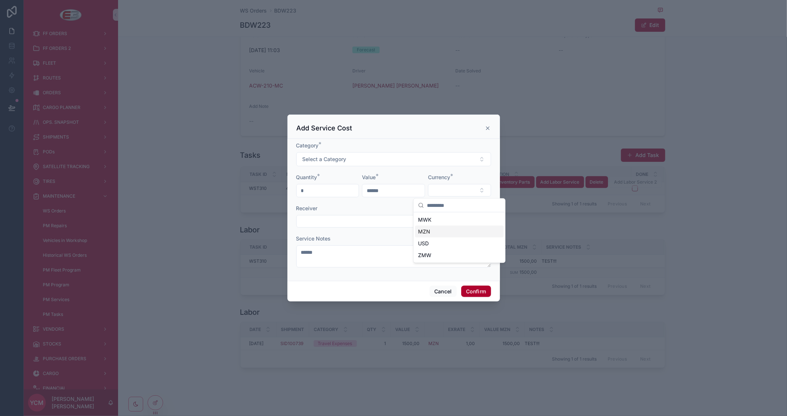
click at [429, 228] on span "MZN" at bounding box center [424, 231] width 12 height 7
click at [401, 224] on button "Select Button" at bounding box center [393, 221] width 195 height 13
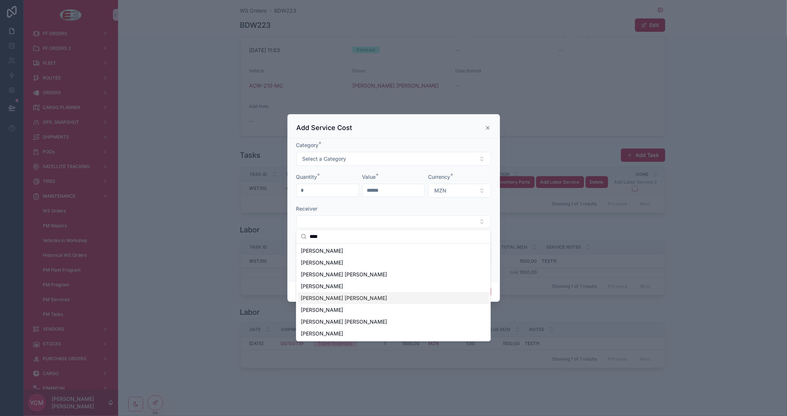
type input "****"
click at [348, 297] on span "[PERSON_NAME] [PERSON_NAME]" at bounding box center [344, 297] width 86 height 7
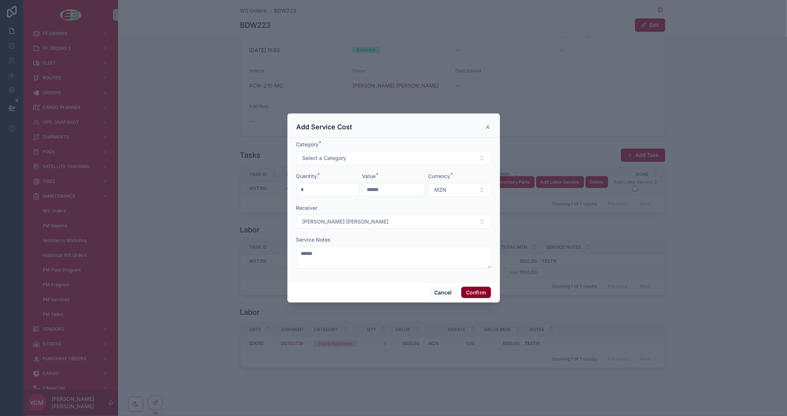
click at [475, 292] on button "Confirm" at bounding box center [476, 292] width 30 height 12
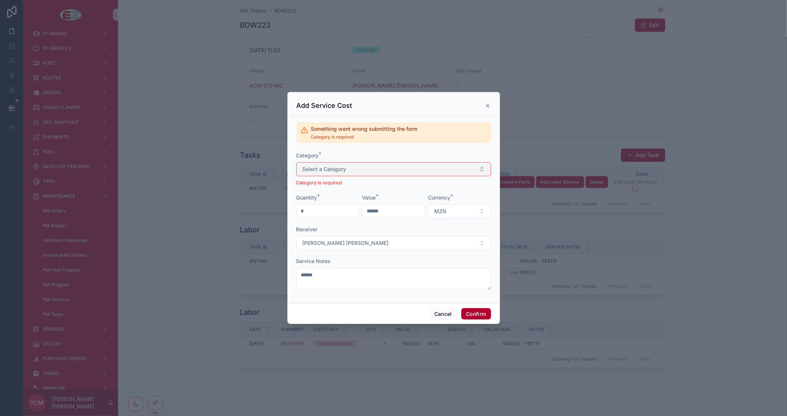
click at [416, 168] on button "Select a Category" at bounding box center [393, 169] width 195 height 14
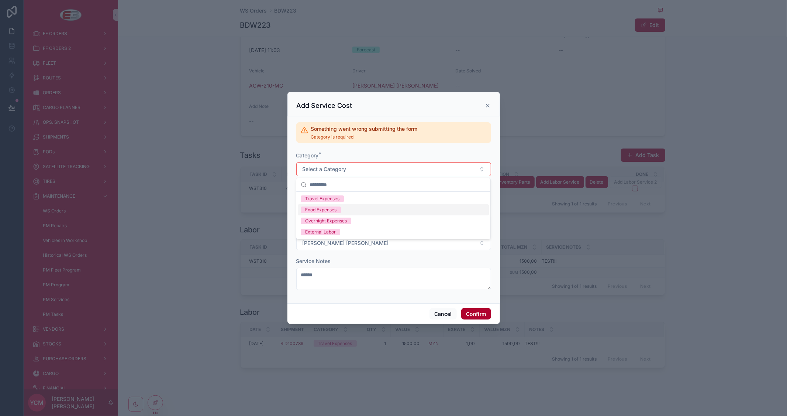
click at [333, 210] on div "Food Expenses" at bounding box center [320, 209] width 31 height 7
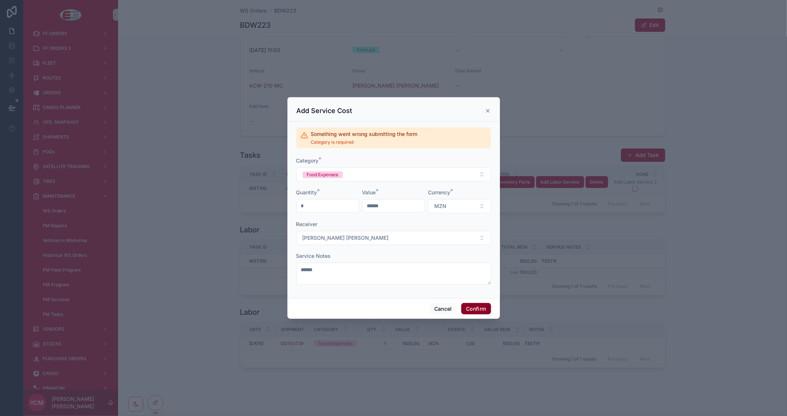
click at [487, 307] on button "Confirm" at bounding box center [476, 309] width 30 height 12
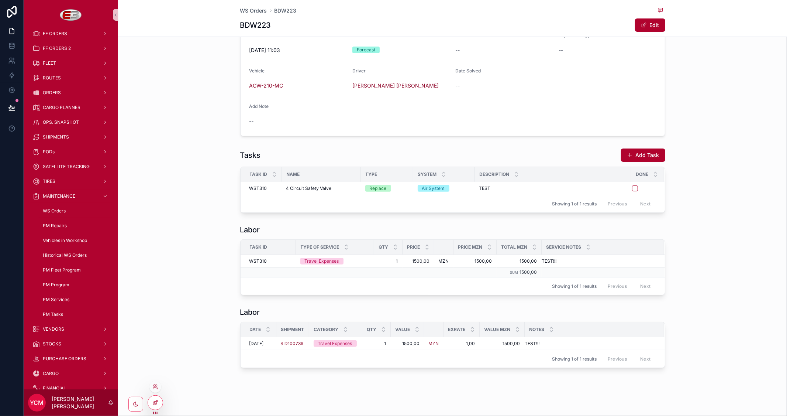
click at [159, 401] on div at bounding box center [155, 402] width 15 height 14
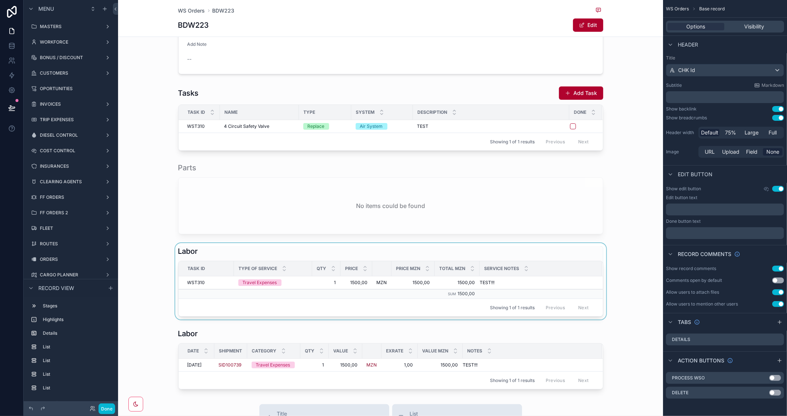
scroll to position [230, 0]
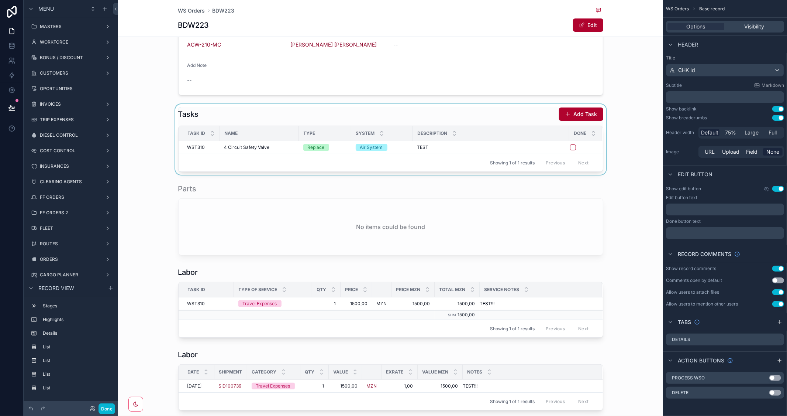
click at [527, 127] on div "Description" at bounding box center [491, 133] width 156 height 14
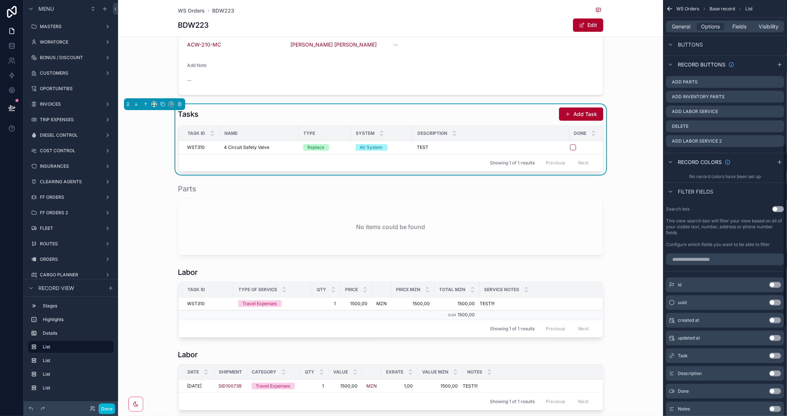
scroll to position [323, 0]
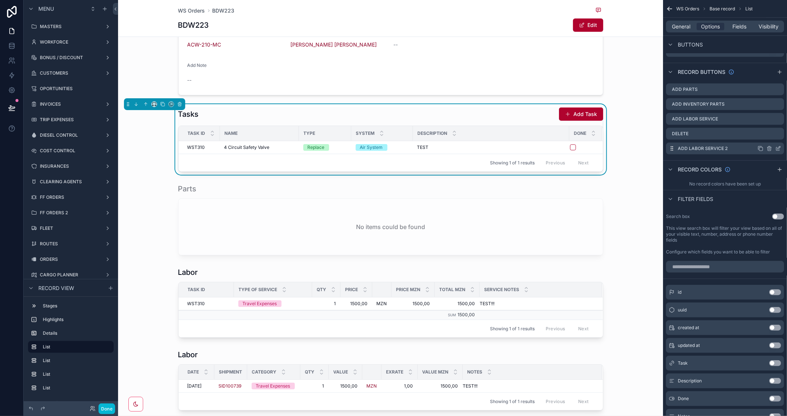
click at [777, 148] on icon "scrollable content" at bounding box center [779, 148] width 6 height 6
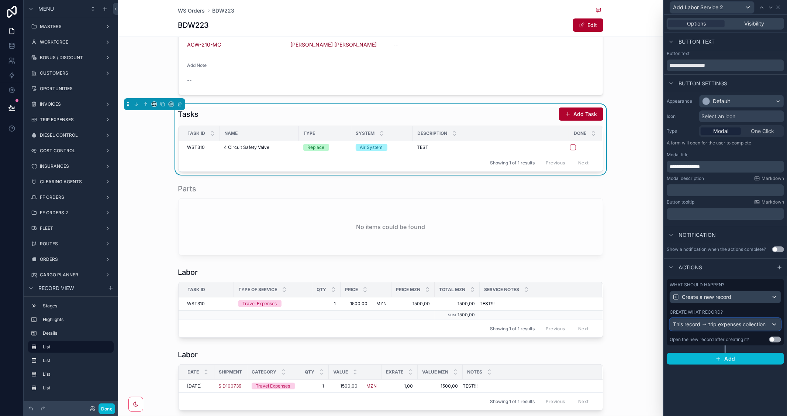
click at [749, 326] on span "trip expenses collection" at bounding box center [737, 323] width 57 height 7
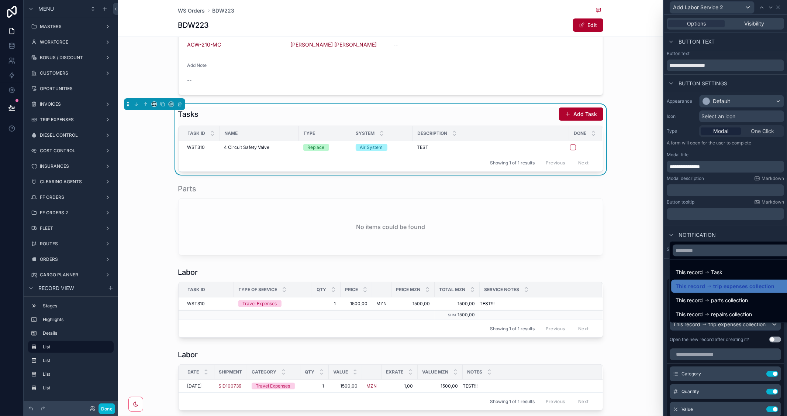
click at [756, 156] on div at bounding box center [725, 208] width 123 height 416
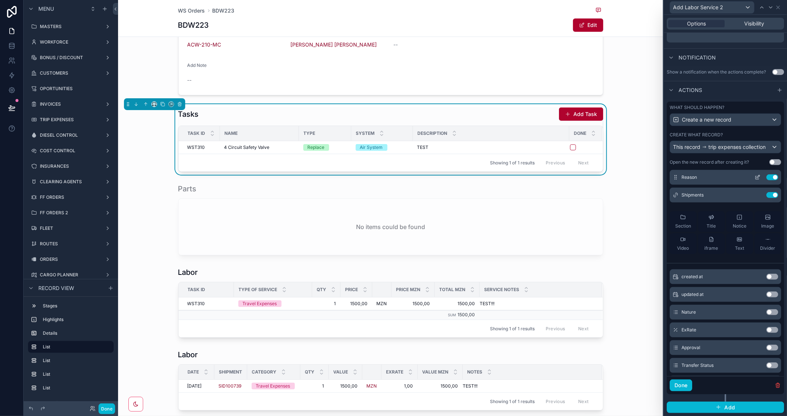
scroll to position [123, 0]
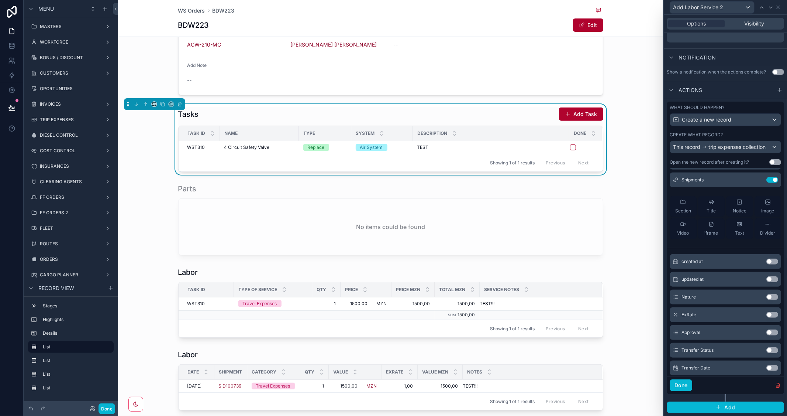
click at [767, 296] on button "Use setting" at bounding box center [773, 297] width 12 height 6
click at [757, 196] on icon at bounding box center [758, 196] width 3 height 3
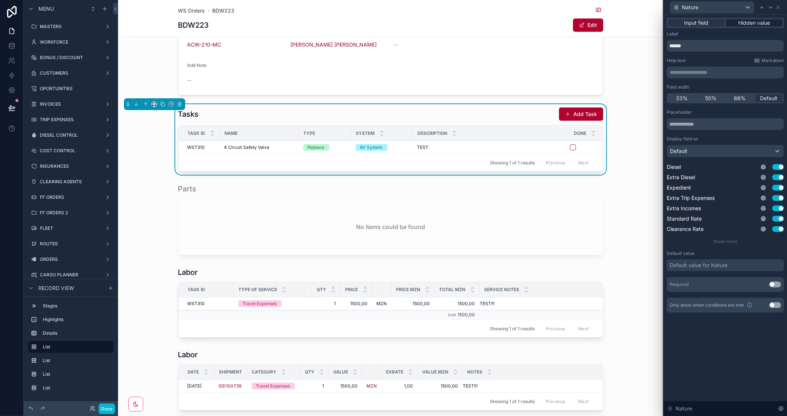
click at [761, 20] on span "Hidden value" at bounding box center [755, 22] width 32 height 7
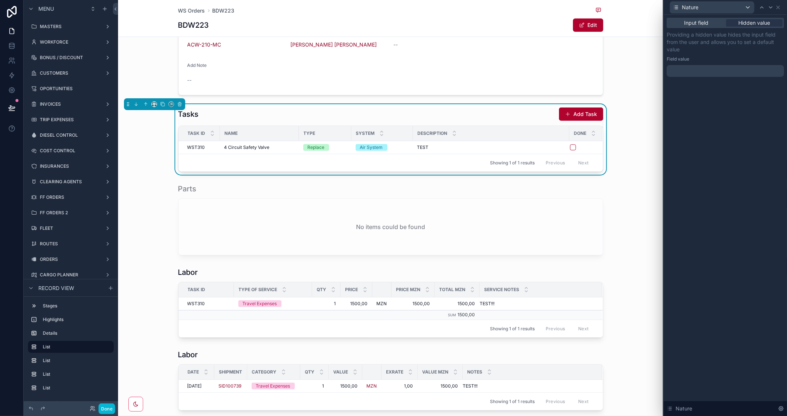
click at [716, 72] on div at bounding box center [725, 71] width 117 height 12
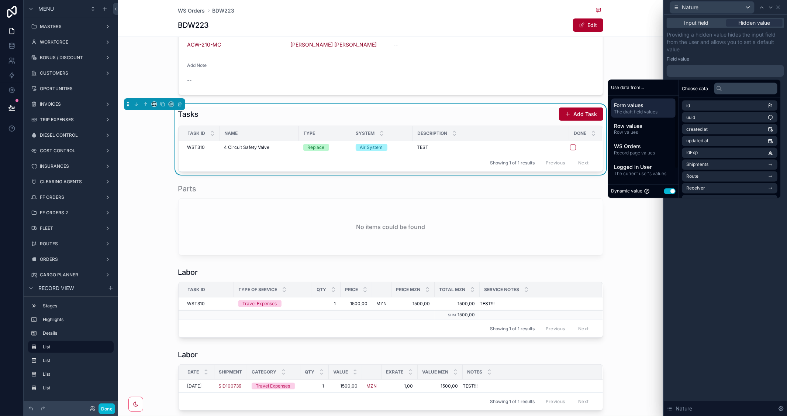
click at [664, 190] on button "Use setting" at bounding box center [670, 191] width 12 height 6
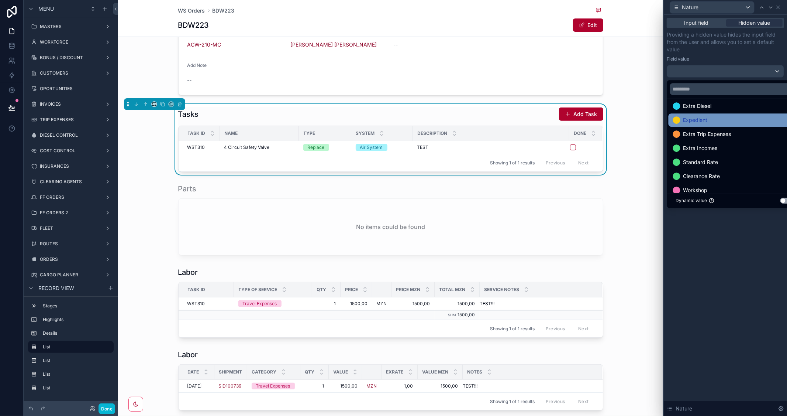
scroll to position [28, 0]
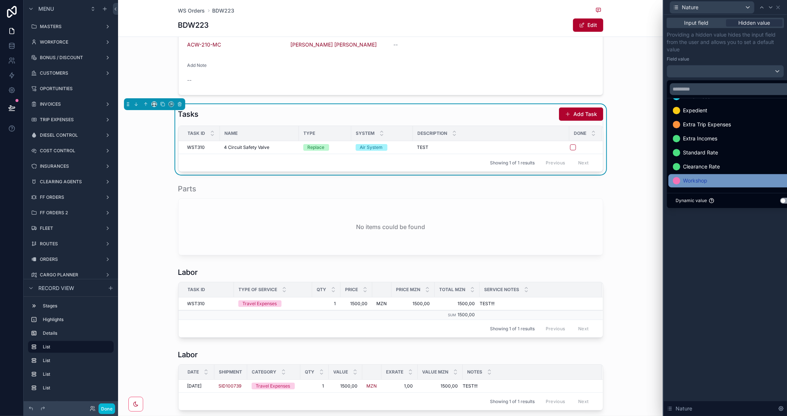
click at [695, 183] on span "Workshop" at bounding box center [696, 180] width 24 height 9
click at [778, 7] on icon at bounding box center [778, 7] width 3 height 3
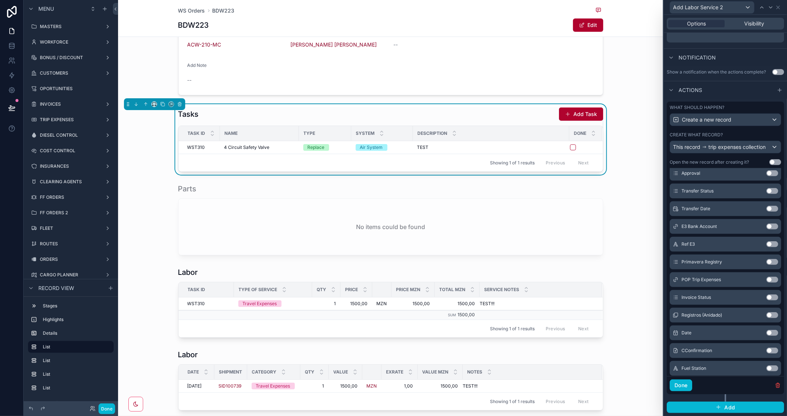
scroll to position [287, 0]
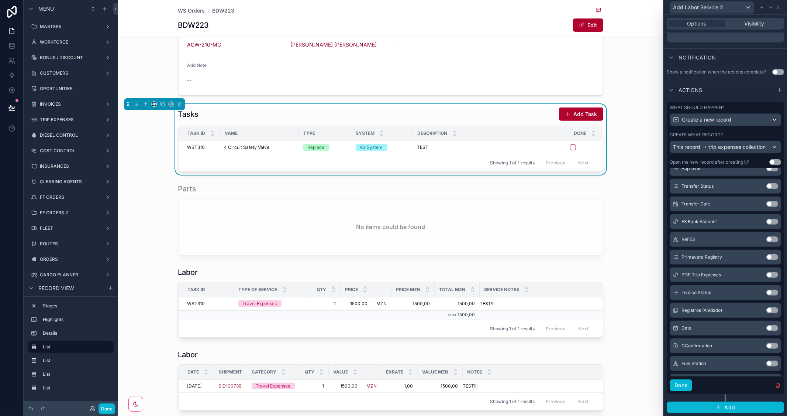
click at [767, 326] on button "Use setting" at bounding box center [773, 328] width 12 height 6
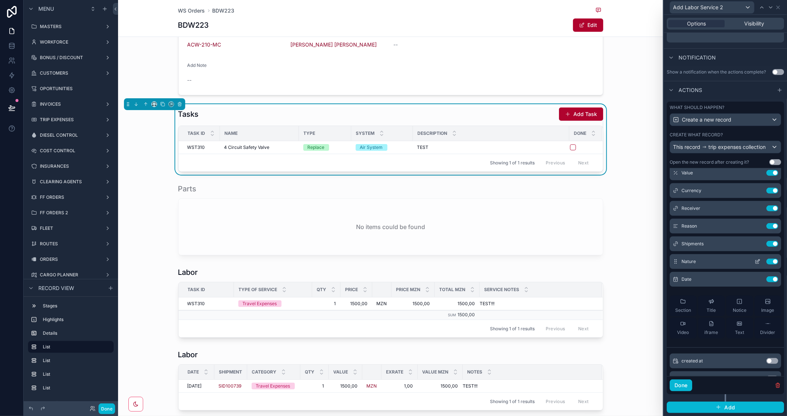
scroll to position [58, 0]
click at [755, 279] on icon at bounding box center [758, 280] width 6 height 6
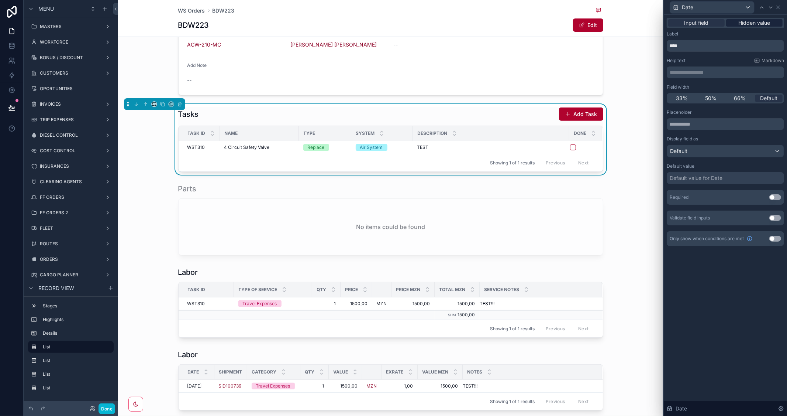
click at [763, 21] on span "Hidden value" at bounding box center [755, 22] width 32 height 7
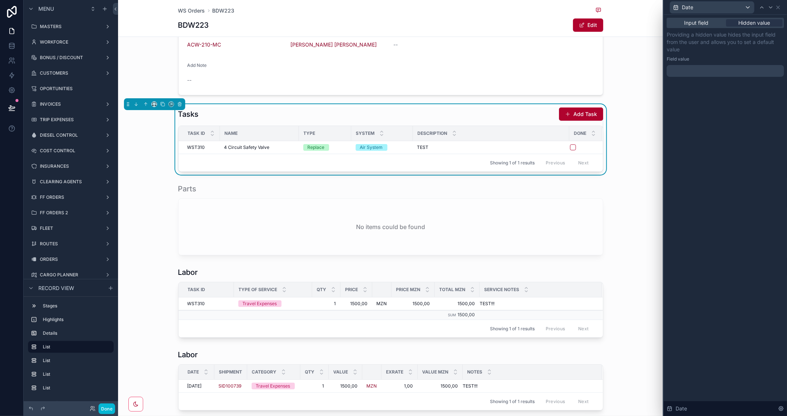
click at [695, 69] on div at bounding box center [725, 71] width 117 height 12
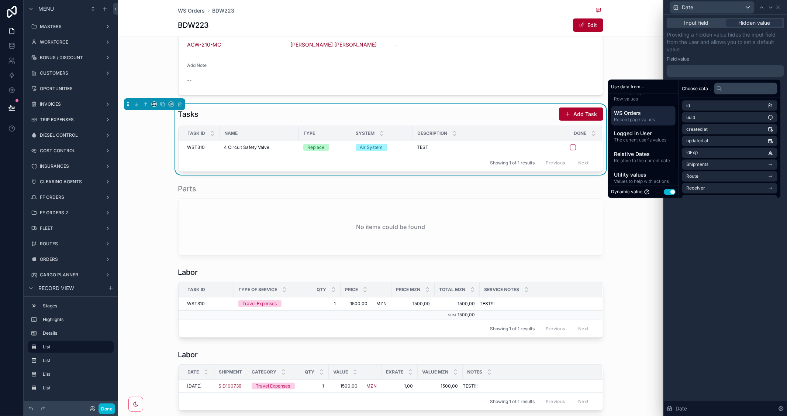
scroll to position [37, 0]
click at [633, 154] on span "Relative to the current date" at bounding box center [643, 156] width 59 height 6
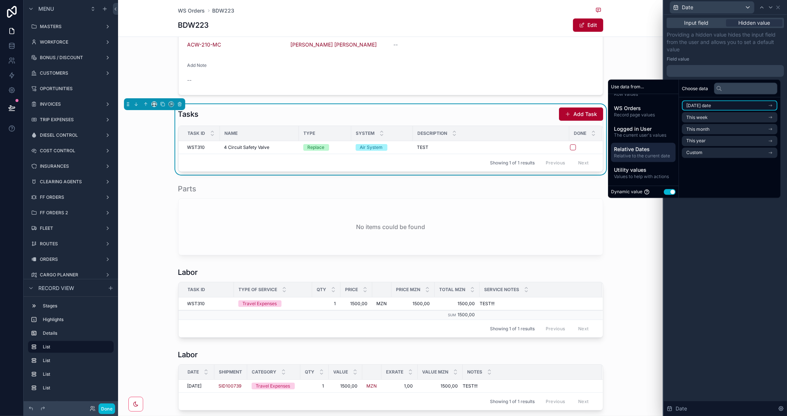
click at [741, 104] on li "Today's date" at bounding box center [730, 105] width 96 height 10
click at [718, 127] on li "Start of day" at bounding box center [730, 131] width 96 height 10
click at [733, 254] on div "**********" at bounding box center [725, 215] width 123 height 401
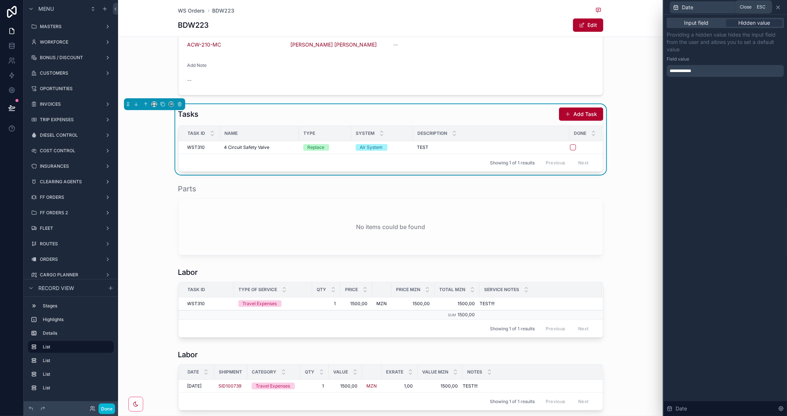
click at [781, 6] on icon at bounding box center [779, 7] width 6 height 6
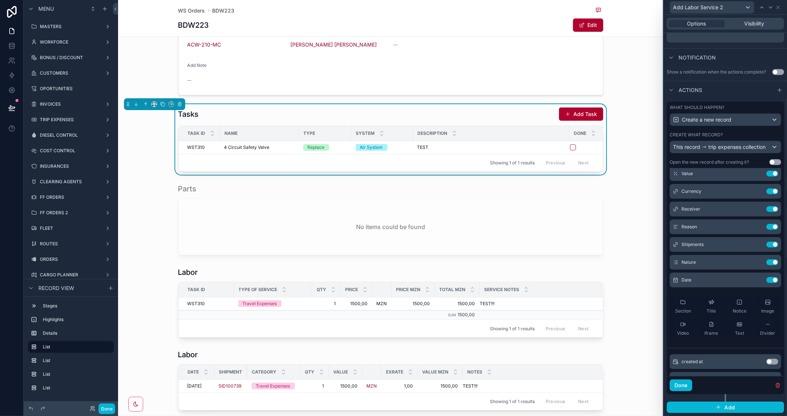
scroll to position [17, 0]
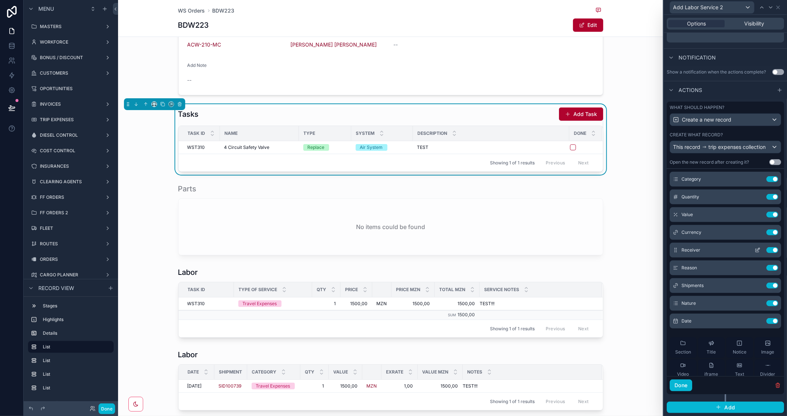
click at [755, 248] on icon at bounding box center [758, 250] width 6 height 6
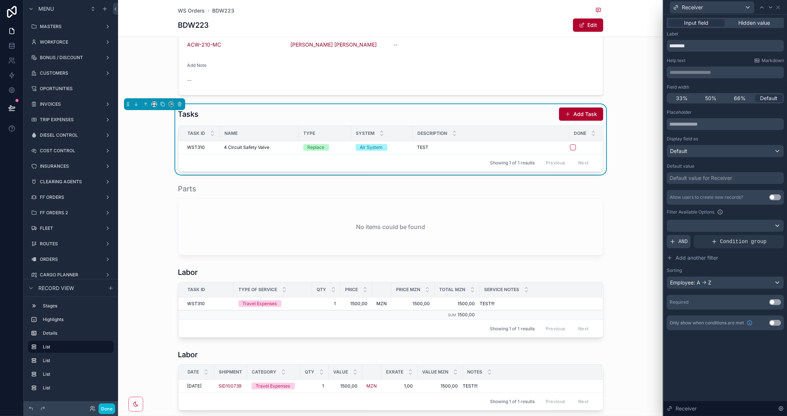
click at [683, 238] on span "AND" at bounding box center [683, 241] width 9 height 7
click at [764, 236] on icon at bounding box center [765, 236] width 3 height 3
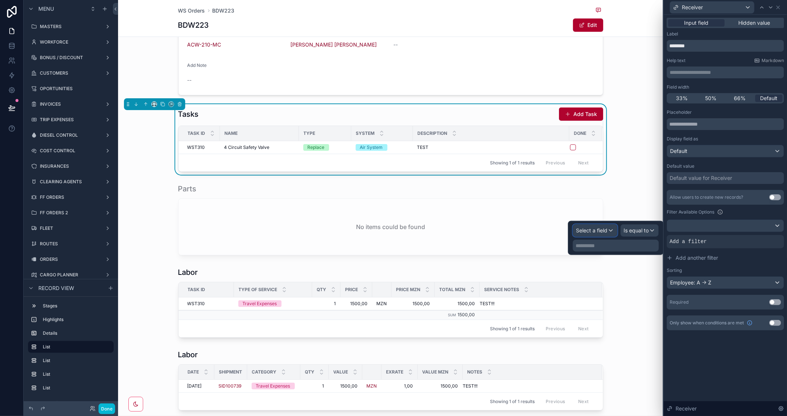
click at [602, 230] on span "Select a field" at bounding box center [592, 230] width 31 height 6
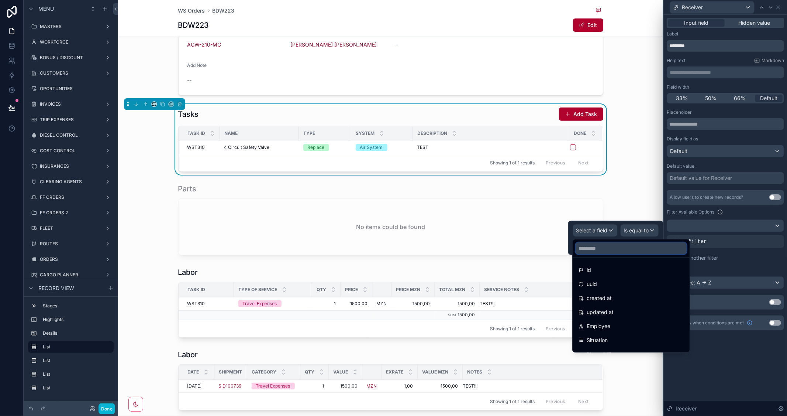
click at [597, 254] on input "text" at bounding box center [631, 248] width 111 height 12
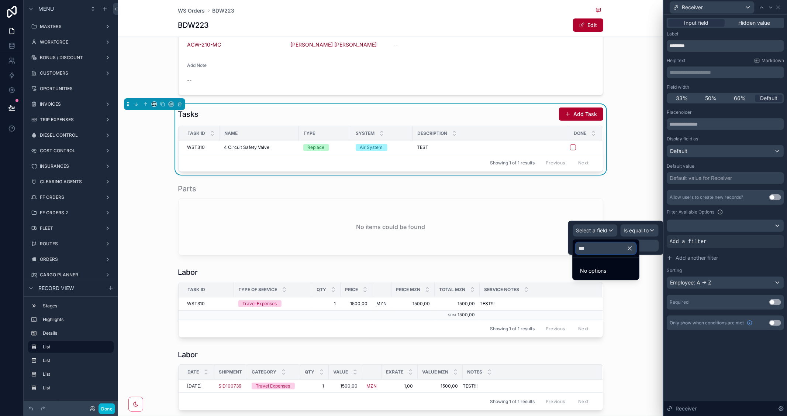
type input "***"
click at [632, 248] on icon "button" at bounding box center [630, 248] width 3 height 3
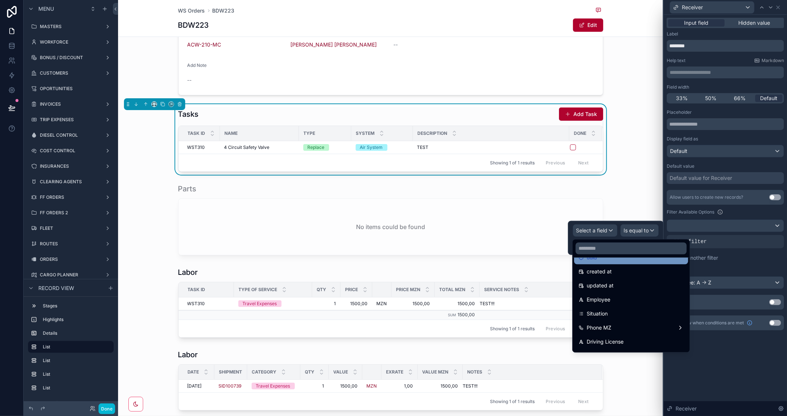
scroll to position [41, 0]
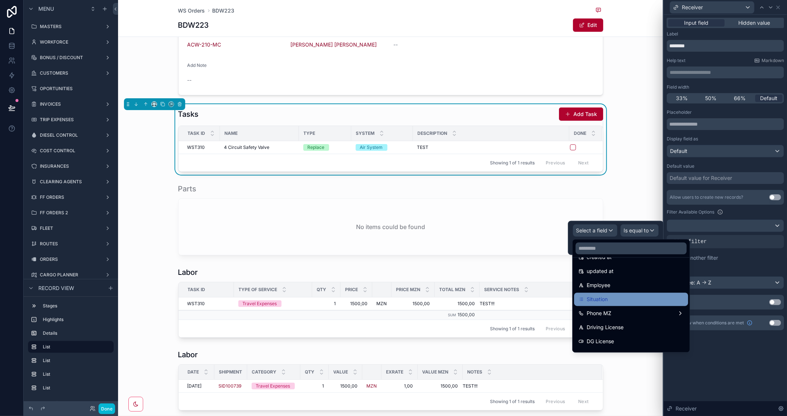
click at [619, 295] on div "Situation" at bounding box center [631, 299] width 105 height 9
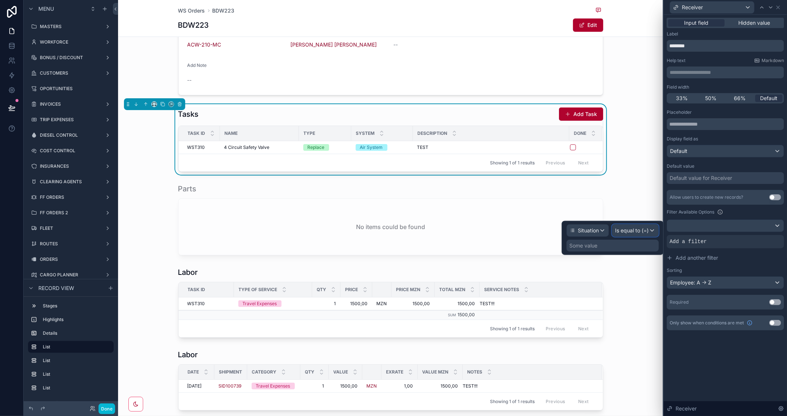
click at [644, 230] on span "Is equal to (=)" at bounding box center [633, 230] width 34 height 7
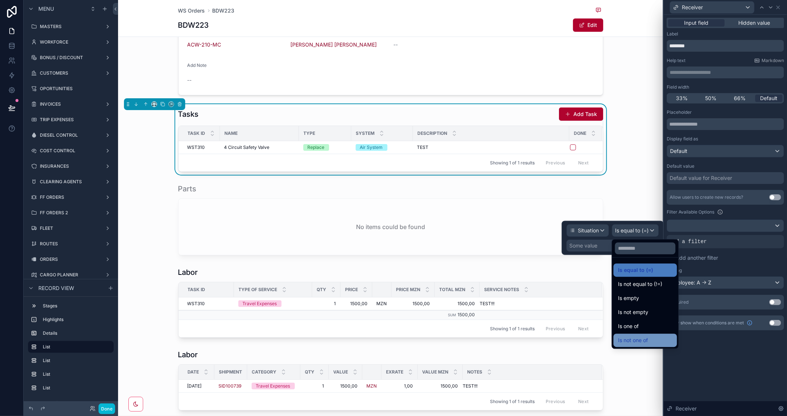
click at [649, 337] on div "Is not one of" at bounding box center [645, 340] width 55 height 9
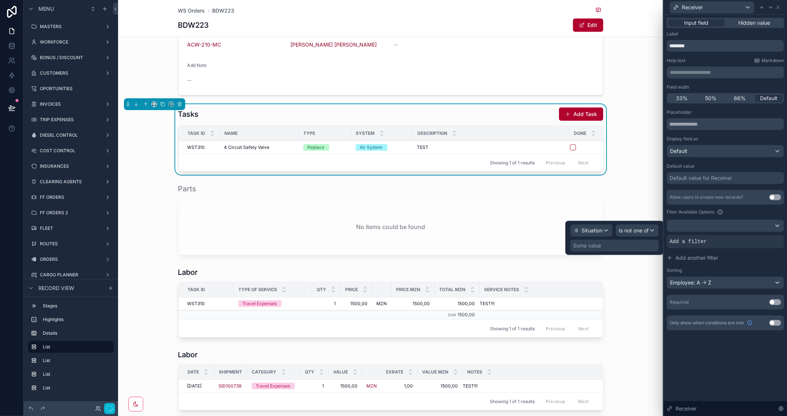
click at [600, 242] on div "Some value" at bounding box center [588, 245] width 28 height 7
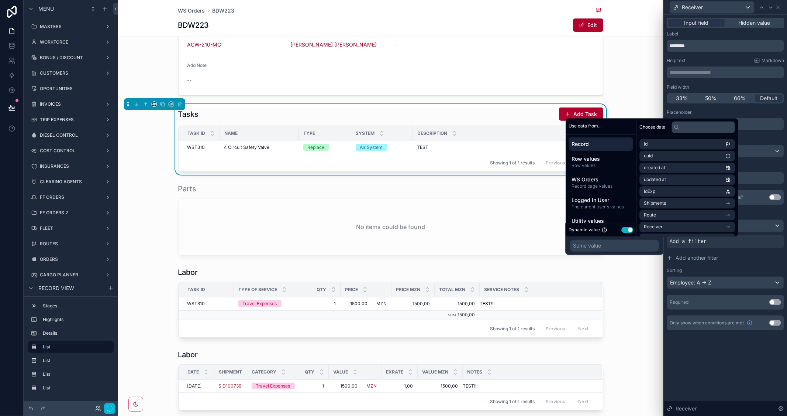
click at [629, 230] on button "Use setting" at bounding box center [628, 230] width 12 height 6
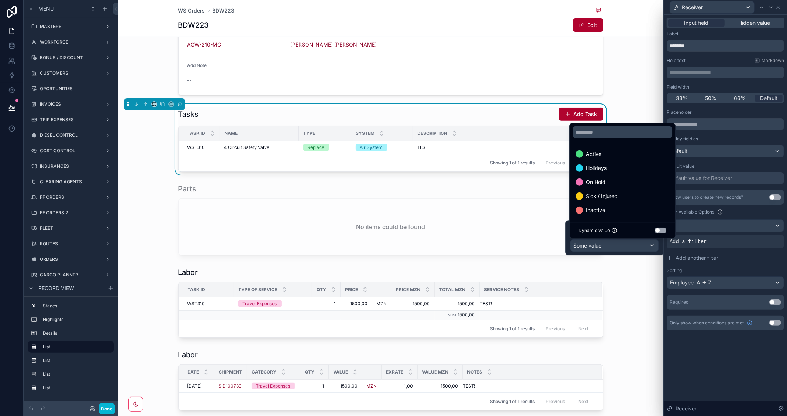
click at [630, 244] on div at bounding box center [615, 237] width 98 height 35
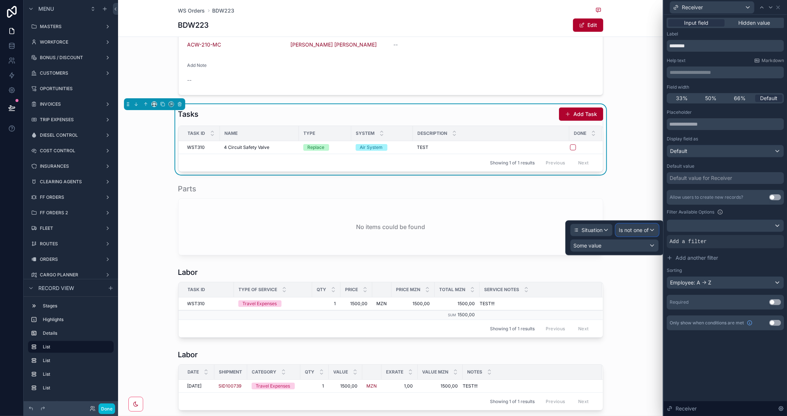
click at [643, 231] on span "Is not one of" at bounding box center [634, 229] width 30 height 7
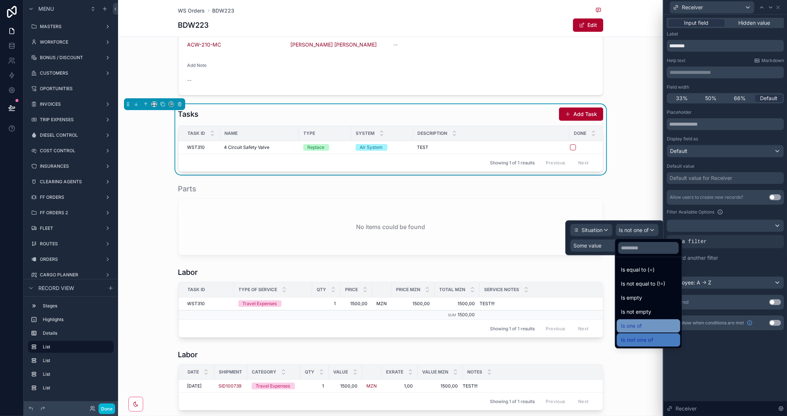
click at [637, 320] on div "Is one of" at bounding box center [648, 325] width 63 height 13
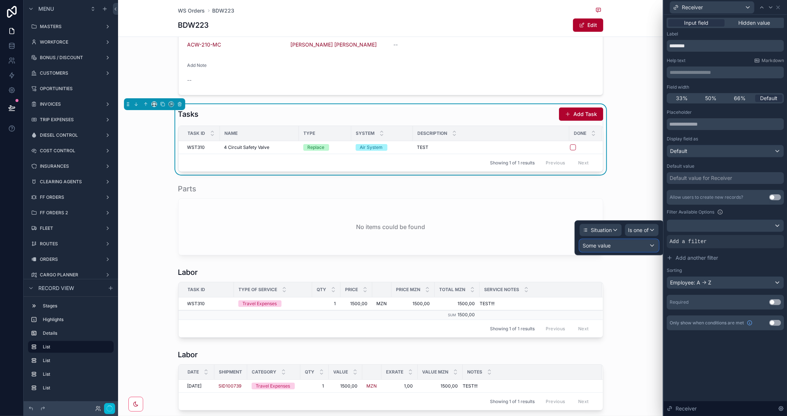
click at [605, 247] on span "Some value" at bounding box center [597, 245] width 28 height 6
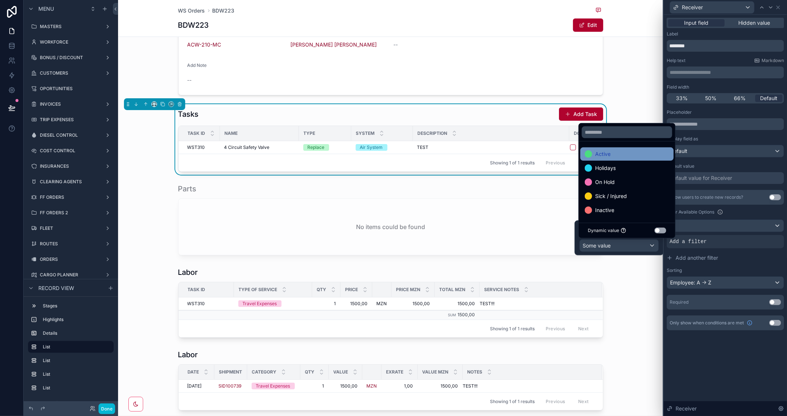
click at [608, 154] on span "Active" at bounding box center [603, 153] width 16 height 9
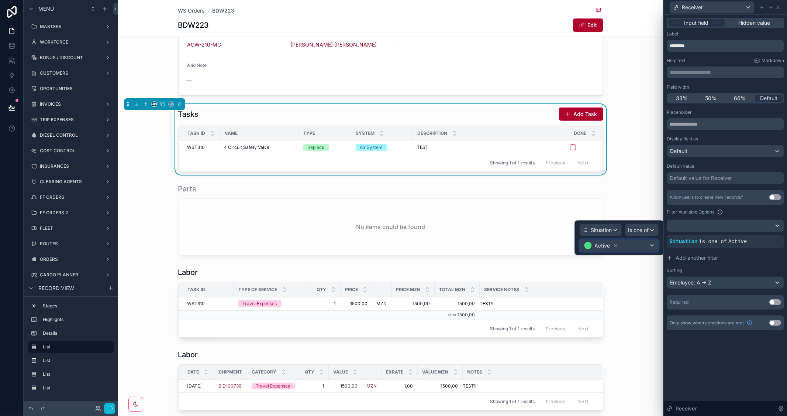
click at [634, 245] on div "Active" at bounding box center [619, 246] width 79 height 12
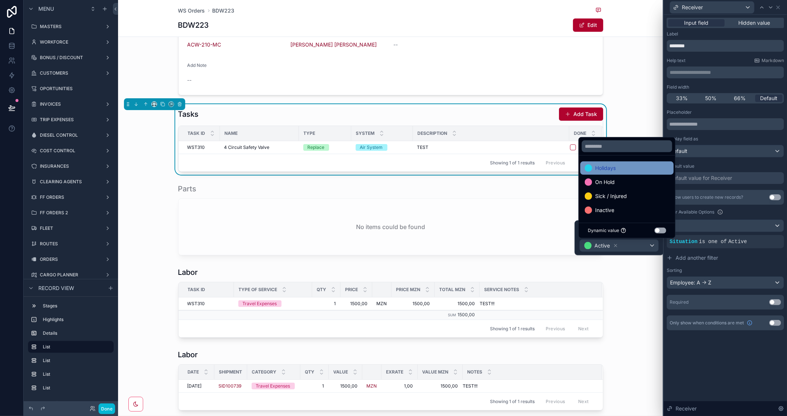
click at [607, 170] on span "Holidays" at bounding box center [605, 168] width 21 height 9
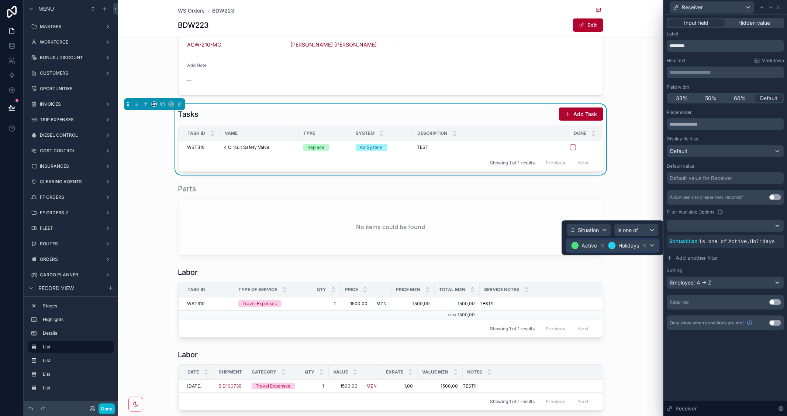
click at [652, 244] on div "Active Holidays" at bounding box center [613, 246] width 92 height 12
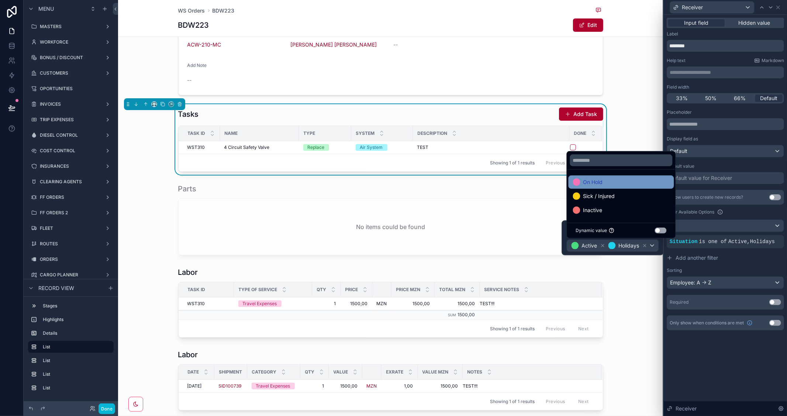
click at [609, 185] on div "On Hold" at bounding box center [621, 182] width 97 height 9
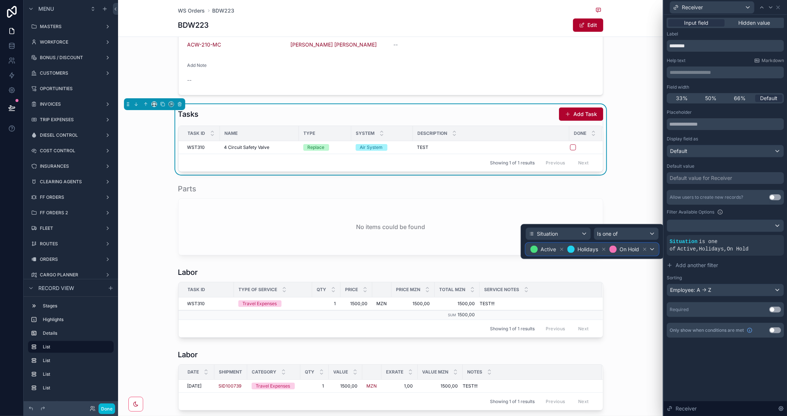
click at [653, 248] on div "Active Holidays On Hold" at bounding box center [592, 249] width 133 height 12
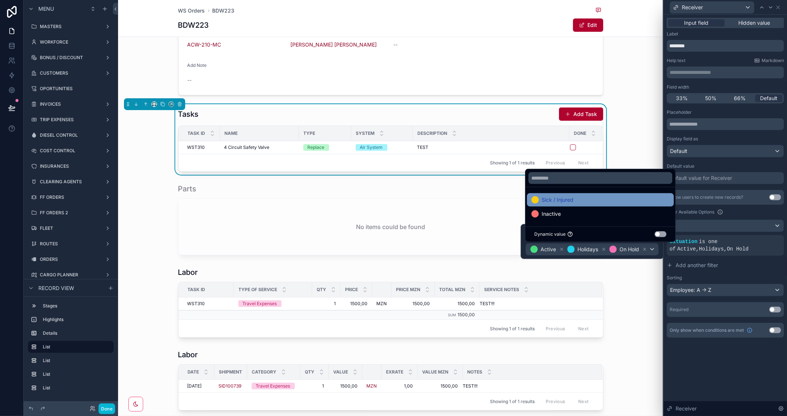
click at [600, 202] on div "Sick / Injured" at bounding box center [601, 199] width 138 height 9
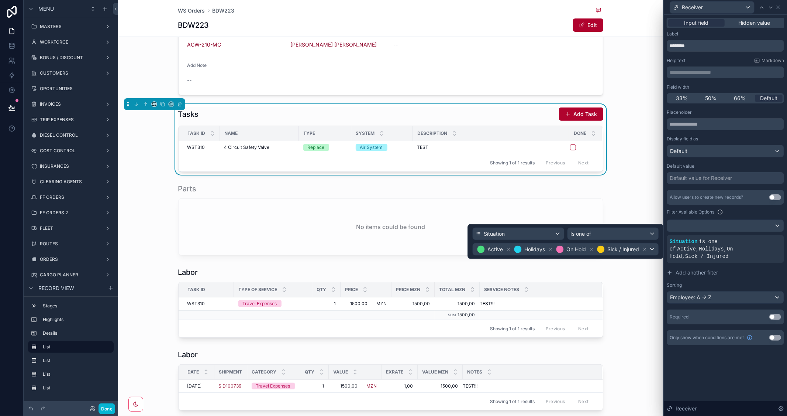
click at [732, 359] on div "**********" at bounding box center [725, 215] width 123 height 401
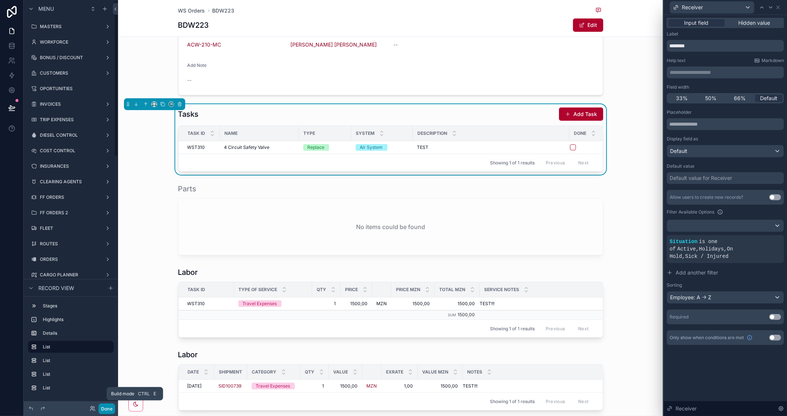
click at [107, 407] on button "Done" at bounding box center [107, 408] width 17 height 11
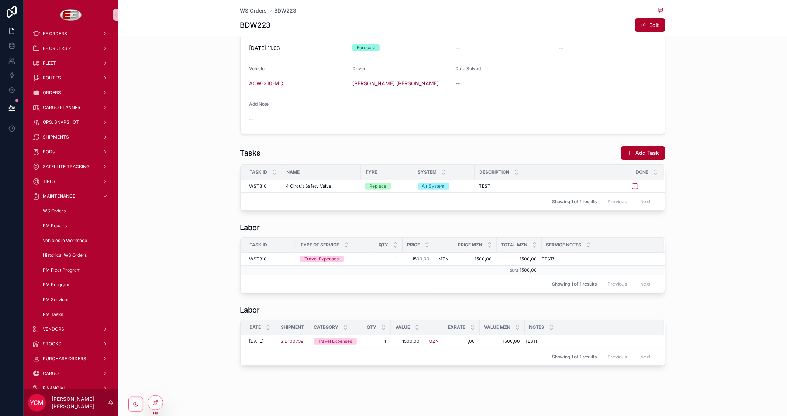
scroll to position [189, 0]
click at [640, 154] on button "Add Task" at bounding box center [643, 154] width 44 height 13
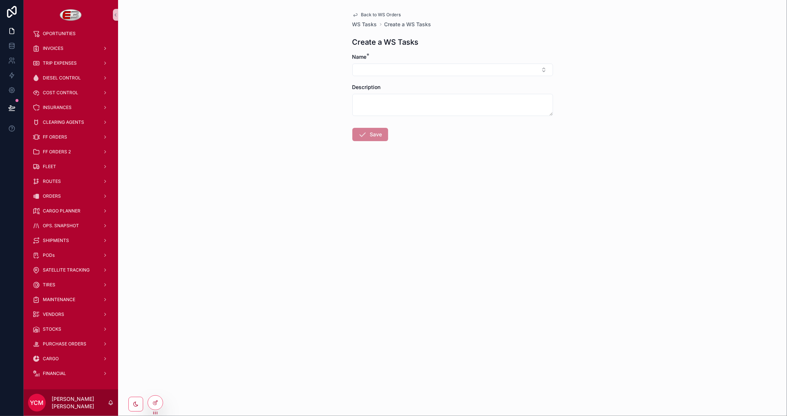
click at [377, 13] on span "Back to WS Orders" at bounding box center [381, 15] width 40 height 6
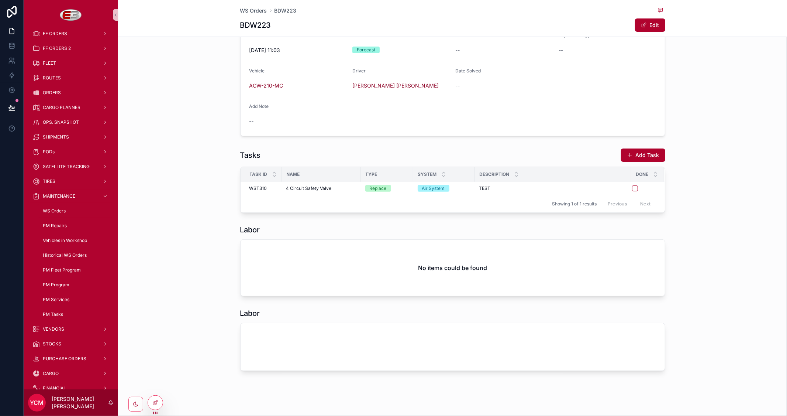
scroll to position [110, 0]
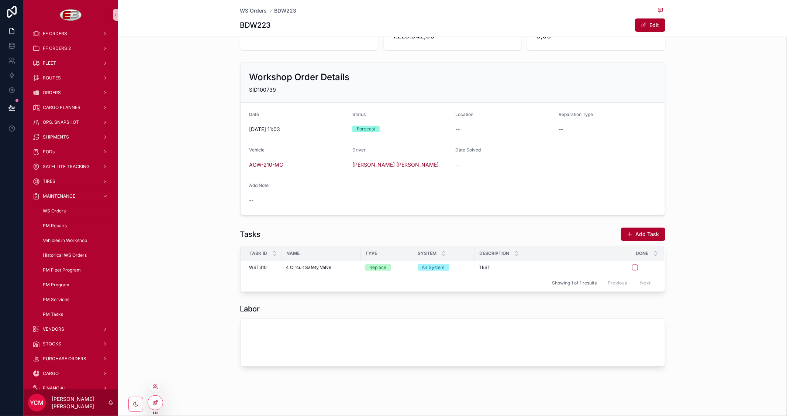
click at [156, 401] on icon at bounding box center [156, 401] width 3 height 3
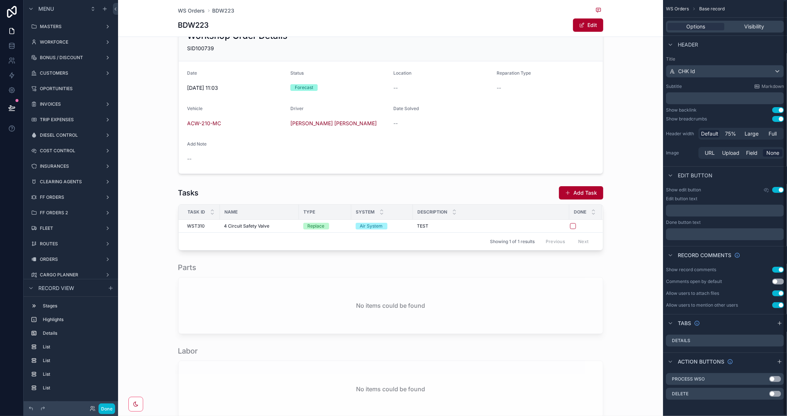
scroll to position [1, 0]
click at [458, 363] on div "scrollable content" at bounding box center [390, 382] width 545 height 78
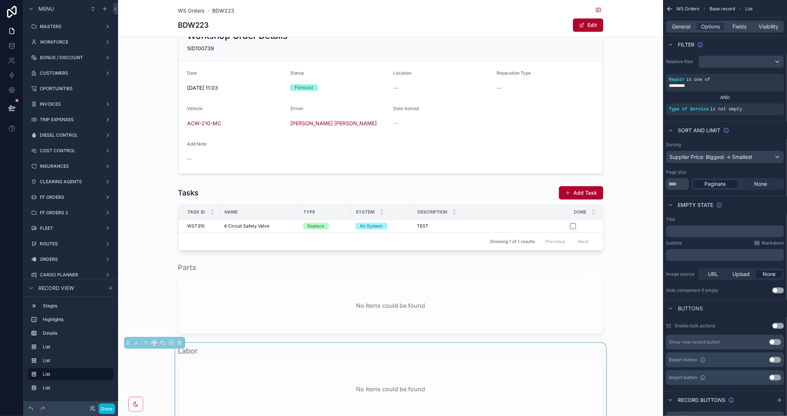
click at [695, 231] on p "﻿" at bounding box center [726, 231] width 114 height 6
click at [729, 307] on div "Buttons" at bounding box center [725, 308] width 124 height 18
click at [687, 230] on p "﻿" at bounding box center [726, 231] width 114 height 6
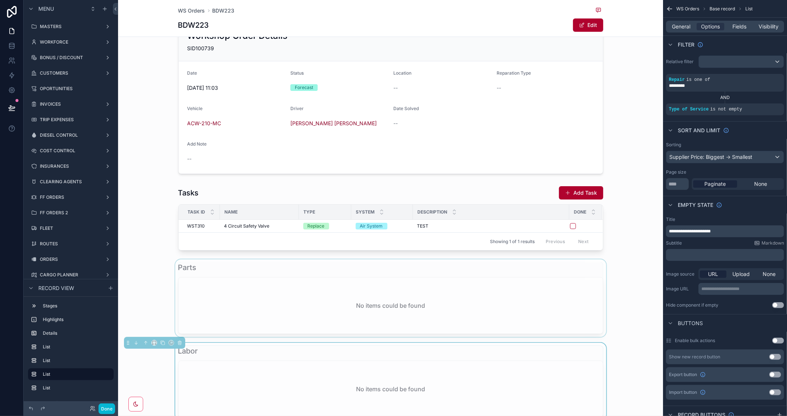
click at [630, 311] on div "scrollable content" at bounding box center [390, 298] width 545 height 78
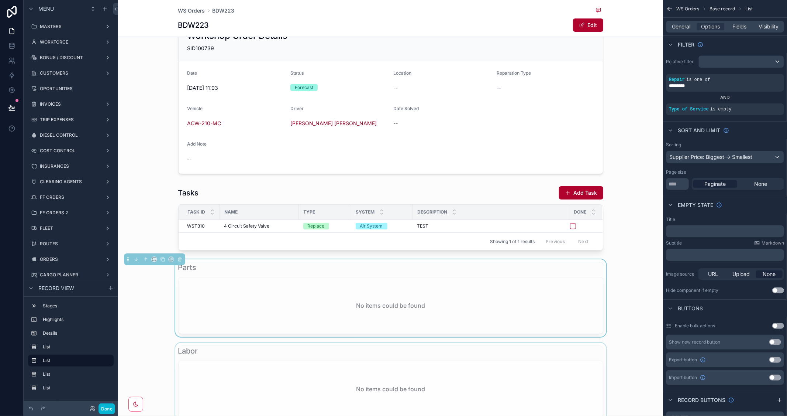
click at [556, 382] on div "scrollable content" at bounding box center [390, 382] width 545 height 78
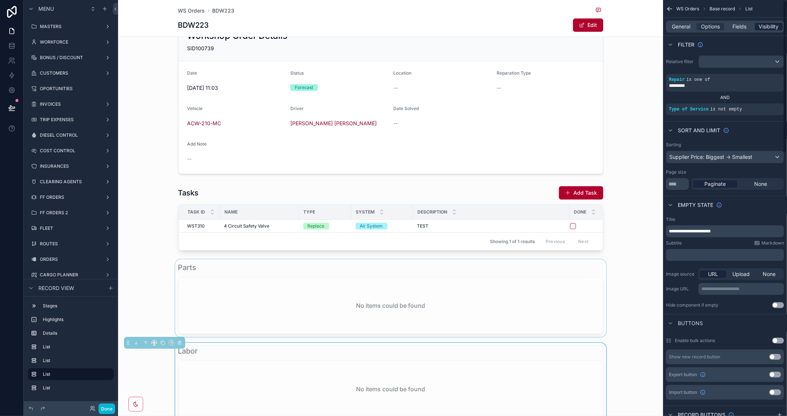
click at [774, 28] on span "Visibility" at bounding box center [769, 26] width 20 height 7
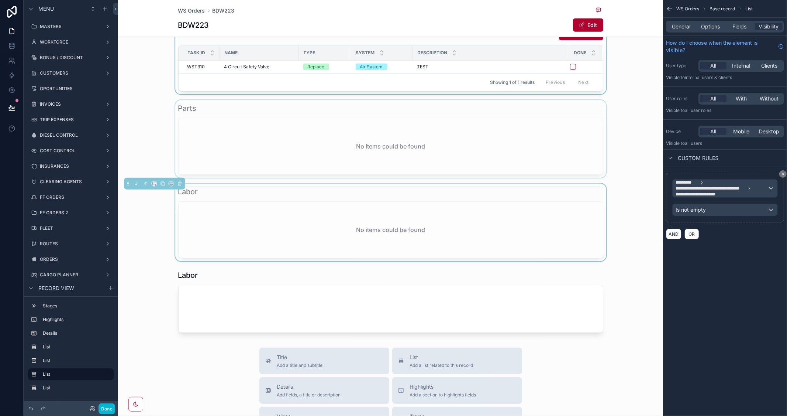
scroll to position [315, 0]
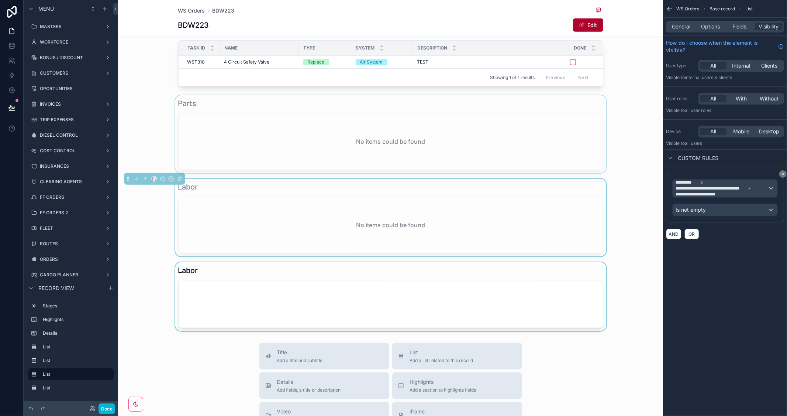
click at [429, 285] on div "scrollable content" at bounding box center [390, 296] width 545 height 69
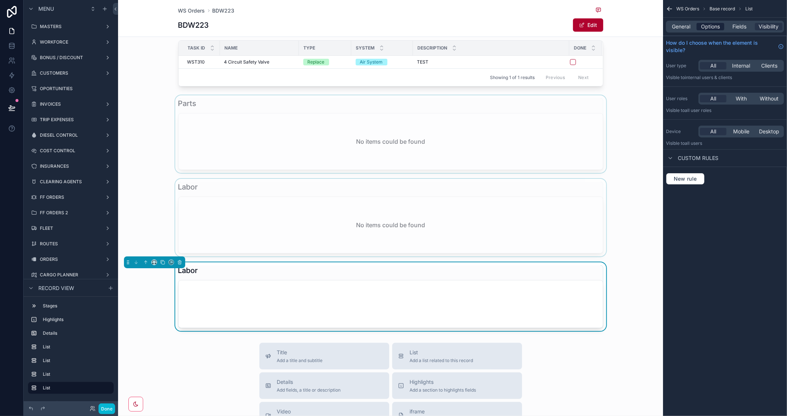
click at [714, 29] on span "Options" at bounding box center [710, 26] width 19 height 7
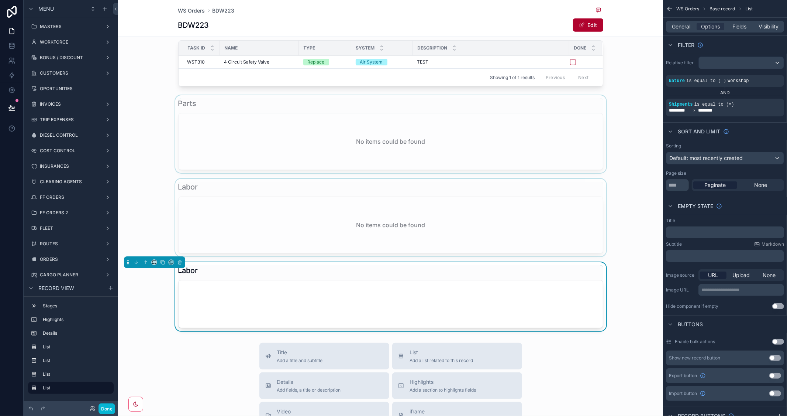
click at [700, 229] on p "﻿" at bounding box center [726, 232] width 114 height 6
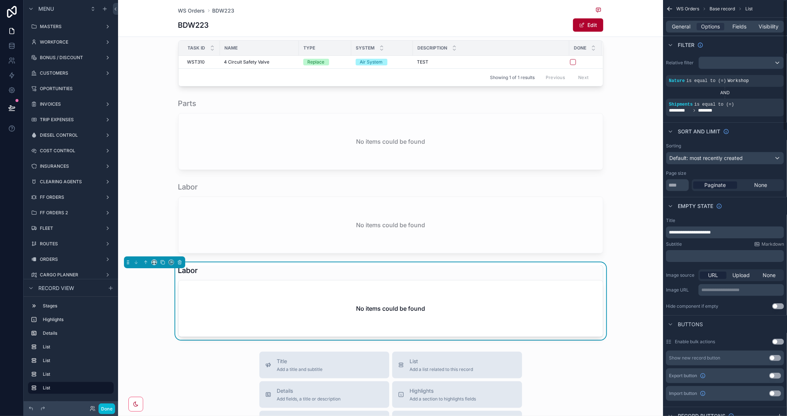
click at [735, 243] on div "Subtitle Markdown" at bounding box center [725, 244] width 118 height 6
click at [767, 25] on span "Visibility" at bounding box center [769, 26] width 20 height 7
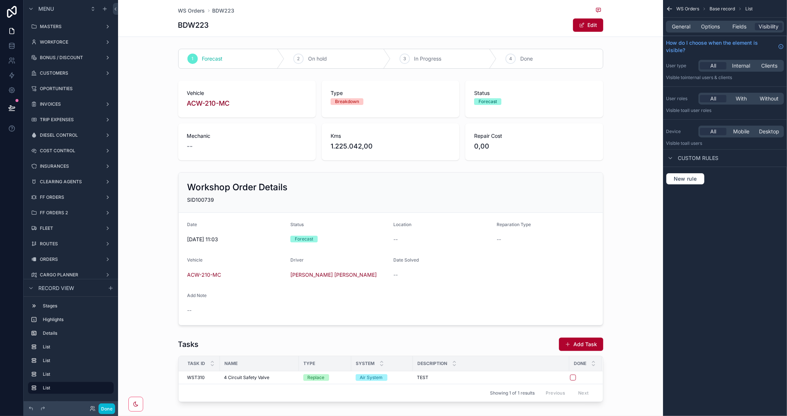
click at [701, 159] on span "Custom rules" at bounding box center [698, 157] width 41 height 7
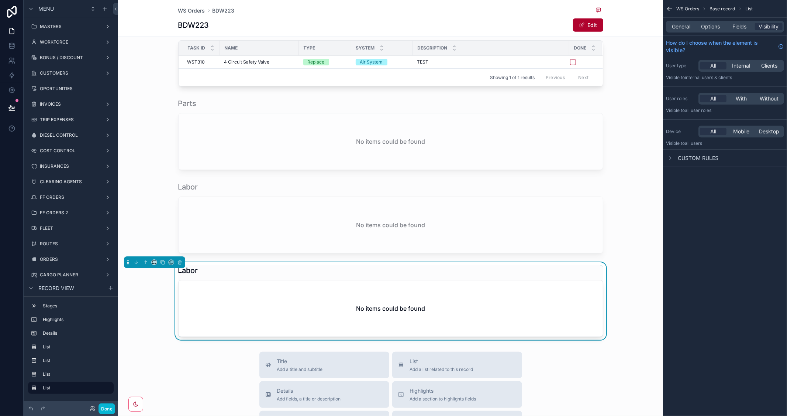
click at [696, 155] on span "Custom rules" at bounding box center [698, 157] width 41 height 7
click at [689, 174] on button "New rule" at bounding box center [685, 179] width 39 height 12
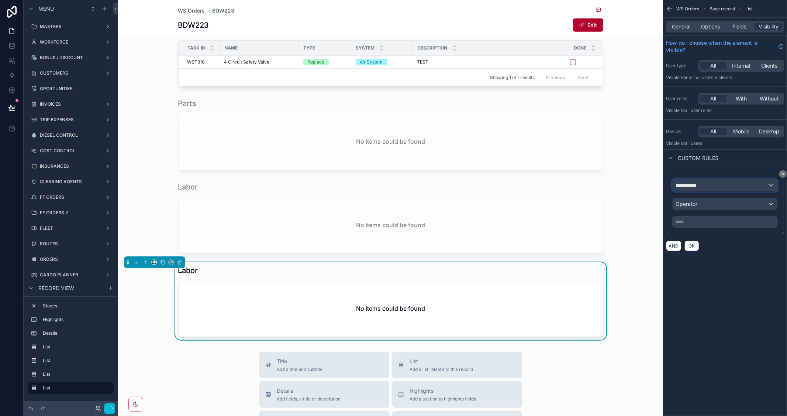
click at [750, 186] on div "**********" at bounding box center [725, 185] width 105 height 12
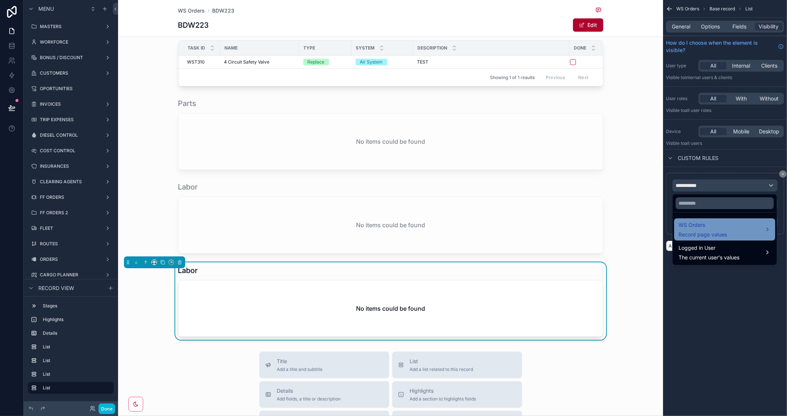
click at [765, 225] on div "WS Orders Record page values" at bounding box center [725, 229] width 92 height 18
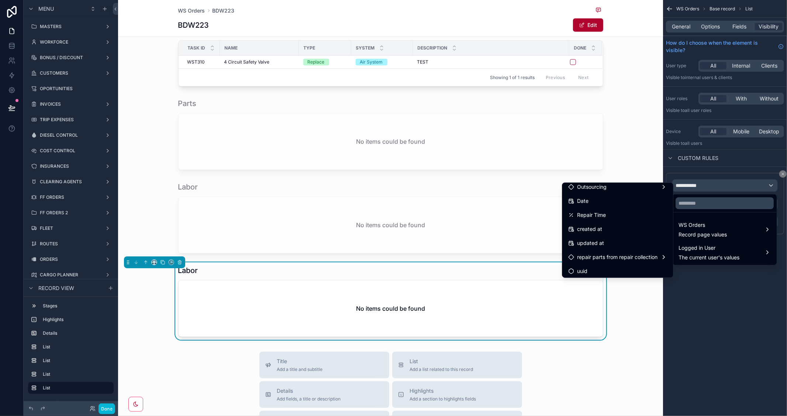
scroll to position [272, 0]
click at [652, 253] on div "repair parts from repair collection" at bounding box center [617, 255] width 99 height 9
click at [717, 320] on div "scrollable content" at bounding box center [393, 208] width 787 height 416
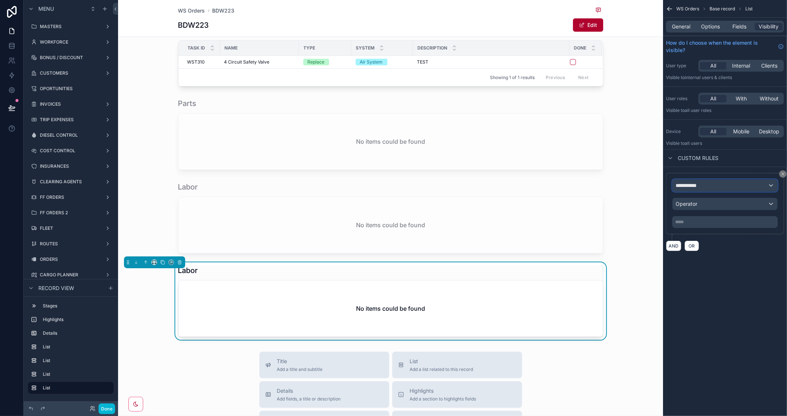
click at [763, 186] on div "**********" at bounding box center [725, 185] width 105 height 12
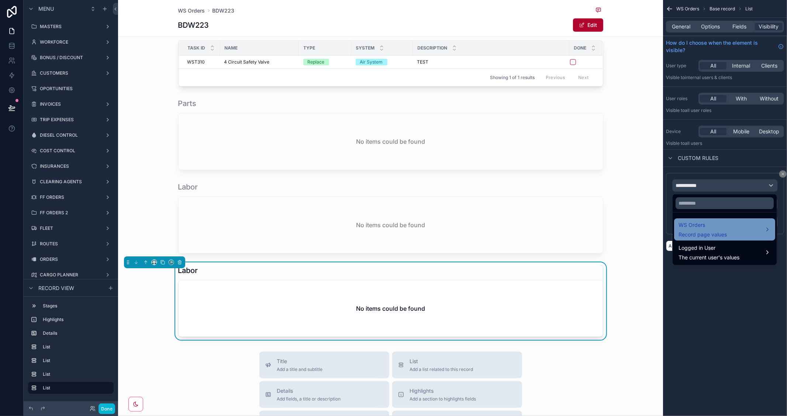
click at [740, 230] on div "WS Orders Record page values" at bounding box center [725, 229] width 92 height 18
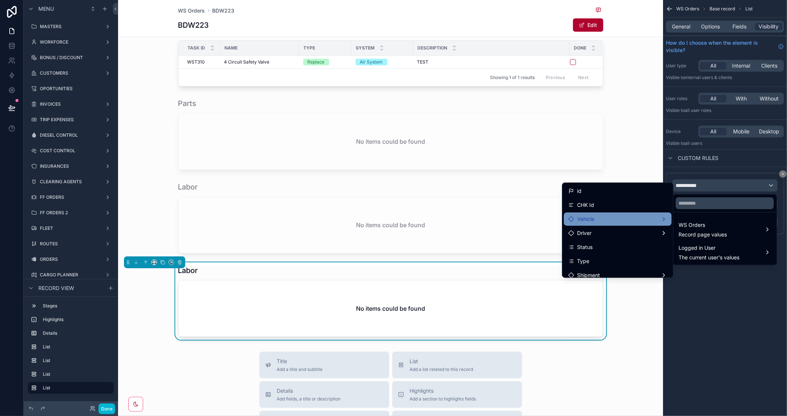
scroll to position [41, 0]
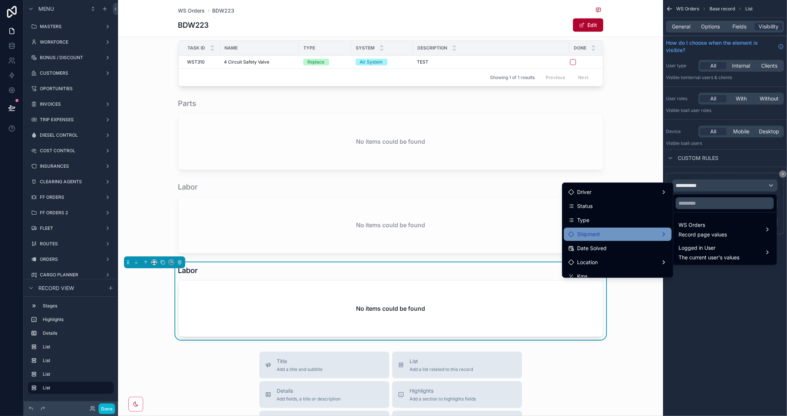
click at [627, 231] on div "Shipment" at bounding box center [617, 234] width 99 height 9
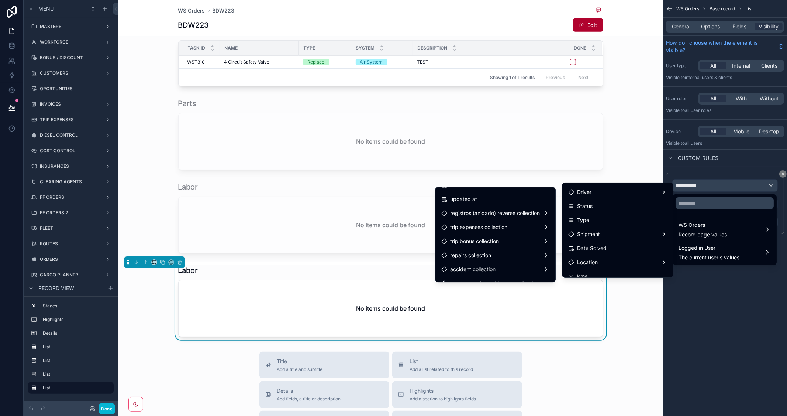
scroll to position [3061, 0]
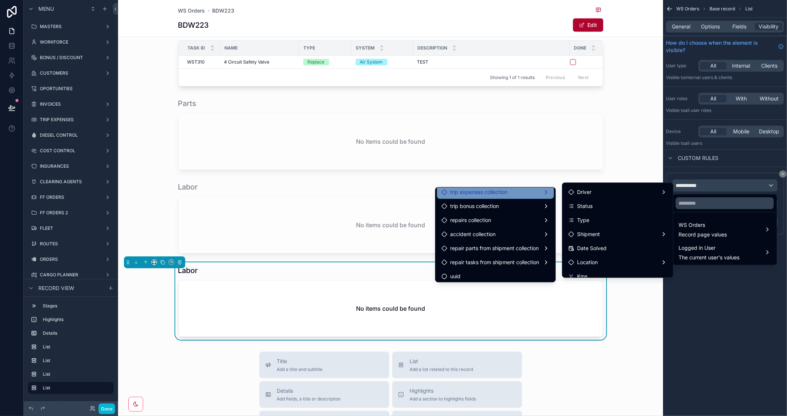
click at [523, 192] on div "trip expenses collection" at bounding box center [495, 192] width 108 height 9
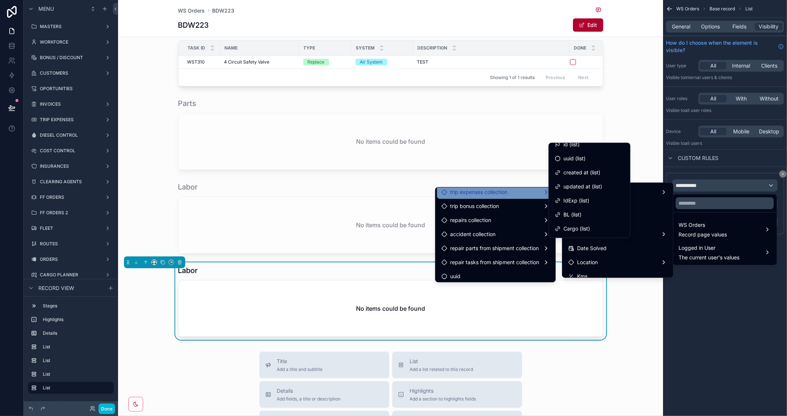
scroll to position [0, 0]
click at [730, 304] on div "scrollable content" at bounding box center [393, 208] width 787 height 416
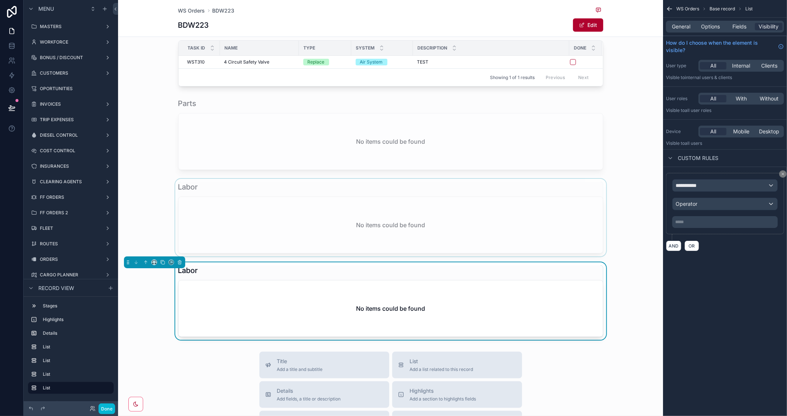
click at [499, 216] on div "scrollable content" at bounding box center [390, 218] width 545 height 78
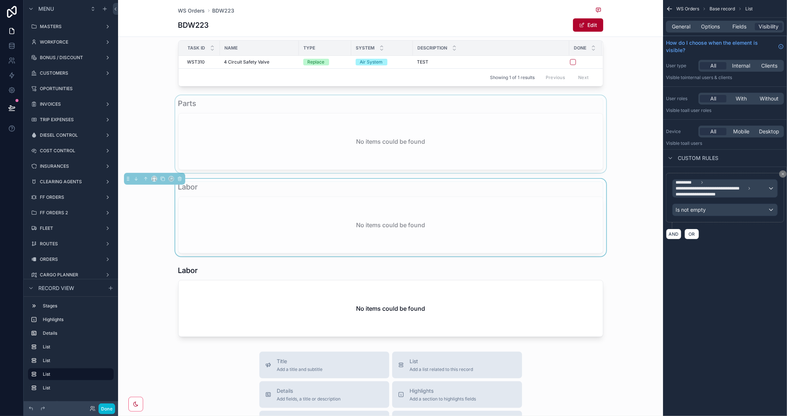
click at [511, 135] on div "scrollable content" at bounding box center [390, 134] width 545 height 78
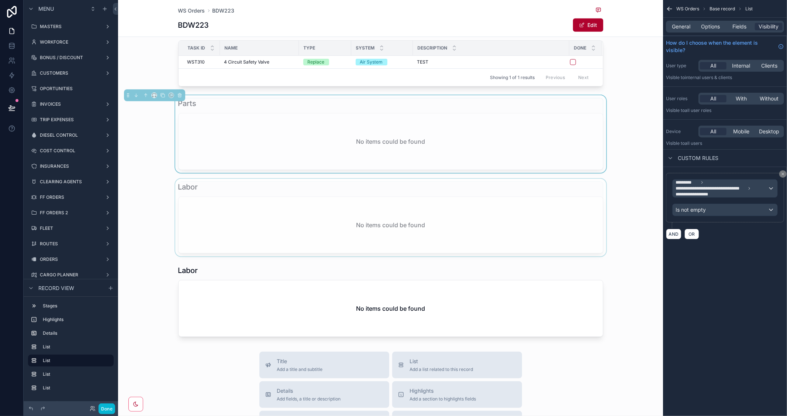
click at [521, 223] on div "scrollable content" at bounding box center [390, 218] width 545 height 78
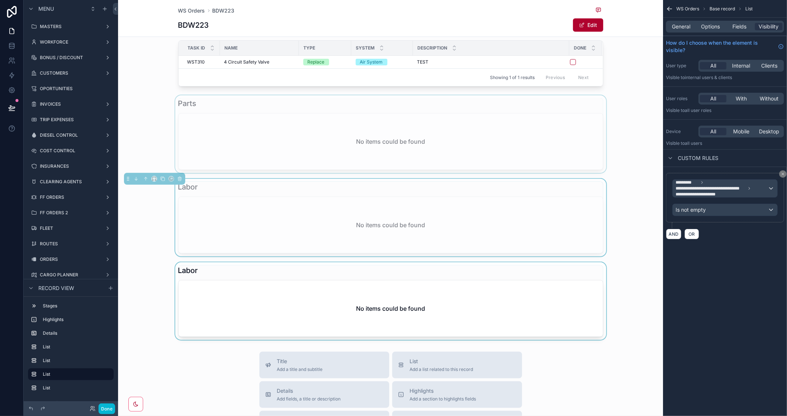
click at [547, 293] on div "scrollable content" at bounding box center [390, 301] width 545 height 78
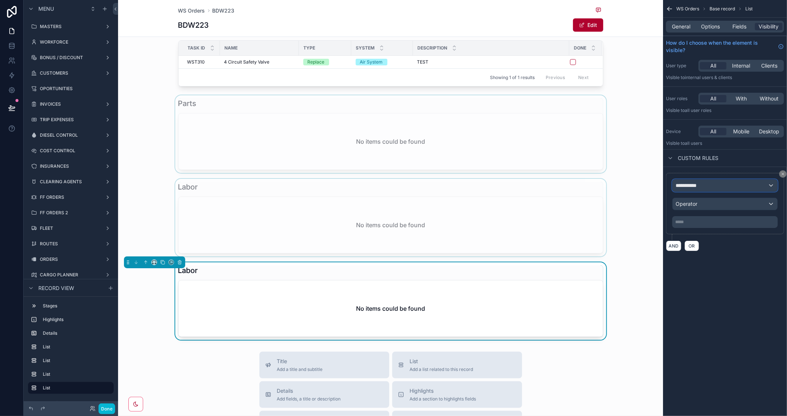
click at [756, 186] on div "**********" at bounding box center [725, 185] width 105 height 12
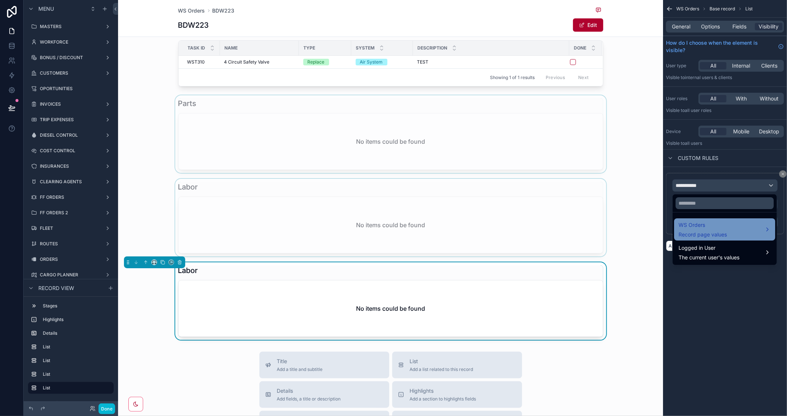
click at [765, 230] on div "WS Orders Record page values" at bounding box center [725, 229] width 92 height 18
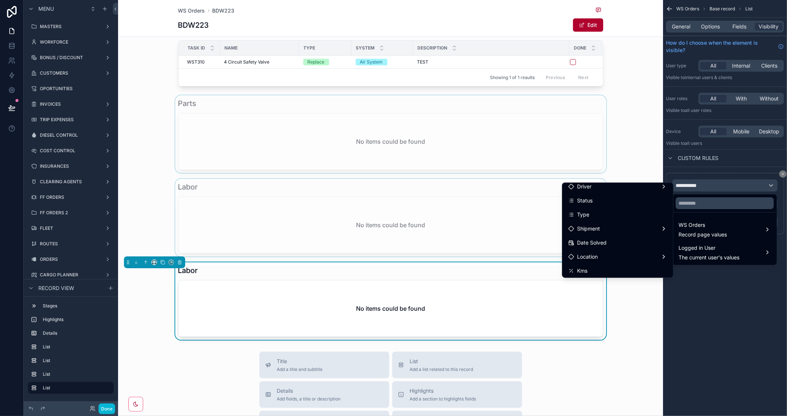
scroll to position [272, 0]
click at [633, 252] on span "repair parts from repair collection" at bounding box center [617, 255] width 80 height 9
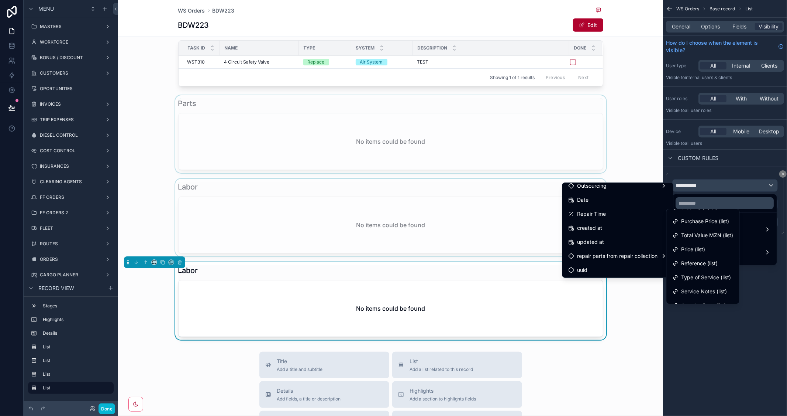
scroll to position [216, 0]
click at [763, 301] on div "scrollable content" at bounding box center [393, 208] width 787 height 416
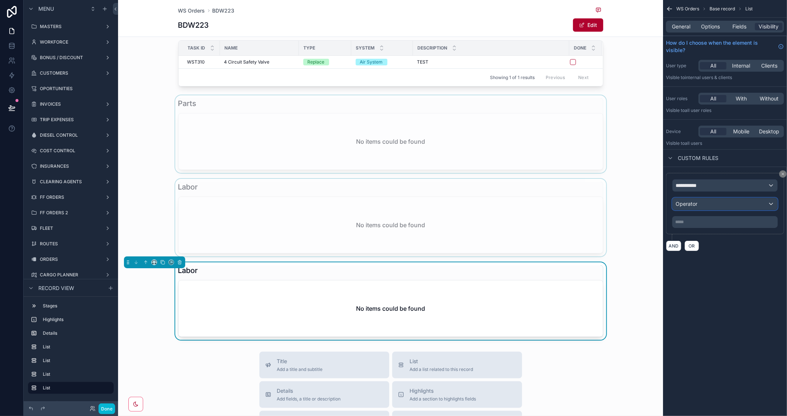
click at [757, 204] on div "Operator" at bounding box center [725, 204] width 105 height 12
click at [747, 300] on div "scrollable content" at bounding box center [393, 208] width 787 height 416
click at [745, 201] on div "Operator" at bounding box center [725, 204] width 105 height 12
click at [737, 182] on div "scrollable content" at bounding box center [393, 208] width 787 height 416
click at [737, 182] on div "**********" at bounding box center [725, 185] width 105 height 12
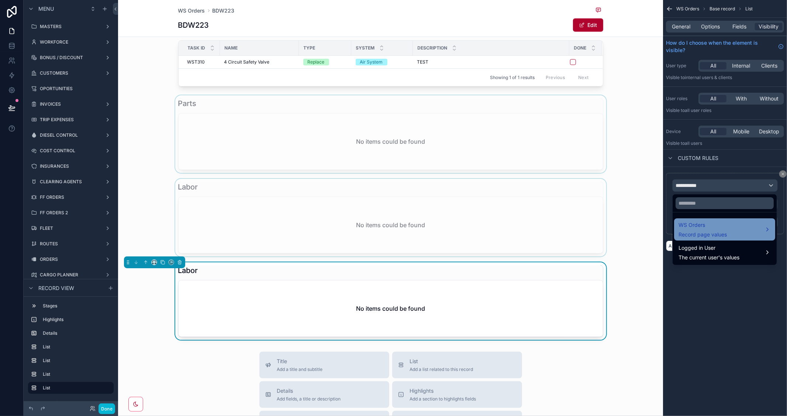
click at [735, 226] on div "WS Orders Record page values" at bounding box center [725, 229] width 92 height 18
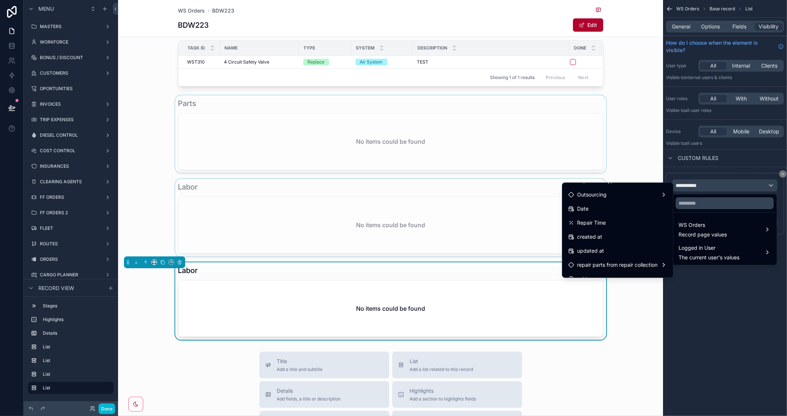
scroll to position [272, 0]
click at [658, 253] on div "repair parts from repair collection" at bounding box center [617, 255] width 99 height 9
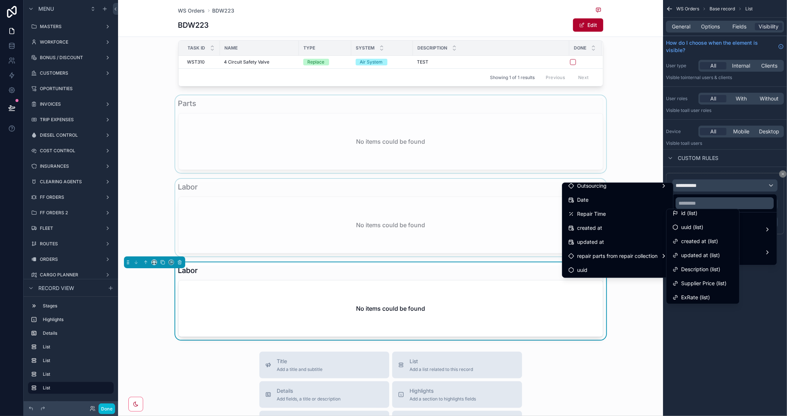
scroll to position [0, 0]
click at [770, 324] on div "scrollable content" at bounding box center [393, 208] width 787 height 416
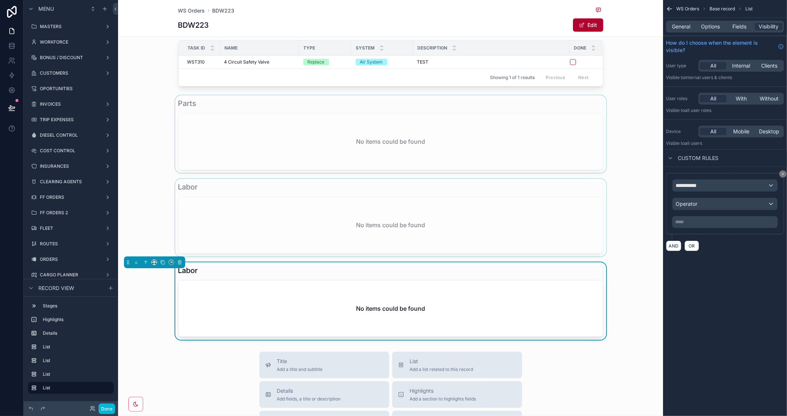
click at [434, 151] on div "scrollable content" at bounding box center [390, 134] width 545 height 78
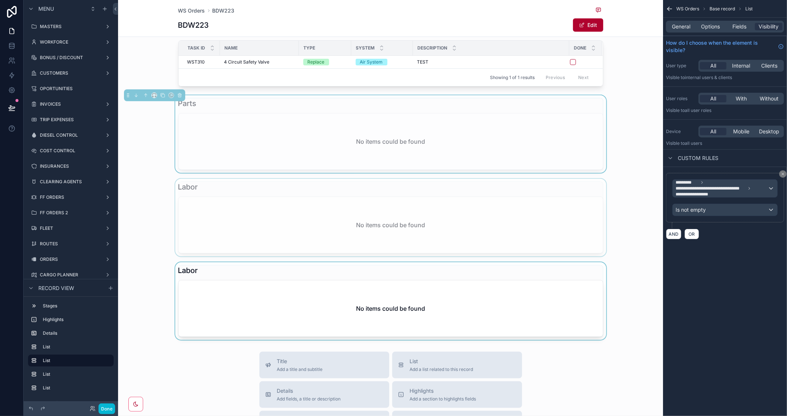
click at [476, 219] on div "scrollable content" at bounding box center [390, 218] width 545 height 78
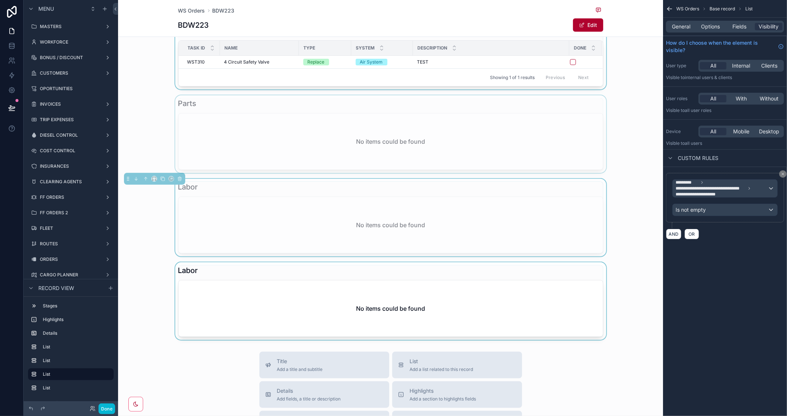
click at [536, 57] on div "scrollable content" at bounding box center [390, 54] width 545 height 71
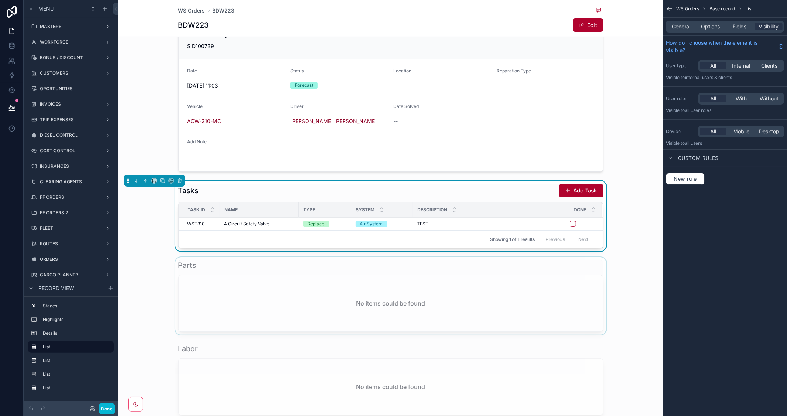
scroll to position [151, 0]
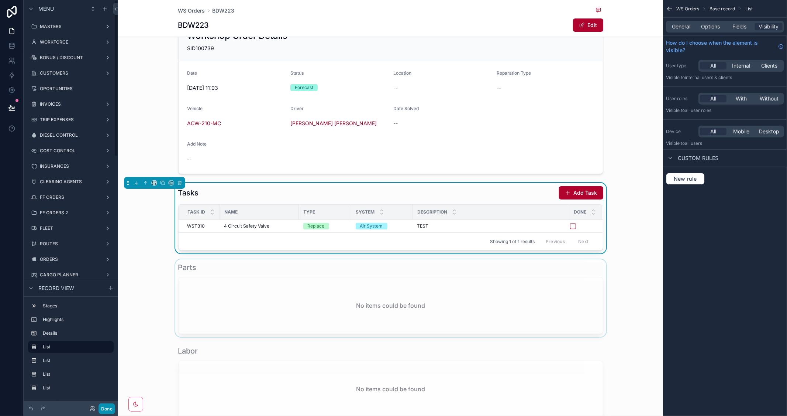
click at [100, 408] on button "Done" at bounding box center [107, 408] width 17 height 11
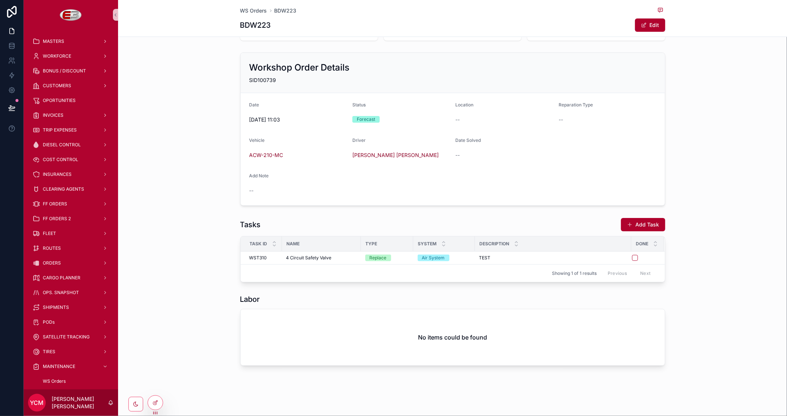
scroll to position [119, 0]
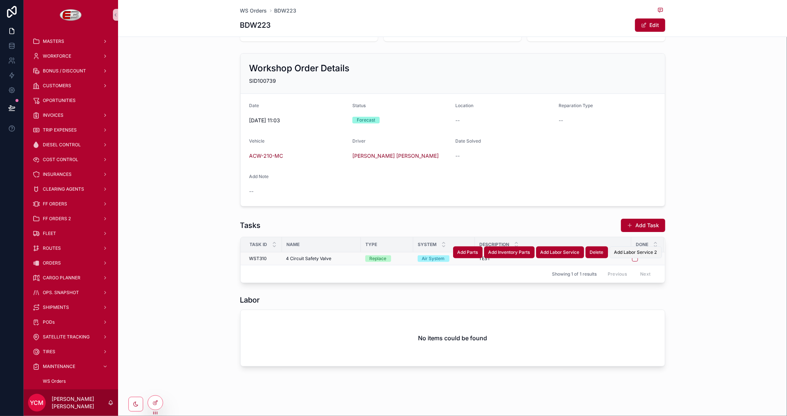
click at [618, 249] on span "Add Labor Service 2" at bounding box center [636, 252] width 43 height 6
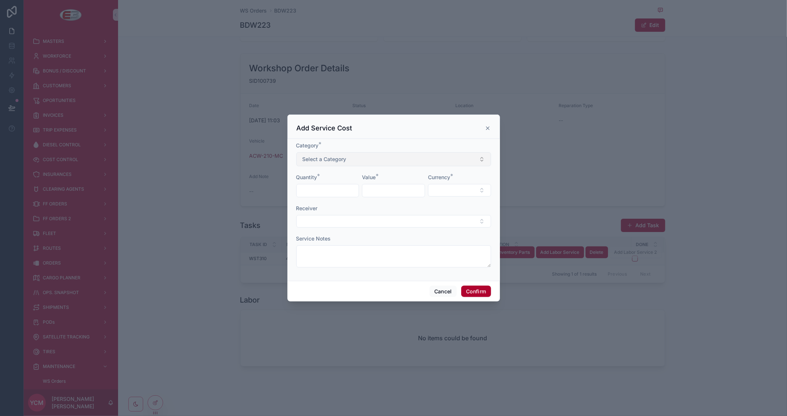
click at [350, 158] on button "Select a Category" at bounding box center [393, 159] width 195 height 14
click at [329, 189] on div "Travel Expenses" at bounding box center [322, 188] width 34 height 7
click at [329, 189] on input "text" at bounding box center [328, 190] width 62 height 10
type input "*"
click at [385, 193] on input "text" at bounding box center [393, 190] width 62 height 10
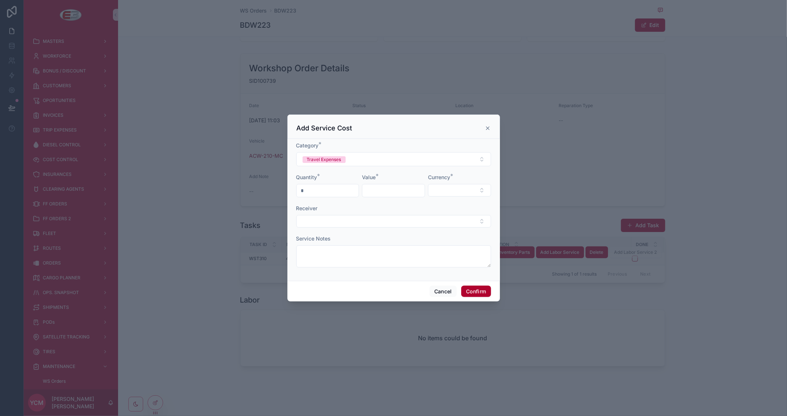
type input "******"
click at [443, 193] on button "Select Button" at bounding box center [459, 190] width 63 height 13
click at [430, 229] on span "MZN" at bounding box center [424, 231] width 12 height 7
click at [351, 218] on button "Select Button" at bounding box center [393, 221] width 195 height 13
type input "*****"
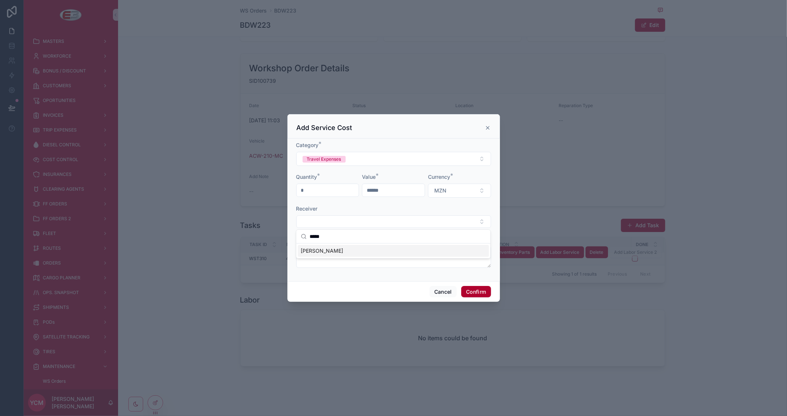
click at [326, 251] on span "[PERSON_NAME]" at bounding box center [322, 250] width 42 height 7
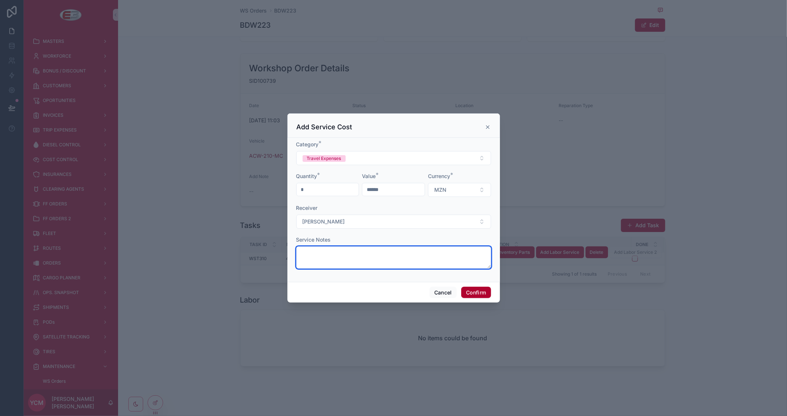
click at [348, 255] on textarea at bounding box center [393, 257] width 195 height 22
type textarea "****"
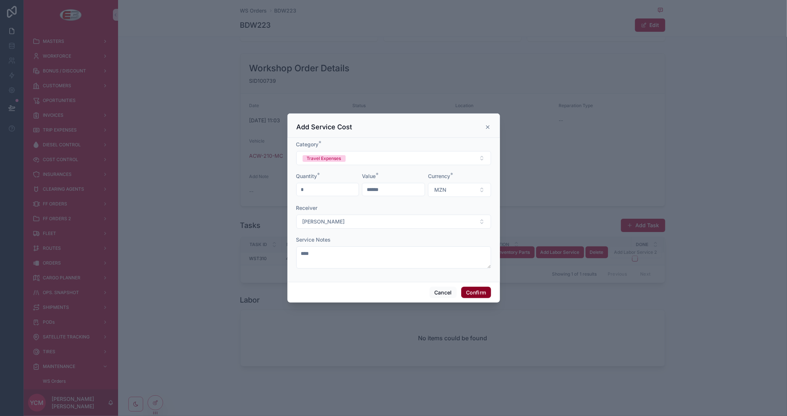
click at [477, 295] on button "Confirm" at bounding box center [476, 292] width 30 height 12
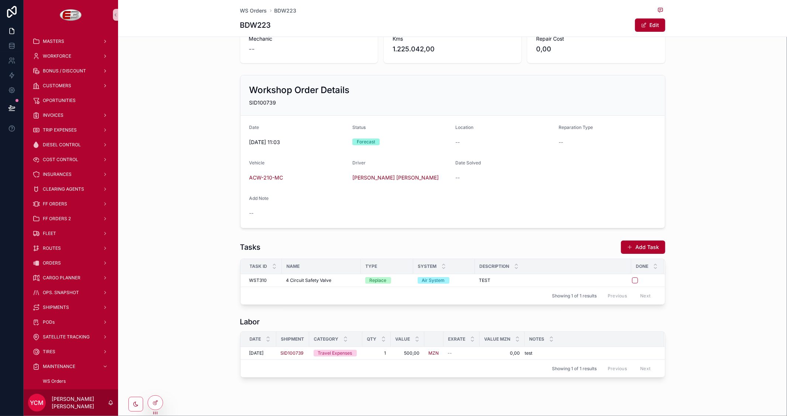
scroll to position [108, 0]
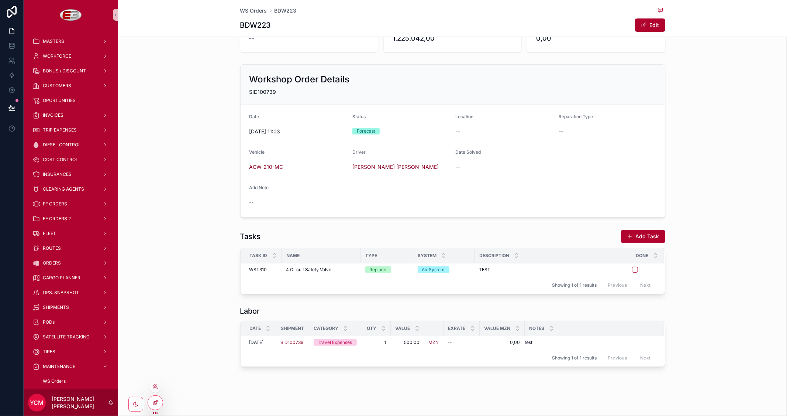
click at [157, 405] on icon at bounding box center [155, 402] width 6 height 6
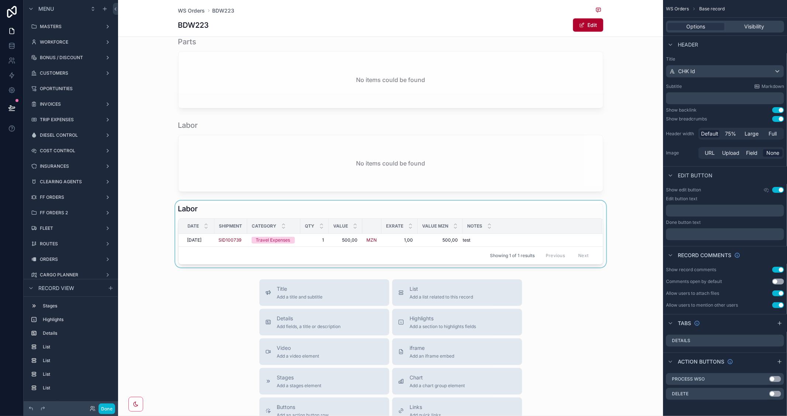
scroll to position [395, 0]
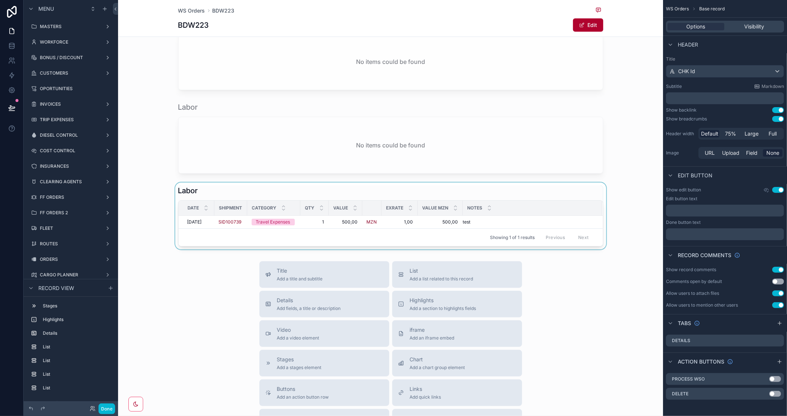
click at [433, 185] on div "scrollable content" at bounding box center [390, 215] width 545 height 67
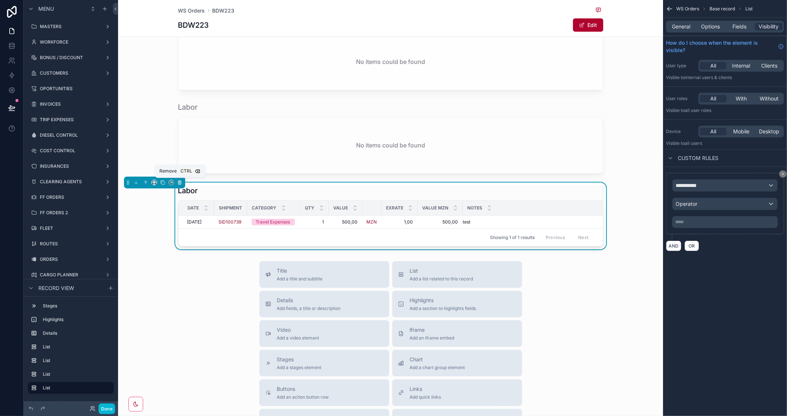
click at [180, 182] on icon "scrollable content" at bounding box center [180, 182] width 0 height 1
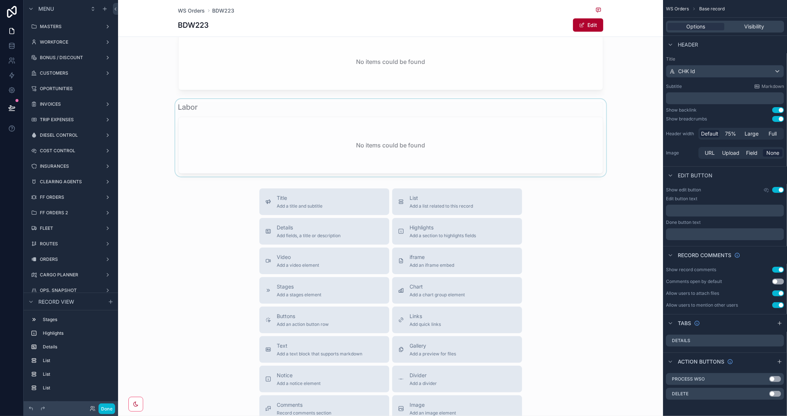
scroll to position [272, 0]
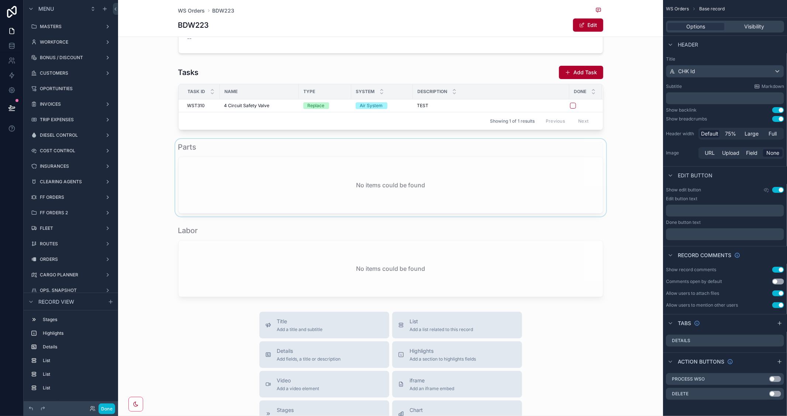
click at [554, 193] on div "scrollable content" at bounding box center [390, 178] width 545 height 78
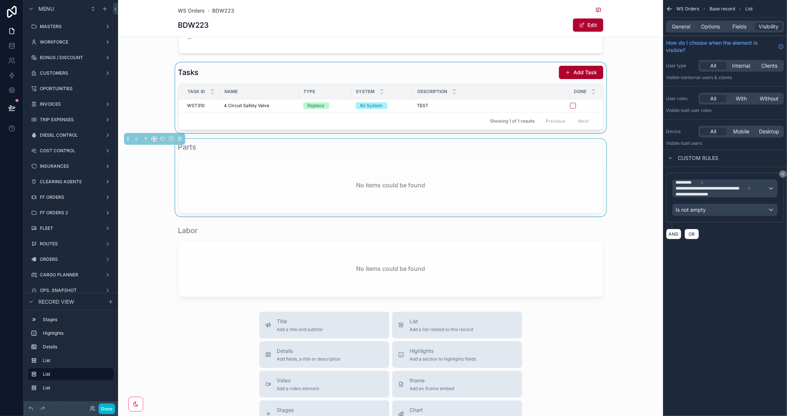
click at [504, 78] on div "scrollable content" at bounding box center [390, 97] width 545 height 71
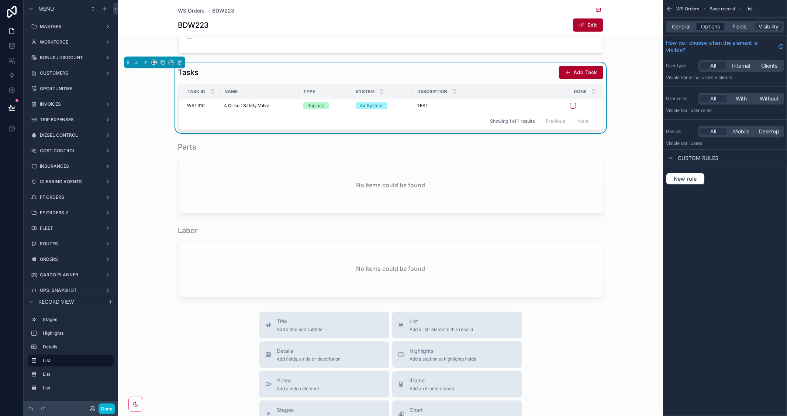
click at [710, 25] on span "Options" at bounding box center [710, 26] width 19 height 7
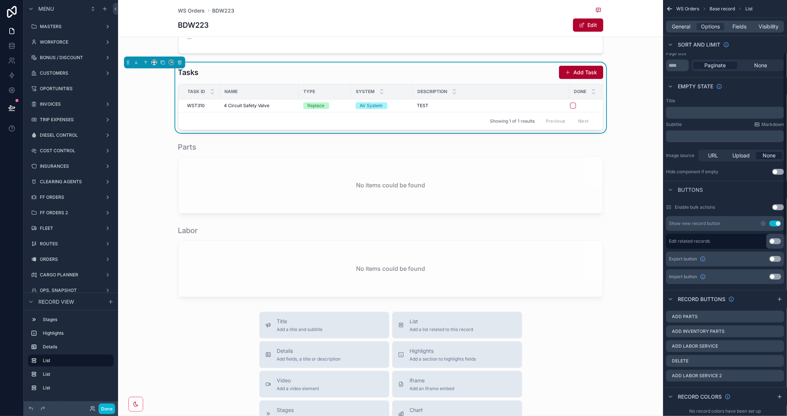
scroll to position [123, 0]
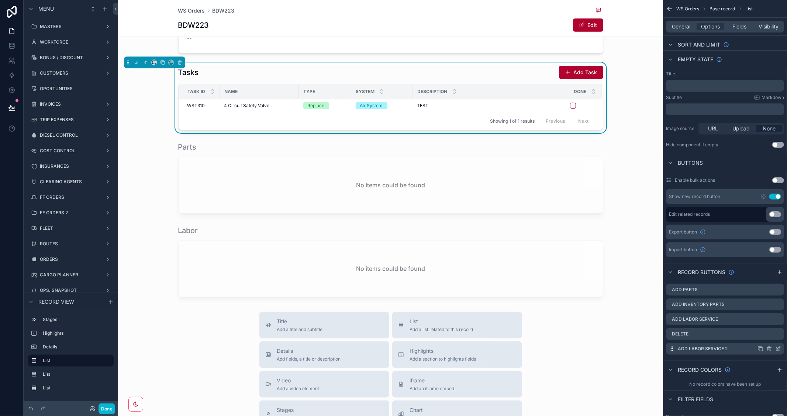
click at [769, 348] on icon "scrollable content" at bounding box center [769, 348] width 0 height 1
click at [767, 335] on icon at bounding box center [767, 336] width 6 height 6
drag, startPoint x: 108, startPoint y: 410, endPoint x: 127, endPoint y: 404, distance: 19.7
click at [108, 410] on button "Done" at bounding box center [107, 408] width 17 height 11
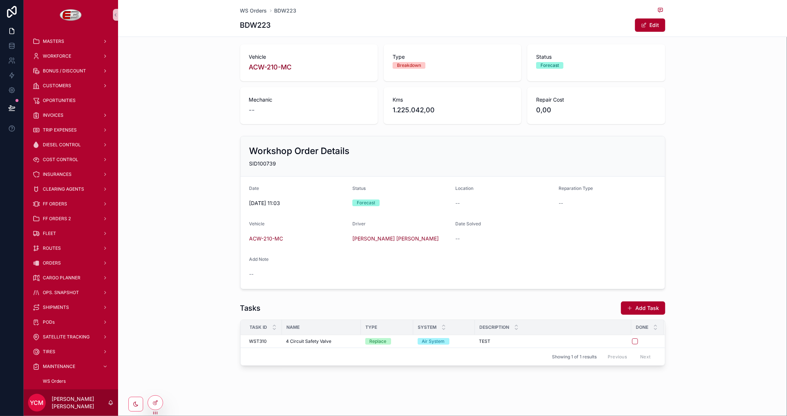
scroll to position [35, 0]
click at [603, 335] on span "Add Labor Service" at bounding box center [614, 336] width 39 height 6
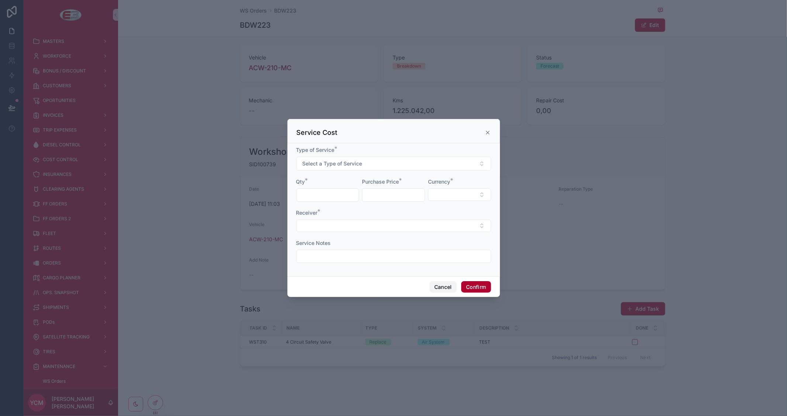
click at [449, 287] on button "Cancel" at bounding box center [443, 287] width 27 height 12
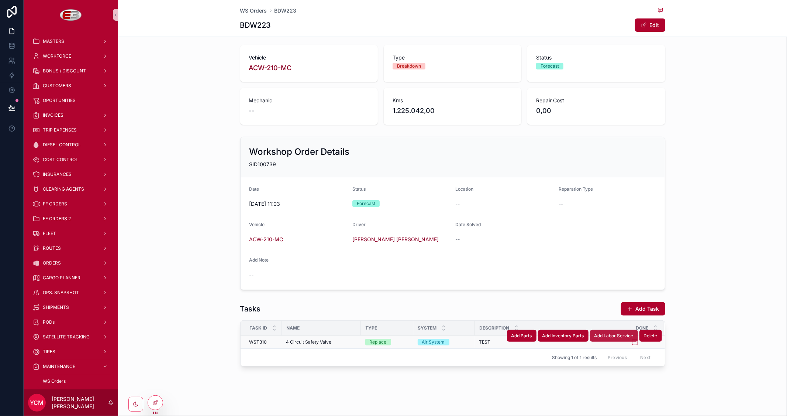
click at [600, 336] on span "Add Labor Service" at bounding box center [614, 336] width 39 height 6
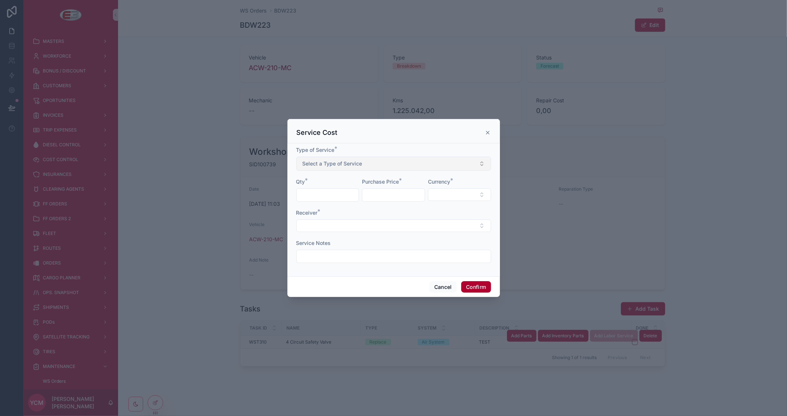
click at [326, 167] on span "Select a Type of Service" at bounding box center [333, 163] width 60 height 7
click at [327, 193] on div "Travel Expenses" at bounding box center [322, 193] width 34 height 7
click at [327, 193] on input "text" at bounding box center [328, 195] width 62 height 10
type input "*"
click at [388, 197] on input "text" at bounding box center [393, 195] width 62 height 10
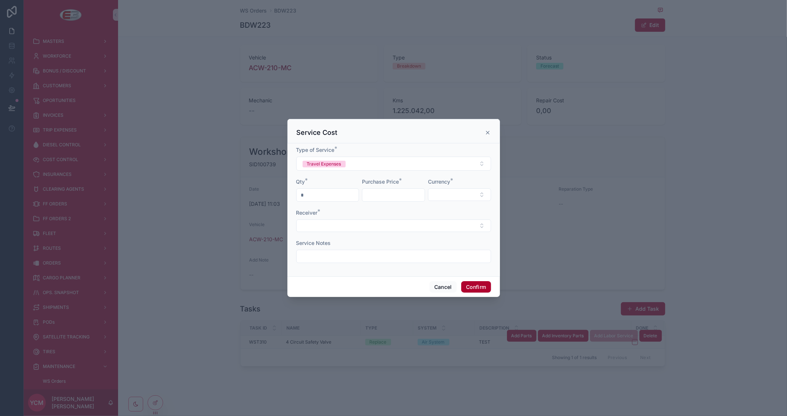
type input "********"
click at [459, 193] on button "Select Button" at bounding box center [459, 194] width 63 height 13
click at [429, 237] on span "MZN" at bounding box center [424, 235] width 12 height 7
click at [383, 224] on button "Select Button" at bounding box center [393, 226] width 195 height 13
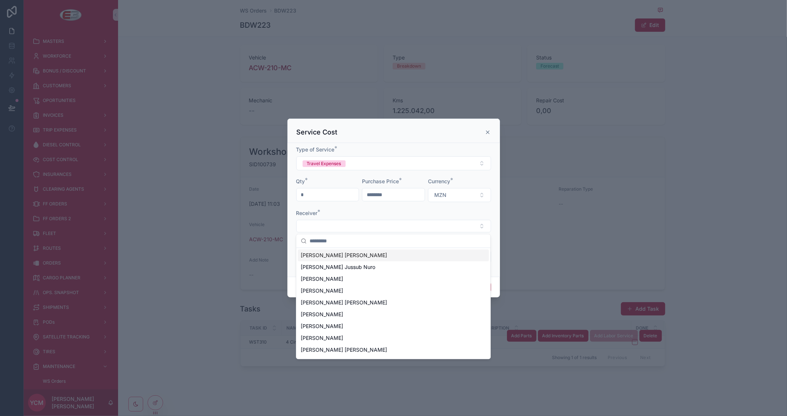
click at [340, 255] on span "[PERSON_NAME] [PERSON_NAME]" at bounding box center [344, 254] width 86 height 7
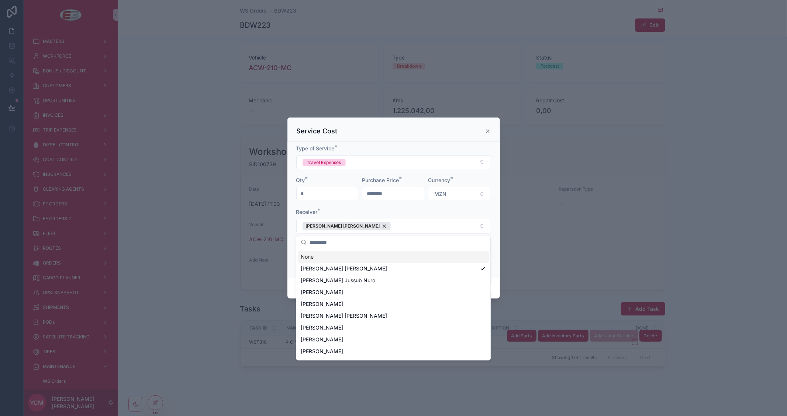
click at [408, 211] on div "Receiver *" at bounding box center [393, 211] width 195 height 7
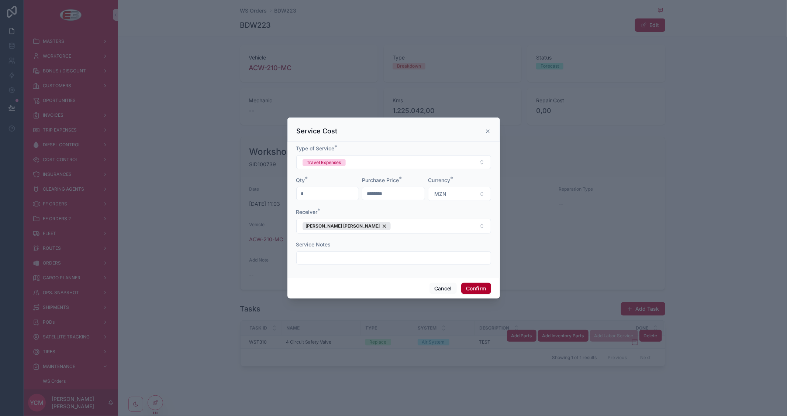
click at [374, 256] on input "text" at bounding box center [394, 257] width 194 height 10
type input "****"
click at [475, 287] on button "Confirm" at bounding box center [476, 288] width 30 height 12
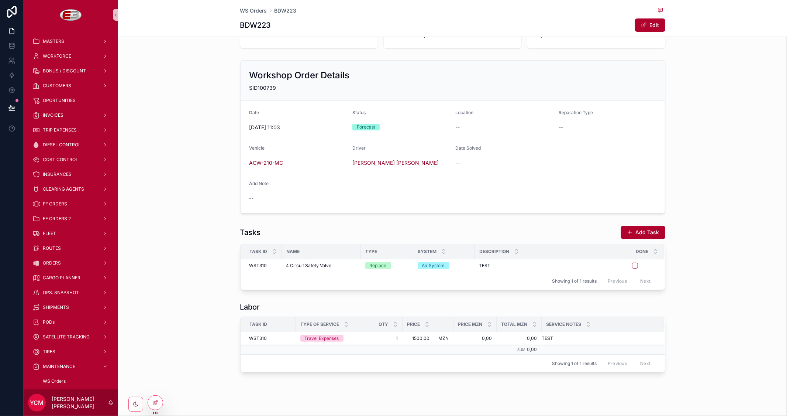
scroll to position [117, 0]
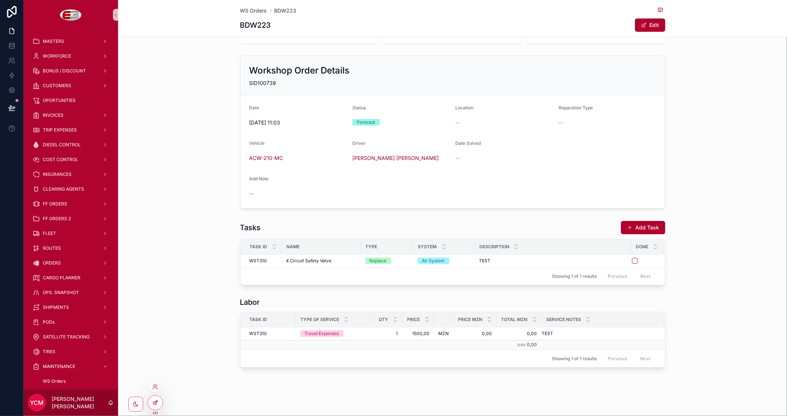
click at [154, 402] on icon at bounding box center [155, 402] width 6 height 6
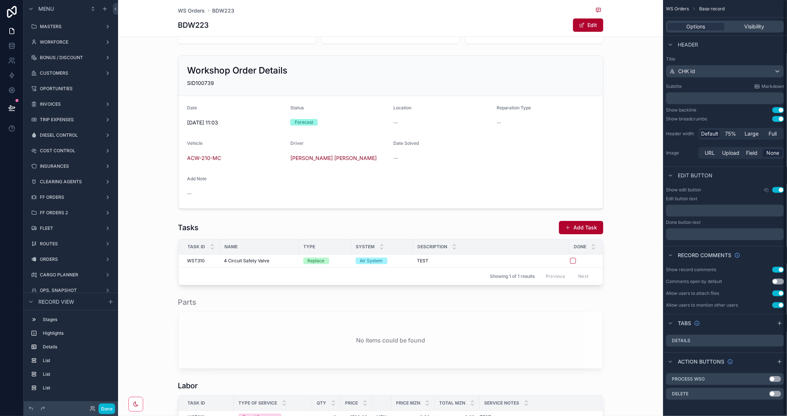
scroll to position [1, 0]
click at [518, 230] on div "scrollable content" at bounding box center [390, 252] width 545 height 71
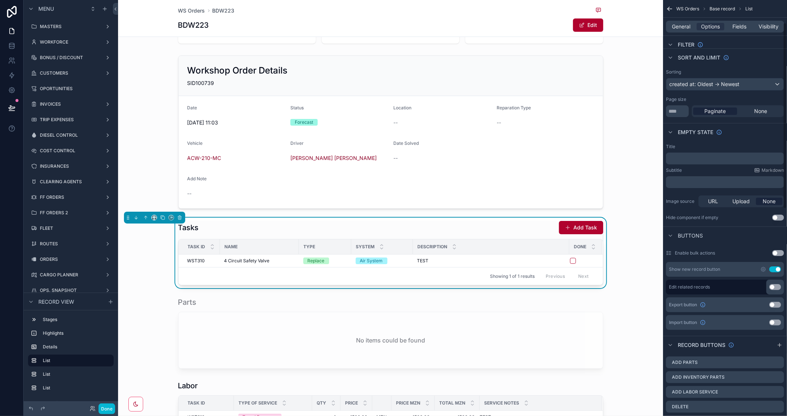
scroll to position [206, 0]
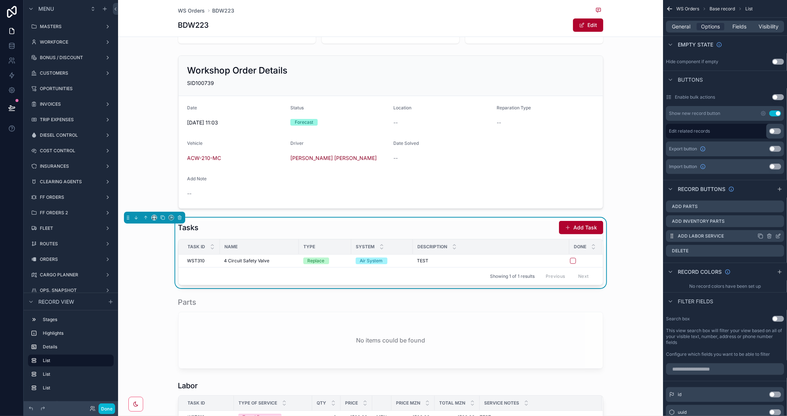
click at [779, 234] on icon "scrollable content" at bounding box center [779, 235] width 3 height 3
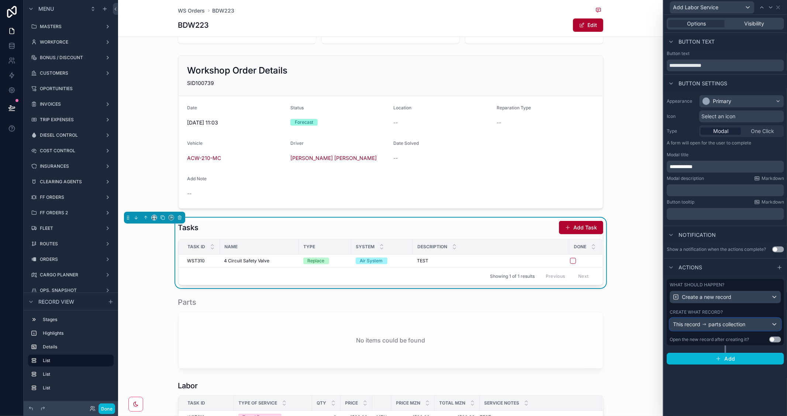
click at [739, 325] on span "parts collection" at bounding box center [727, 323] width 37 height 7
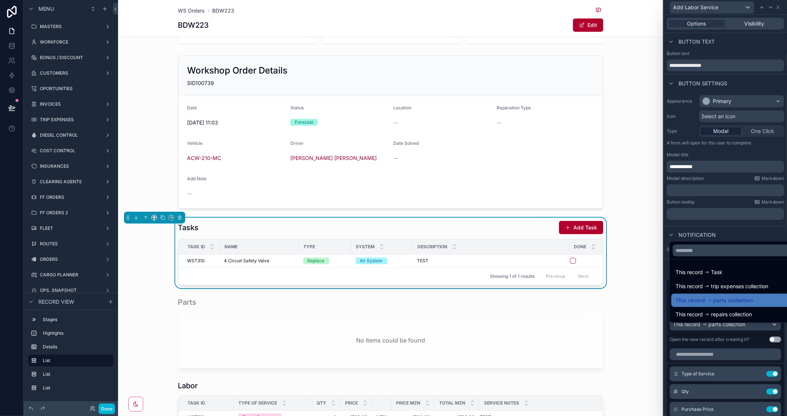
click at [754, 152] on div at bounding box center [725, 208] width 123 height 416
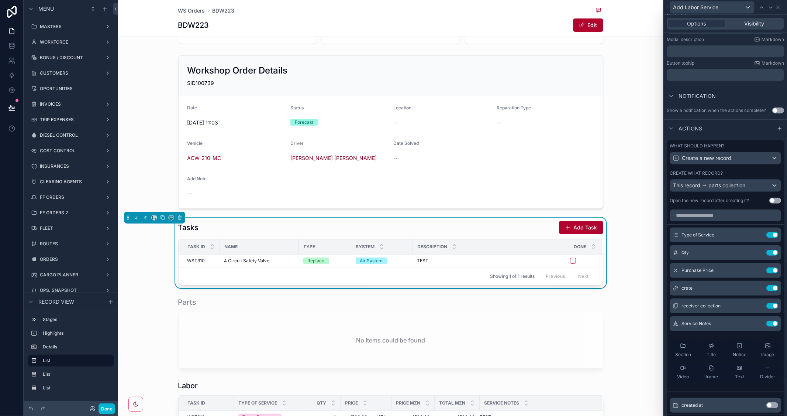
scroll to position [164, 0]
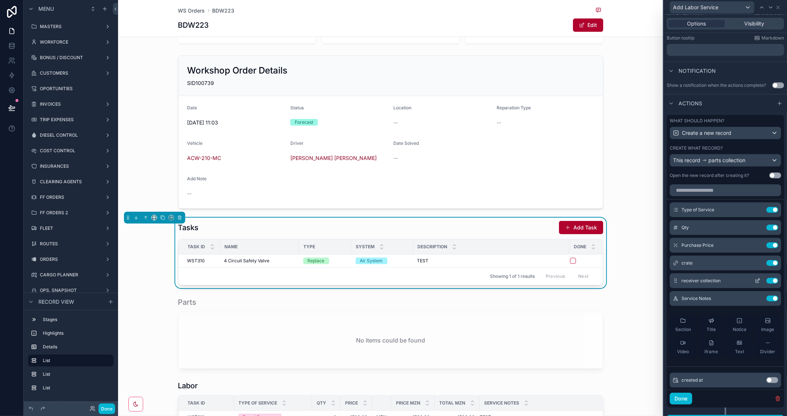
click at [756, 283] on icon at bounding box center [757, 280] width 3 height 3
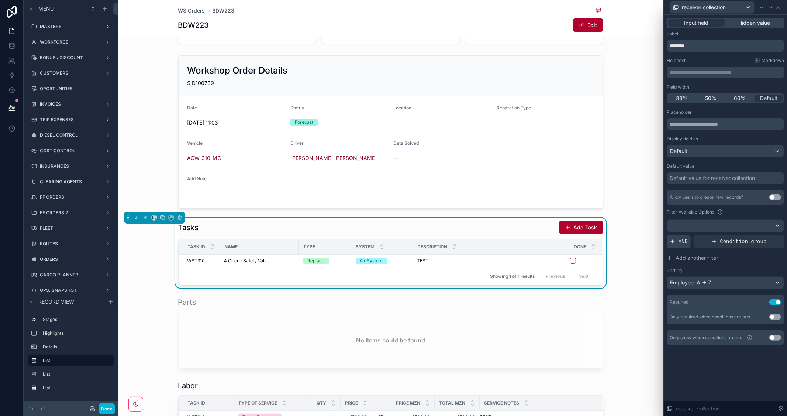
click at [677, 241] on div "AND" at bounding box center [679, 241] width 24 height 13
click at [765, 236] on icon at bounding box center [766, 235] width 4 height 4
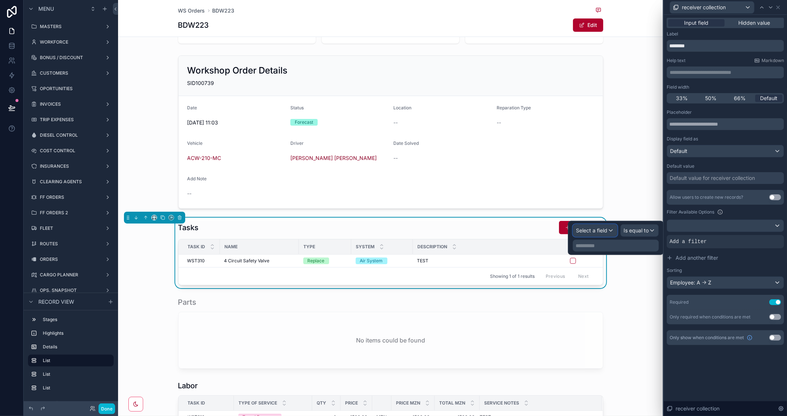
click at [596, 233] on span "Select a field" at bounding box center [592, 230] width 31 height 6
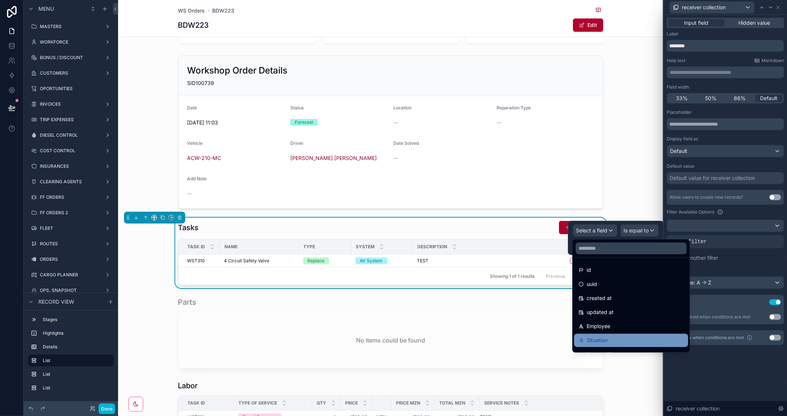
click at [601, 336] on span "Situation" at bounding box center [597, 340] width 21 height 9
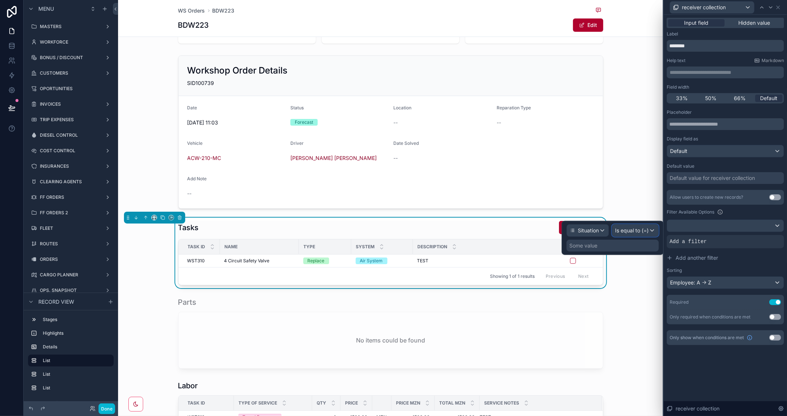
click at [636, 230] on span "Is equal to (=)" at bounding box center [633, 230] width 34 height 7
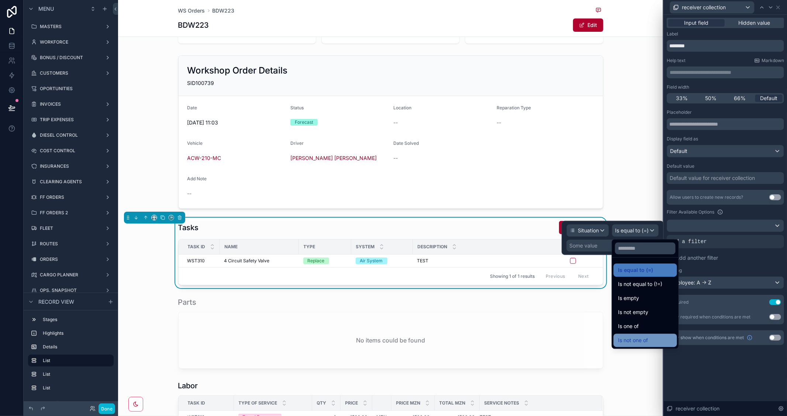
click at [639, 337] on span "Is not one of" at bounding box center [633, 340] width 30 height 9
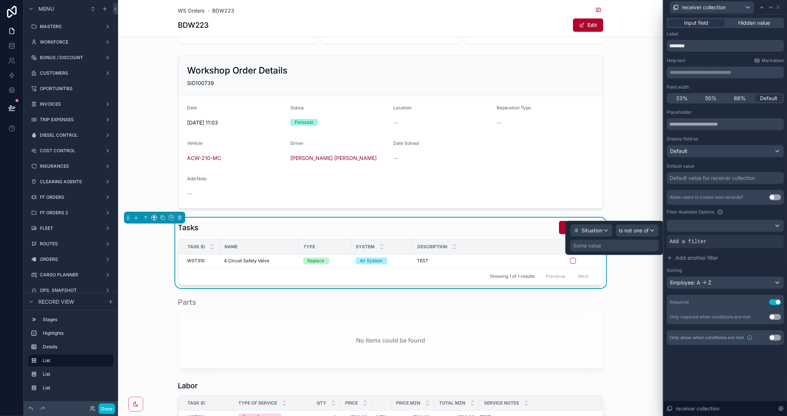
click at [604, 246] on div "Some value" at bounding box center [615, 246] width 89 height 12
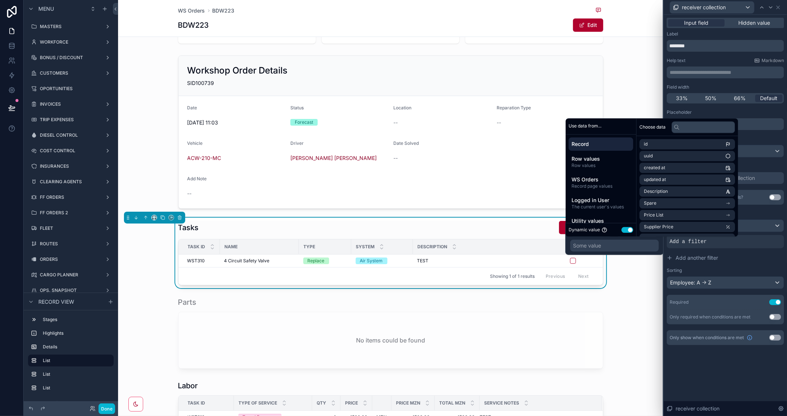
click at [624, 229] on button "Use setting" at bounding box center [628, 230] width 12 height 6
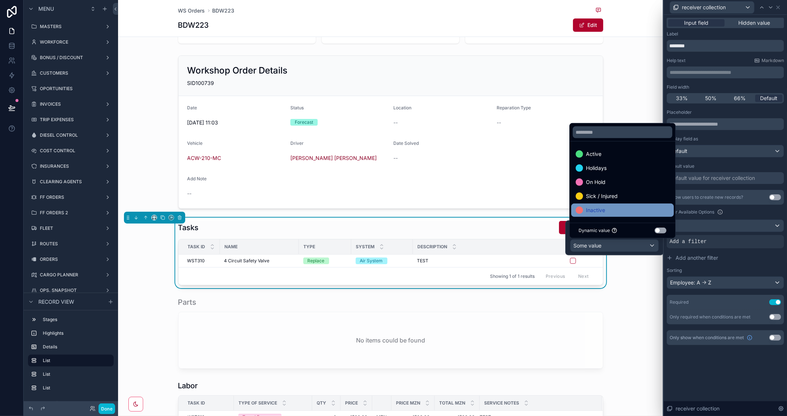
click at [608, 210] on div "Inactive" at bounding box center [623, 210] width 94 height 9
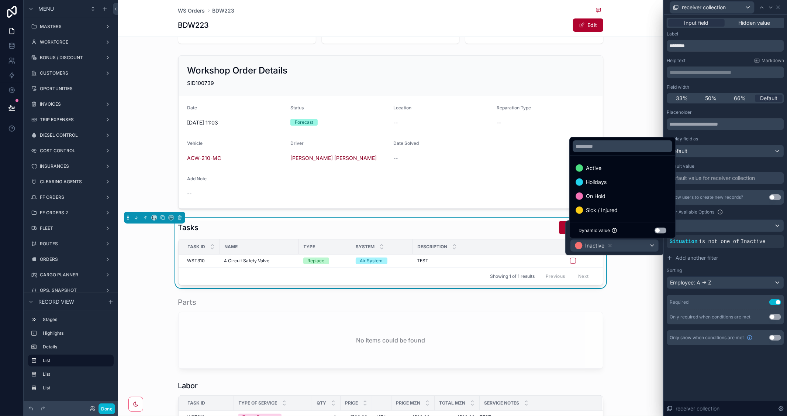
click at [736, 375] on div "**********" at bounding box center [725, 215] width 123 height 401
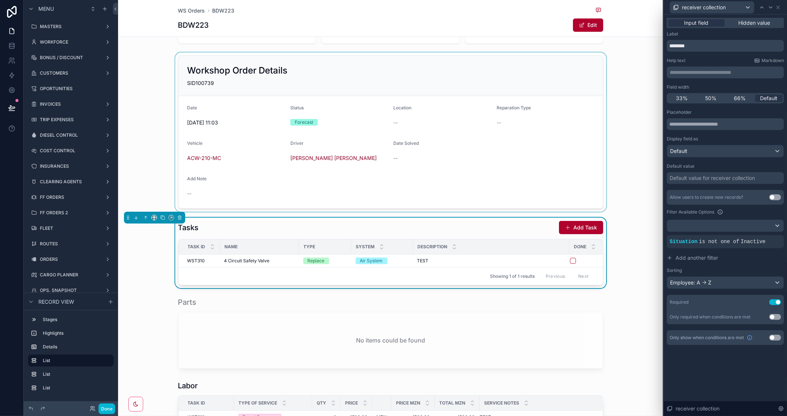
scroll to position [199, 0]
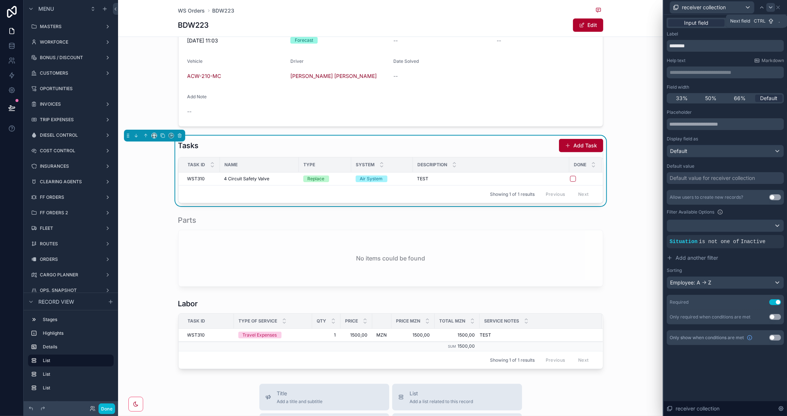
click at [772, 6] on icon at bounding box center [771, 7] width 6 height 6
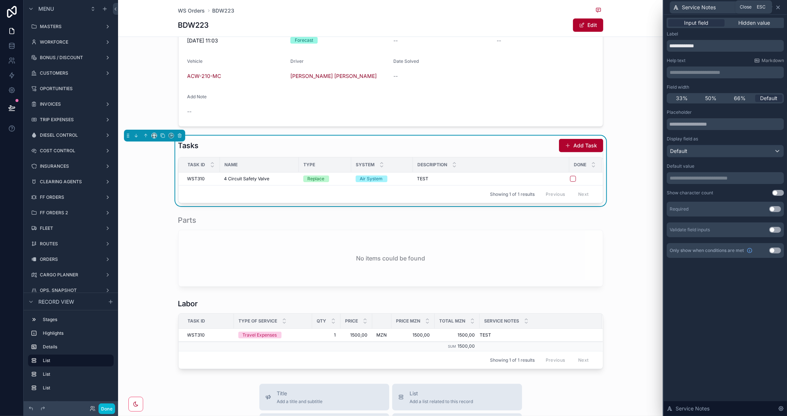
click at [780, 7] on icon at bounding box center [779, 7] width 6 height 6
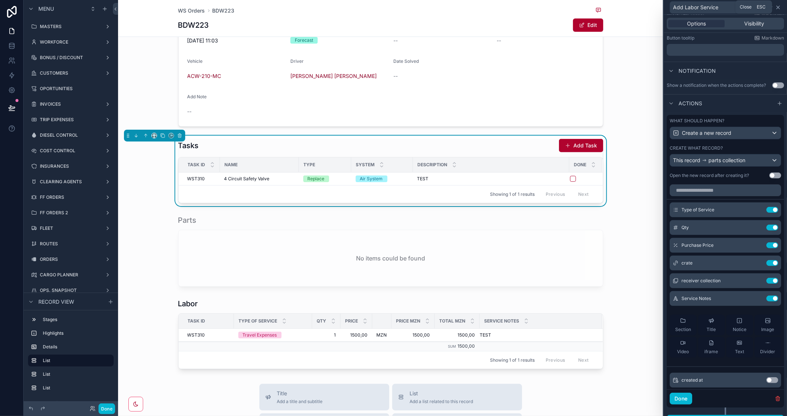
click at [778, 8] on icon at bounding box center [778, 7] width 3 height 3
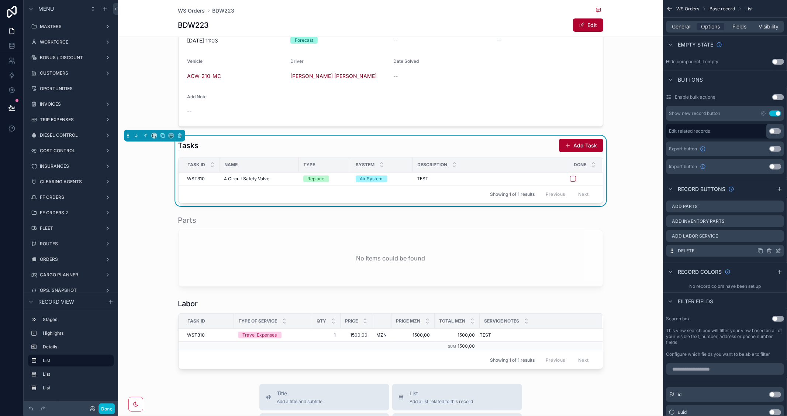
click at [777, 250] on icon "scrollable content" at bounding box center [778, 251] width 3 height 3
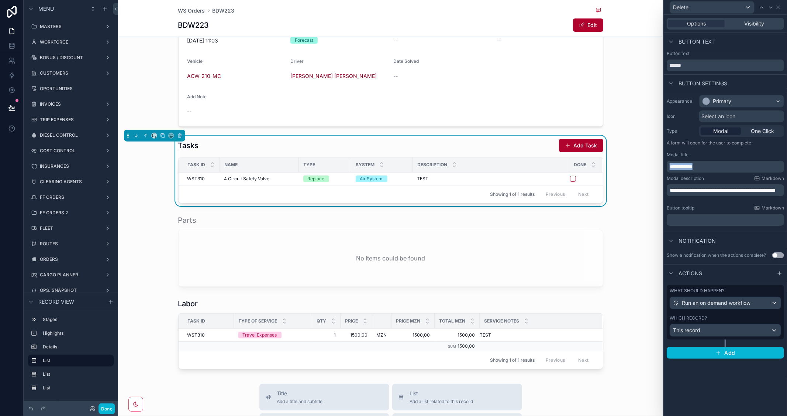
drag, startPoint x: 710, startPoint y: 167, endPoint x: 654, endPoint y: 164, distance: 56.2
click at [654, 164] on div "**********" at bounding box center [393, 208] width 787 height 416
click at [107, 408] on button "Done" at bounding box center [107, 408] width 17 height 11
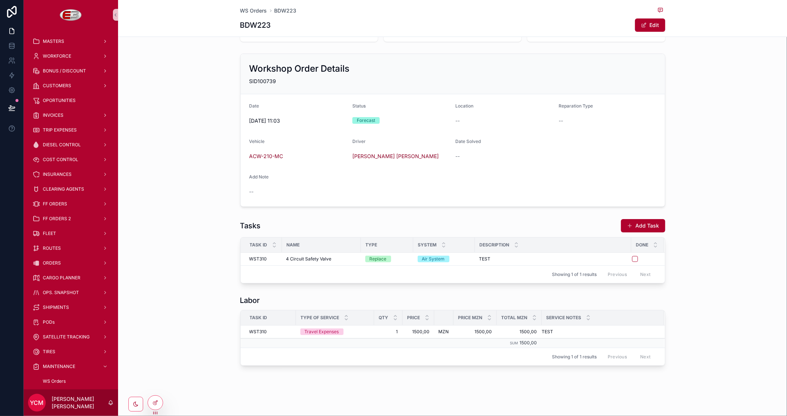
scroll to position [117, 0]
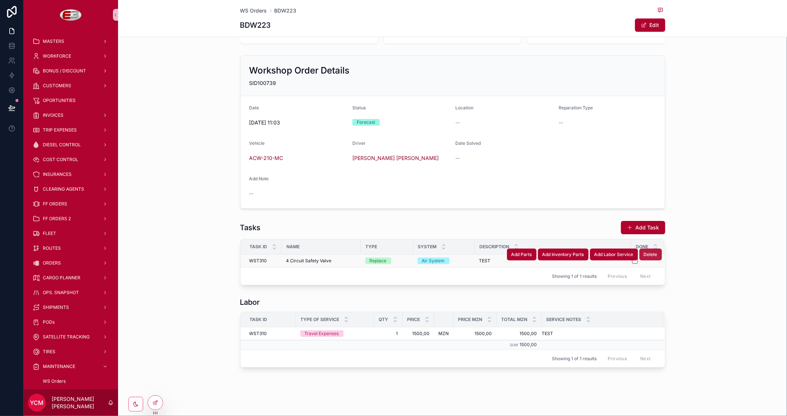
click at [646, 254] on span "Delete" at bounding box center [651, 254] width 14 height 6
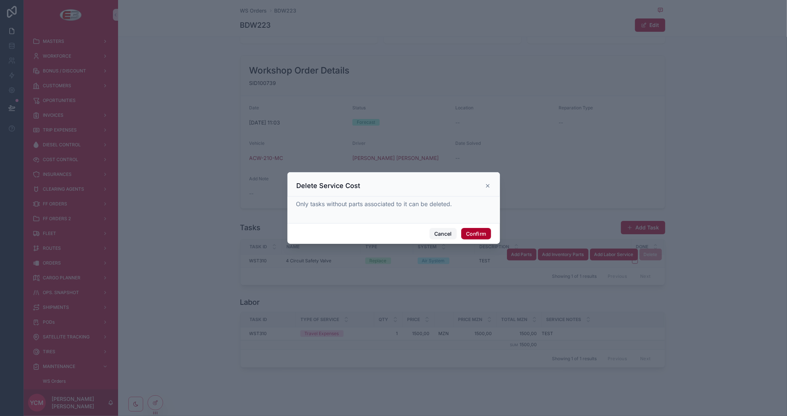
click at [442, 230] on button "Cancel" at bounding box center [443, 234] width 27 height 12
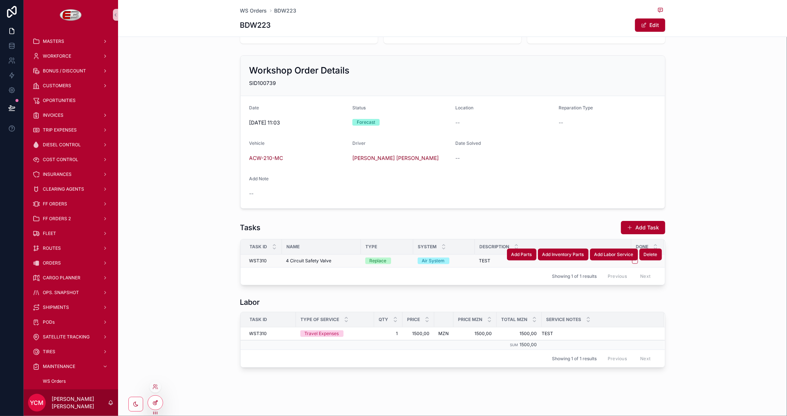
click at [154, 403] on icon at bounding box center [155, 402] width 6 height 6
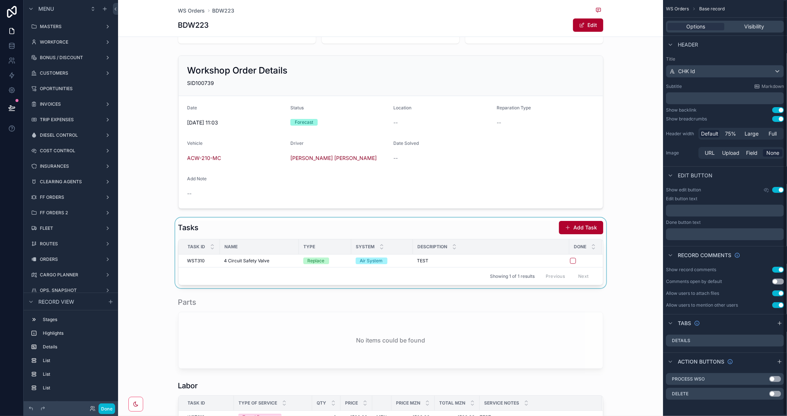
click at [518, 231] on div "scrollable content" at bounding box center [390, 252] width 545 height 71
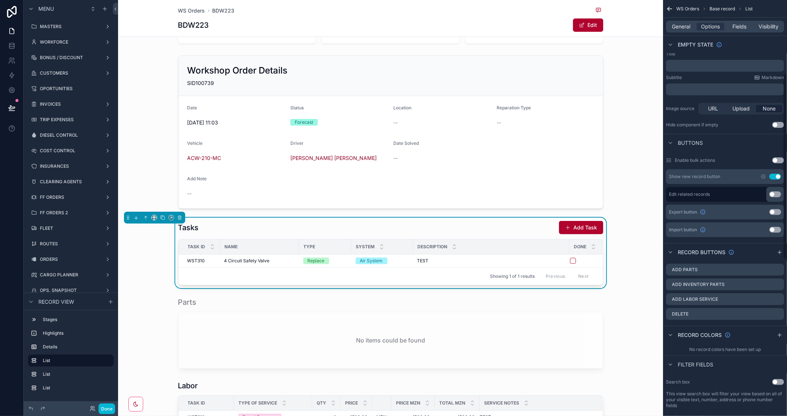
scroll to position [164, 0]
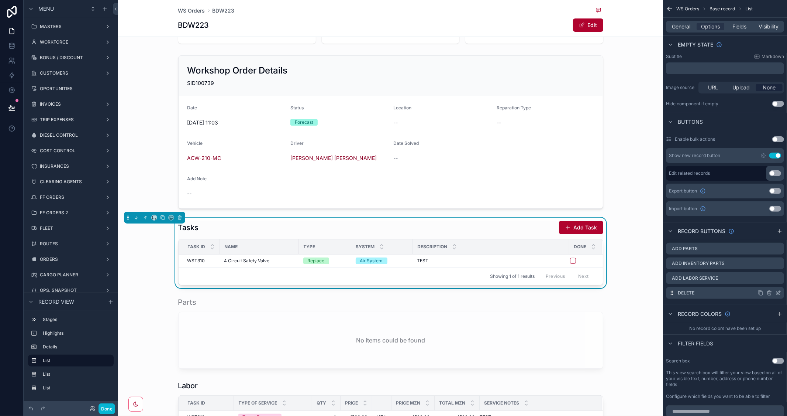
click at [780, 293] on icon "scrollable content" at bounding box center [778, 293] width 3 height 3
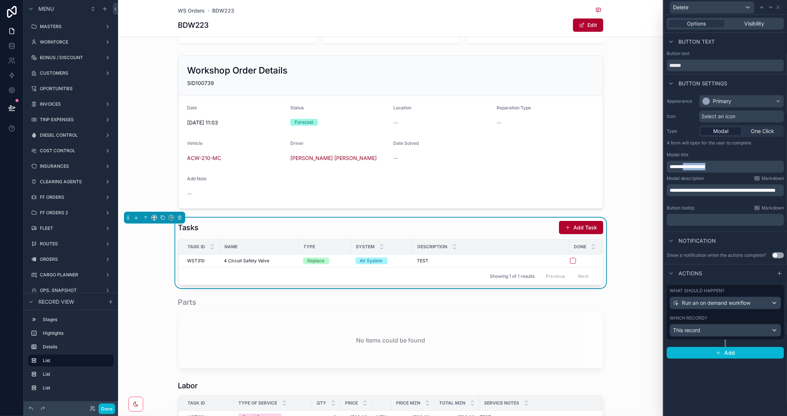
drag, startPoint x: 687, startPoint y: 166, endPoint x: 768, endPoint y: 168, distance: 80.8
click at [768, 168] on p "**********" at bounding box center [726, 166] width 113 height 7
click at [104, 408] on button "Done" at bounding box center [107, 408] width 17 height 11
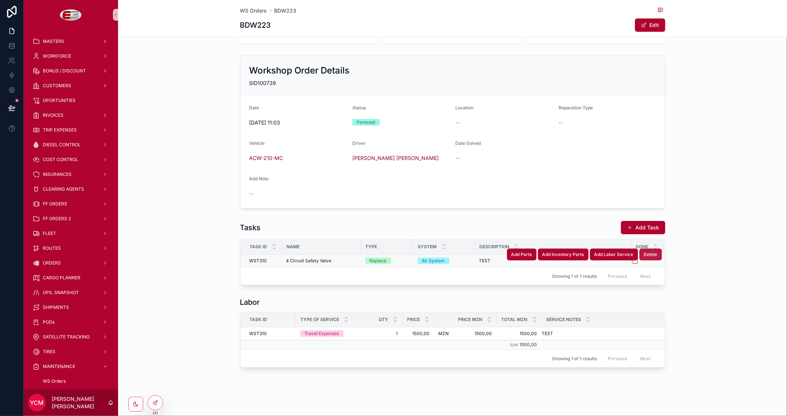
click at [647, 255] on span "Delete" at bounding box center [651, 254] width 14 height 6
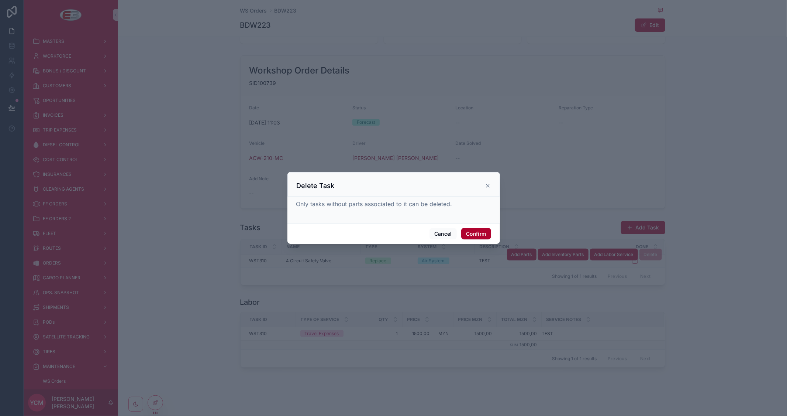
click at [488, 185] on icon at bounding box center [488, 186] width 6 height 6
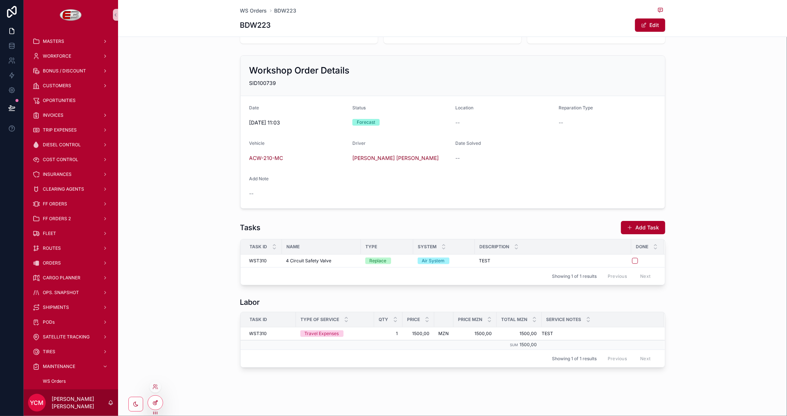
click at [158, 401] on icon at bounding box center [155, 402] width 6 height 6
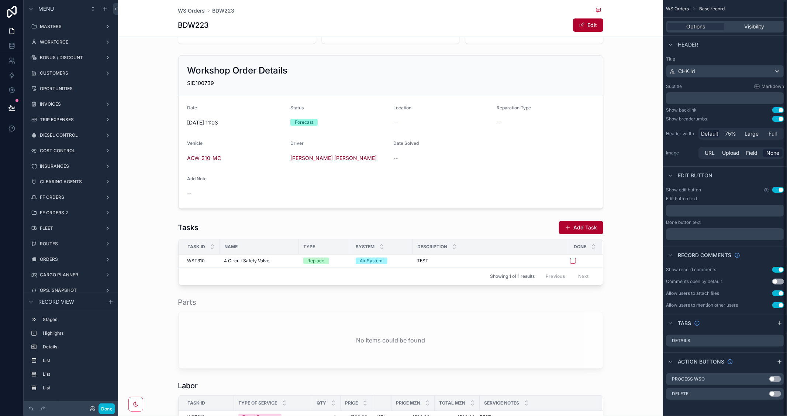
scroll to position [1, 0]
click at [509, 227] on div "scrollable content" at bounding box center [390, 252] width 545 height 71
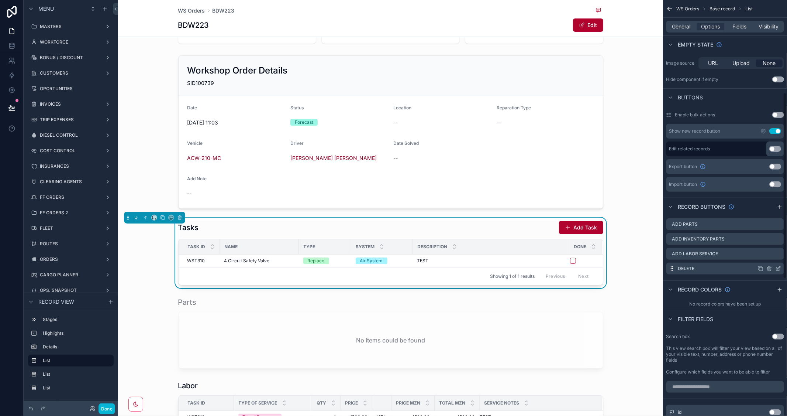
scroll to position [206, 0]
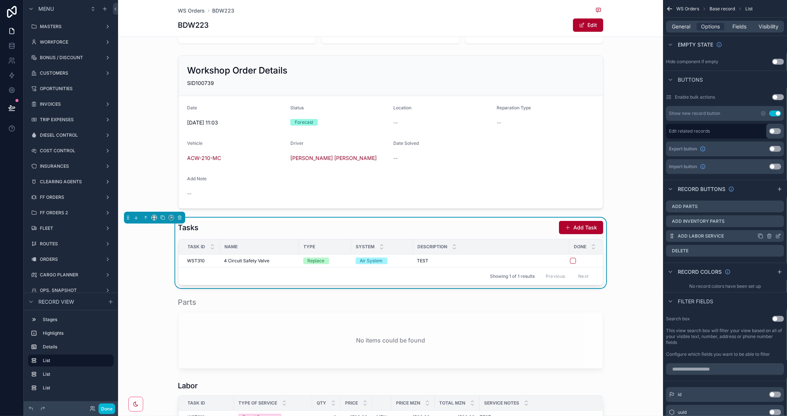
click at [774, 234] on div "scrollable content" at bounding box center [770, 236] width 24 height 6
click at [778, 234] on icon "scrollable content" at bounding box center [779, 236] width 6 height 6
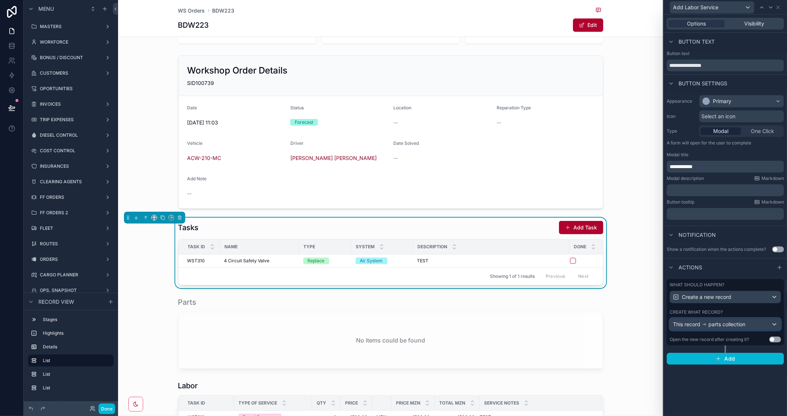
click at [747, 323] on div "This record parts collection" at bounding box center [725, 324] width 111 height 12
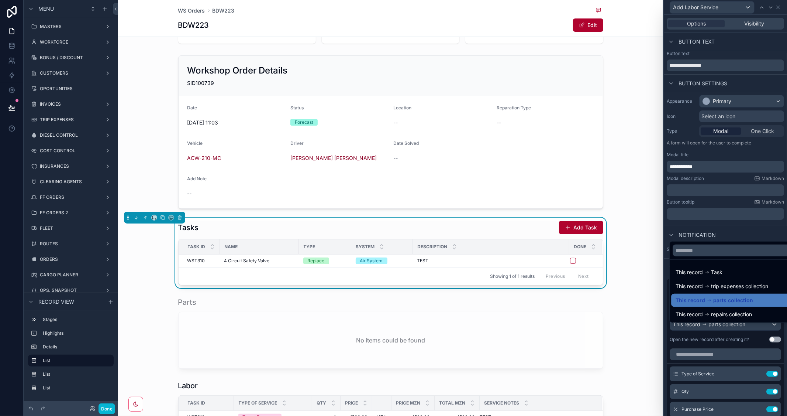
click at [759, 152] on div at bounding box center [725, 208] width 123 height 416
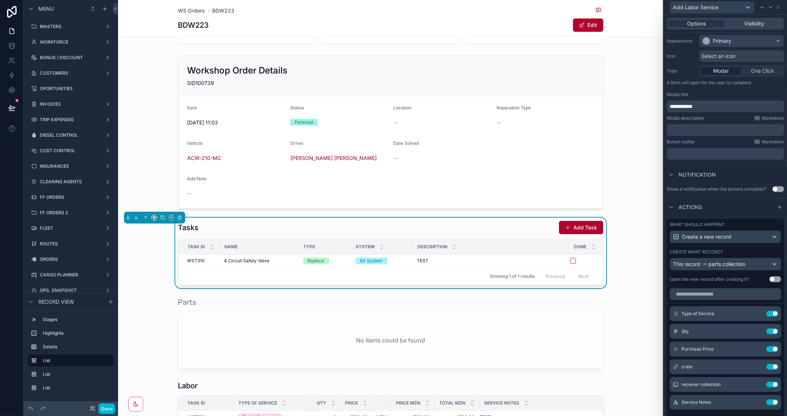
scroll to position [0, 0]
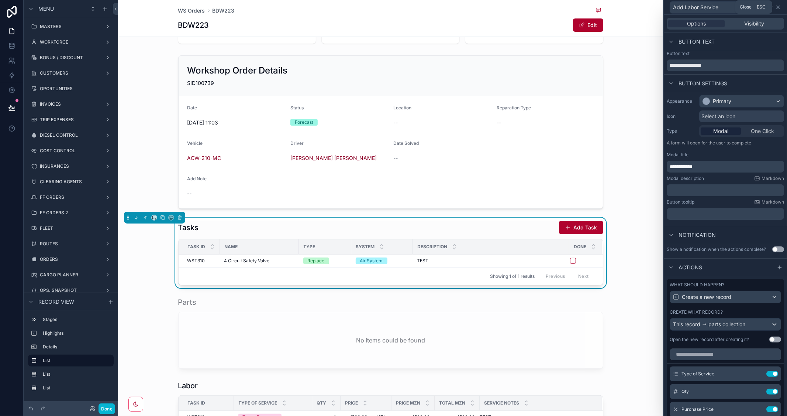
click at [777, 6] on icon at bounding box center [779, 7] width 6 height 6
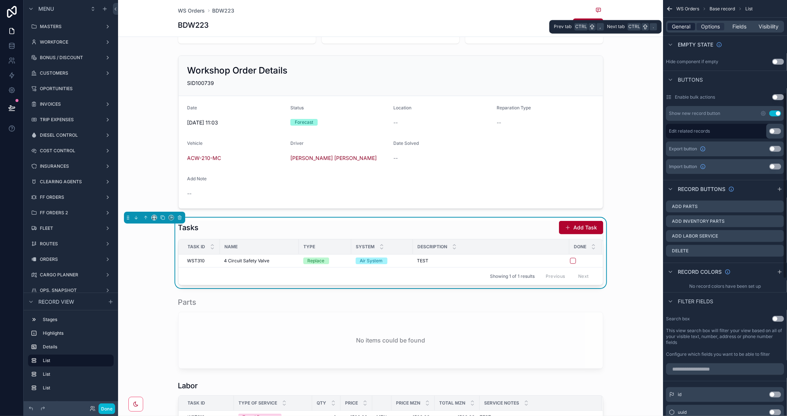
click at [685, 28] on span "General" at bounding box center [682, 26] width 18 height 7
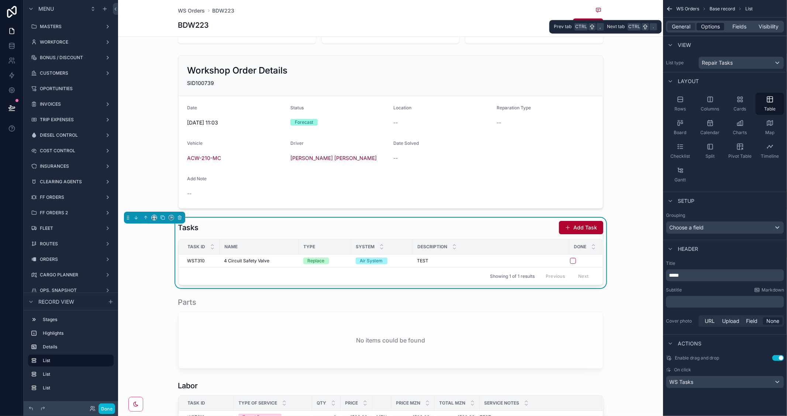
click at [712, 24] on span "Options" at bounding box center [710, 26] width 19 height 7
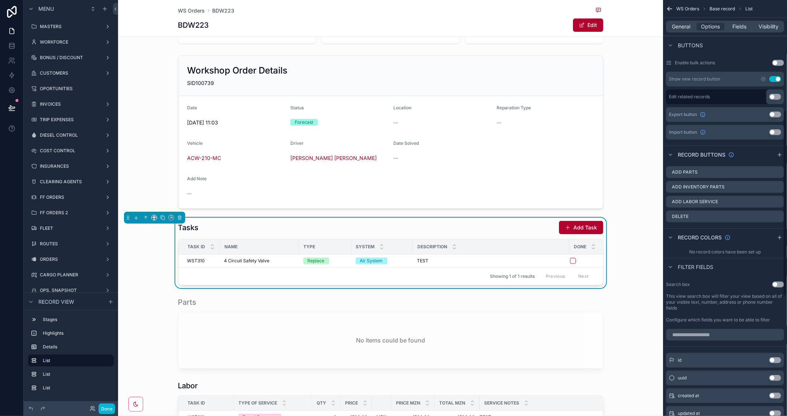
scroll to position [246, 0]
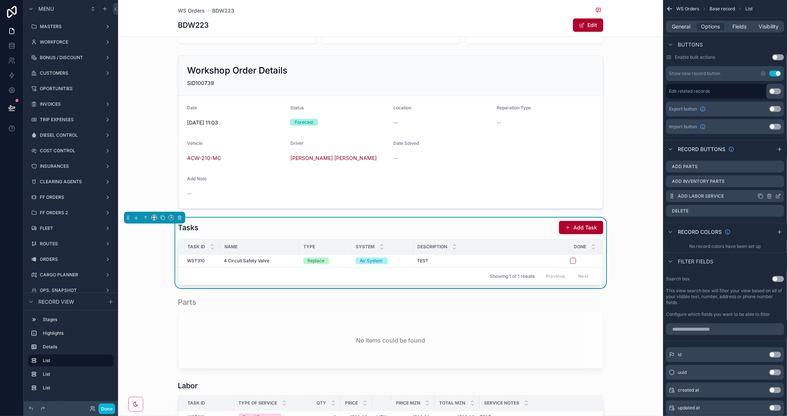
click at [778, 195] on icon "scrollable content" at bounding box center [779, 195] width 3 height 3
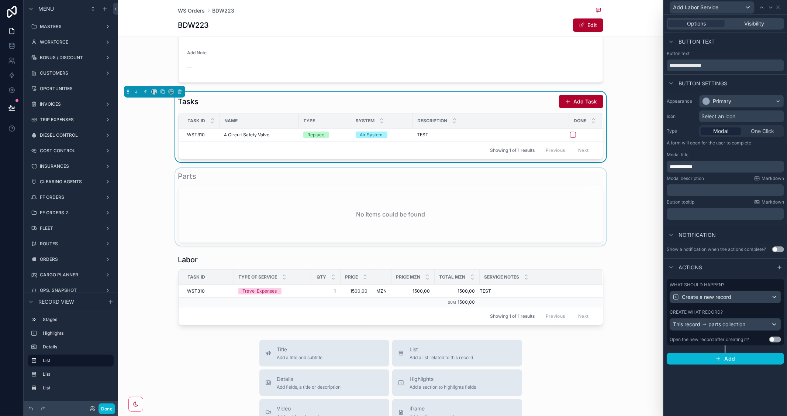
scroll to position [240, 0]
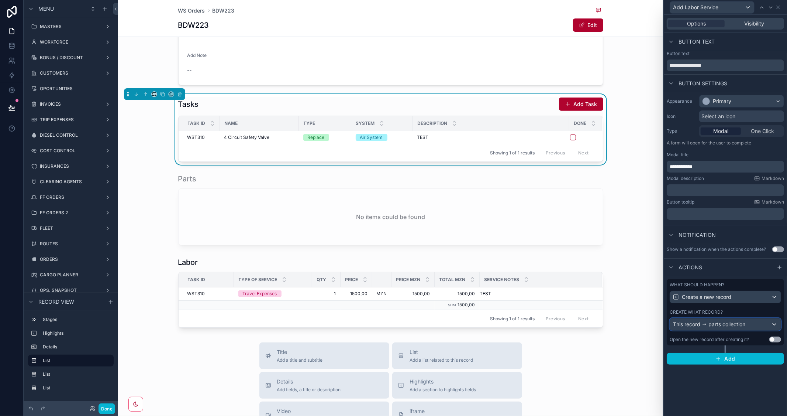
click at [757, 323] on div "This record parts collection" at bounding box center [725, 324] width 111 height 12
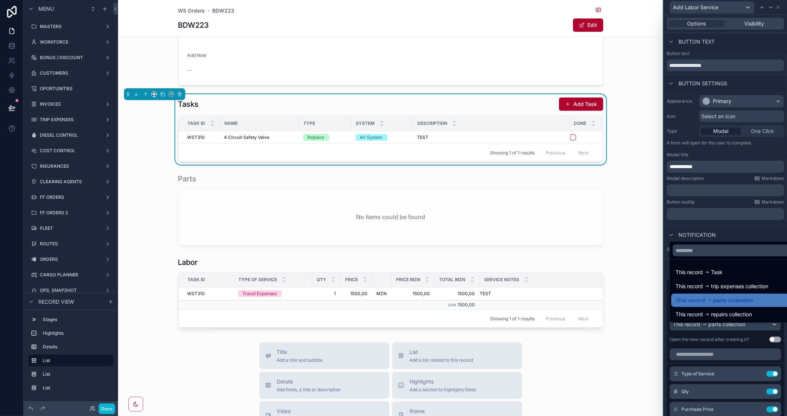
click at [735, 236] on div at bounding box center [725, 208] width 123 height 416
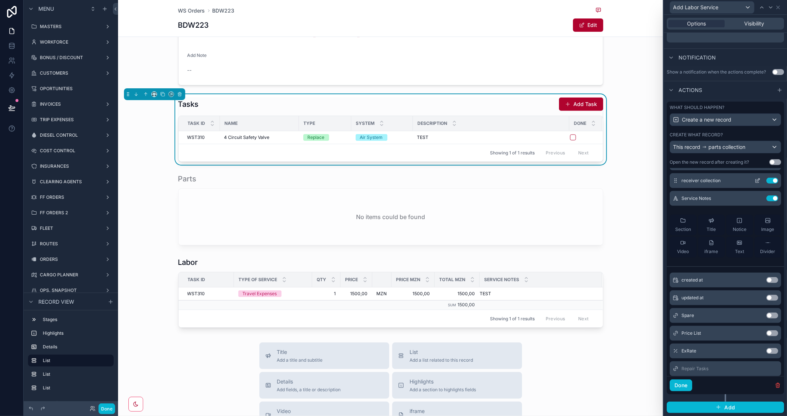
scroll to position [95, 0]
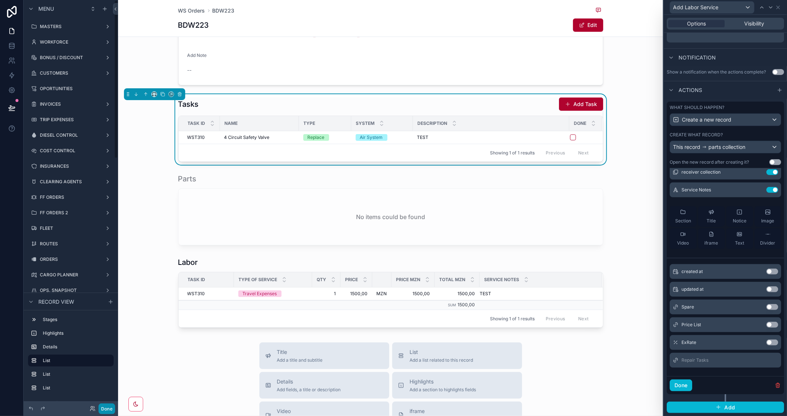
click at [104, 405] on button "Done" at bounding box center [107, 408] width 17 height 11
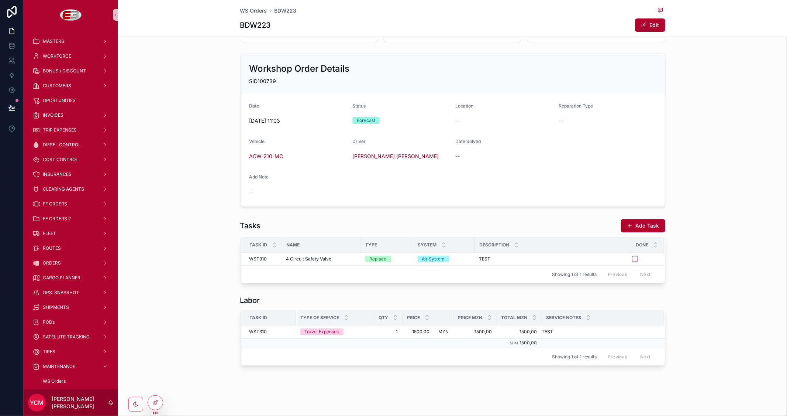
scroll to position [117, 0]
click at [644, 327] on span "Delete" at bounding box center [651, 327] width 14 height 6
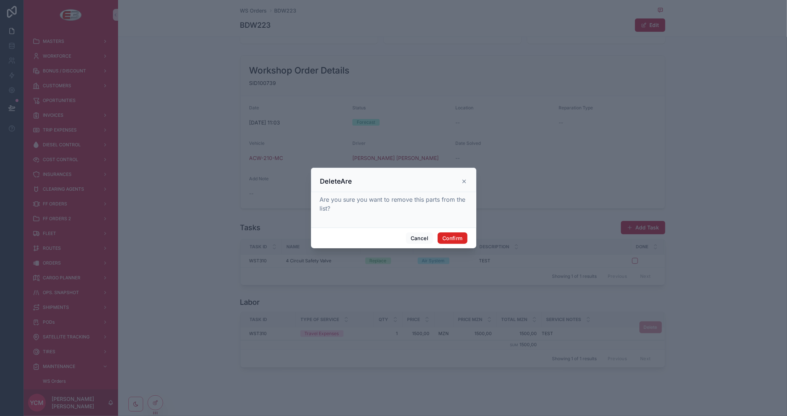
click at [461, 241] on button "Confirm" at bounding box center [453, 238] width 30 height 12
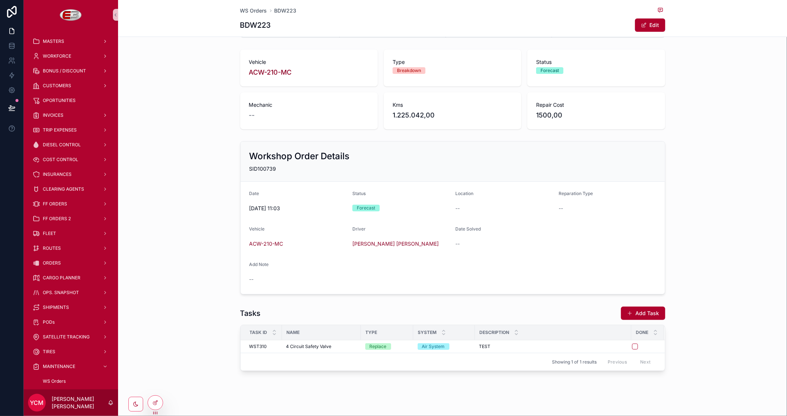
scroll to position [35, 0]
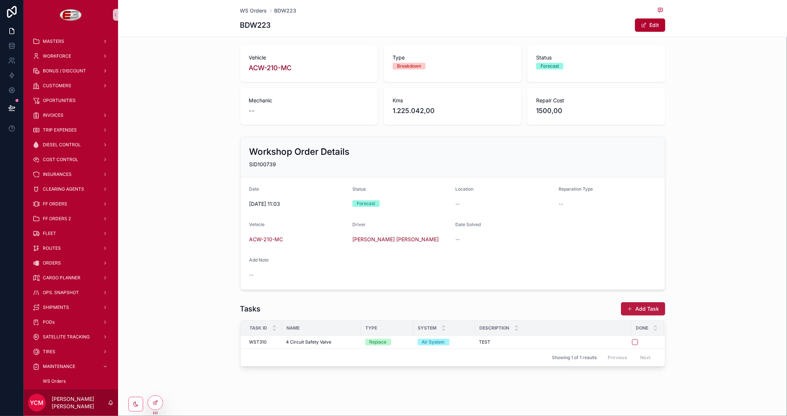
click at [644, 307] on button "Add Task" at bounding box center [643, 308] width 44 height 13
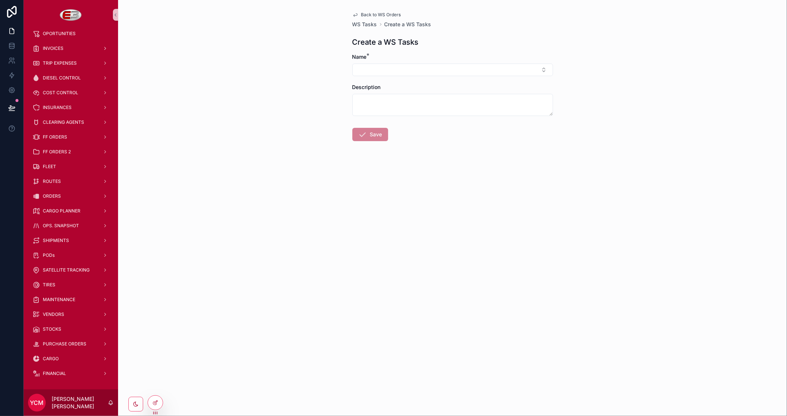
click at [364, 13] on span "Back to WS Orders" at bounding box center [381, 15] width 40 height 6
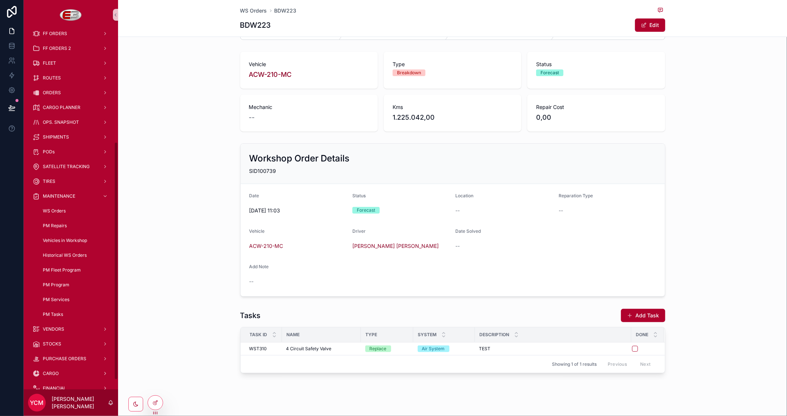
scroll to position [35, 0]
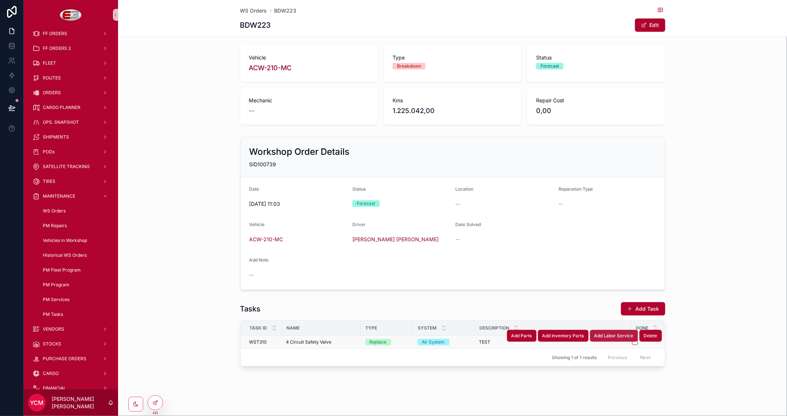
click at [622, 338] on button "Add Labor Service" at bounding box center [614, 336] width 48 height 12
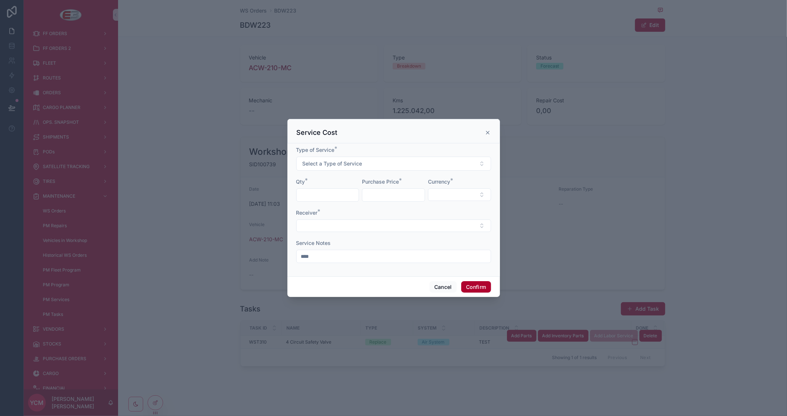
click at [342, 192] on input "text" at bounding box center [328, 195] width 62 height 10
click at [353, 159] on button "Select a Type of Service" at bounding box center [393, 164] width 195 height 14
click at [321, 194] on div "Travel Expenses" at bounding box center [322, 193] width 34 height 7
click at [321, 190] on input "text" at bounding box center [328, 195] width 62 height 10
type input "*"
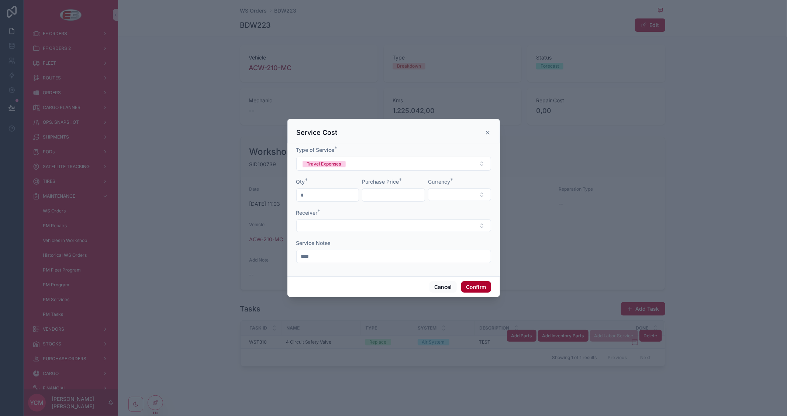
click at [389, 192] on input "text" at bounding box center [393, 195] width 62 height 10
type input "********"
click at [441, 198] on button "Select Button" at bounding box center [459, 194] width 63 height 13
click at [433, 235] on div "MZN" at bounding box center [459, 236] width 89 height 12
click at [374, 224] on button "Select Button" at bounding box center [393, 226] width 195 height 13
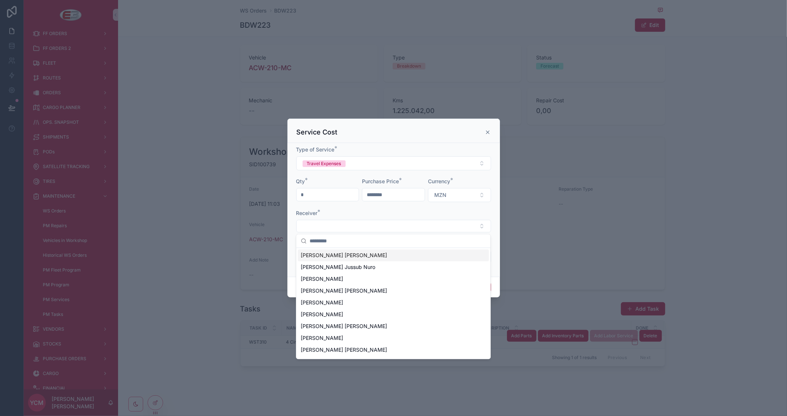
click at [331, 253] on span "[PERSON_NAME] [PERSON_NAME]" at bounding box center [344, 254] width 86 height 7
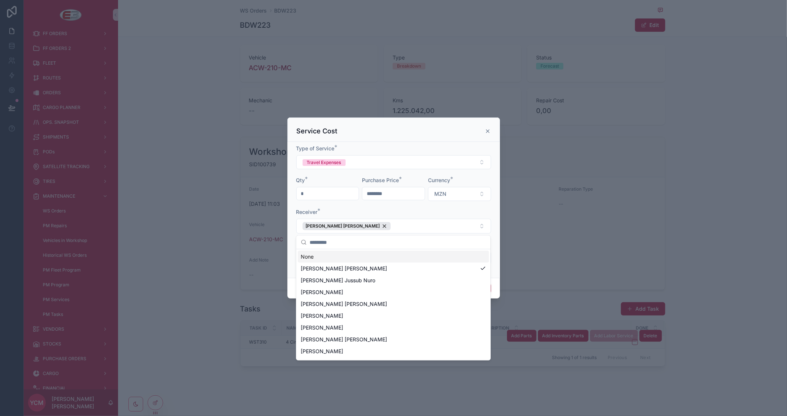
click at [342, 240] on input "text" at bounding box center [398, 242] width 176 height 13
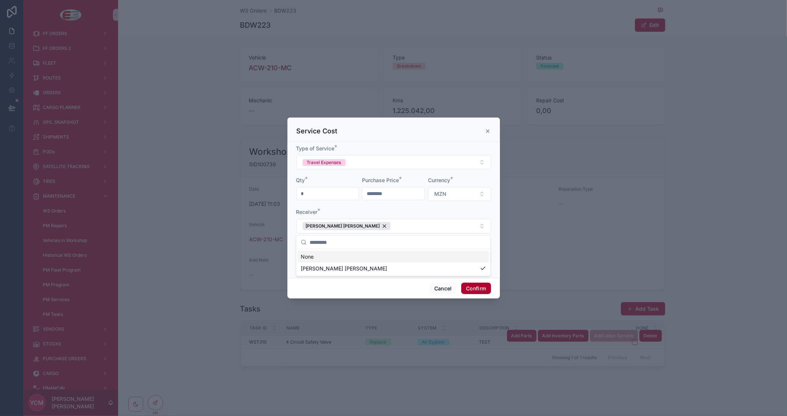
click at [450, 207] on form "Type of Service * Travel Expenses Qty * * Purchase Price * ******** Currency * …" at bounding box center [393, 208] width 195 height 127
click at [408, 258] on input "****" at bounding box center [394, 257] width 194 height 10
type input "*****"
click at [473, 286] on button "Confirm" at bounding box center [476, 288] width 30 height 12
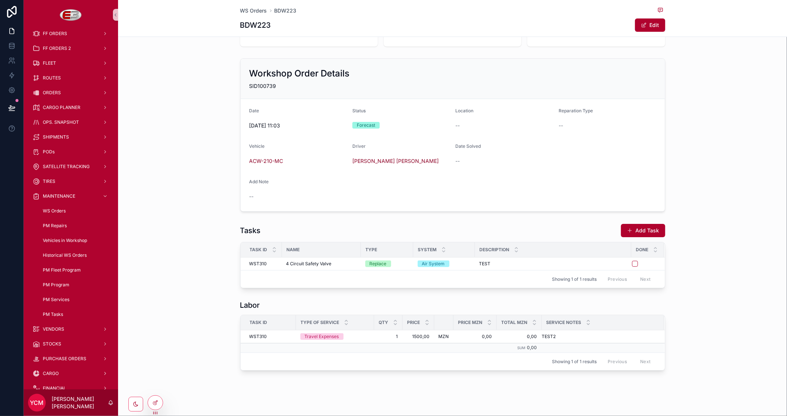
scroll to position [117, 0]
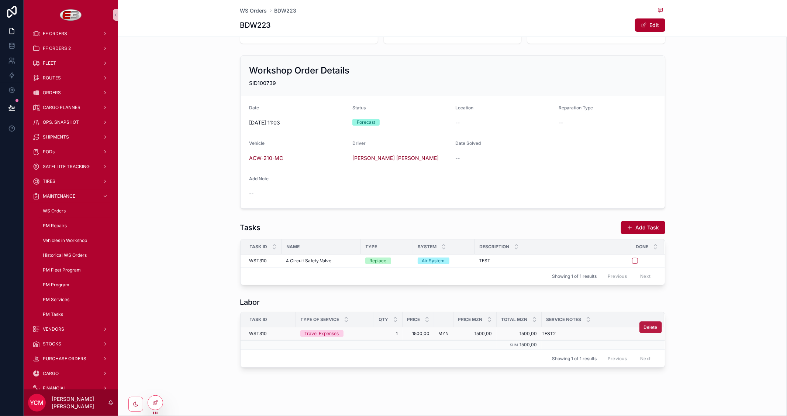
click at [644, 327] on span "Delete" at bounding box center [651, 327] width 14 height 6
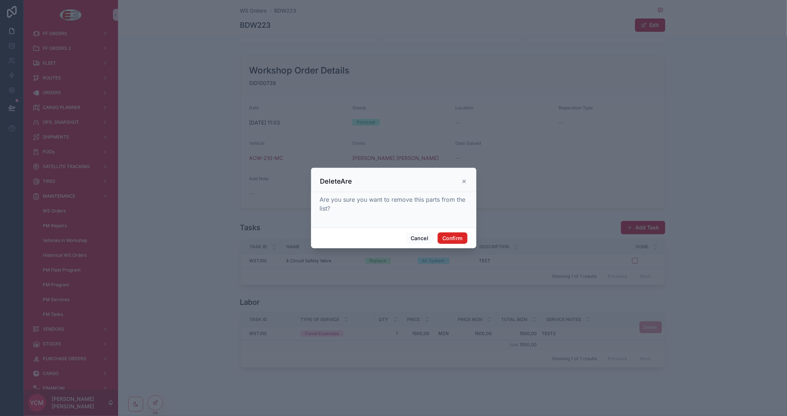
click at [455, 238] on button "Confirm" at bounding box center [453, 238] width 30 height 12
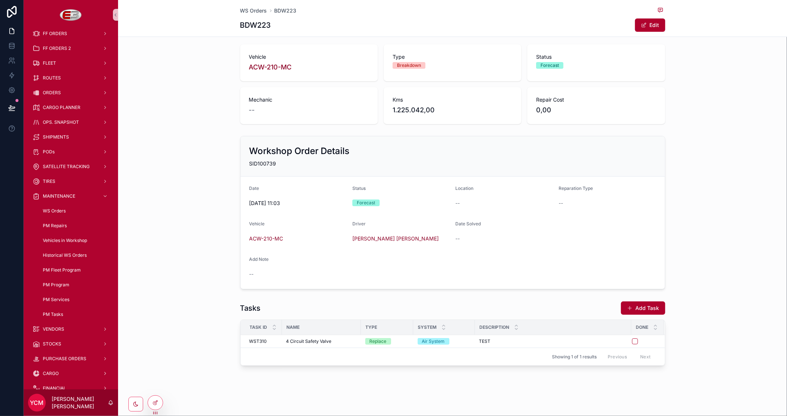
scroll to position [35, 0]
